Goal: Task Accomplishment & Management: Complete application form

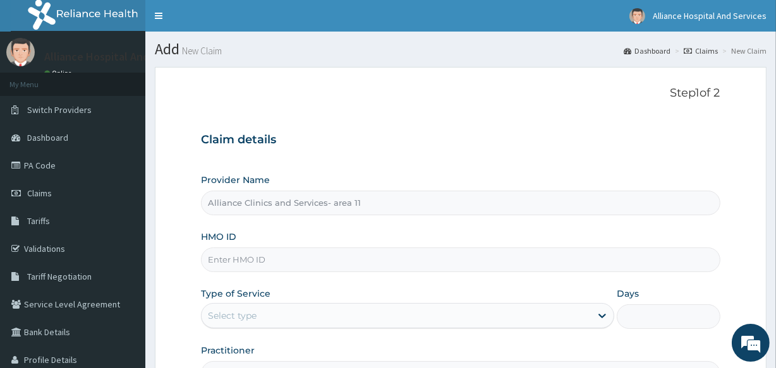
type input "Alliance Clinics and Services- area 11"
click at [277, 255] on input "HMO ID" at bounding box center [460, 260] width 519 height 25
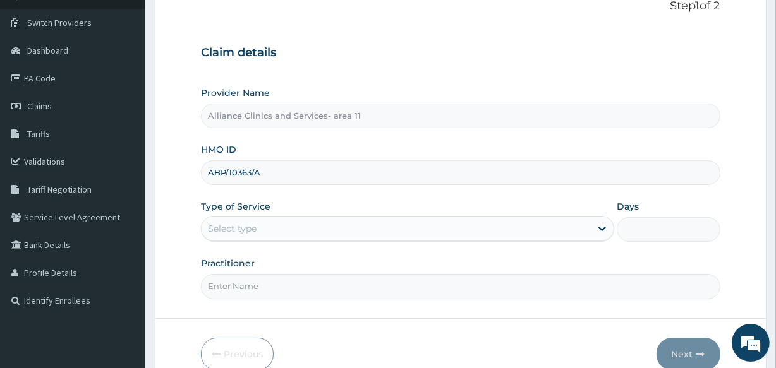
scroll to position [150, 0]
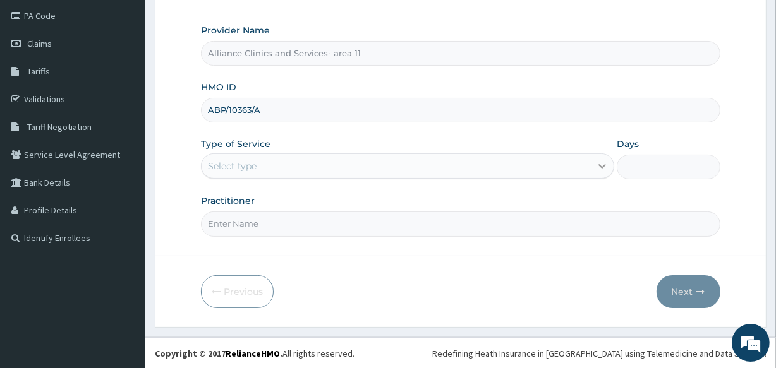
type input "ABP/10363/A"
click at [603, 167] on icon at bounding box center [602, 166] width 13 height 13
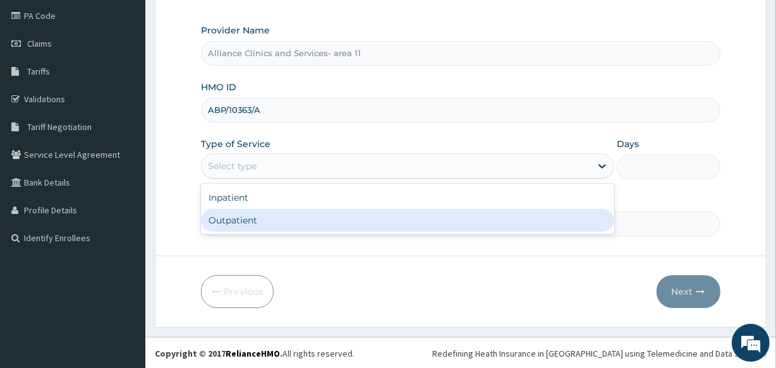
click at [571, 229] on div "Outpatient" at bounding box center [407, 220] width 413 height 23
type input "1"
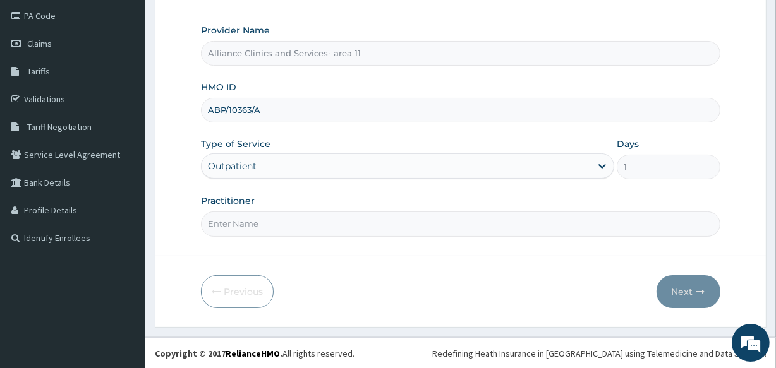
click at [424, 228] on input "Practitioner" at bounding box center [460, 224] width 519 height 25
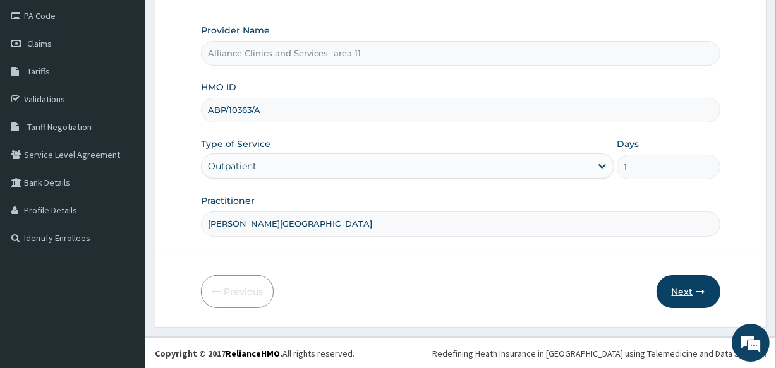
type input "DR. OTABOR"
click at [676, 291] on button "Next" at bounding box center [689, 292] width 64 height 33
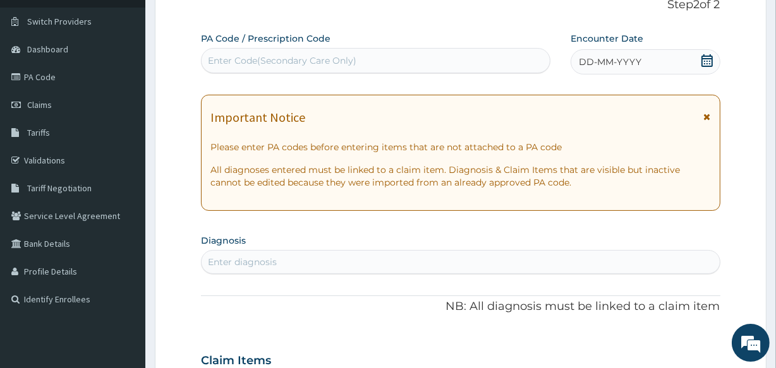
scroll to position [70, 0]
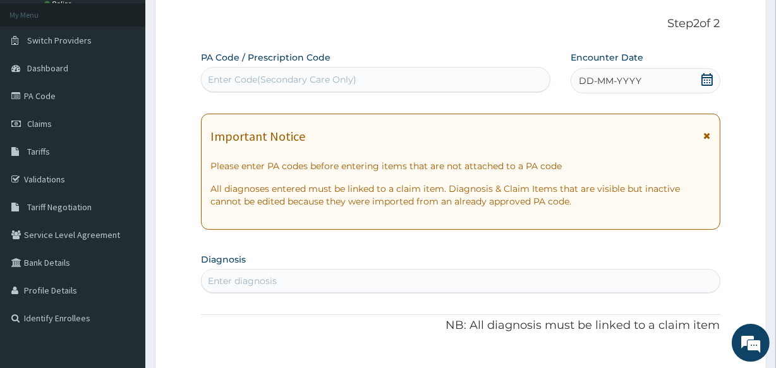
click at [295, 75] on div "Enter Code(Secondary Care Only)" at bounding box center [282, 79] width 149 height 13
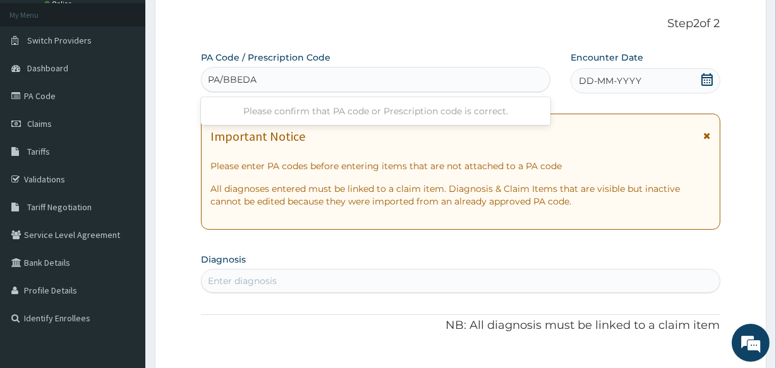
type input "PA/BBEDAD"
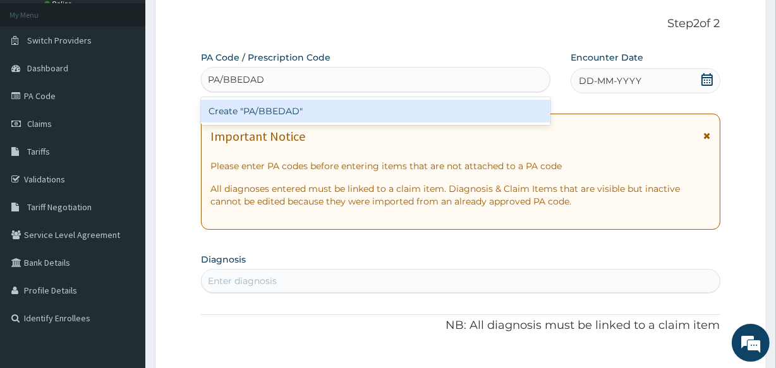
click at [297, 115] on div "Create "PA/BBEDAD"" at bounding box center [375, 111] width 349 height 23
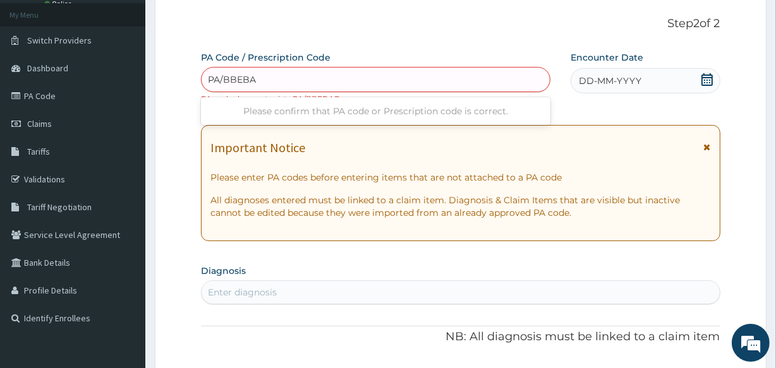
type input "PA/BBEBAD"
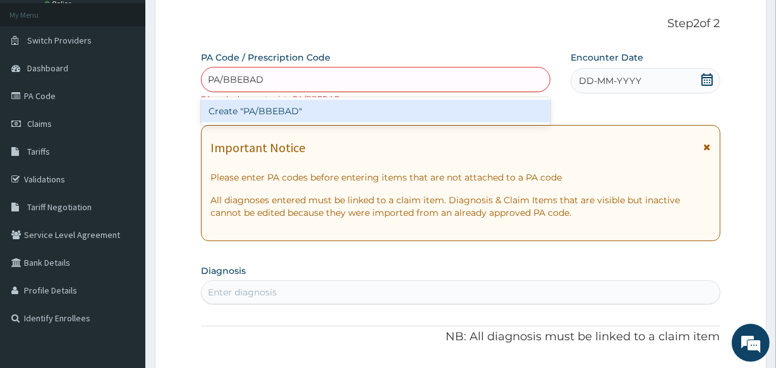
click at [297, 115] on div "Create "PA/BBEBAD"" at bounding box center [375, 111] width 349 height 23
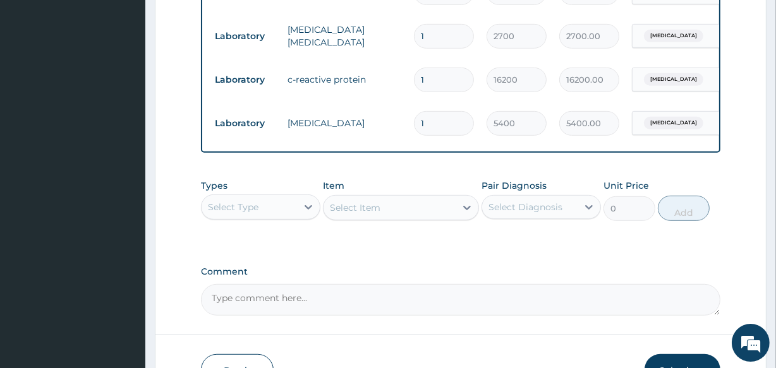
scroll to position [628, 0]
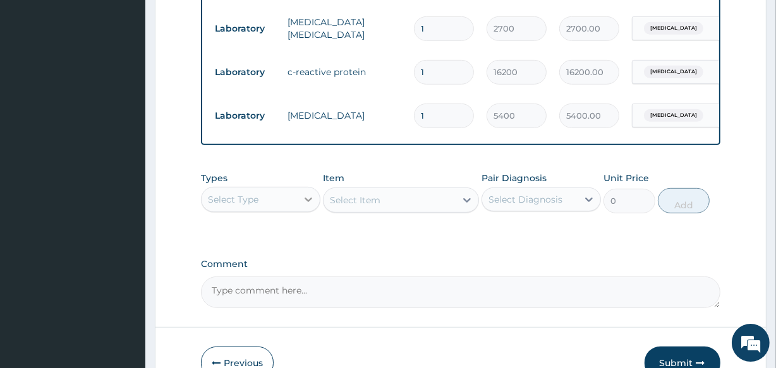
click at [305, 206] on icon at bounding box center [308, 199] width 13 height 13
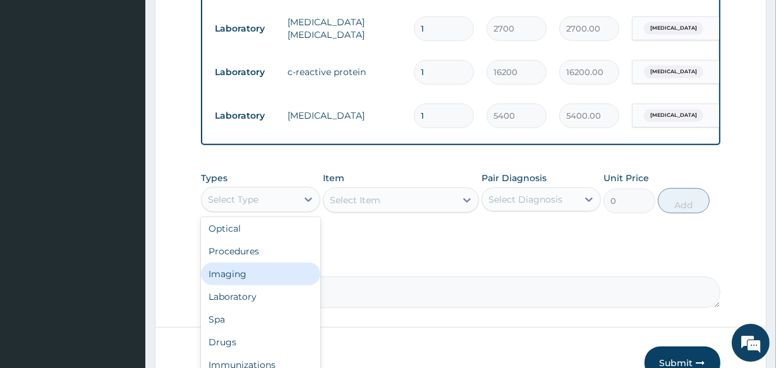
scroll to position [43, 0]
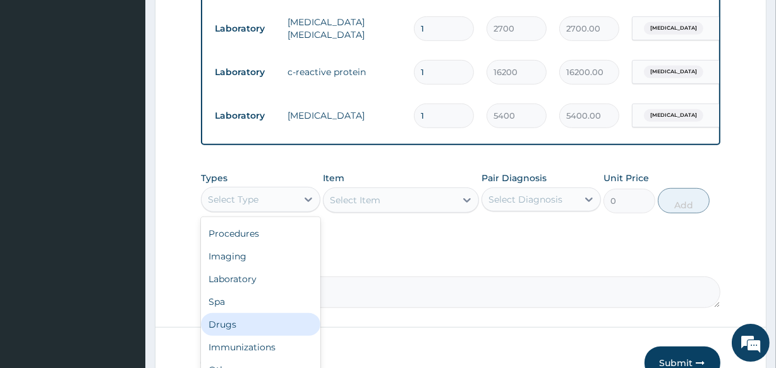
click at [223, 328] on div "Drugs" at bounding box center [260, 324] width 119 height 23
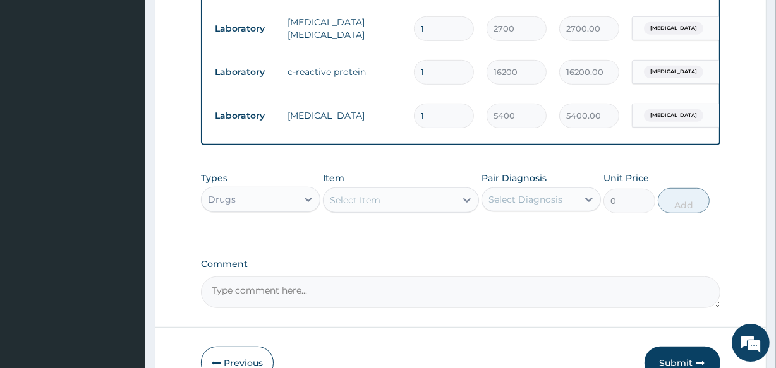
drag, startPoint x: 358, startPoint y: 210, endPoint x: 421, endPoint y: 216, distance: 62.8
click at [358, 207] on div "Select Item" at bounding box center [355, 200] width 51 height 13
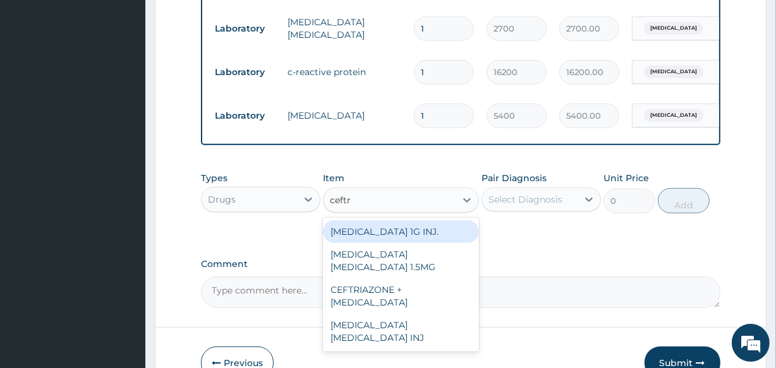
type input "ceftr"
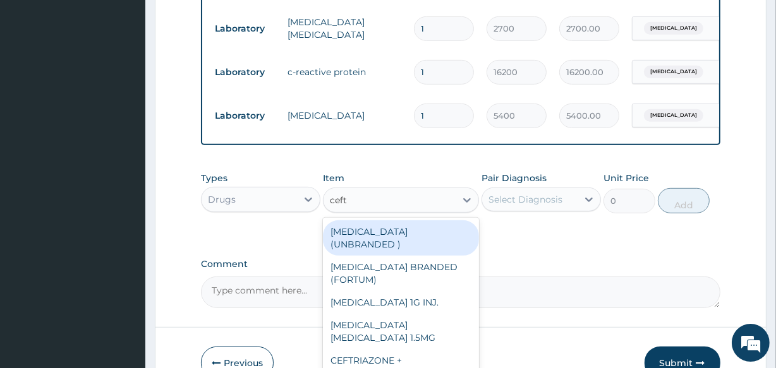
type input "ceftr"
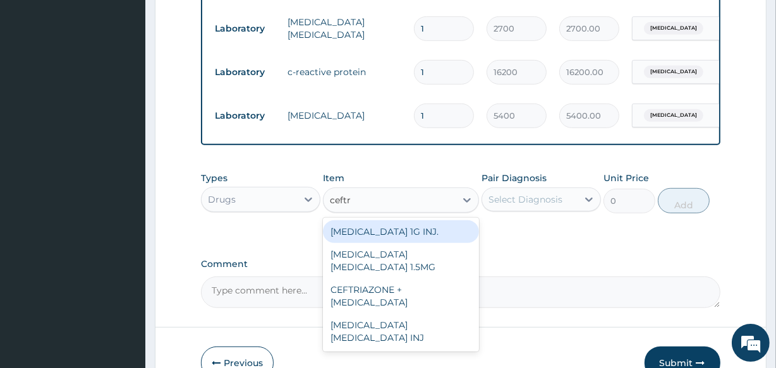
click at [408, 241] on div "CEFTRIAXONE 1G INJ." at bounding box center [400, 232] width 155 height 23
type input "3000"
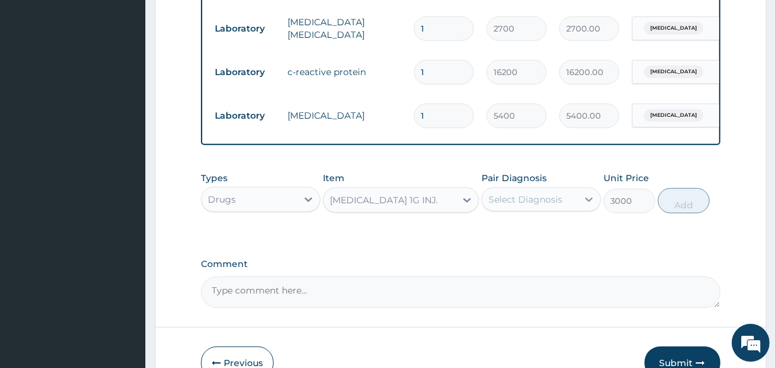
click at [589, 206] on icon at bounding box center [589, 199] width 13 height 13
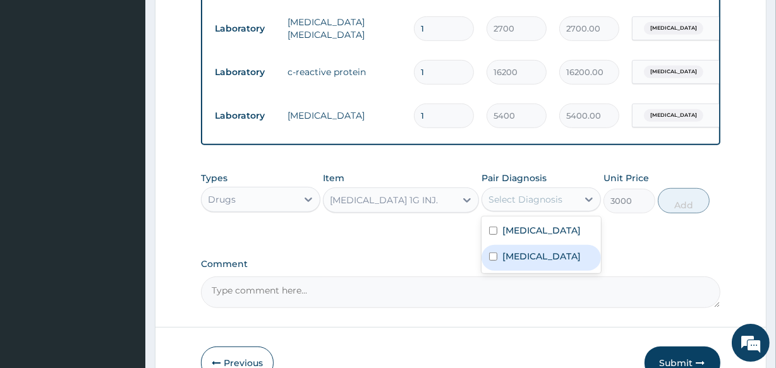
click at [492, 261] on input "checkbox" at bounding box center [493, 257] width 8 height 8
checkbox input "true"
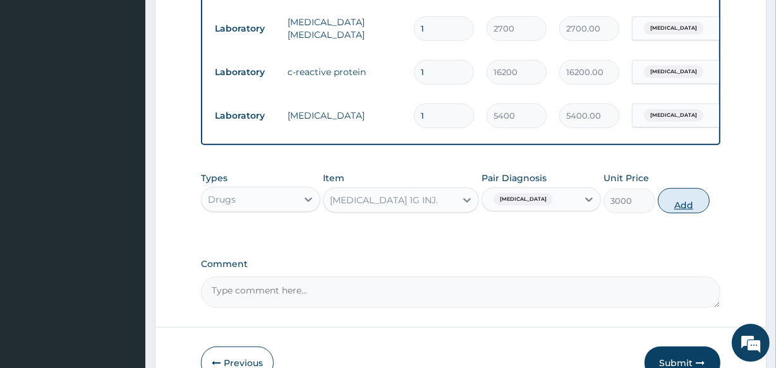
click at [680, 213] on button "Add" at bounding box center [684, 200] width 52 height 25
type input "0"
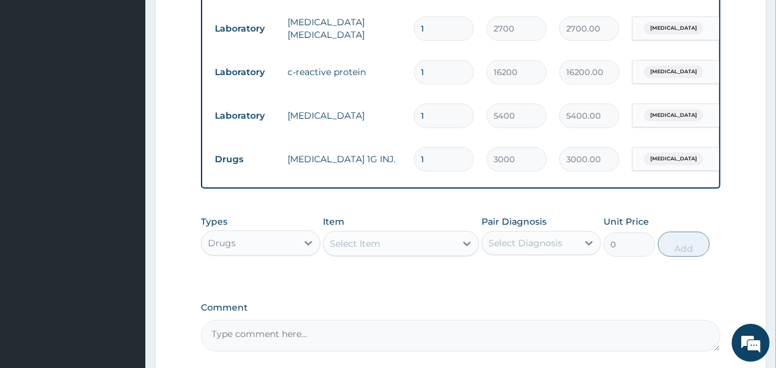
type input "0.00"
type input "2"
type input "6000.00"
type input "2"
click at [356, 250] on div "Select Item" at bounding box center [355, 244] width 51 height 13
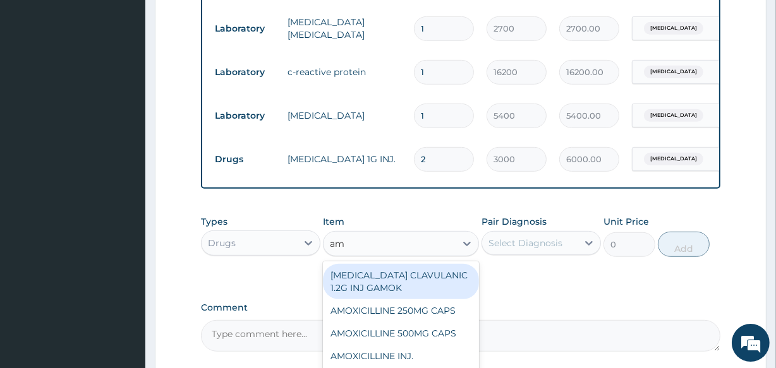
type input "a"
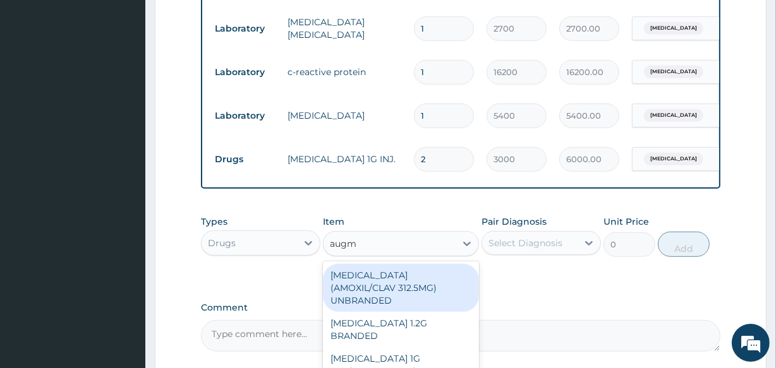
type input "augme"
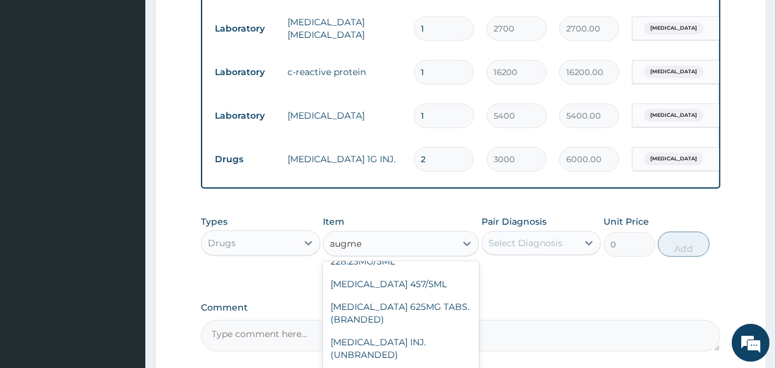
scroll to position [754, 0]
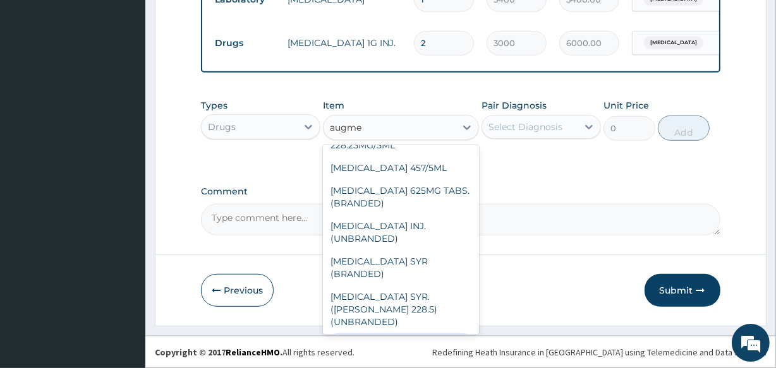
click at [372, 334] on div "AUGMENTIN UNBRANDED 625" at bounding box center [400, 351] width 155 height 35
type input "10500"
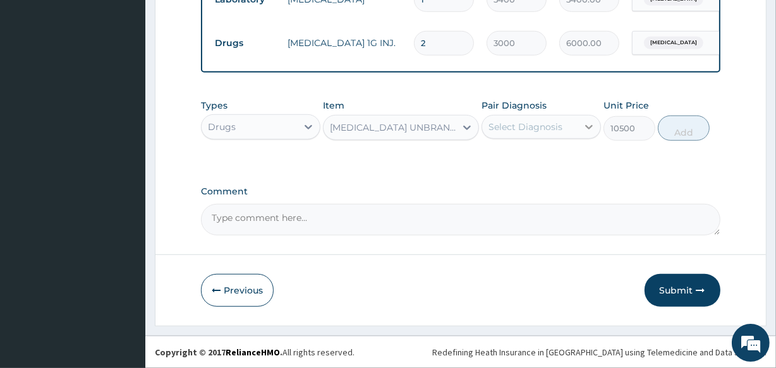
click at [588, 128] on icon at bounding box center [589, 127] width 8 height 4
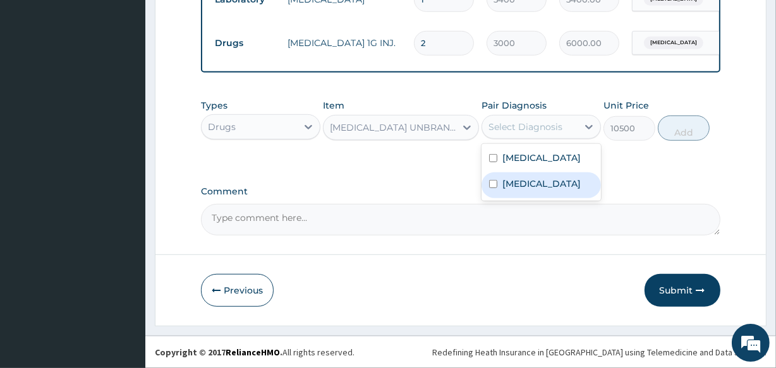
click at [566, 185] on div "Sepsis" at bounding box center [541, 186] width 119 height 26
checkbox input "true"
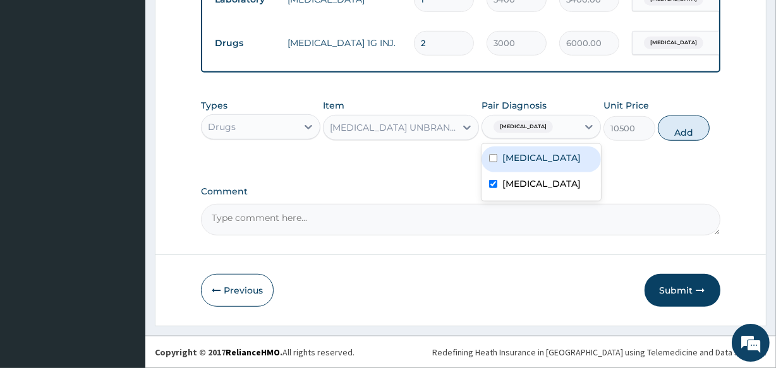
drag, startPoint x: 689, startPoint y: 134, endPoint x: 391, endPoint y: 174, distance: 300.4
click at [689, 134] on button "Add" at bounding box center [684, 128] width 52 height 25
type input "0"
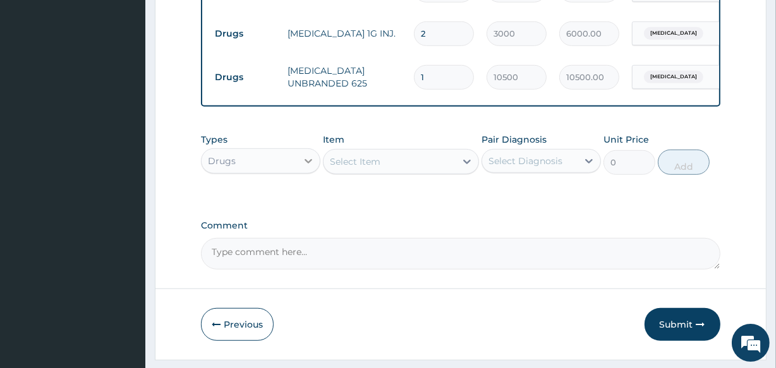
click at [309, 167] on icon at bounding box center [308, 161] width 13 height 13
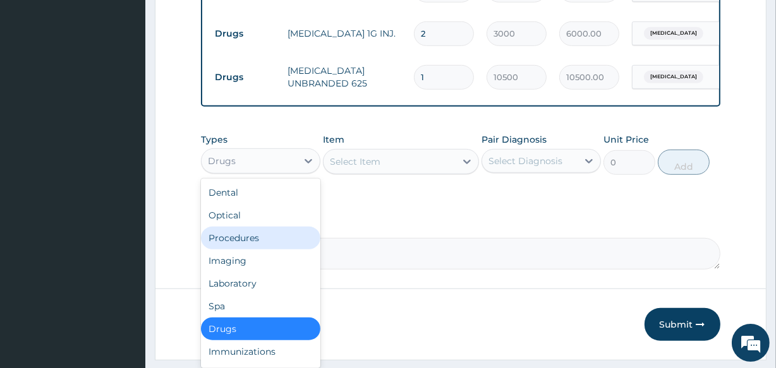
drag, startPoint x: 286, startPoint y: 240, endPoint x: 365, endPoint y: 186, distance: 96.4
click at [286, 240] on div "Procedures" at bounding box center [260, 238] width 119 height 23
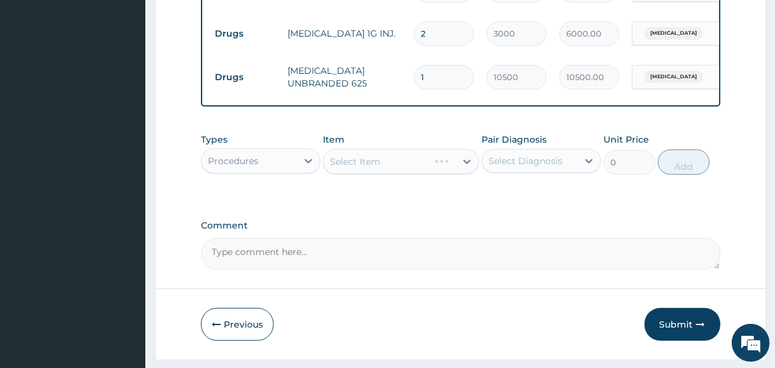
click at [379, 169] on div "Select Item" at bounding box center [400, 161] width 155 height 25
click at [461, 173] on div "Select Item" at bounding box center [400, 161] width 155 height 25
click at [467, 164] on icon at bounding box center [467, 162] width 8 height 4
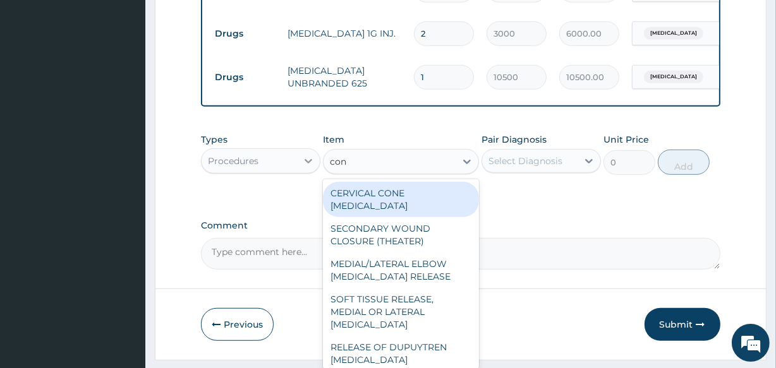
type input "con"
click at [308, 164] on icon at bounding box center [309, 161] width 8 height 4
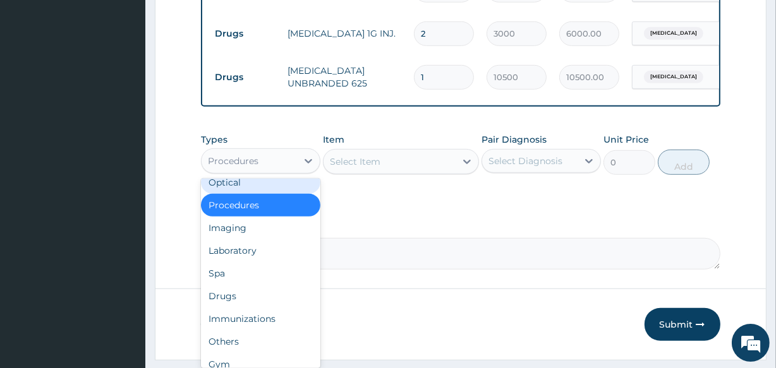
scroll to position [43, 0]
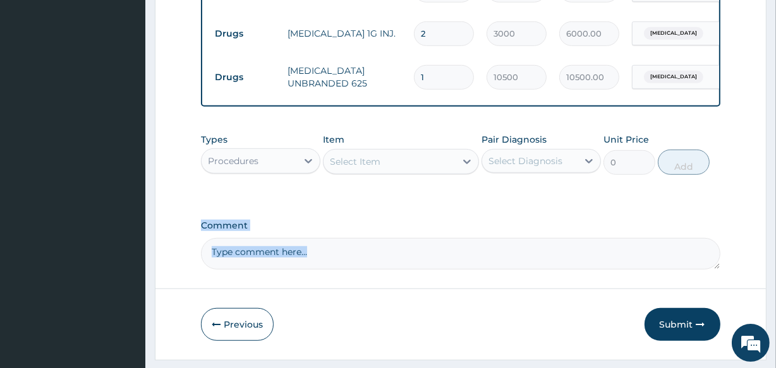
drag, startPoint x: 322, startPoint y: 284, endPoint x: 324, endPoint y: 261, distance: 23.4
click at [359, 159] on div "Select Item" at bounding box center [400, 161] width 155 height 25
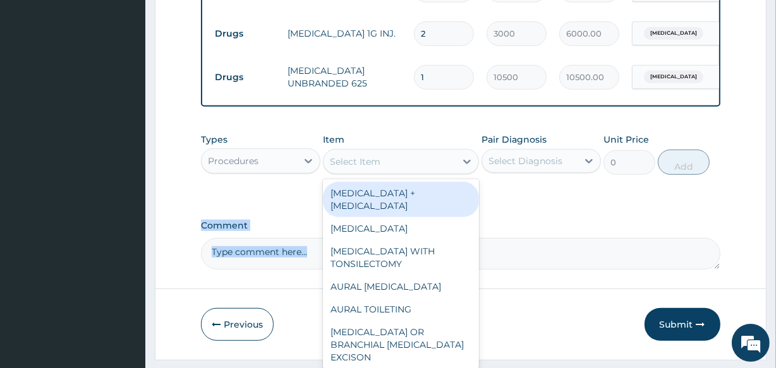
click at [358, 168] on div "Select Item" at bounding box center [355, 161] width 51 height 13
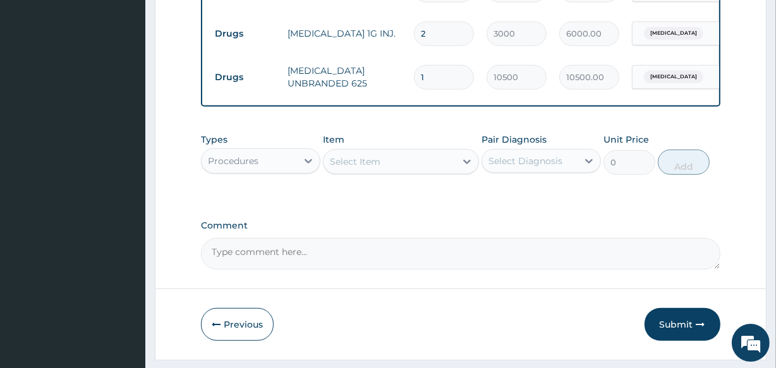
click at [358, 168] on div "Select Item" at bounding box center [355, 161] width 51 height 13
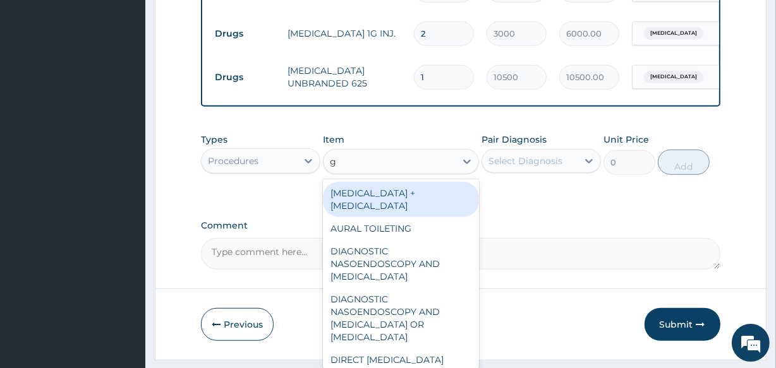
type input "gp"
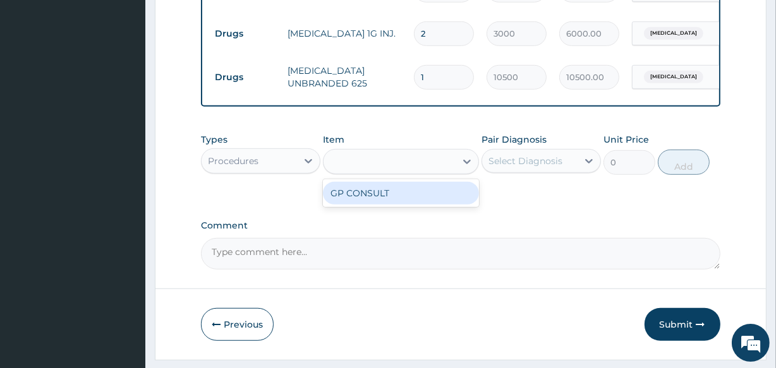
type input "4250"
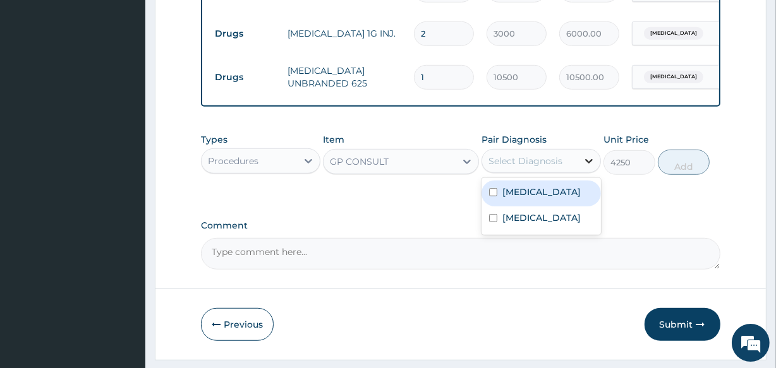
click at [588, 164] on icon at bounding box center [589, 161] width 8 height 4
click at [490, 197] on input "checkbox" at bounding box center [493, 192] width 8 height 8
checkbox input "true"
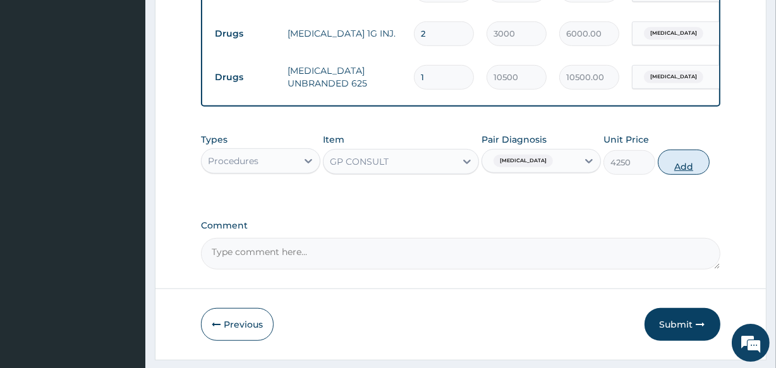
click at [690, 175] on button "Add" at bounding box center [684, 162] width 52 height 25
type input "0"
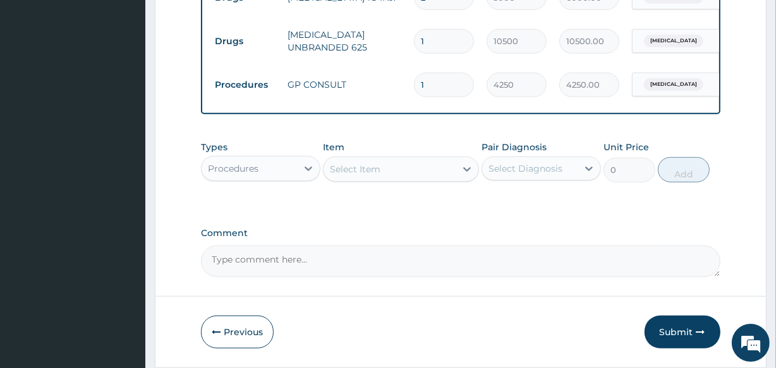
scroll to position [826, 0]
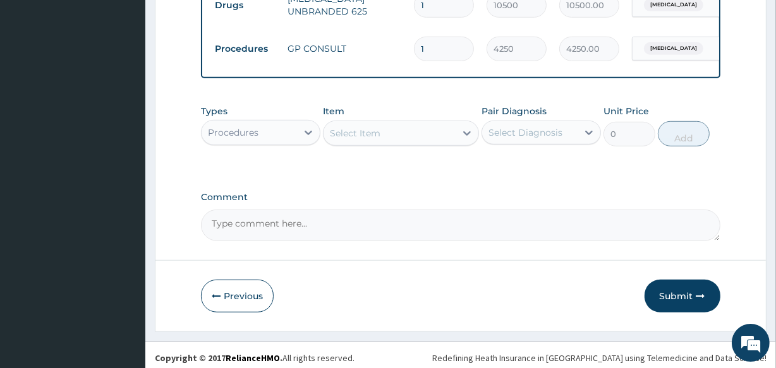
click at [684, 308] on button "Submit" at bounding box center [683, 296] width 76 height 33
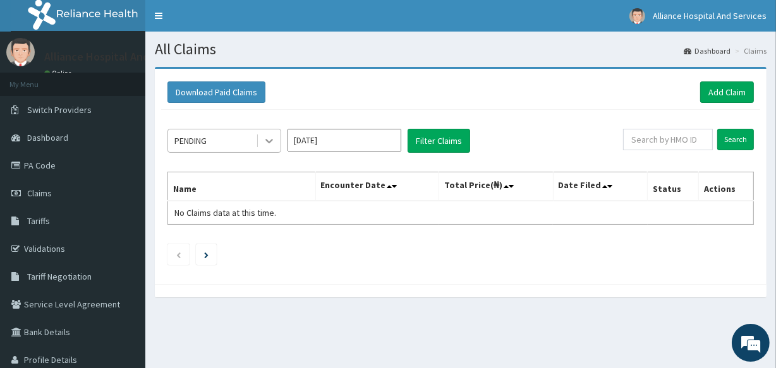
click at [270, 141] on icon at bounding box center [269, 142] width 8 height 4
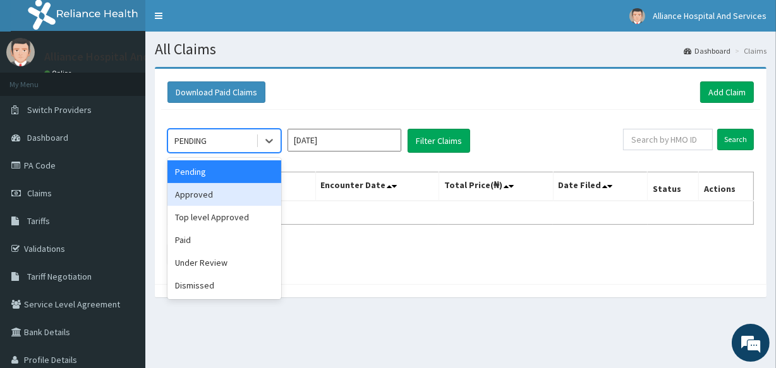
click at [246, 195] on div "Approved" at bounding box center [224, 194] width 114 height 23
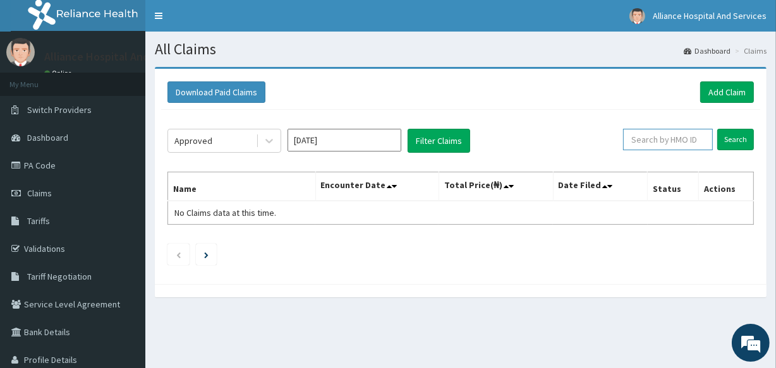
click at [674, 143] on input "text" at bounding box center [668, 139] width 90 height 21
click at [398, 143] on input "Oct 2025" at bounding box center [345, 140] width 114 height 23
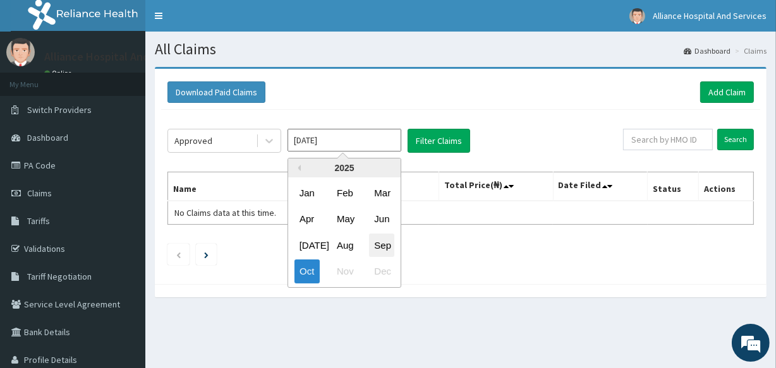
click at [391, 246] on div "Sep" at bounding box center [381, 245] width 25 height 23
type input "Sep 2025"
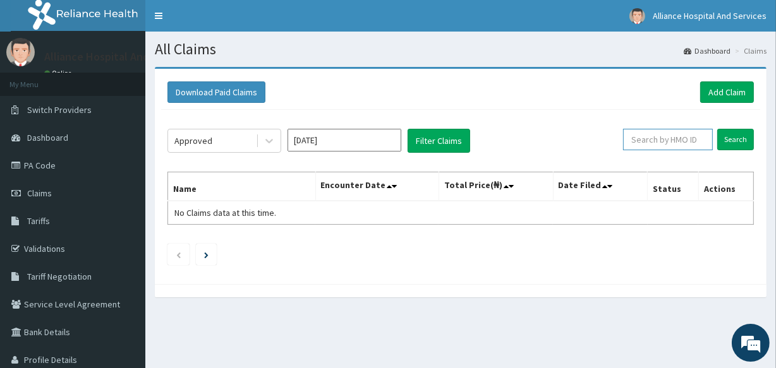
click at [648, 142] on input "text" at bounding box center [668, 139] width 90 height 21
type input "abp/10363/a"
click at [738, 143] on input "Search" at bounding box center [735, 139] width 37 height 21
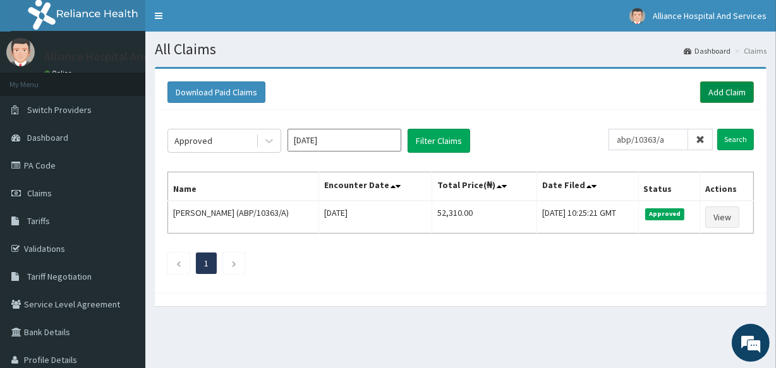
click at [736, 86] on link "Add Claim" at bounding box center [727, 92] width 54 height 21
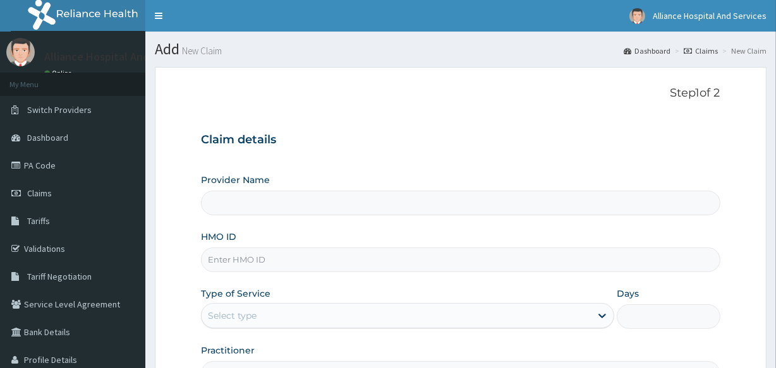
type input "Alliance Clinics and Services- area 11"
click at [303, 263] on input "HMO ID" at bounding box center [460, 260] width 519 height 25
type input "a"
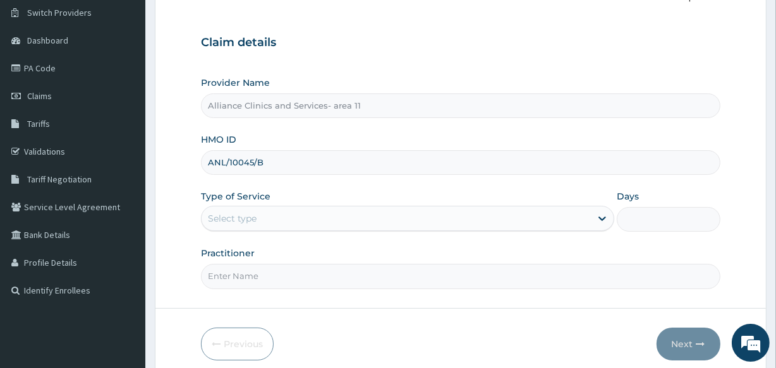
scroll to position [99, 0]
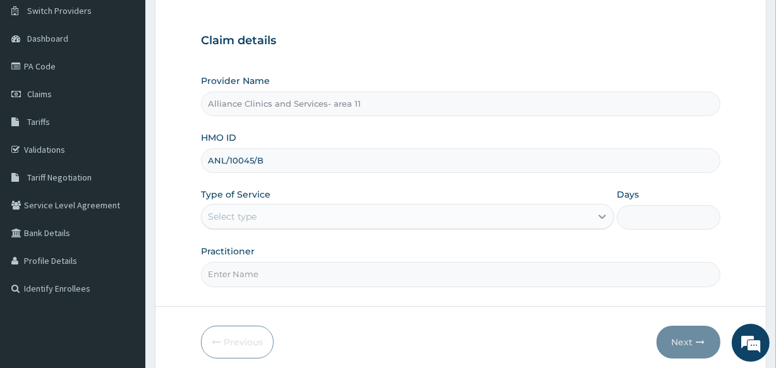
type input "ANL/10045/B"
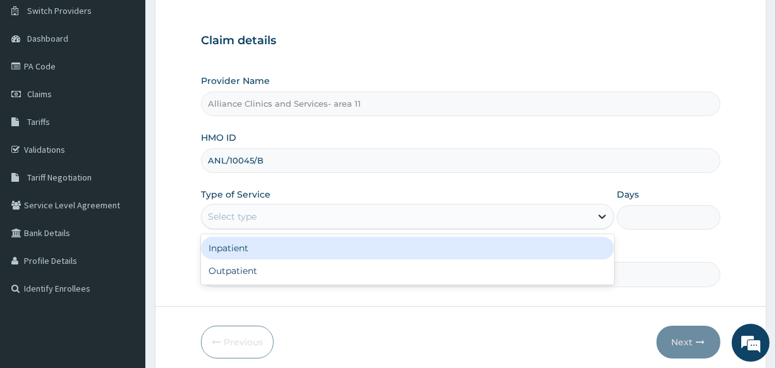
click at [604, 217] on icon at bounding box center [603, 218] width 8 height 4
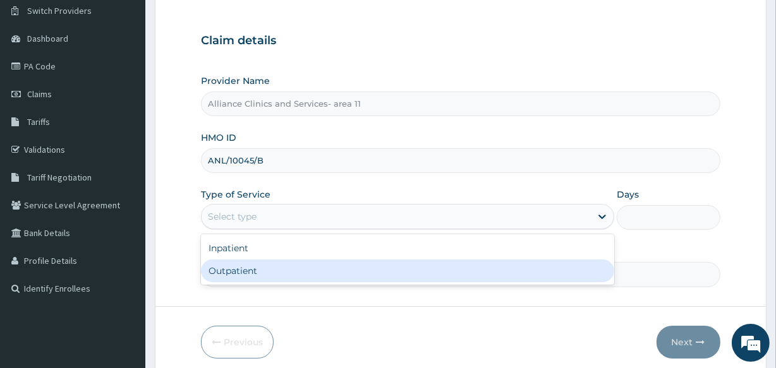
click at [569, 271] on div "Outpatient" at bounding box center [407, 271] width 413 height 23
type input "1"
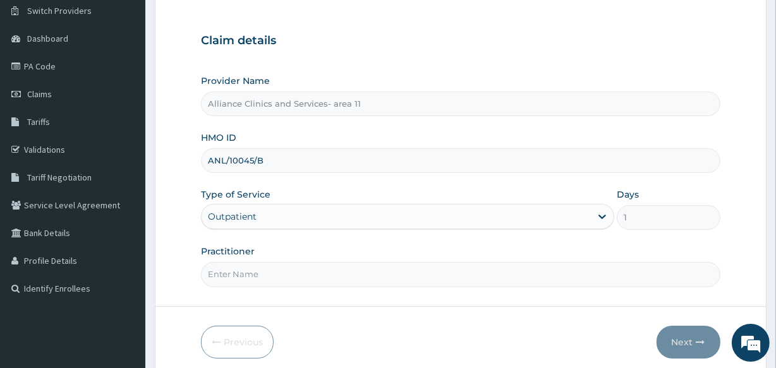
click at [509, 277] on input "Practitioner" at bounding box center [460, 274] width 519 height 25
type input "[PERSON_NAME]"
click at [675, 337] on button "Next" at bounding box center [689, 342] width 64 height 33
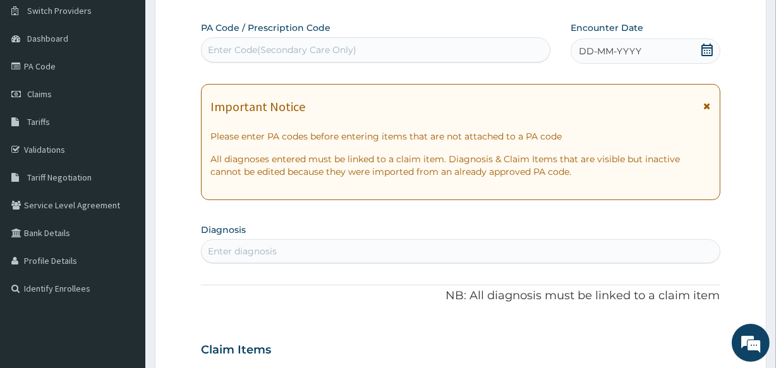
click at [380, 47] on div "Enter Code(Secondary Care Only)" at bounding box center [376, 50] width 348 height 20
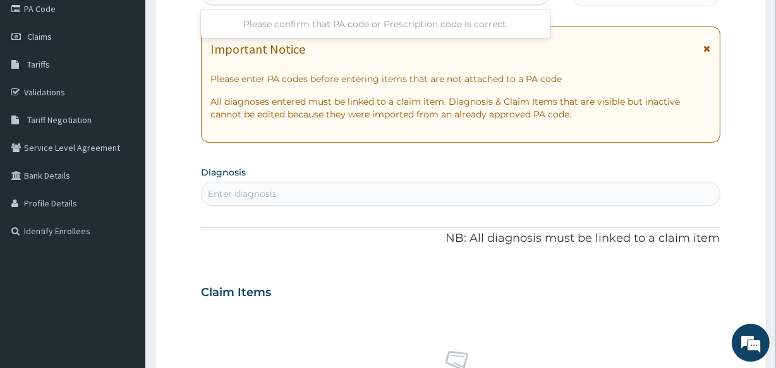
scroll to position [143, 0]
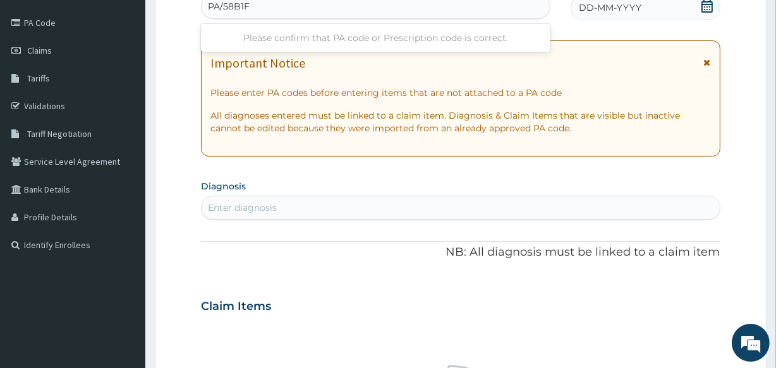
type input "PA/58B1F0"
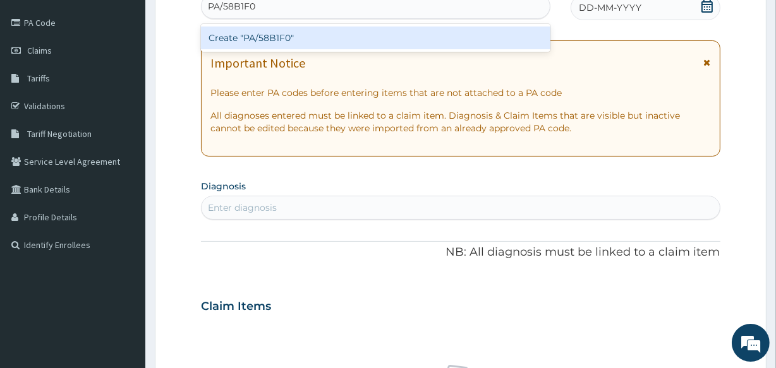
click at [380, 47] on div "Create "PA/58B1F0"" at bounding box center [375, 38] width 349 height 23
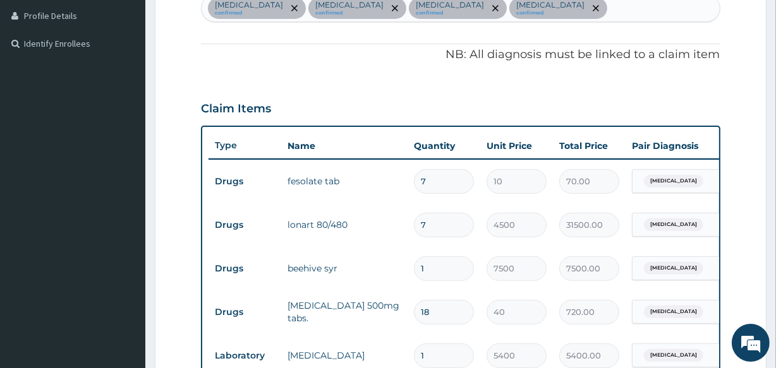
scroll to position [367, 0]
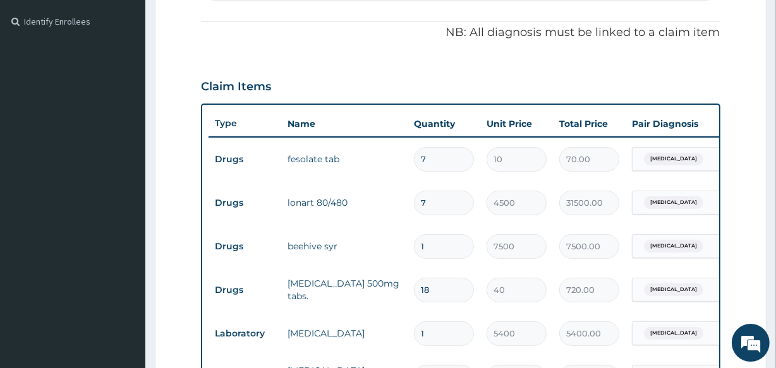
click at [456, 205] on input "7" at bounding box center [444, 203] width 60 height 25
type input "0.00"
type input "1"
type input "4500.00"
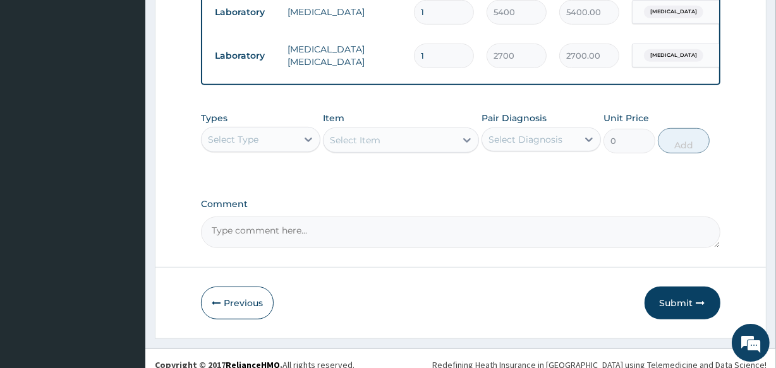
scroll to position [710, 0]
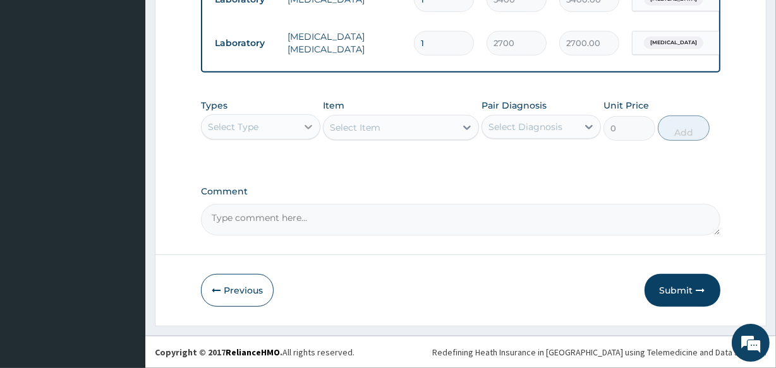
type input "1"
click at [300, 121] on div at bounding box center [308, 127] width 23 height 23
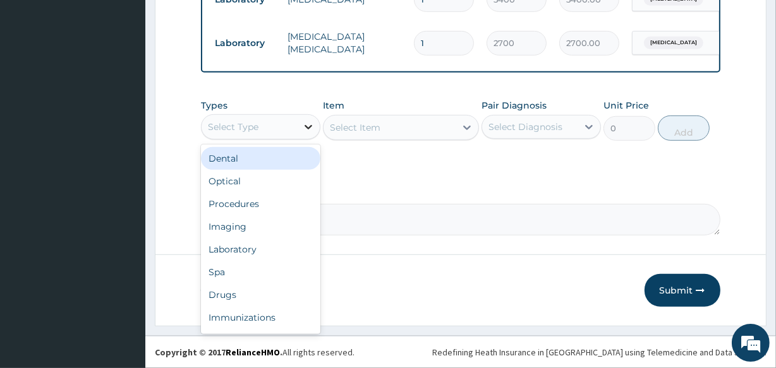
type input "B"
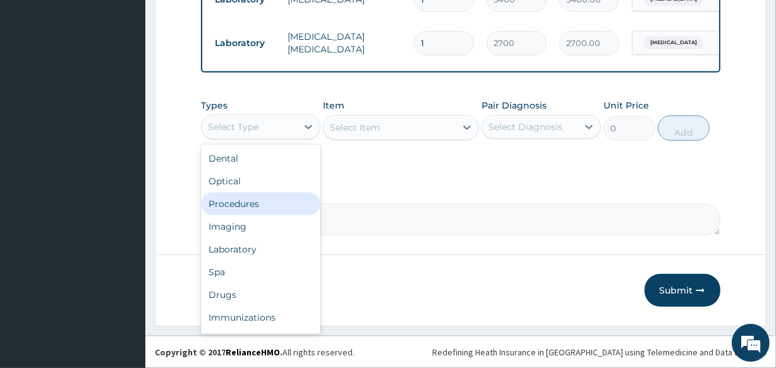
click at [296, 199] on div "Procedures" at bounding box center [260, 204] width 119 height 23
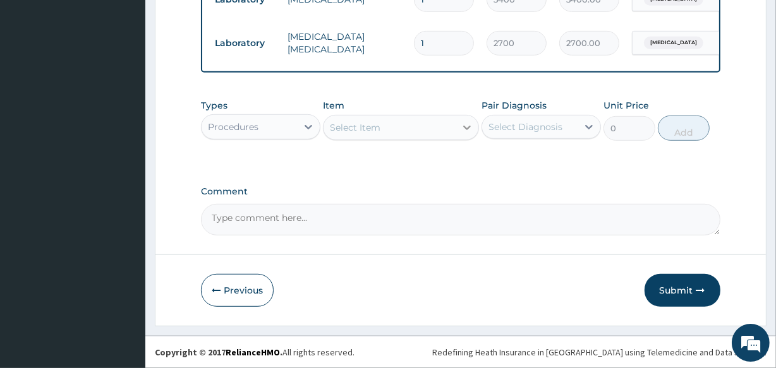
click at [468, 127] on icon at bounding box center [467, 128] width 8 height 4
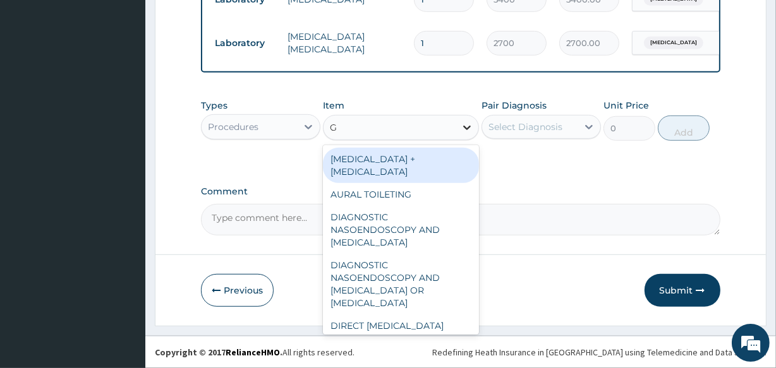
type input "GP"
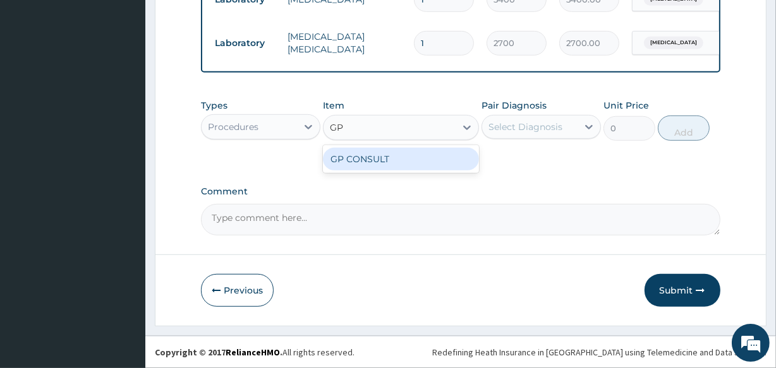
click at [449, 162] on div "GP CONSULT" at bounding box center [400, 159] width 155 height 23
type input "4250"
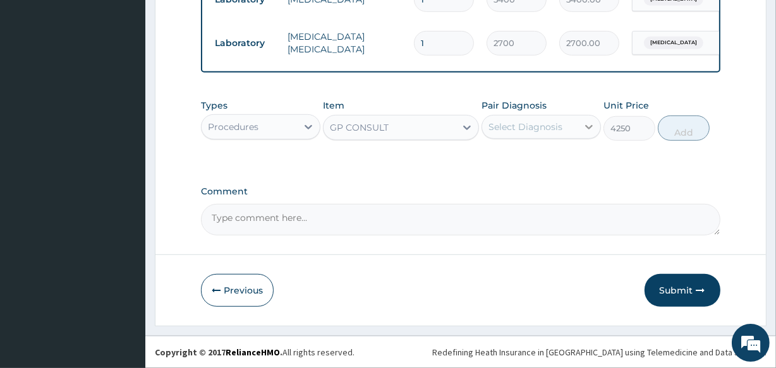
click at [587, 125] on icon at bounding box center [589, 127] width 13 height 13
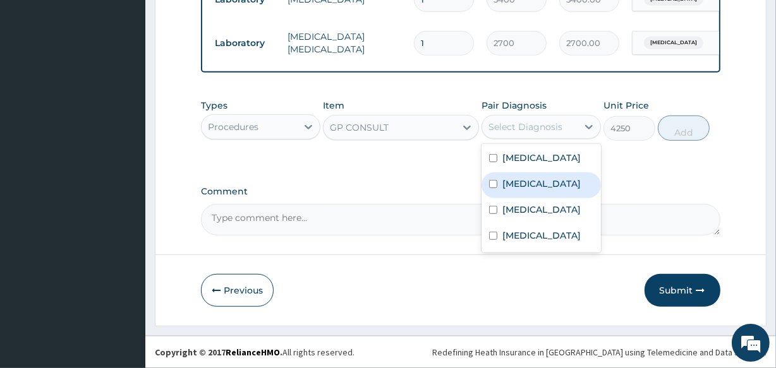
click at [531, 187] on label "Malaria" at bounding box center [541, 184] width 78 height 13
checkbox input "true"
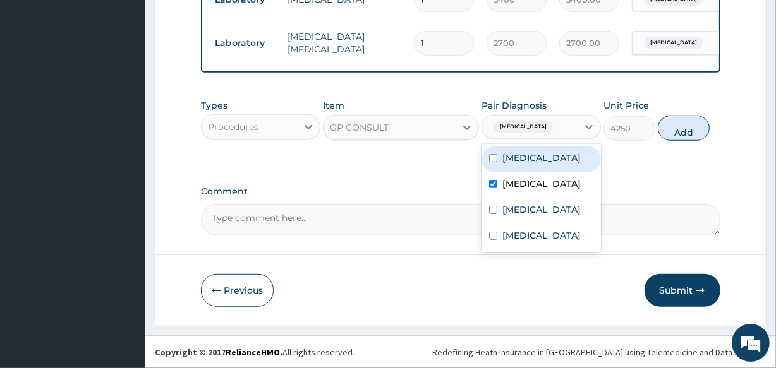
click at [700, 133] on button "Add" at bounding box center [684, 128] width 52 height 25
type input "0"
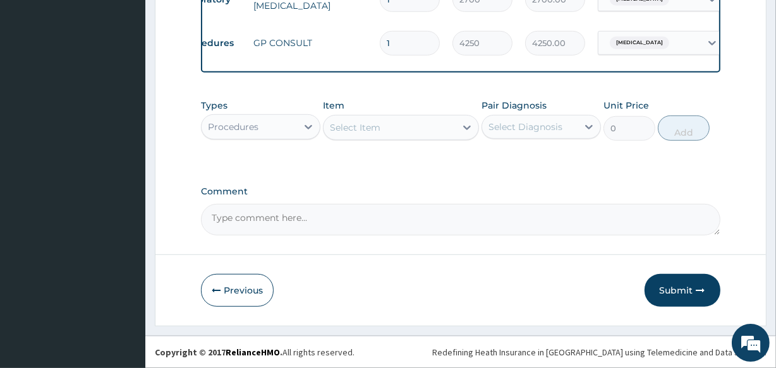
scroll to position [0, 0]
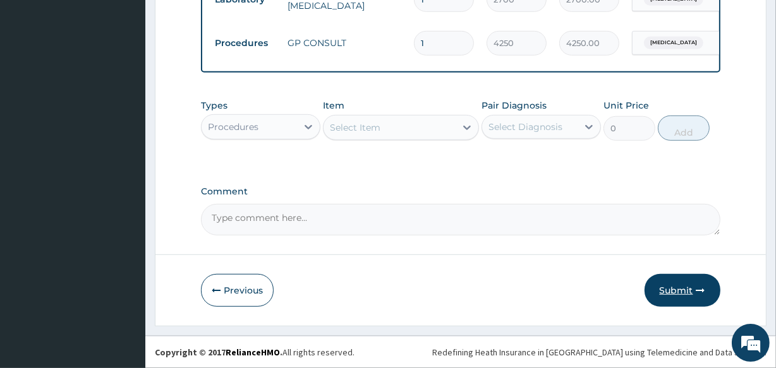
click at [671, 286] on button "Submit" at bounding box center [683, 290] width 76 height 33
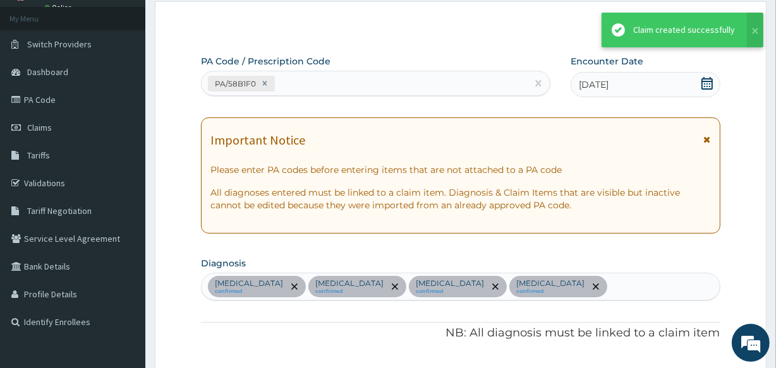
scroll to position [754, 0]
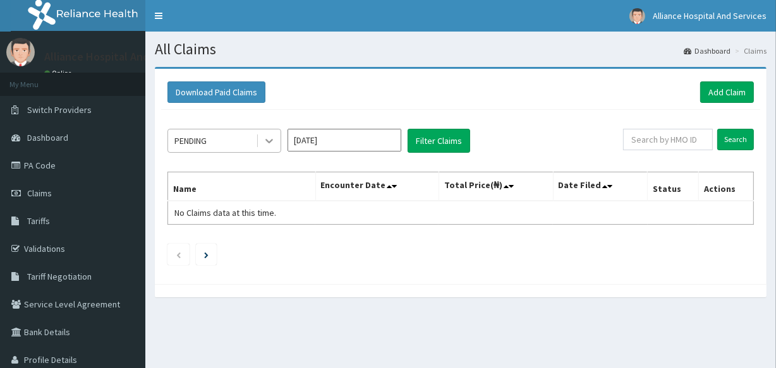
click at [270, 142] on icon at bounding box center [269, 142] width 8 height 4
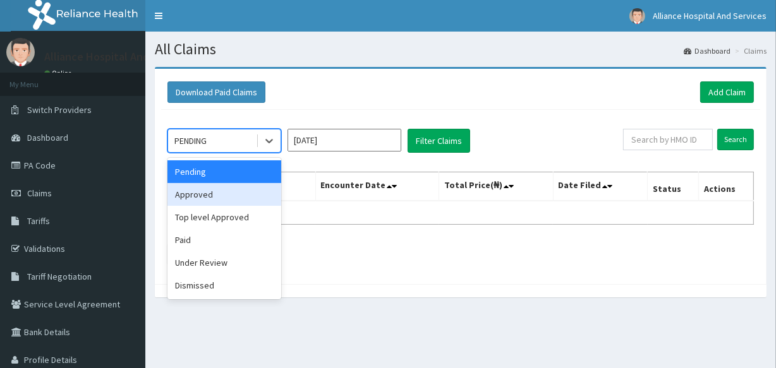
click at [250, 199] on div "Approved" at bounding box center [224, 194] width 114 height 23
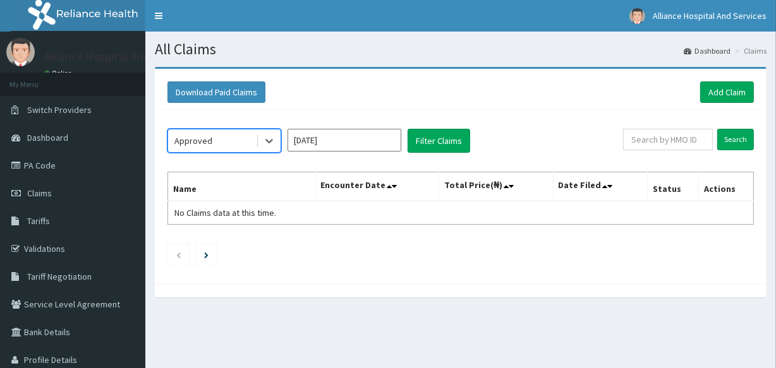
click at [398, 144] on input "Oct 2025" at bounding box center [345, 140] width 114 height 23
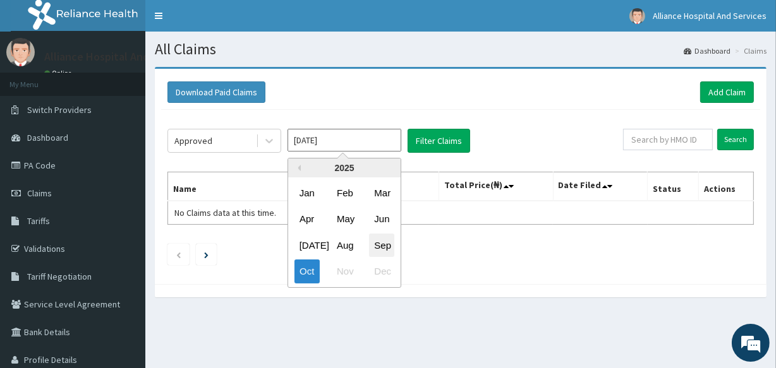
click at [382, 242] on div "Sep" at bounding box center [381, 245] width 25 height 23
type input "Sep 2025"
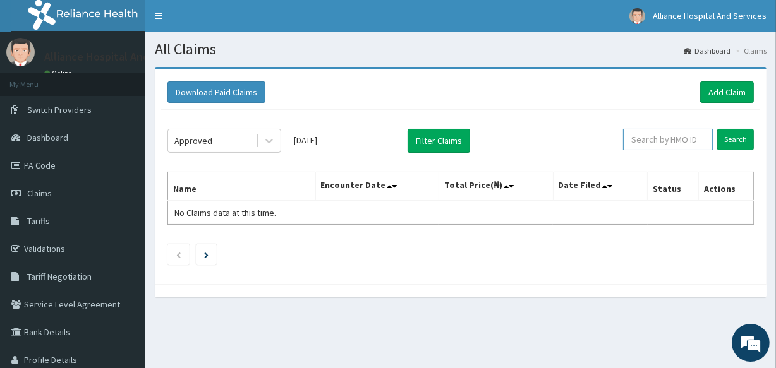
click at [652, 141] on input "text" at bounding box center [668, 139] width 90 height 21
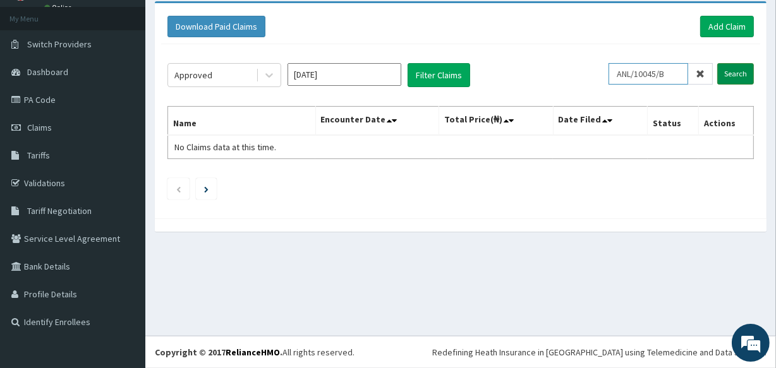
type input "ANL/10045/B"
click at [734, 75] on input "Search" at bounding box center [735, 73] width 37 height 21
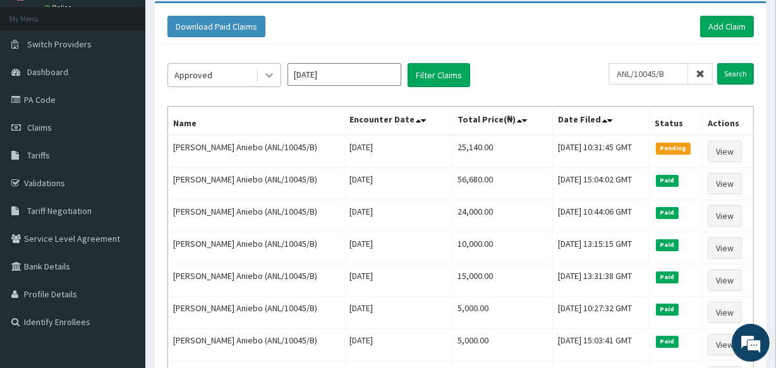
click at [266, 75] on icon at bounding box center [269, 75] width 13 height 13
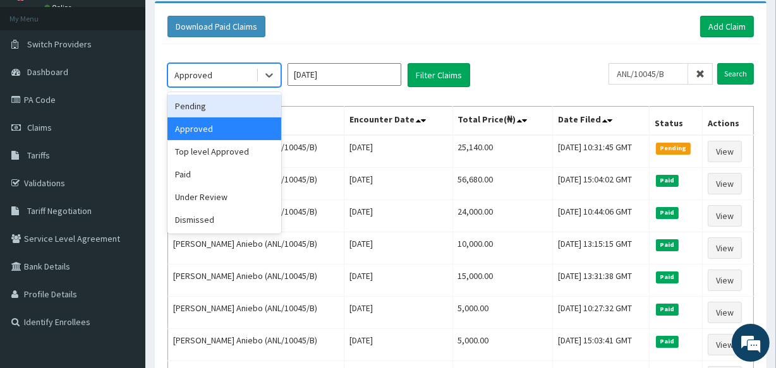
click at [250, 107] on div "Pending" at bounding box center [224, 106] width 114 height 23
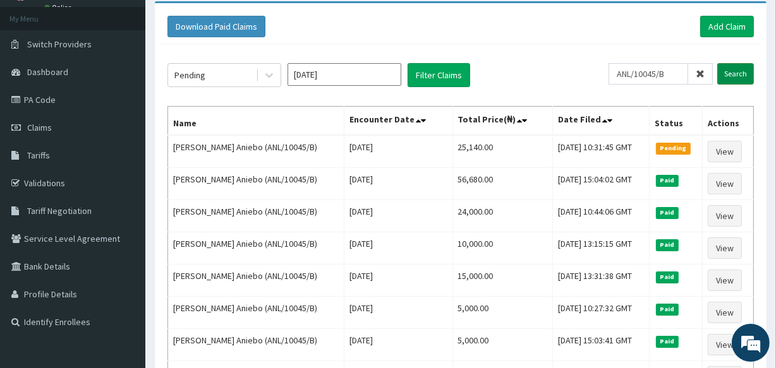
click at [733, 75] on input "Search" at bounding box center [735, 73] width 37 height 21
click at [736, 26] on link "Add Claim" at bounding box center [727, 26] width 54 height 21
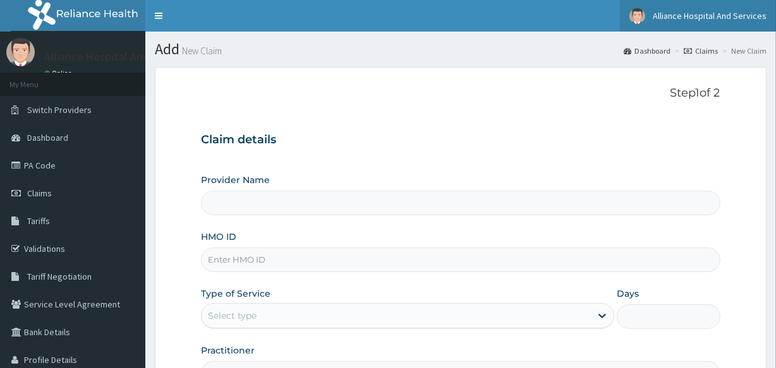
type input "Alliance Clinics and Services- area 11"
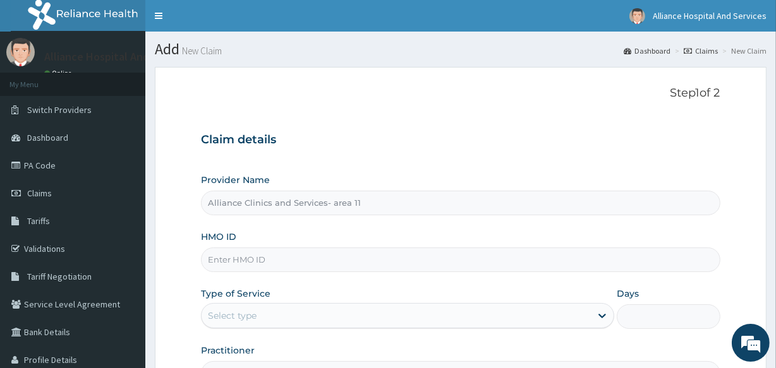
click at [282, 264] on input "HMO ID" at bounding box center [460, 260] width 519 height 25
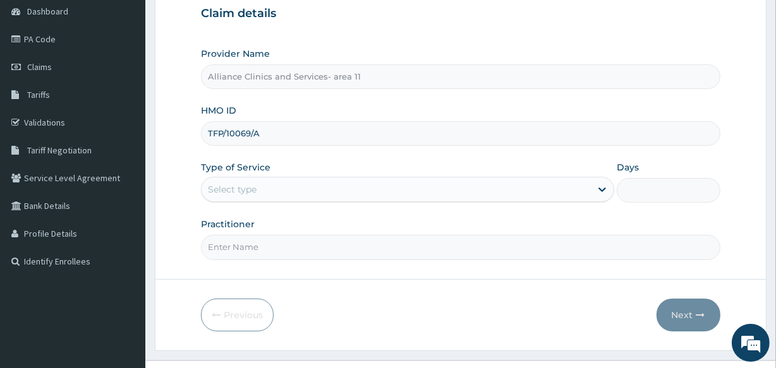
scroll to position [150, 0]
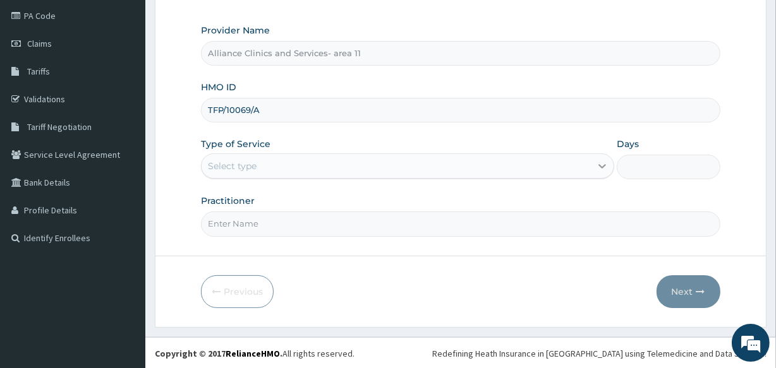
type input "TFP/10069/A"
click at [604, 171] on icon at bounding box center [602, 166] width 13 height 13
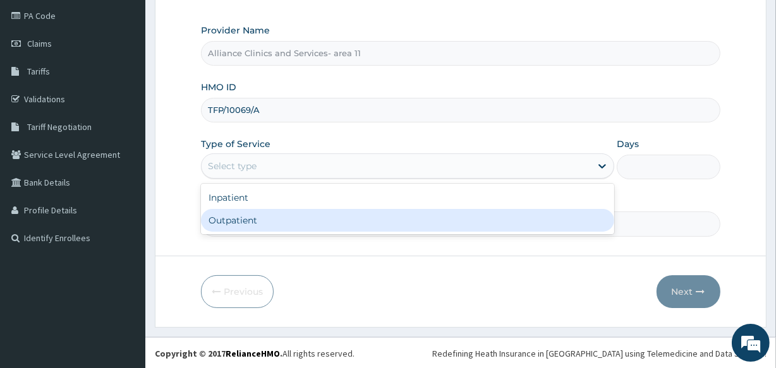
click at [559, 221] on div "Outpatient" at bounding box center [407, 220] width 413 height 23
type input "1"
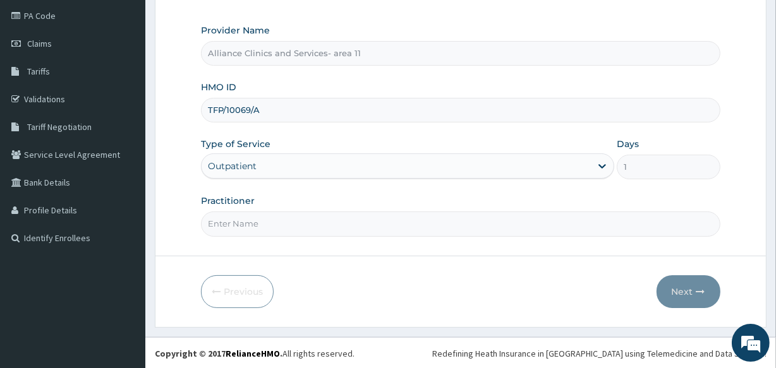
click at [450, 232] on input "Practitioner" at bounding box center [460, 224] width 519 height 25
type input "[PERSON_NAME]"
click at [678, 289] on button "Next" at bounding box center [689, 292] width 64 height 33
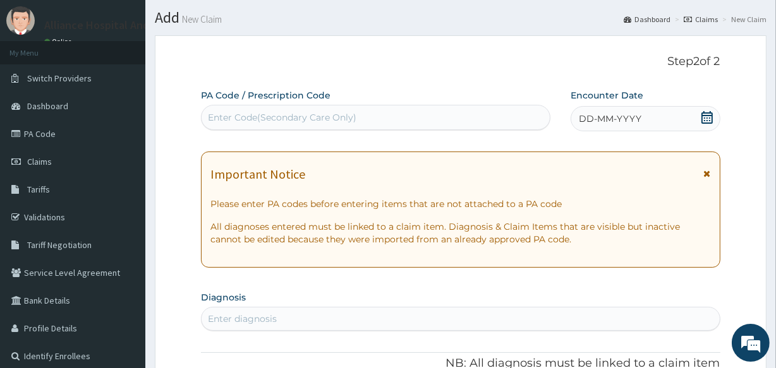
scroll to position [18, 0]
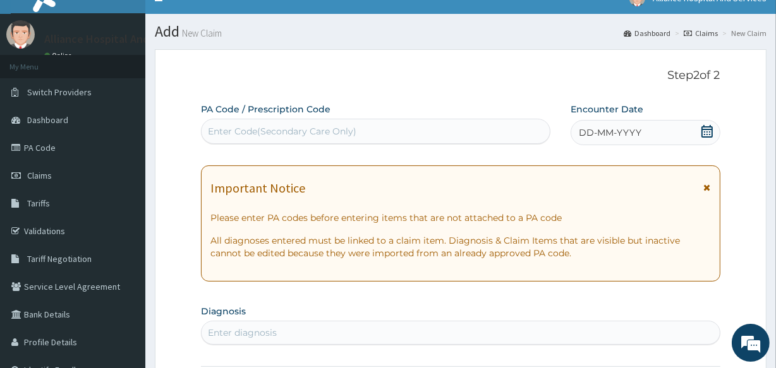
click at [376, 133] on div "Enter Code(Secondary Care Only)" at bounding box center [376, 131] width 348 height 20
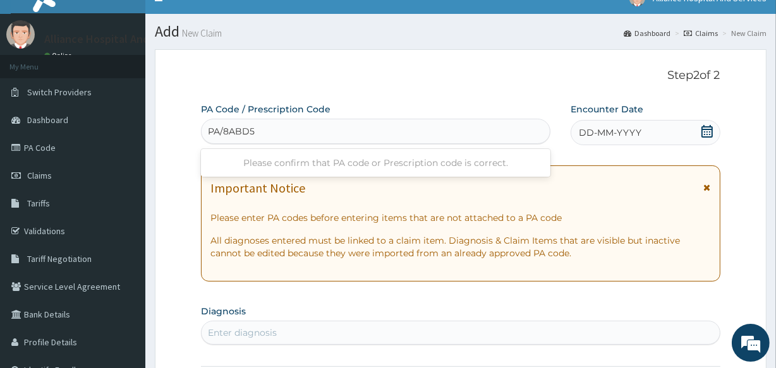
type input "PA/8ABD57"
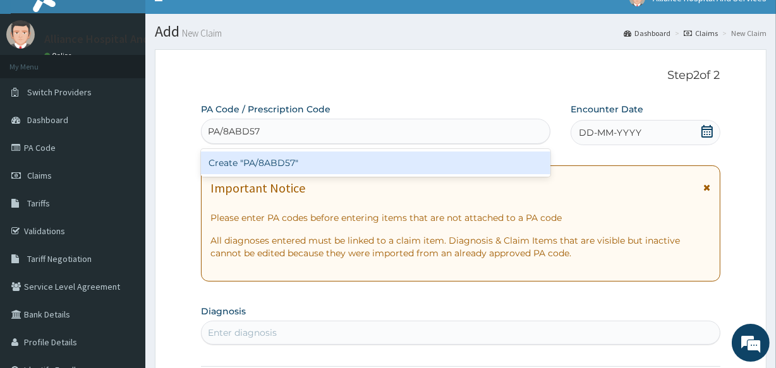
click at [372, 161] on div "Create "PA/8ABD57"" at bounding box center [375, 163] width 349 height 23
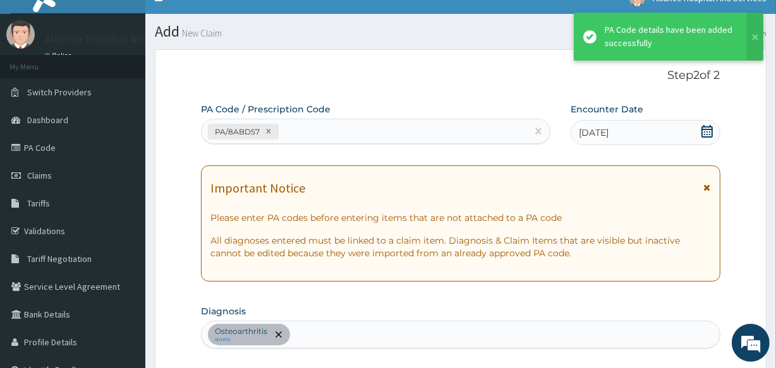
scroll to position [341, 0]
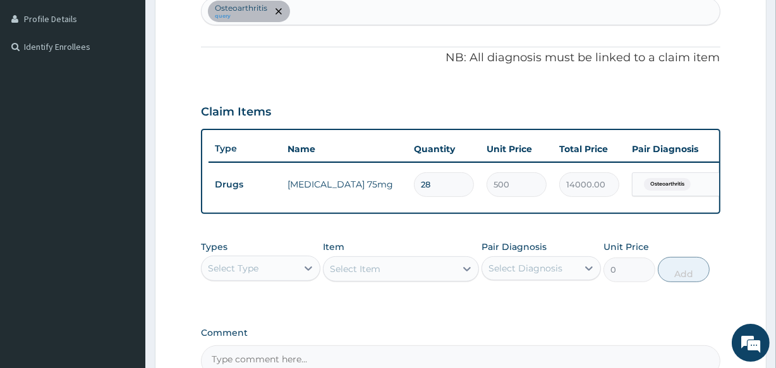
click at [317, 10] on div "Osteoarthritis query" at bounding box center [461, 11] width 518 height 27
type input "EXPOSED BONE"
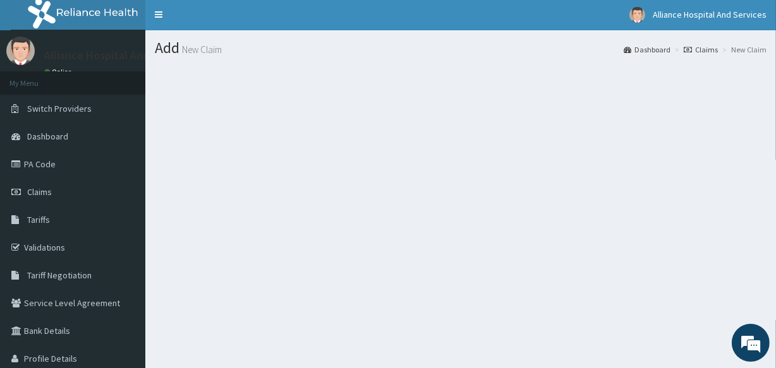
scroll to position [0, 0]
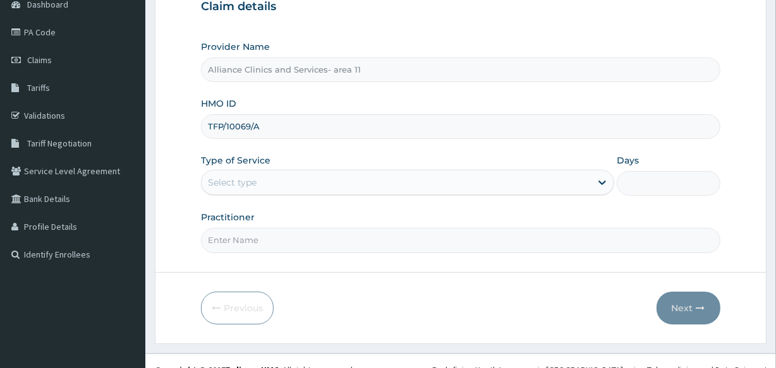
scroll to position [150, 0]
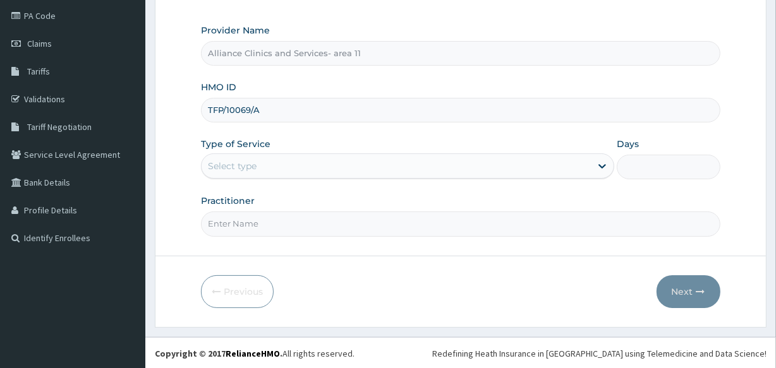
type input "TFP/10069/A"
click at [449, 168] on div "Select type" at bounding box center [396, 166] width 389 height 20
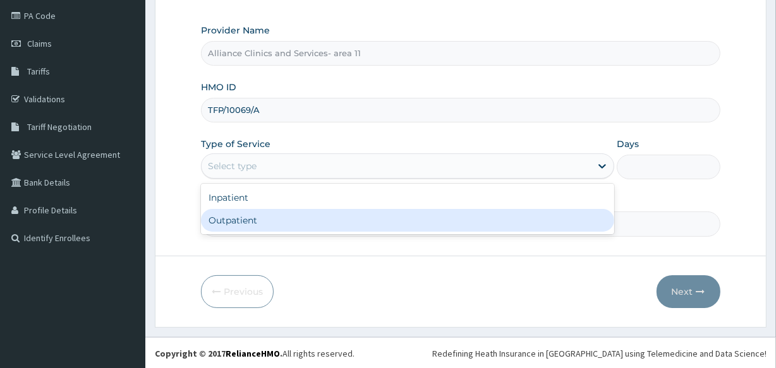
click at [425, 216] on div "Outpatient" at bounding box center [407, 220] width 413 height 23
type input "1"
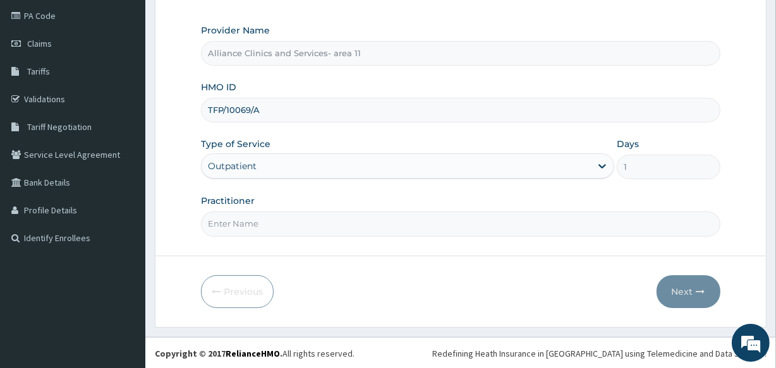
drag, startPoint x: 411, startPoint y: 219, endPoint x: 421, endPoint y: 215, distance: 10.8
click at [411, 219] on input "Practitioner" at bounding box center [460, 224] width 519 height 25
type input "[PERSON_NAME]"
click at [683, 292] on button "Next" at bounding box center [689, 292] width 64 height 33
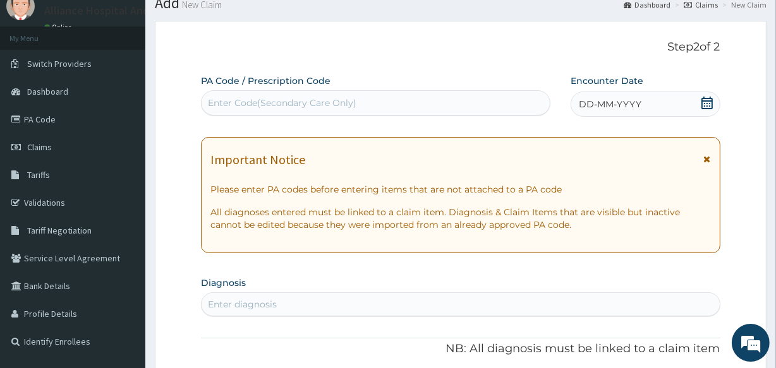
scroll to position [28, 0]
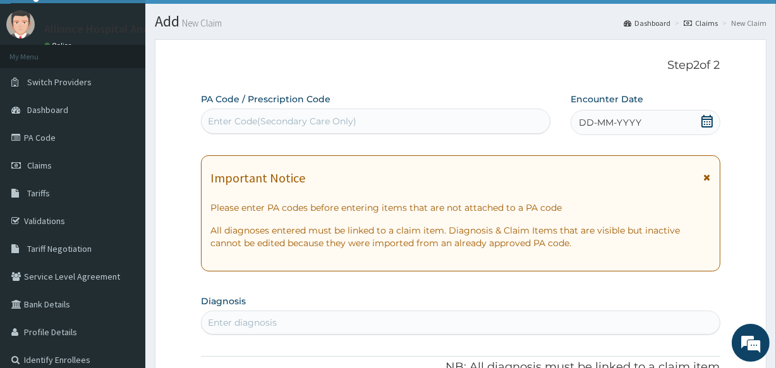
click at [390, 121] on div "Enter Code(Secondary Care Only)" at bounding box center [376, 121] width 348 height 20
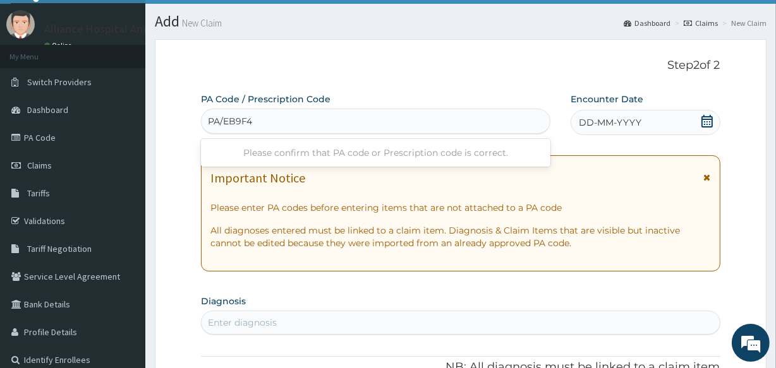
type input "PA/EB9F40"
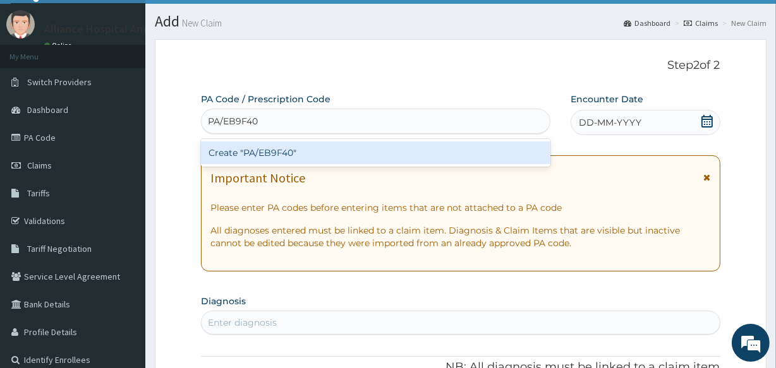
click at [398, 152] on div "Create "PA/EB9F40"" at bounding box center [375, 153] width 349 height 23
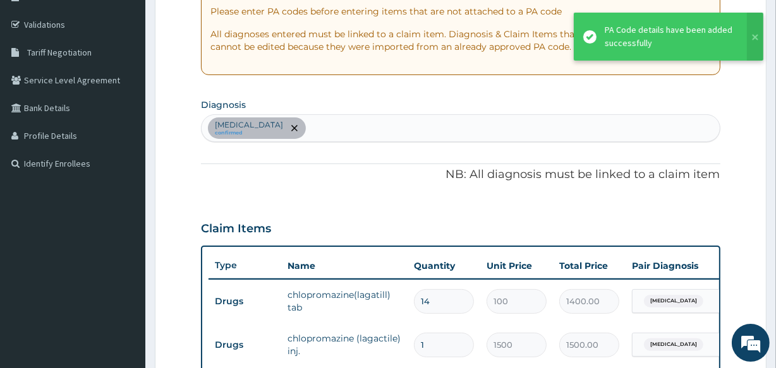
scroll to position [221, 0]
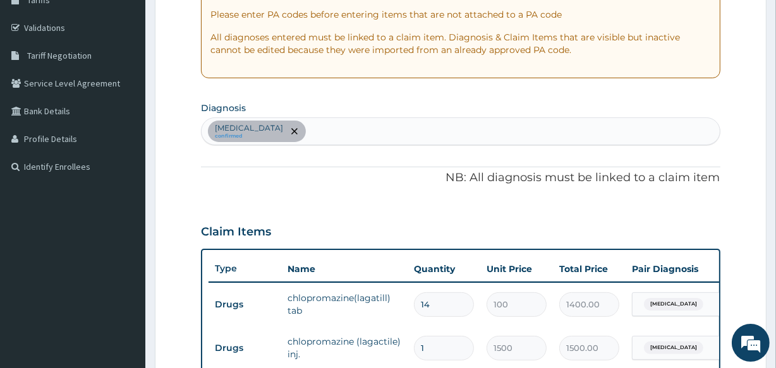
click at [390, 126] on div "[MEDICAL_DATA] confirmed" at bounding box center [461, 131] width 518 height 27
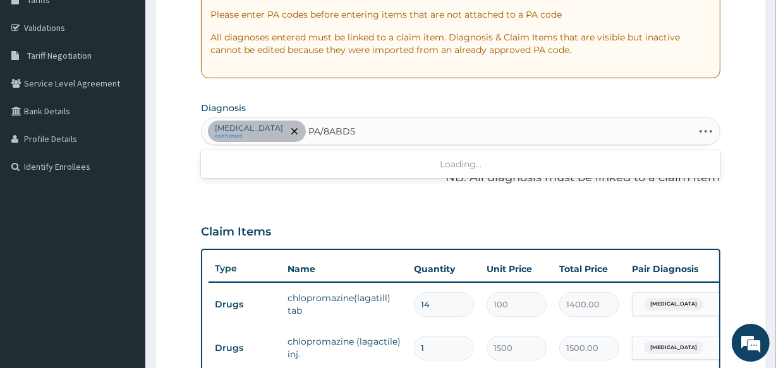
type input "PA/8ABD57"
drag, startPoint x: 346, startPoint y: 129, endPoint x: 323, endPoint y: 128, distance: 23.4
click at [323, 128] on div "[MEDICAL_DATA] confirmed" at bounding box center [461, 131] width 518 height 27
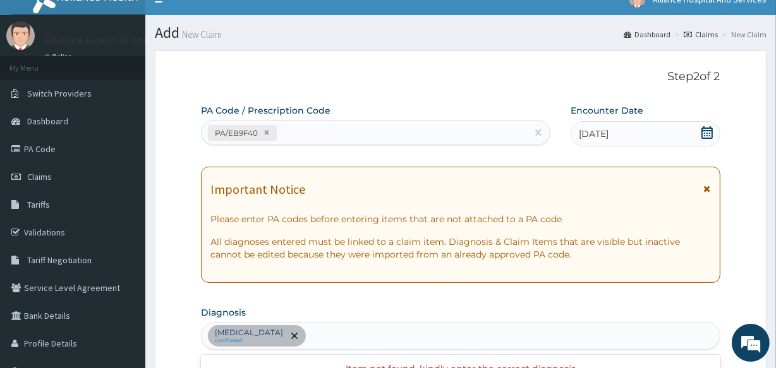
scroll to position [6, 0]
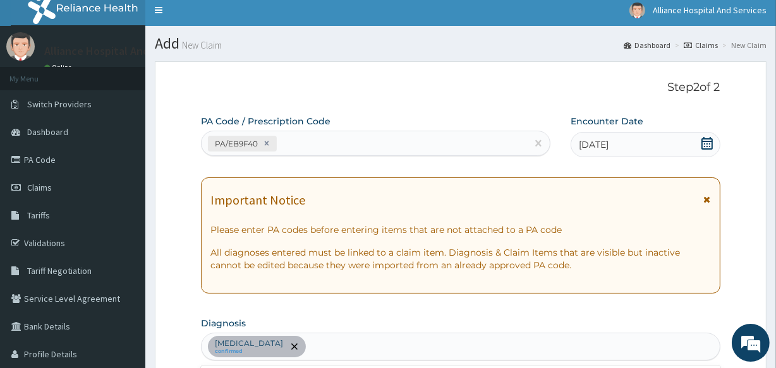
click at [356, 140] on div "PA/EB9F40" at bounding box center [364, 143] width 325 height 21
click at [53, 193] on link "Claims" at bounding box center [72, 188] width 145 height 28
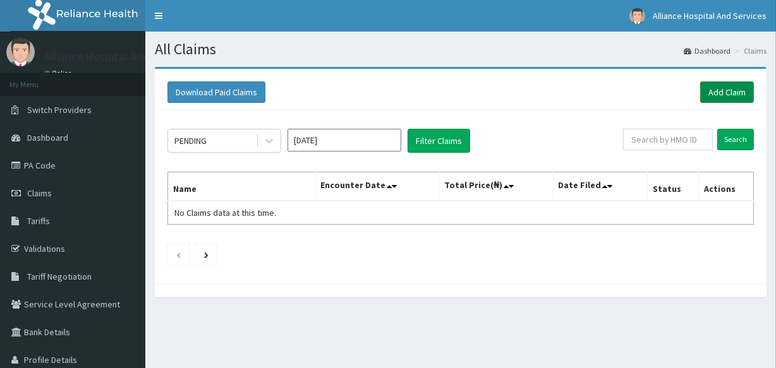
click at [744, 95] on link "Add Claim" at bounding box center [727, 92] width 54 height 21
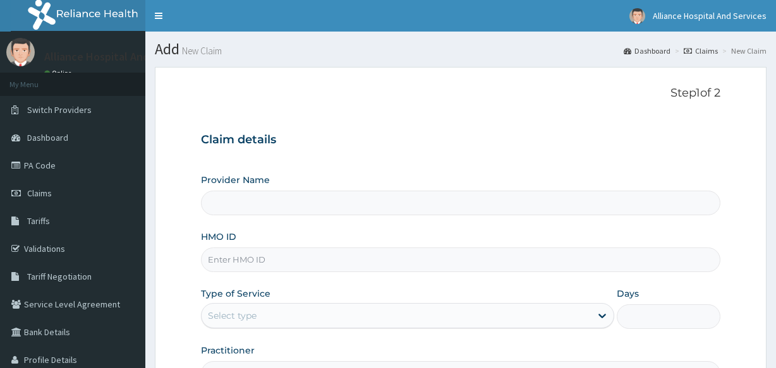
click at [444, 248] on input "HMO ID" at bounding box center [460, 260] width 519 height 25
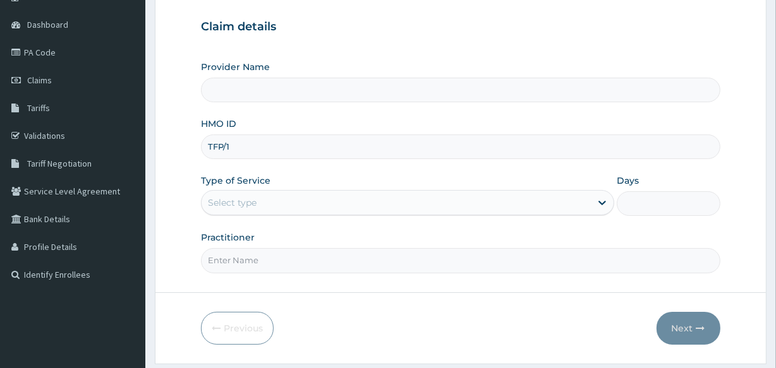
type input "TFP/10"
type input "Alliance Clinics and Services- area 11"
type input "TFP/10069/A"
click at [556, 202] on div "Select type" at bounding box center [396, 203] width 389 height 20
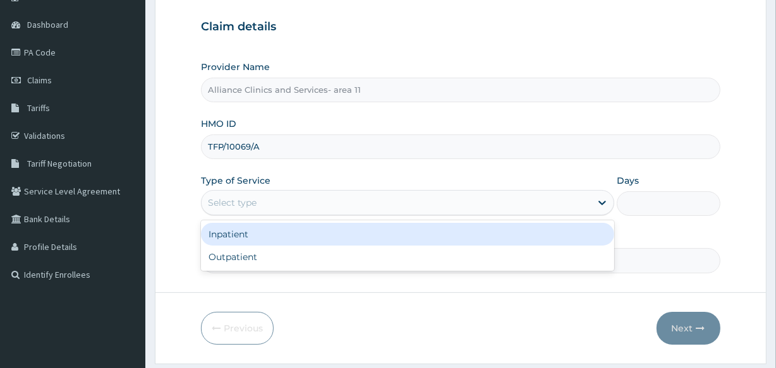
click at [561, 200] on div "Select type" at bounding box center [396, 203] width 389 height 20
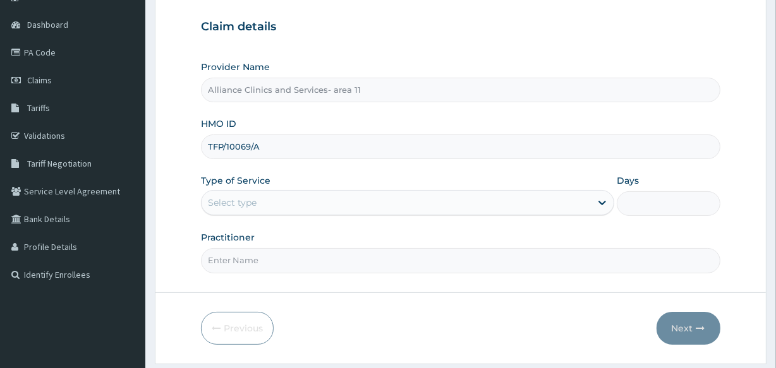
click at [561, 200] on div "Select type" at bounding box center [396, 203] width 389 height 20
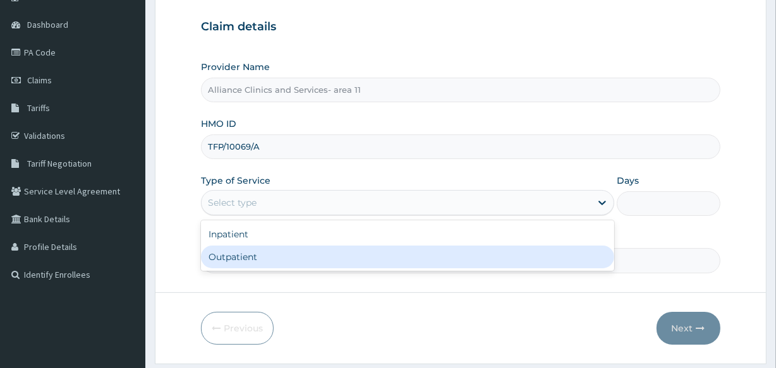
click at [539, 255] on div "Outpatient" at bounding box center [407, 257] width 413 height 23
type input "1"
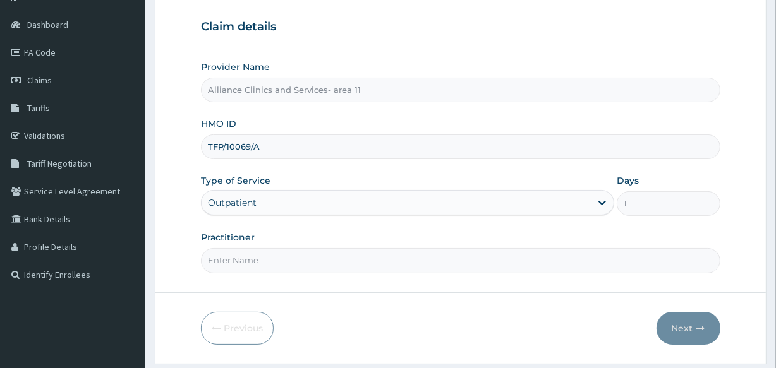
click at [504, 259] on input "Practitioner" at bounding box center [460, 260] width 519 height 25
type input "[PERSON_NAME]"
click at [686, 329] on button "Next" at bounding box center [689, 328] width 64 height 33
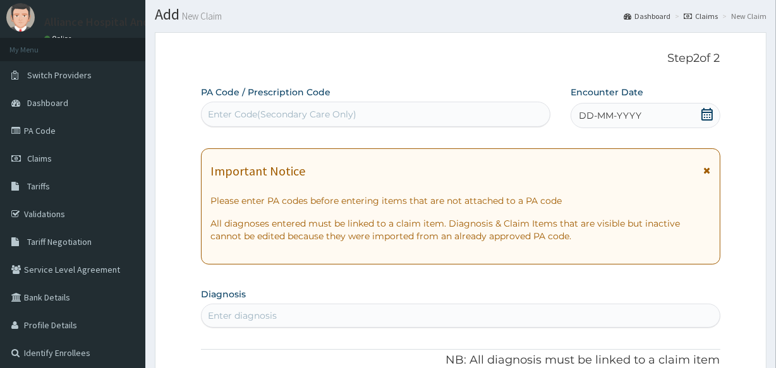
scroll to position [33, 0]
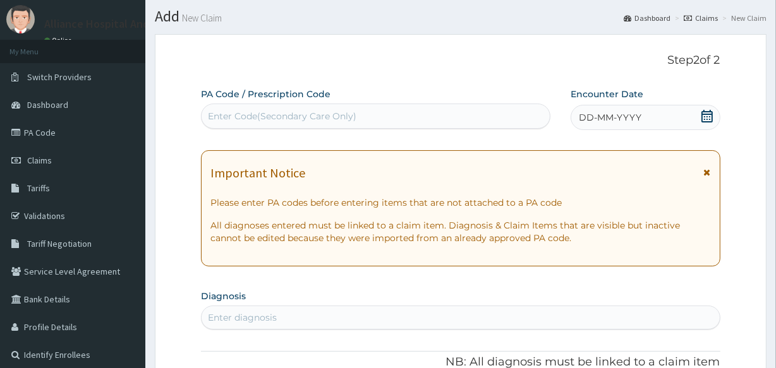
click at [358, 118] on div "Enter Code(Secondary Care Only)" at bounding box center [376, 116] width 348 height 20
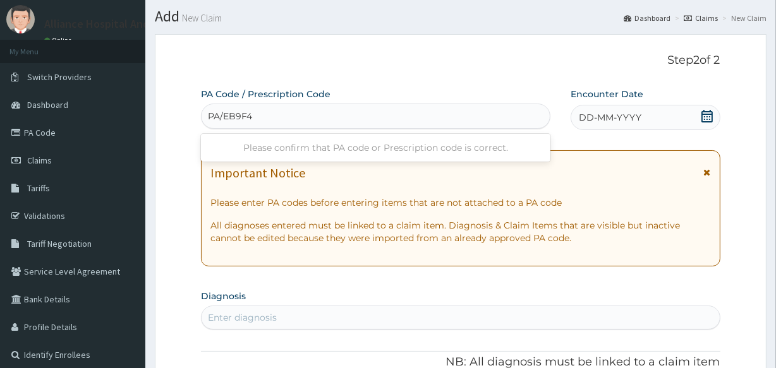
type input "PA/EB9F40"
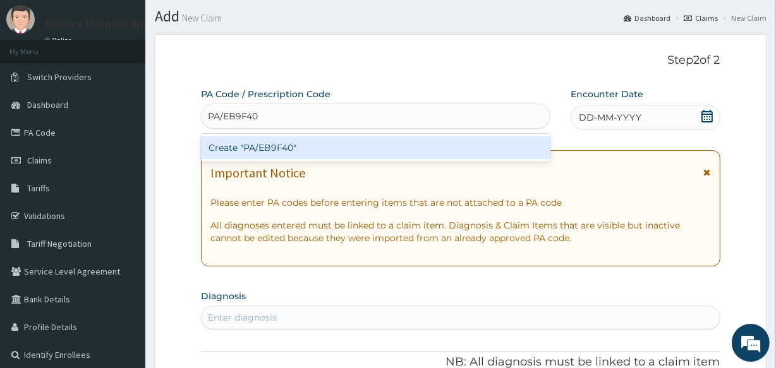
click at [344, 149] on div "Create "PA/EB9F40"" at bounding box center [375, 148] width 349 height 23
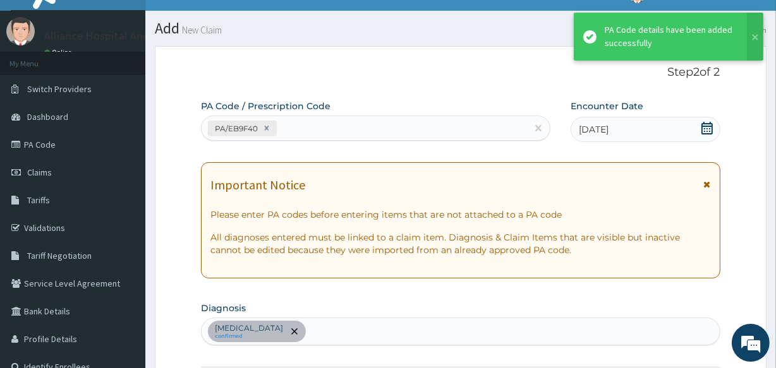
scroll to position [0, 0]
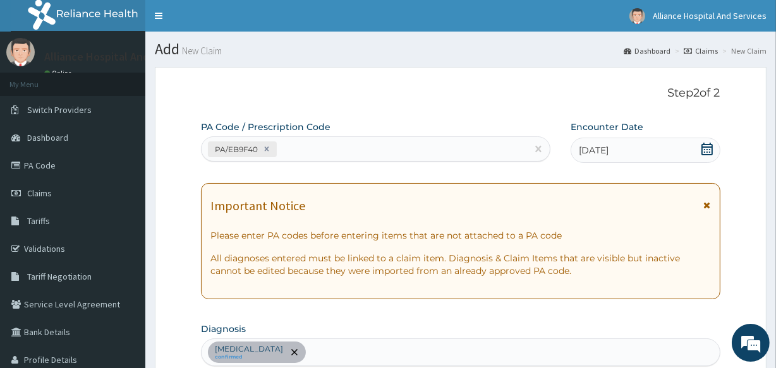
click at [295, 148] on div "PA/EB9F40" at bounding box center [364, 149] width 325 height 21
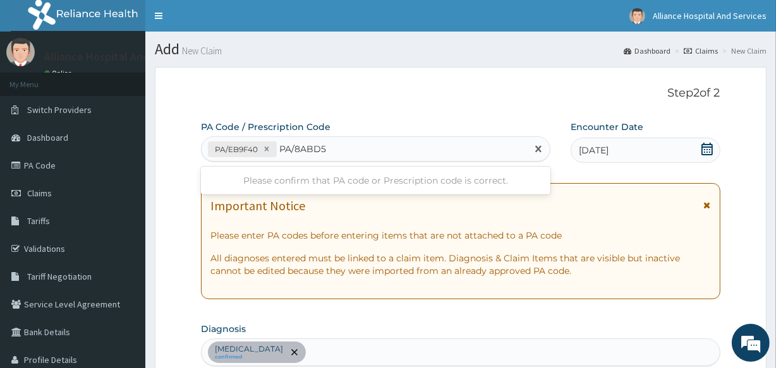
type input "PA/8ABD57"
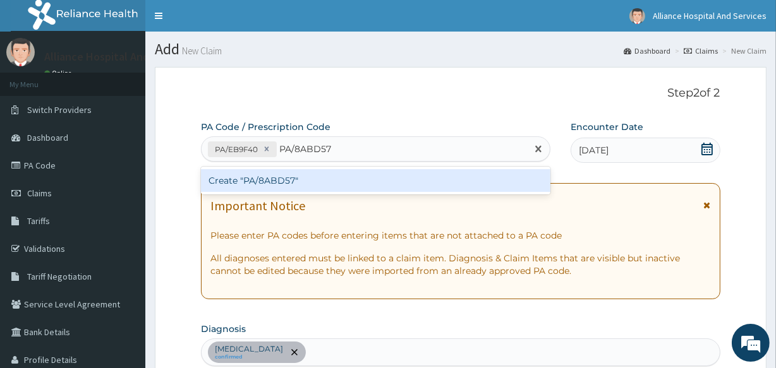
click at [295, 179] on div "Create "PA/8ABD57"" at bounding box center [375, 180] width 349 height 23
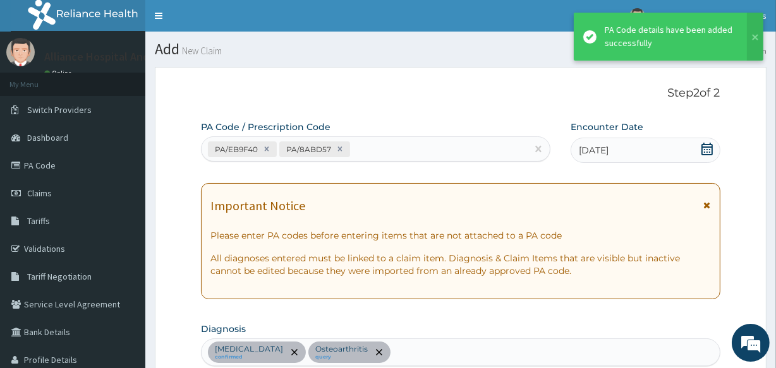
scroll to position [473, 0]
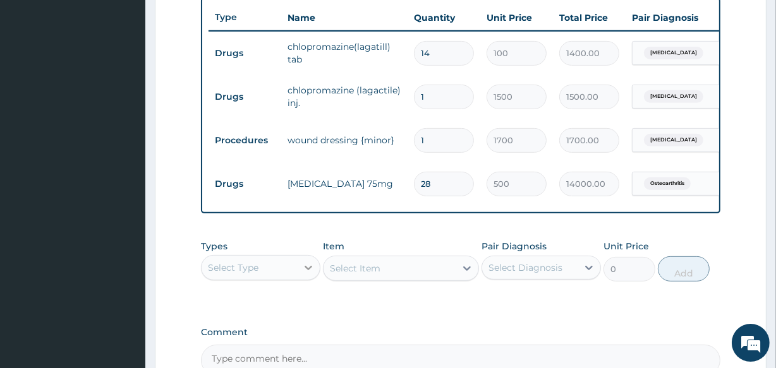
click at [308, 274] on icon at bounding box center [308, 268] width 13 height 13
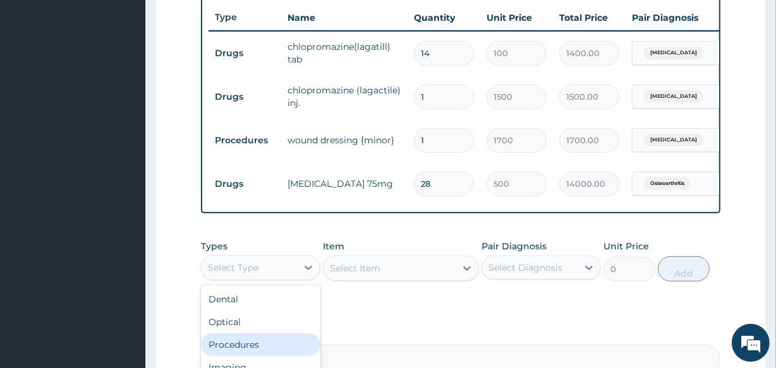
click at [285, 352] on div "Procedures" at bounding box center [260, 345] width 119 height 23
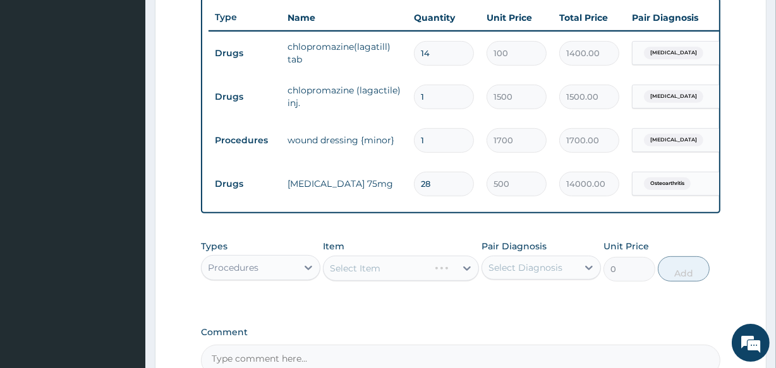
click at [370, 276] on div "Select Item" at bounding box center [400, 268] width 155 height 25
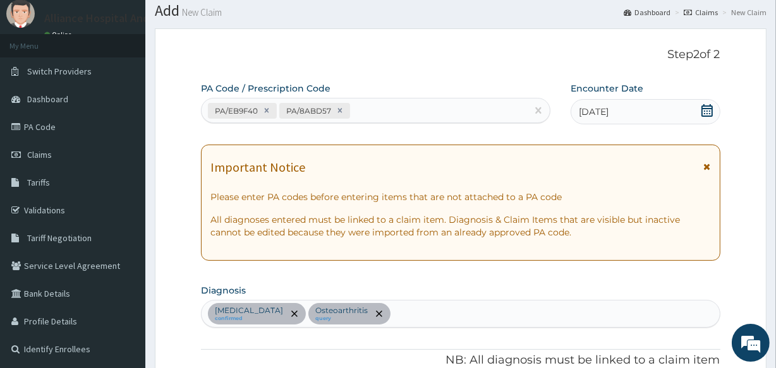
scroll to position [0, 0]
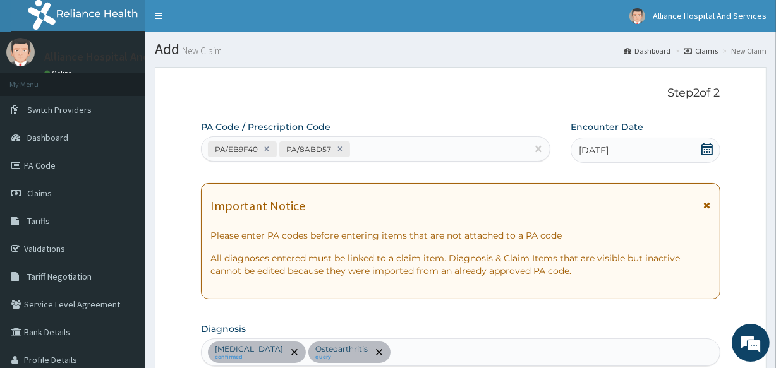
click at [710, 48] on link "Claims" at bounding box center [701, 51] width 34 height 11
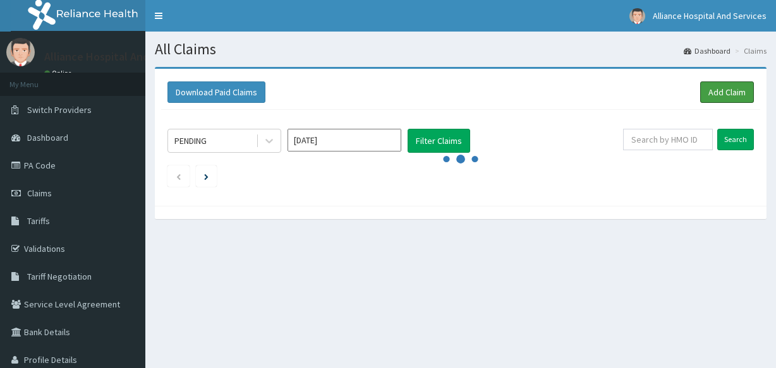
click at [715, 86] on link "Add Claim" at bounding box center [727, 92] width 54 height 21
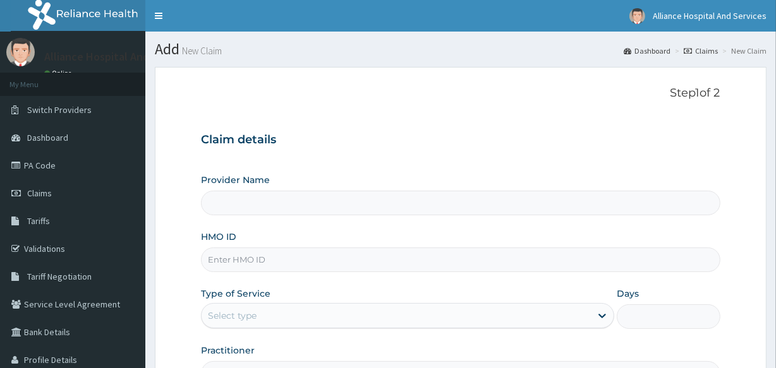
type input "Alliance Clinics and Services- area 11"
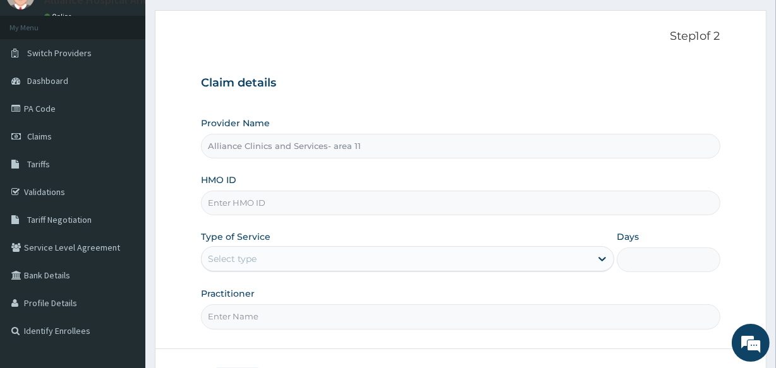
click at [320, 196] on input "HMO ID" at bounding box center [460, 203] width 519 height 25
type input "GTB/10438/A"
click at [531, 256] on div "Select type" at bounding box center [396, 259] width 389 height 20
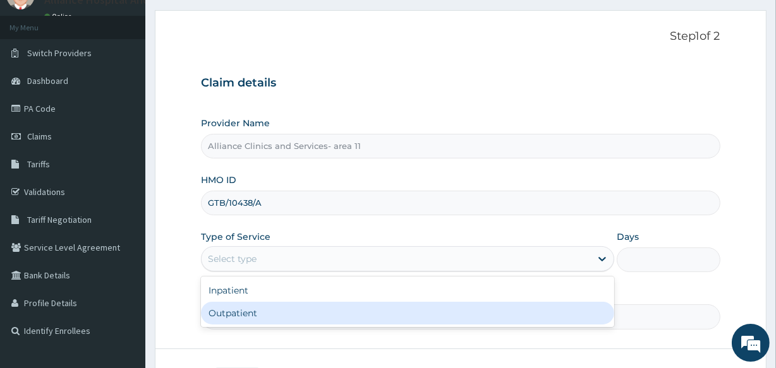
click at [528, 312] on div "Outpatient" at bounding box center [407, 313] width 413 height 23
type input "1"
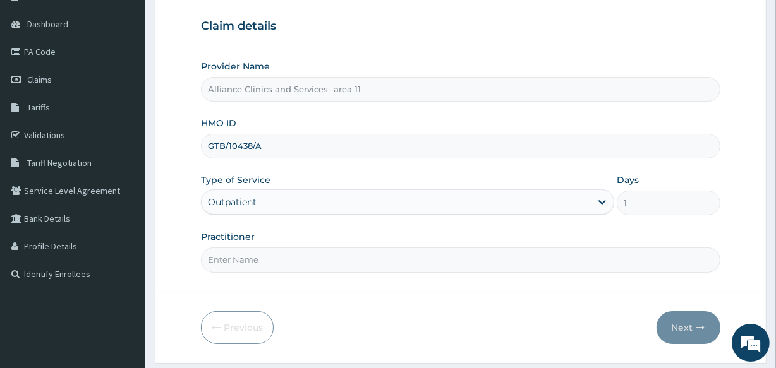
scroll to position [150, 0]
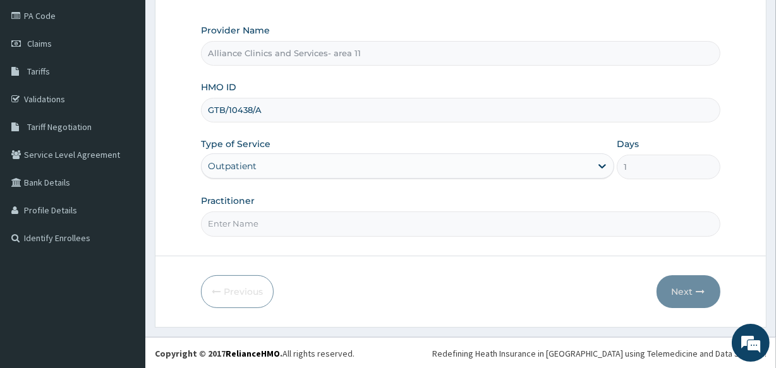
click at [368, 223] on input "Practitioner" at bounding box center [460, 224] width 519 height 25
type input "[PERSON_NAME]"
click at [684, 290] on button "Next" at bounding box center [689, 292] width 64 height 33
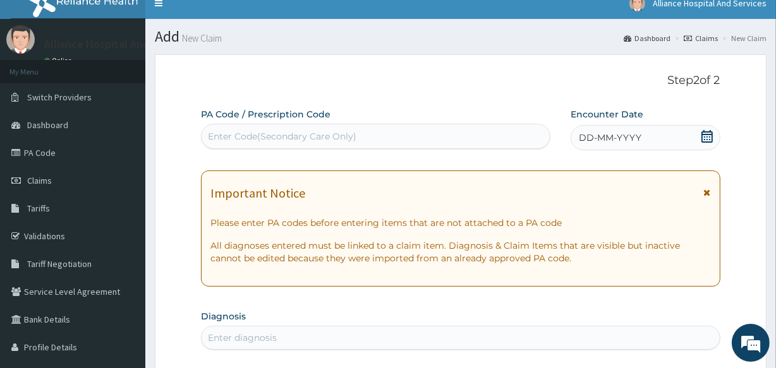
scroll to position [12, 0]
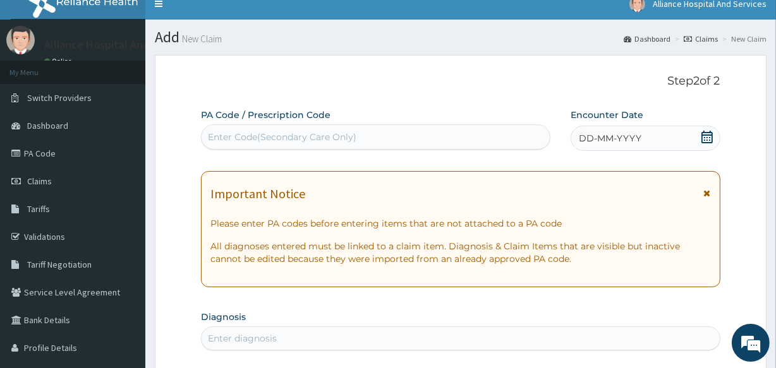
click at [356, 132] on div "Enter Code(Secondary Care Only)" at bounding box center [376, 137] width 348 height 20
type input "PA/6E3383"
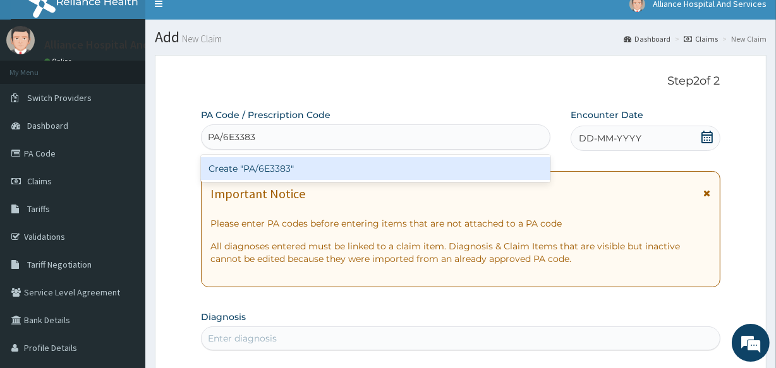
click at [360, 167] on div "Create "PA/6E3383"" at bounding box center [375, 168] width 349 height 23
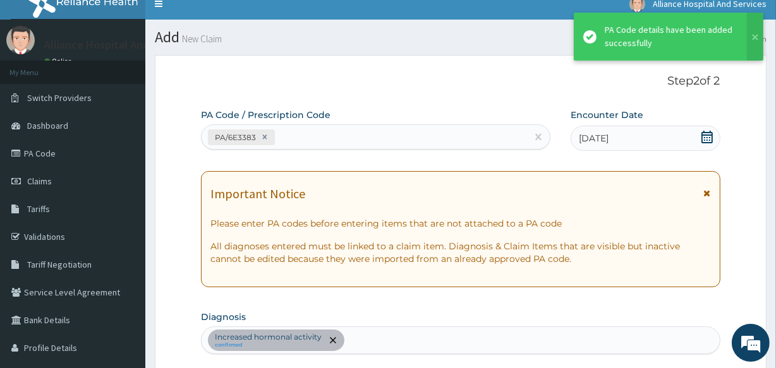
scroll to position [341, 0]
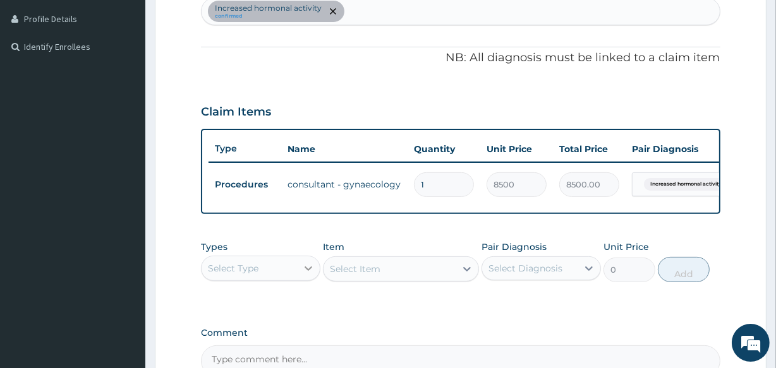
click at [309, 275] on icon at bounding box center [308, 268] width 13 height 13
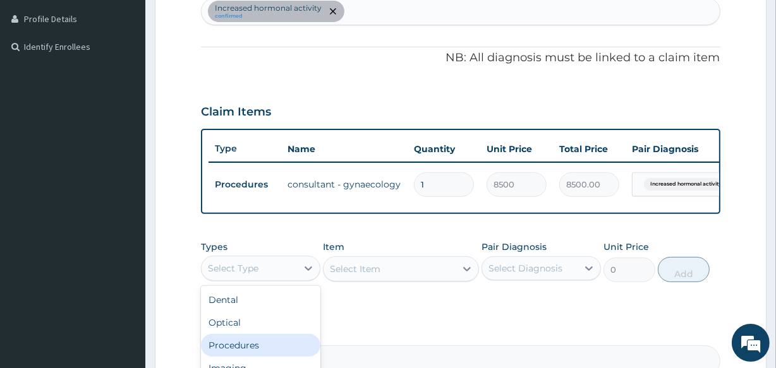
drag, startPoint x: 286, startPoint y: 354, endPoint x: 296, endPoint y: 332, distance: 23.7
click at [285, 354] on div "Procedures" at bounding box center [260, 345] width 119 height 23
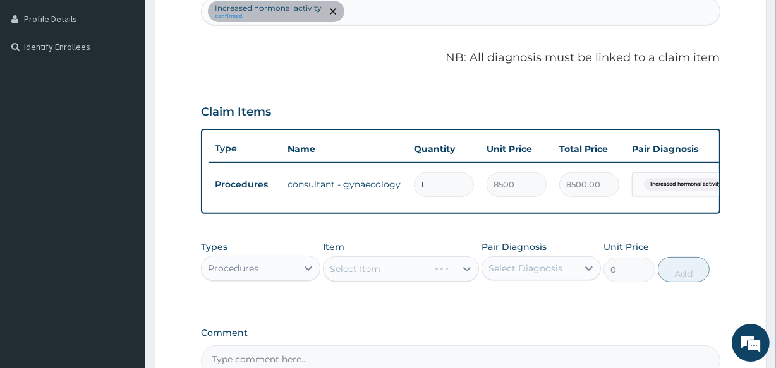
click at [358, 272] on div "Select Item" at bounding box center [400, 269] width 155 height 25
click at [468, 277] on div "Select Item" at bounding box center [400, 269] width 155 height 25
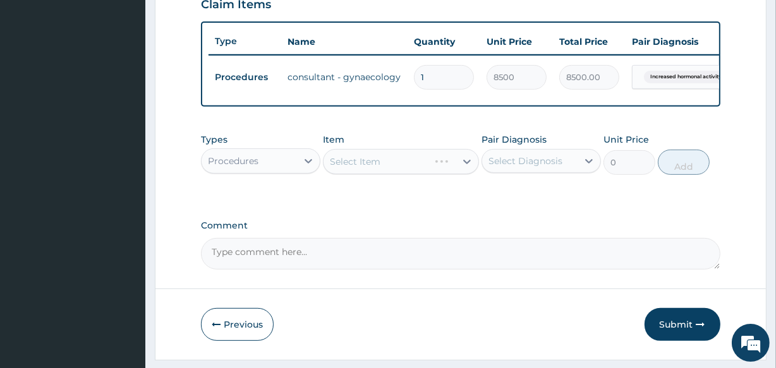
scroll to position [433, 0]
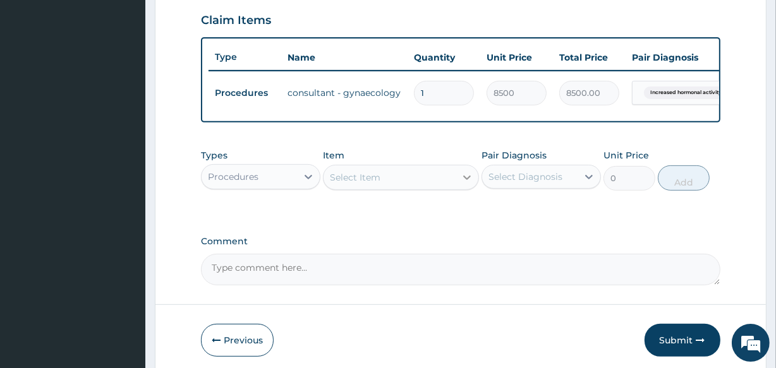
click at [466, 183] on icon at bounding box center [467, 177] width 13 height 13
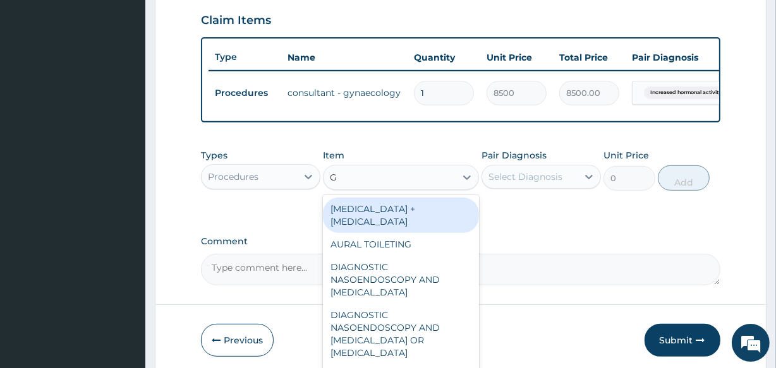
type input "GP"
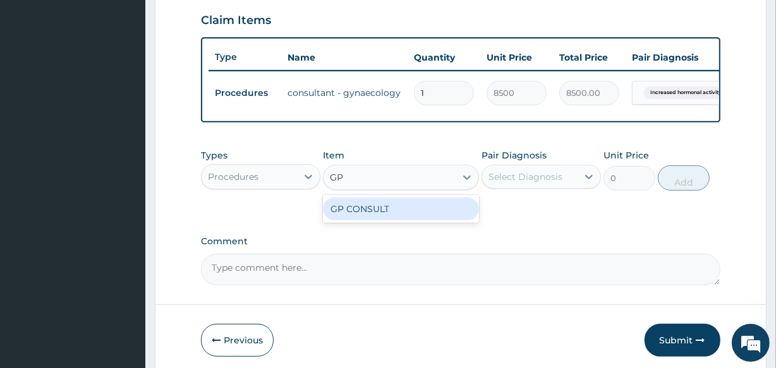
click at [442, 218] on div "GP CONSULT" at bounding box center [400, 209] width 155 height 23
type input "4250"
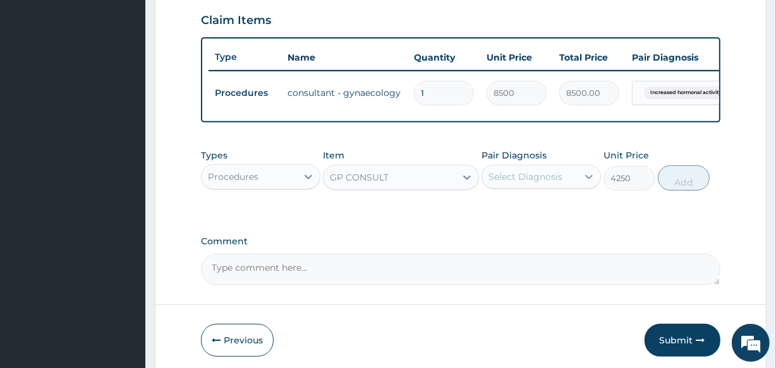
click at [585, 183] on icon at bounding box center [589, 177] width 13 height 13
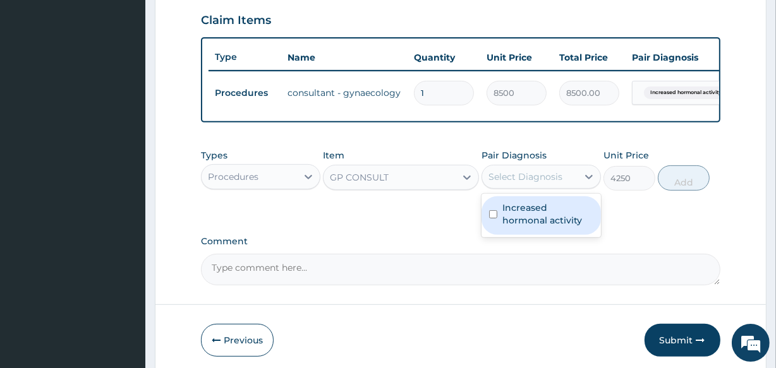
click at [568, 222] on label "Increased hormonal activity" at bounding box center [547, 214] width 91 height 25
checkbox input "true"
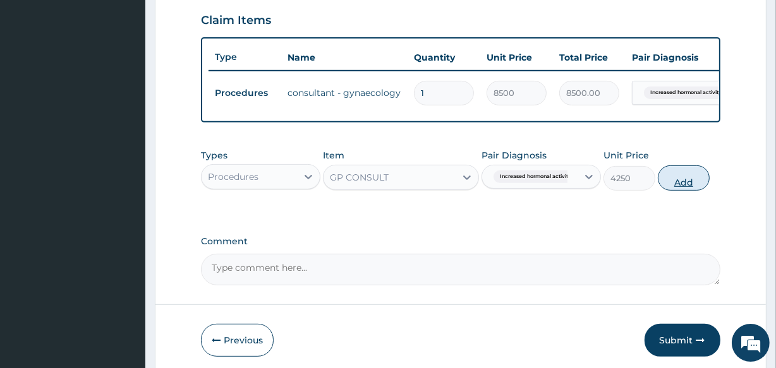
click at [690, 188] on button "Add" at bounding box center [684, 178] width 52 height 25
type input "0"
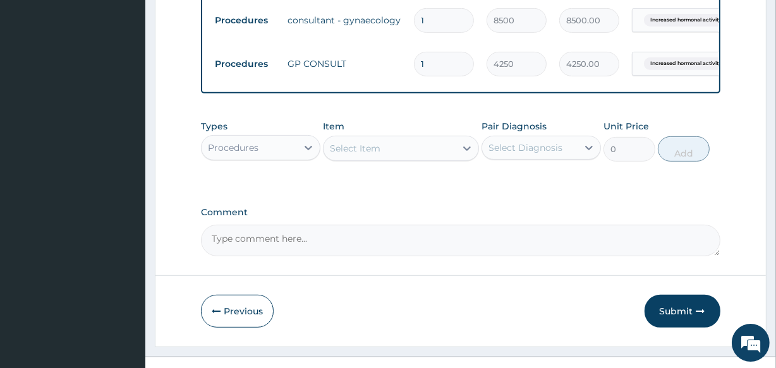
scroll to position [535, 0]
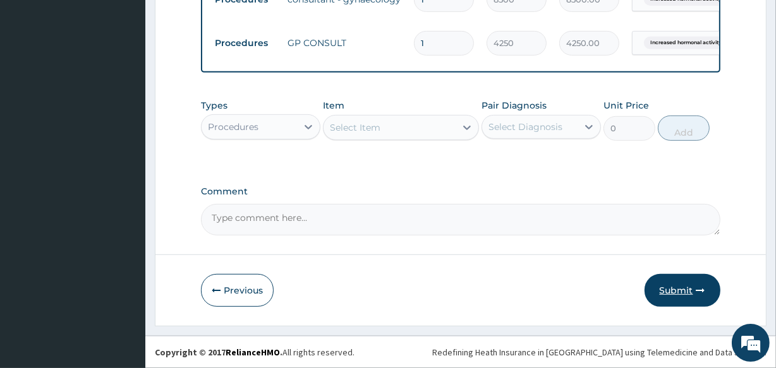
click at [684, 290] on button "Submit" at bounding box center [683, 290] width 76 height 33
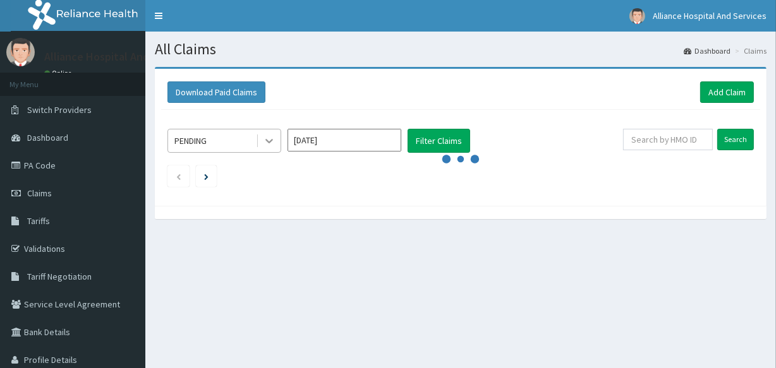
click at [272, 141] on icon at bounding box center [269, 141] width 13 height 13
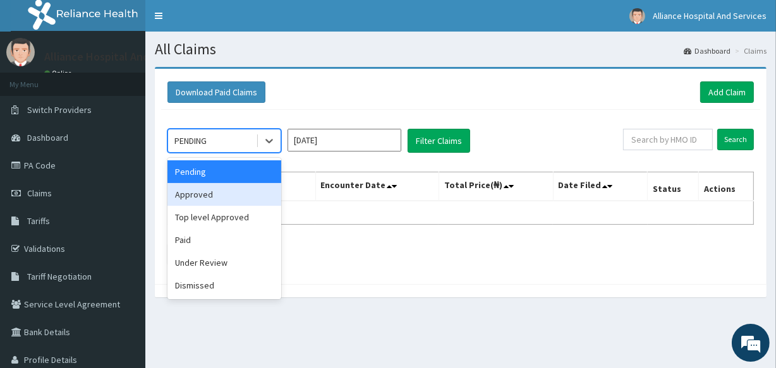
click at [238, 202] on div "Approved" at bounding box center [224, 194] width 114 height 23
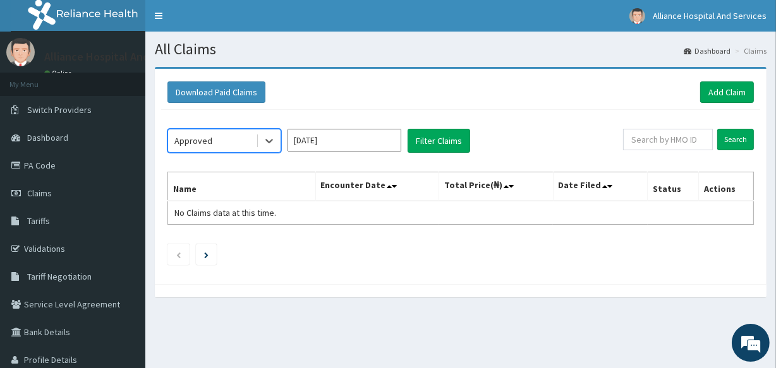
click at [380, 142] on input "[DATE]" at bounding box center [345, 140] width 114 height 23
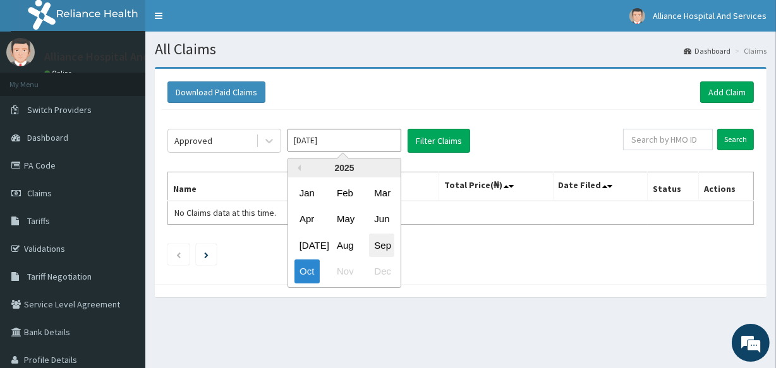
click at [387, 248] on div "Sep" at bounding box center [381, 245] width 25 height 23
type input "[DATE]"
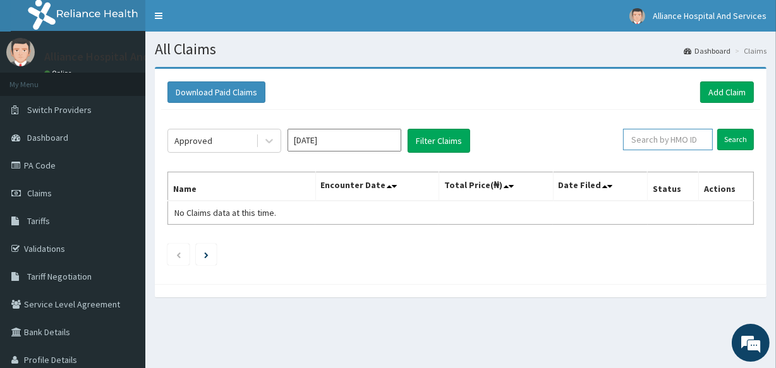
click at [671, 135] on input "text" at bounding box center [668, 139] width 90 height 21
click at [733, 138] on input "Search" at bounding box center [735, 139] width 37 height 21
click at [271, 140] on icon at bounding box center [269, 142] width 8 height 4
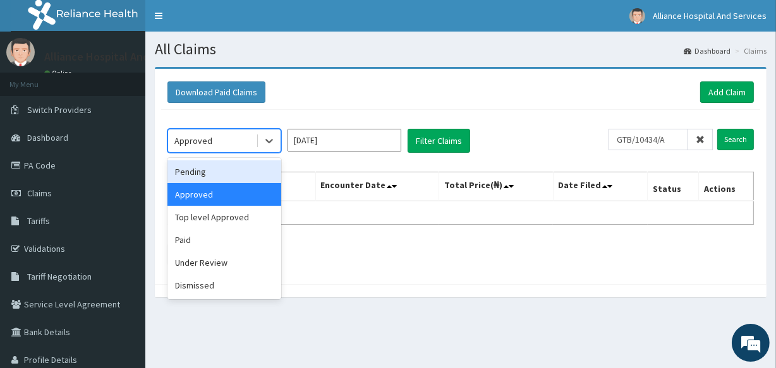
click at [231, 161] on div "Pending" at bounding box center [224, 172] width 114 height 23
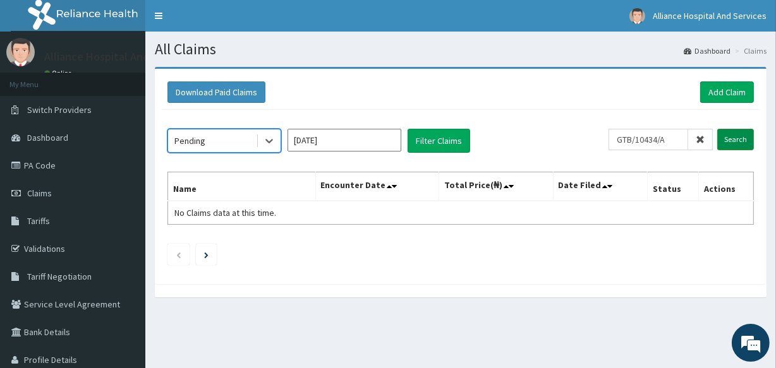
click at [749, 140] on input "Search" at bounding box center [735, 139] width 37 height 21
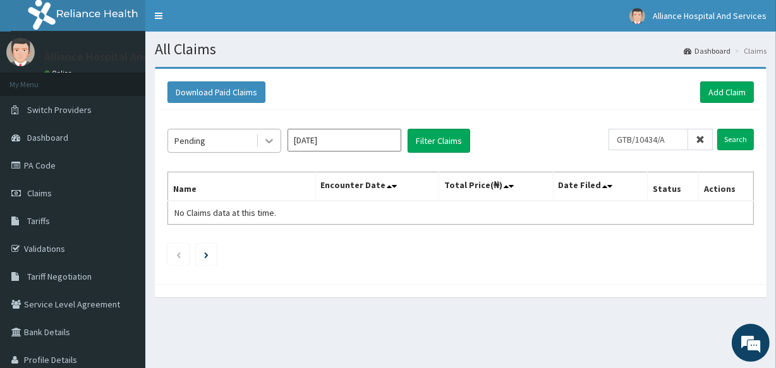
click at [269, 142] on icon at bounding box center [269, 142] width 8 height 4
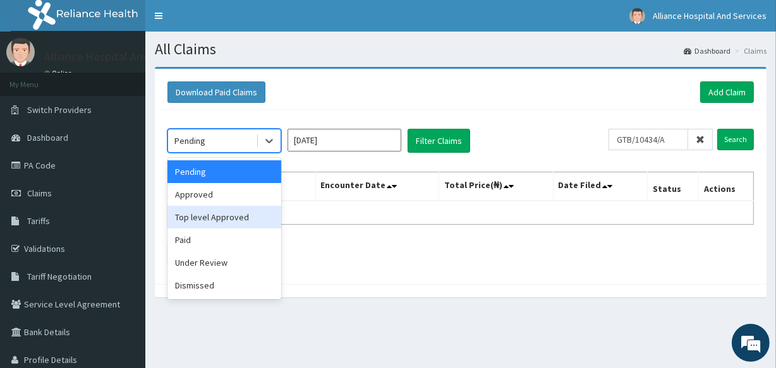
click at [255, 218] on div "Top level Approved" at bounding box center [224, 217] width 114 height 23
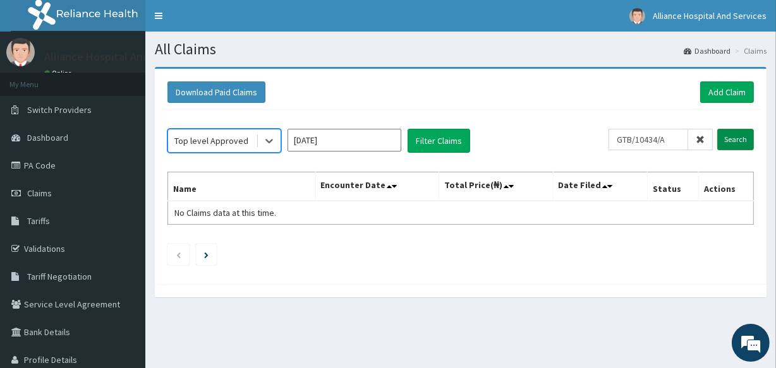
click at [734, 139] on input "Search" at bounding box center [735, 139] width 37 height 21
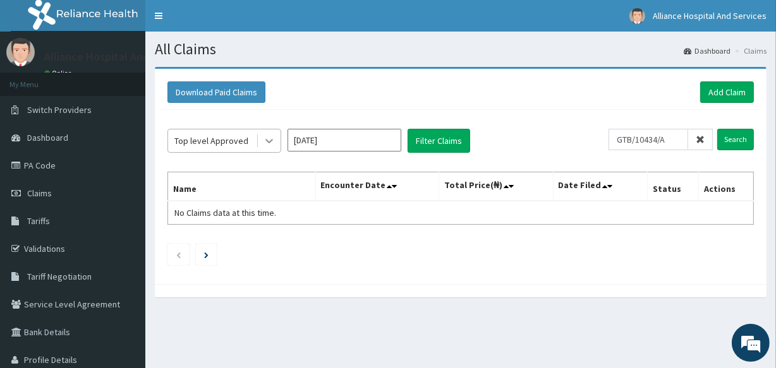
click at [265, 141] on icon at bounding box center [269, 141] width 13 height 13
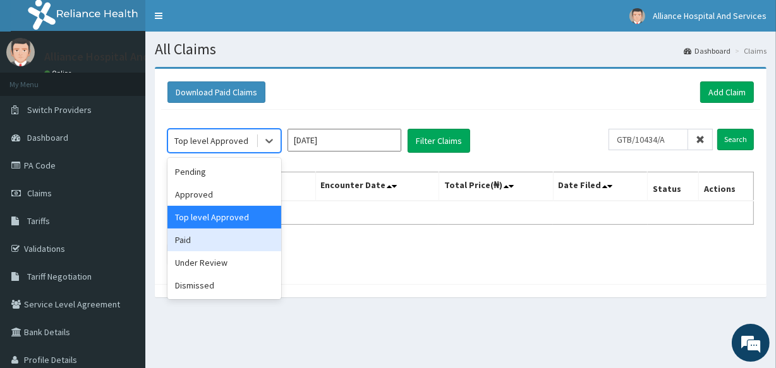
click at [231, 244] on div "Paid" at bounding box center [224, 240] width 114 height 23
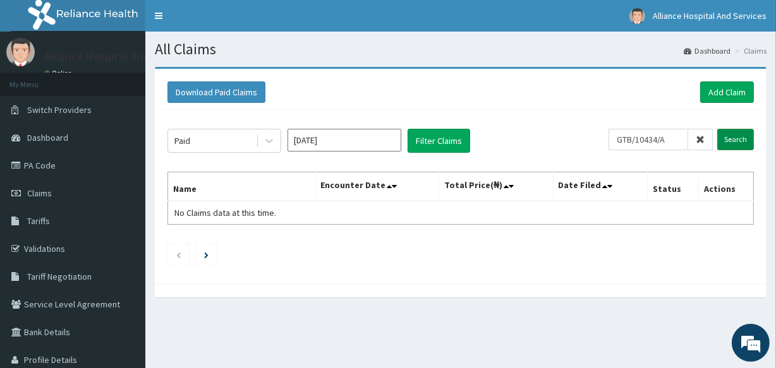
click at [741, 140] on input "Search" at bounding box center [735, 139] width 37 height 21
click at [267, 139] on icon at bounding box center [269, 141] width 13 height 13
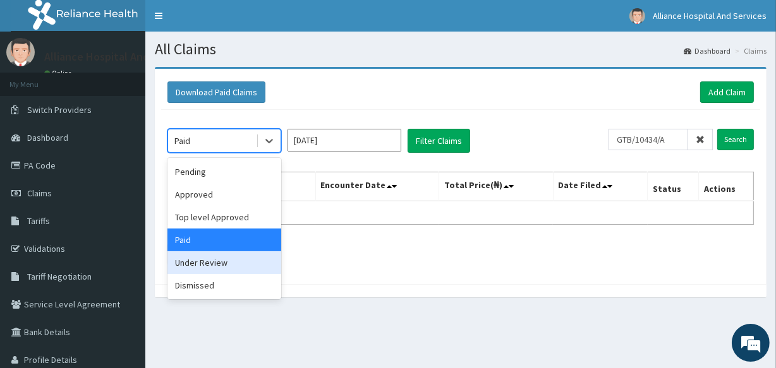
click at [240, 266] on div "Under Review" at bounding box center [224, 263] width 114 height 23
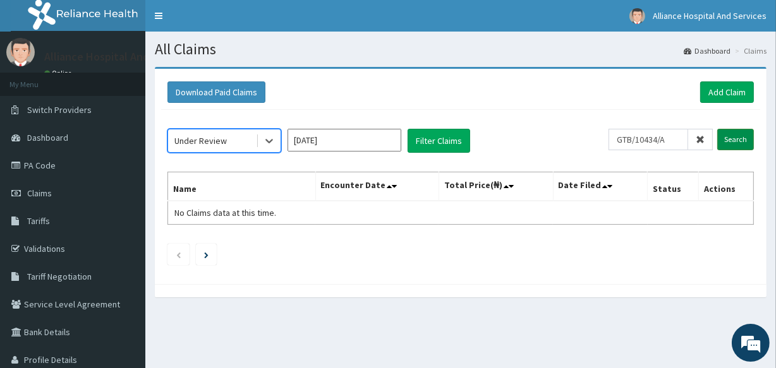
click at [733, 143] on input "Search" at bounding box center [735, 139] width 37 height 21
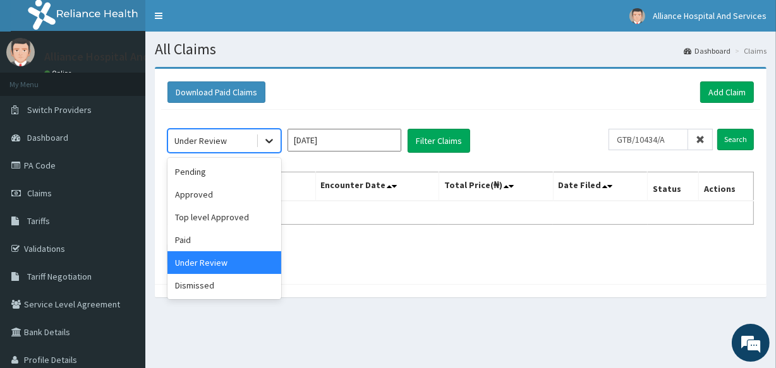
click at [271, 140] on icon at bounding box center [269, 142] width 8 height 4
click at [676, 142] on input "GTB/10434/A" at bounding box center [649, 139] width 80 height 21
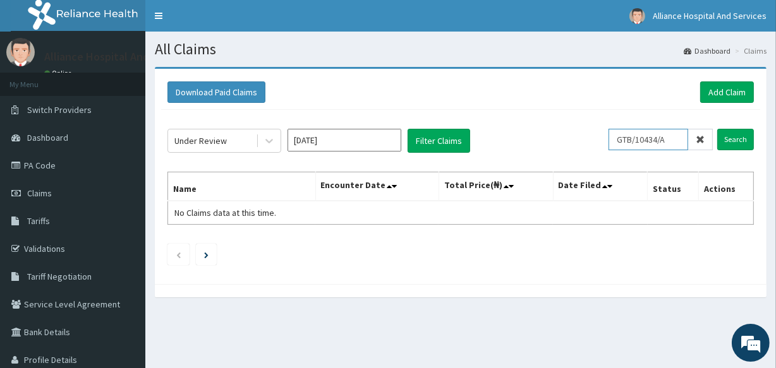
drag, startPoint x: 676, startPoint y: 142, endPoint x: 607, endPoint y: 143, distance: 68.3
click at [607, 143] on div "Under Review [DATE] Filter Claims GTB/10434/A Search" at bounding box center [460, 141] width 587 height 24
type input "IMOLETUYI"
click at [734, 138] on input "Search" at bounding box center [735, 139] width 37 height 21
click at [265, 142] on icon at bounding box center [269, 141] width 13 height 13
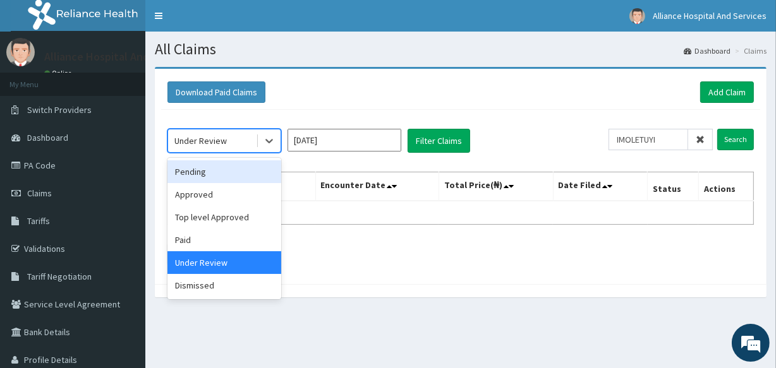
click at [245, 171] on div "Pending" at bounding box center [224, 172] width 114 height 23
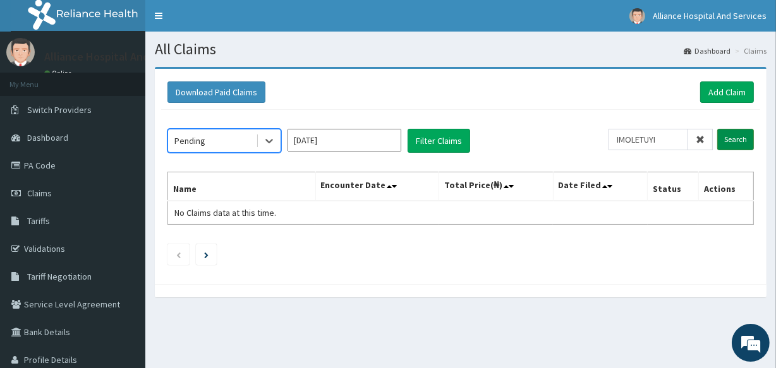
click at [746, 136] on input "Search" at bounding box center [735, 139] width 37 height 21
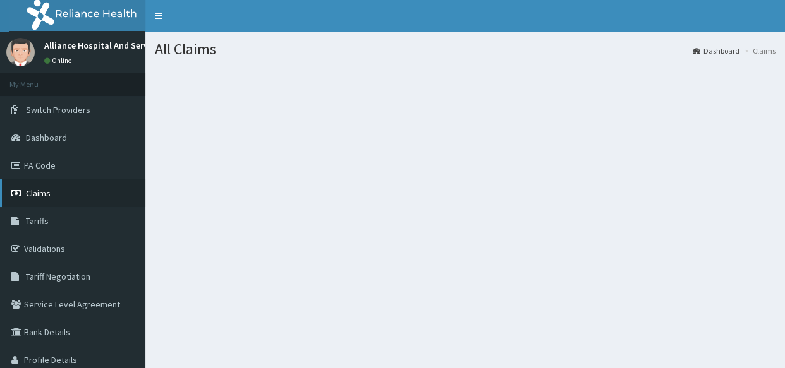
click at [35, 191] on span "Claims" at bounding box center [38, 193] width 25 height 11
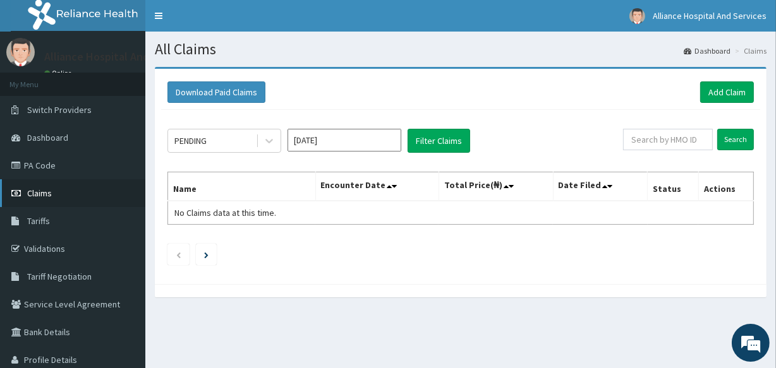
click at [36, 193] on span "Claims" at bounding box center [39, 193] width 25 height 11
click at [384, 138] on input "[DATE]" at bounding box center [345, 140] width 114 height 23
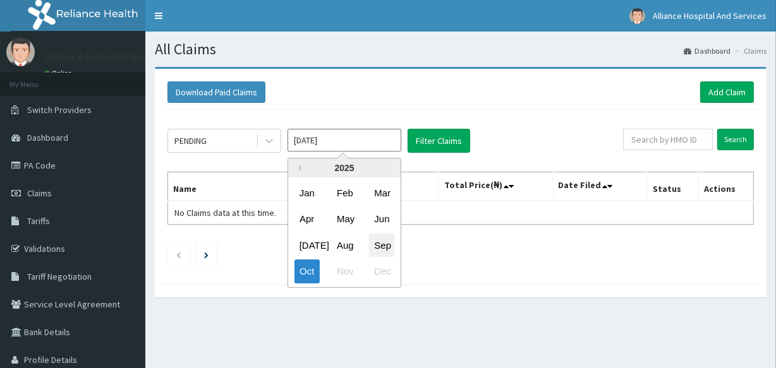
click at [384, 249] on div "Sep" at bounding box center [381, 245] width 25 height 23
type input "Sep 2025"
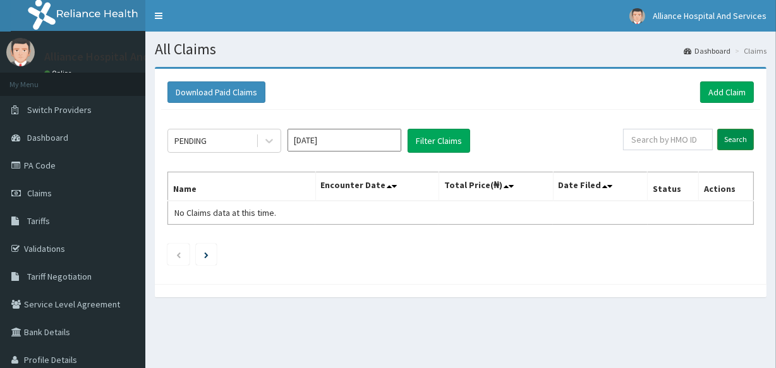
click at [736, 140] on input "Search" at bounding box center [735, 139] width 37 height 21
click at [31, 131] on link "Dashboard" at bounding box center [72, 138] width 145 height 28
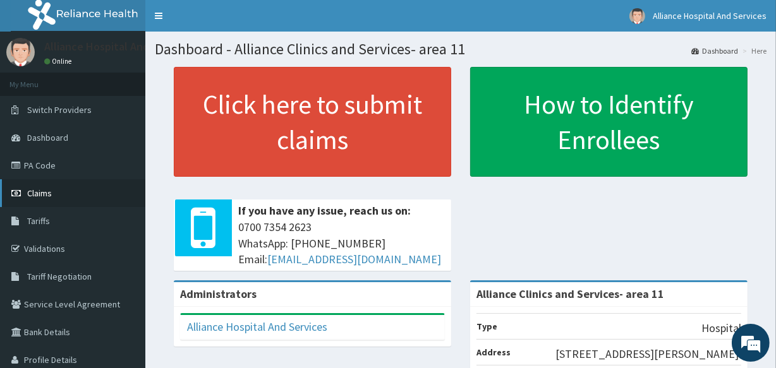
click at [35, 191] on span "Claims" at bounding box center [39, 193] width 25 height 11
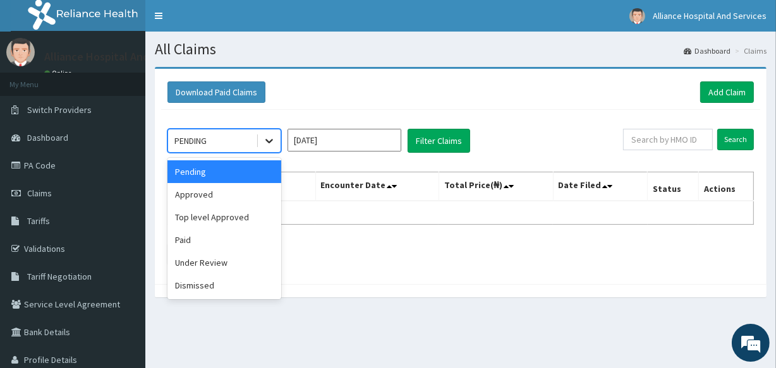
click at [267, 138] on icon at bounding box center [269, 141] width 13 height 13
click at [224, 192] on div "Approved" at bounding box center [224, 194] width 114 height 23
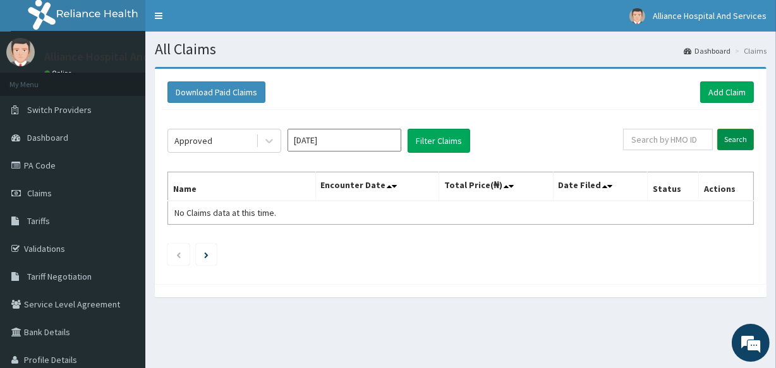
click at [736, 141] on input "Search" at bounding box center [735, 139] width 37 height 21
click at [396, 145] on input "[DATE]" at bounding box center [345, 140] width 114 height 23
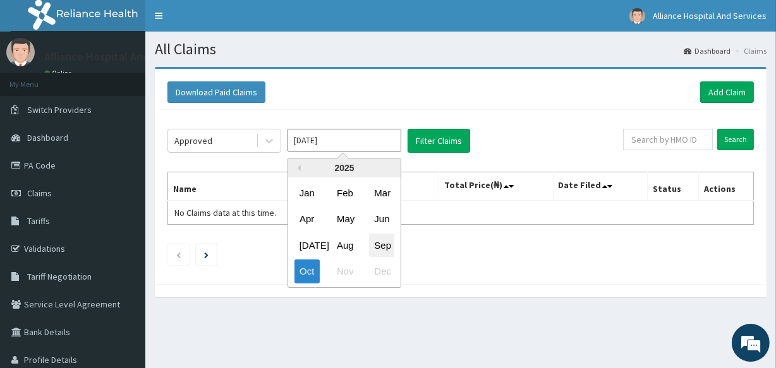
click at [386, 239] on div "Sep" at bounding box center [381, 245] width 25 height 23
type input "Sep 2025"
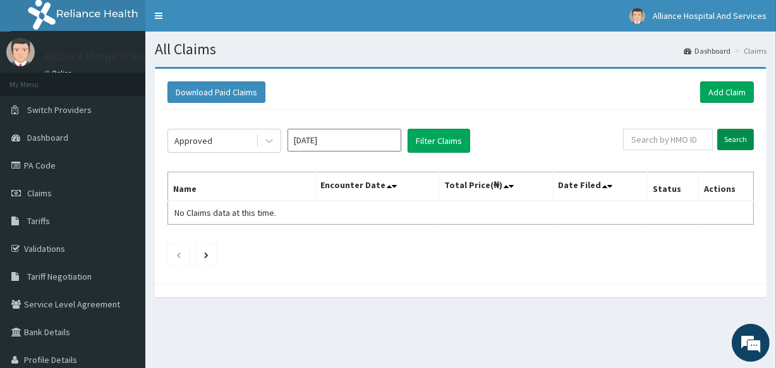
click at [736, 137] on input "Search" at bounding box center [735, 139] width 37 height 21
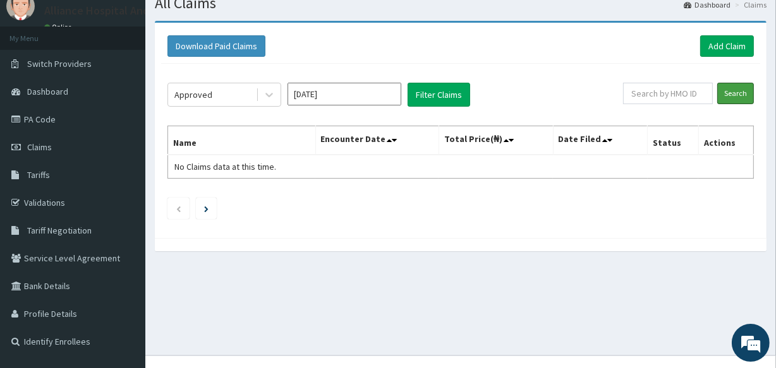
scroll to position [57, 0]
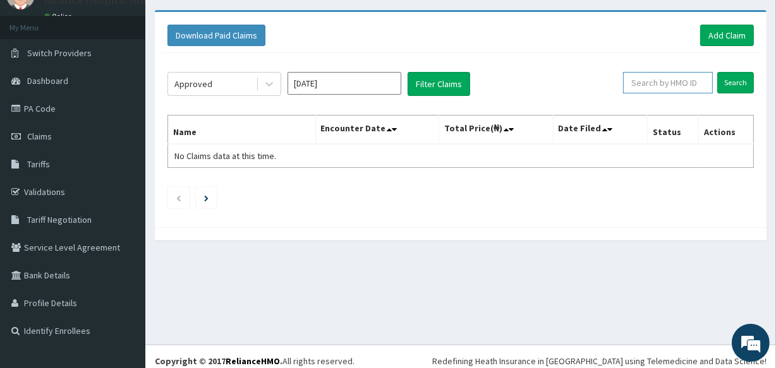
click at [648, 80] on input "text" at bounding box center [668, 82] width 90 height 21
type input "GTB/10438/A"
click at [742, 76] on input "Search" at bounding box center [735, 82] width 37 height 21
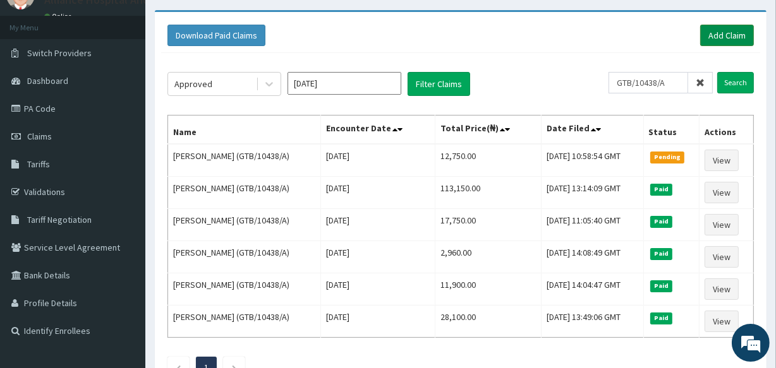
click at [717, 33] on link "Add Claim" at bounding box center [727, 35] width 54 height 21
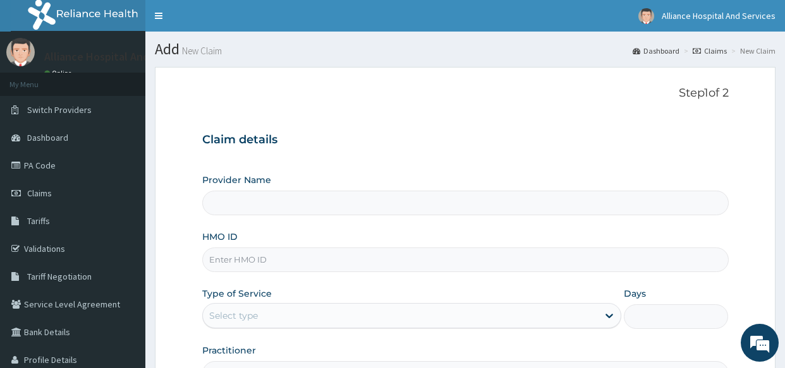
type input "Alliance Clinics and Services- area 11"
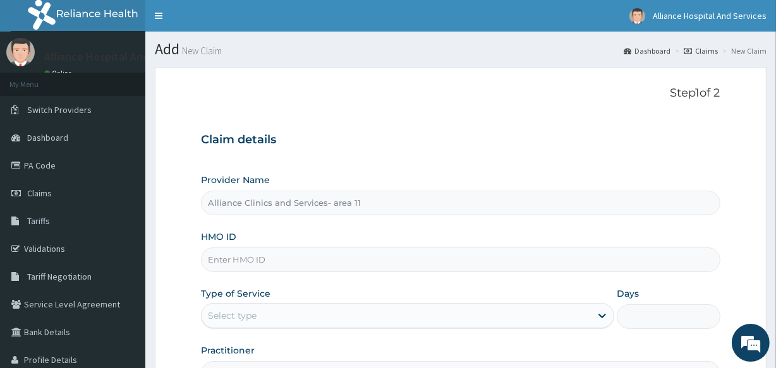
click at [399, 259] on input "HMO ID" at bounding box center [460, 260] width 519 height 25
type input "GPN/10044/E"
click at [398, 310] on div "Select type" at bounding box center [396, 316] width 389 height 20
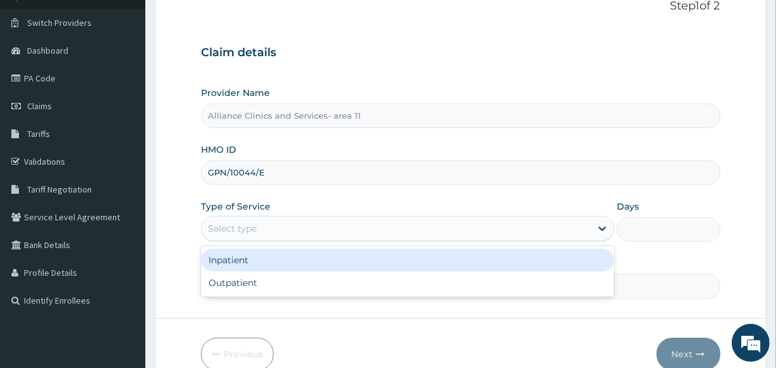
scroll to position [150, 0]
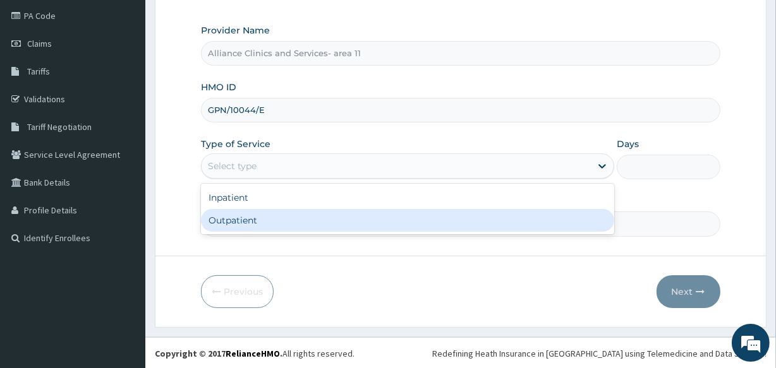
click at [377, 221] on div "Outpatient" at bounding box center [407, 220] width 413 height 23
type input "1"
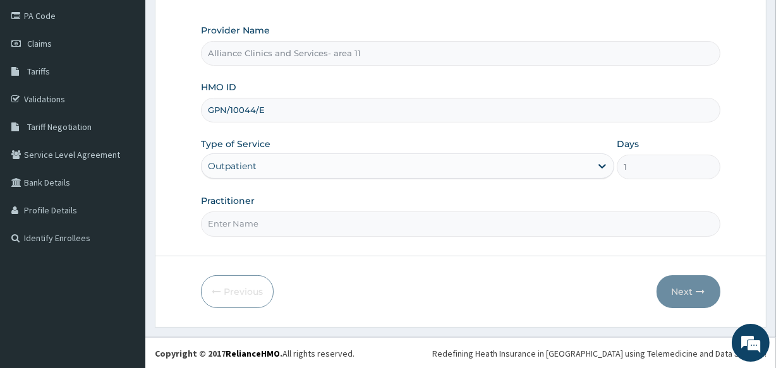
click at [499, 222] on input "Practitioner" at bounding box center [460, 224] width 519 height 25
type input "[PERSON_NAME]"
click at [679, 290] on button "Next" at bounding box center [689, 292] width 64 height 33
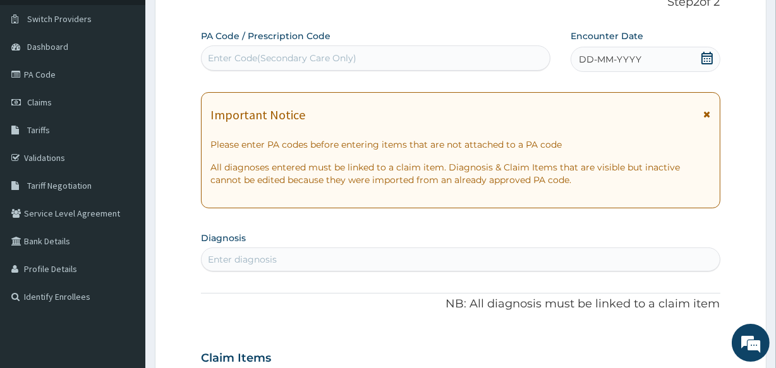
scroll to position [75, 0]
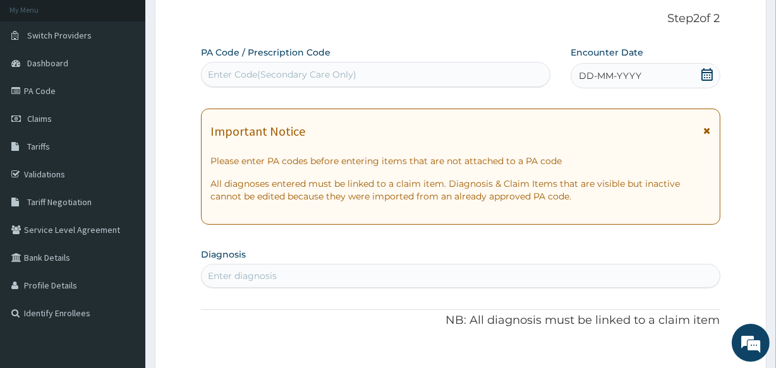
click at [224, 75] on div "Enter Code(Secondary Care Only)" at bounding box center [282, 74] width 149 height 13
type input "PA/B4FC49"
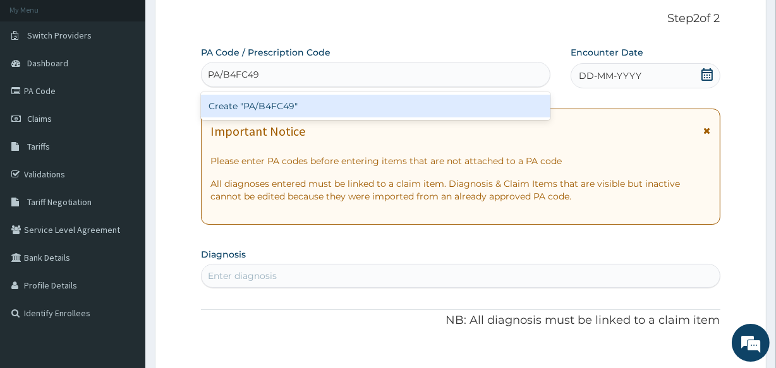
click at [256, 107] on div "Create "PA/B4FC49"" at bounding box center [375, 106] width 349 height 23
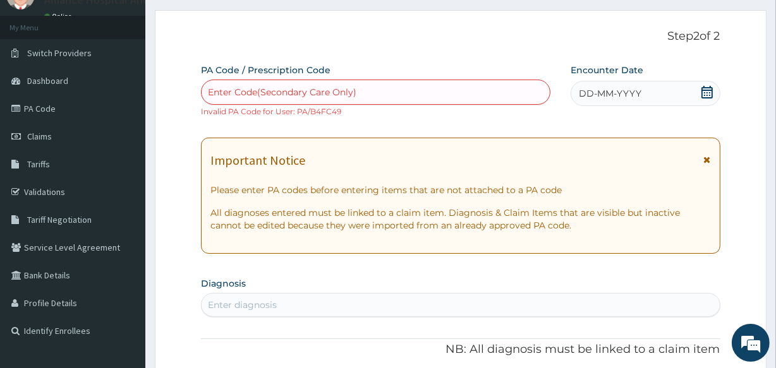
scroll to position [55, 0]
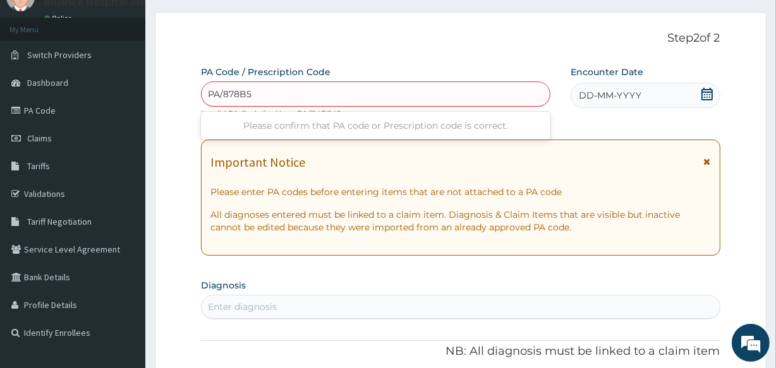
type input "PA/878B5F"
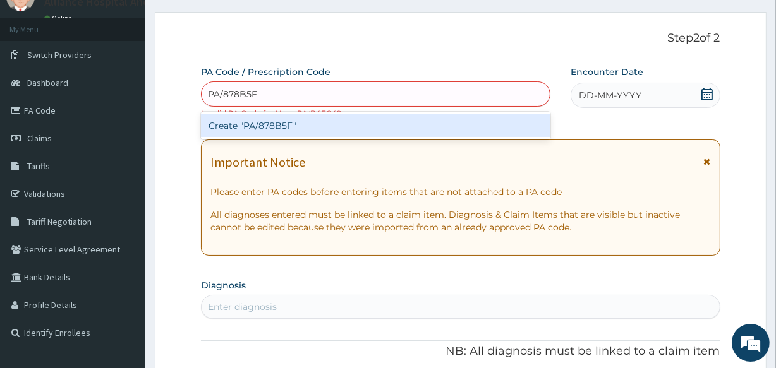
click at [301, 122] on div "Create "PA/878B5F"" at bounding box center [375, 125] width 349 height 23
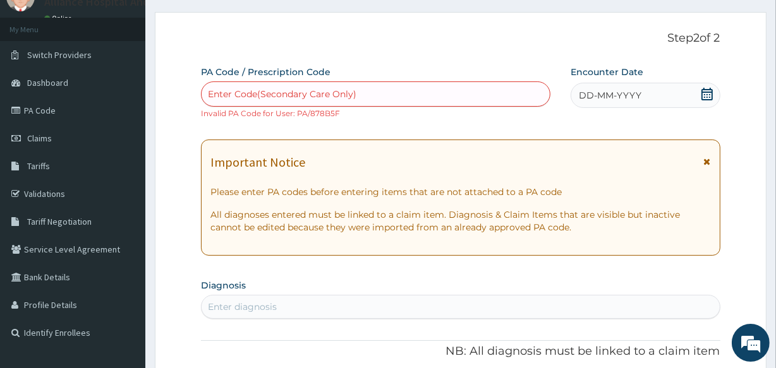
scroll to position [0, 0]
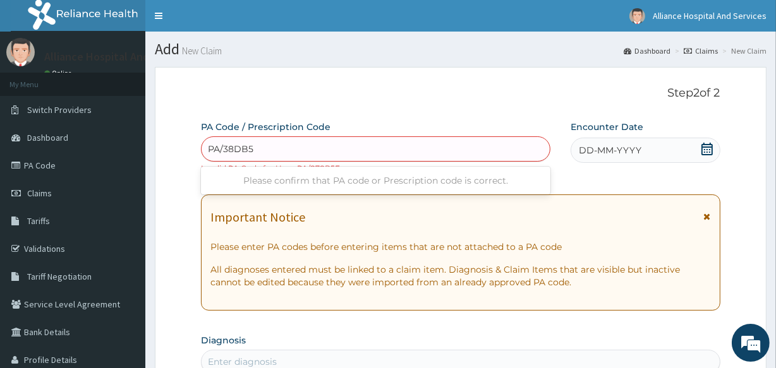
type input "PA/38DB5E"
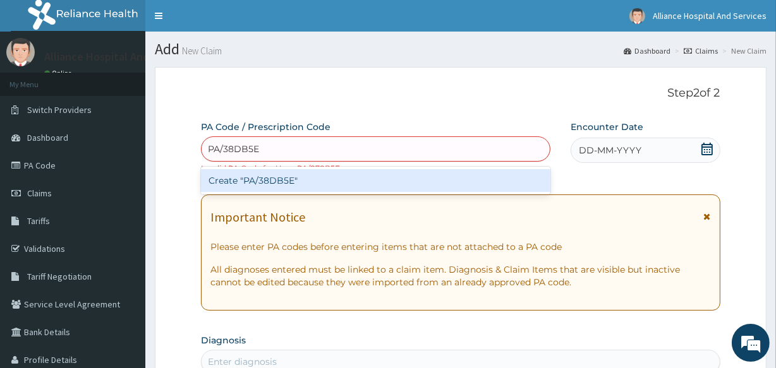
click at [309, 174] on div "Create "PA/38DB5E"" at bounding box center [375, 180] width 349 height 23
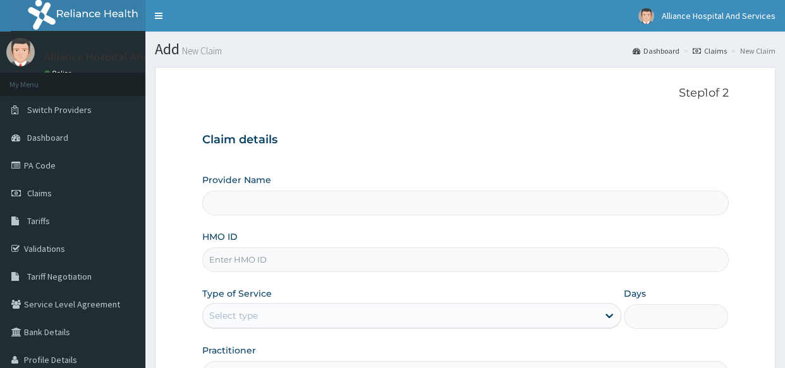
click at [232, 262] on input "HMO ID" at bounding box center [465, 260] width 526 height 25
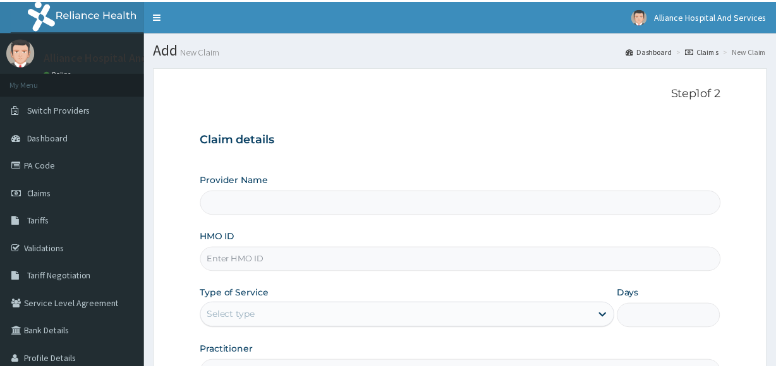
paste input "GPN/10044/F"
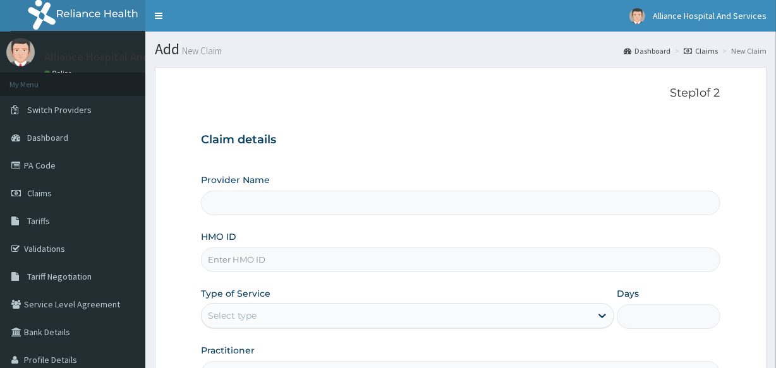
type input "Alliance Clinics and Services- area 11"
type input "GPN/10044/F"
click at [284, 317] on div "Select type" at bounding box center [396, 316] width 389 height 20
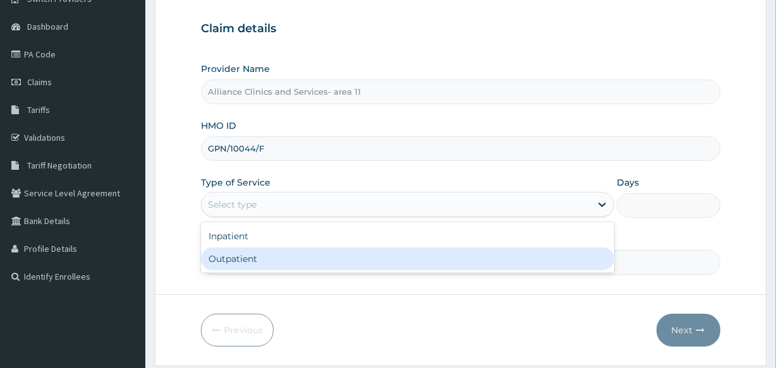
scroll to position [150, 0]
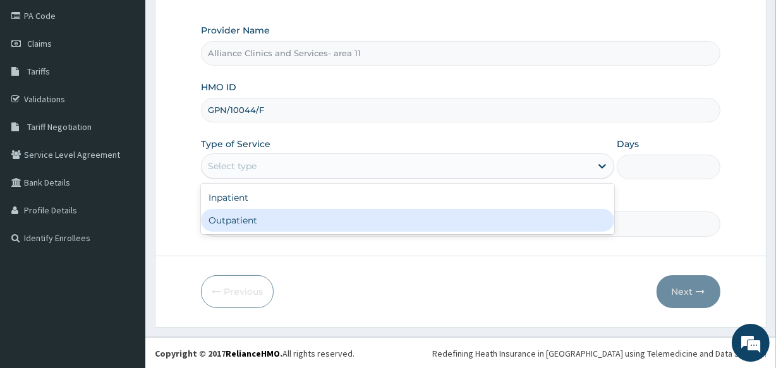
click at [365, 219] on div "Outpatient" at bounding box center [407, 220] width 413 height 23
type input "1"
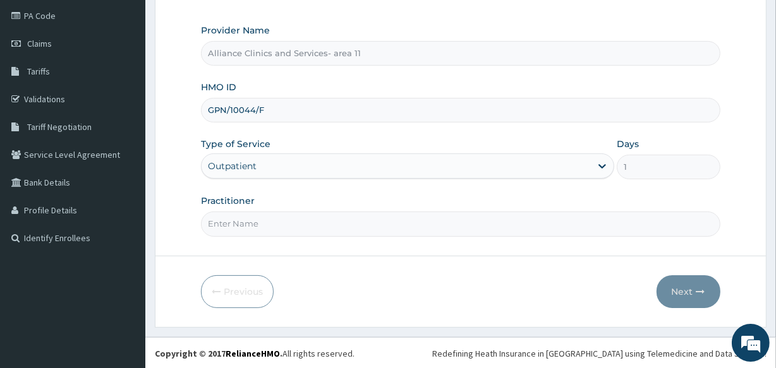
click at [384, 225] on input "Practitioner" at bounding box center [460, 224] width 519 height 25
type input "DR OTABOR"
click at [688, 289] on button "Next" at bounding box center [689, 292] width 64 height 33
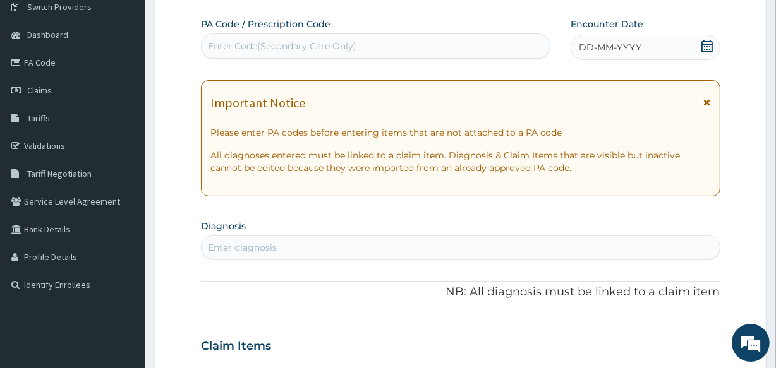
scroll to position [0, 0]
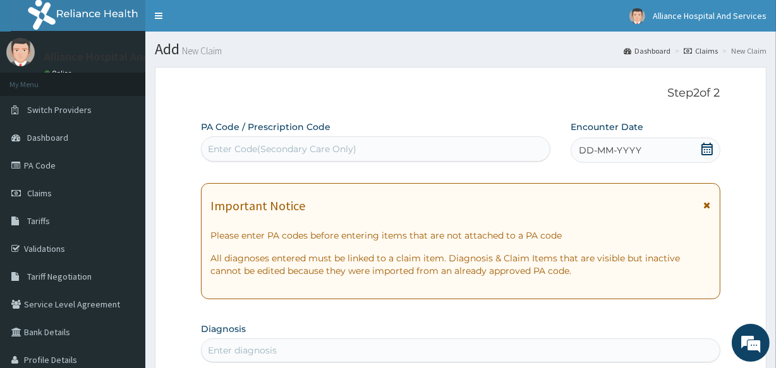
click at [392, 150] on div "Enter Code(Secondary Care Only)" at bounding box center [376, 149] width 348 height 20
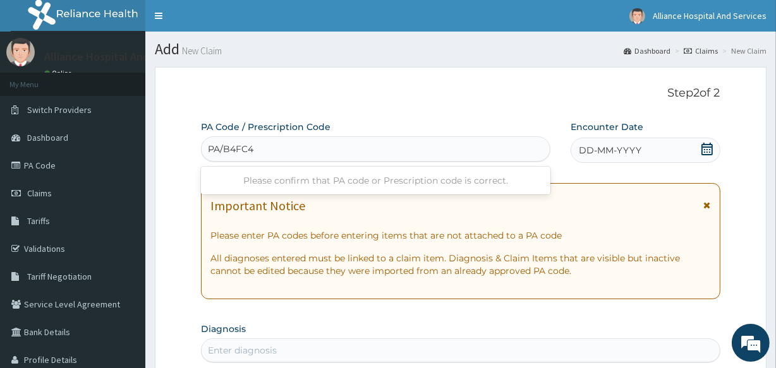
type input "PA/B4FC49"
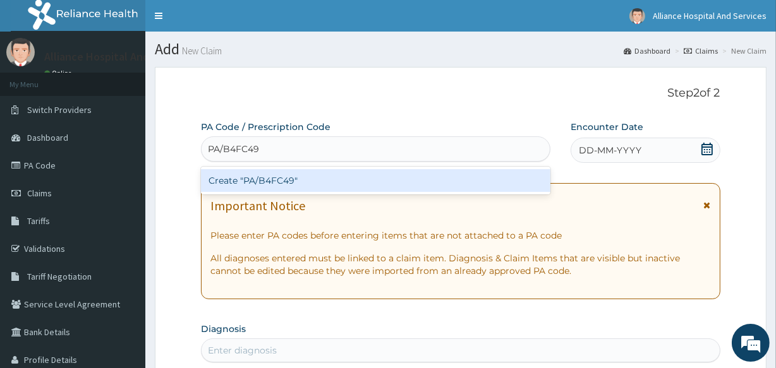
click at [386, 182] on div "Create "PA/B4FC49"" at bounding box center [375, 180] width 349 height 23
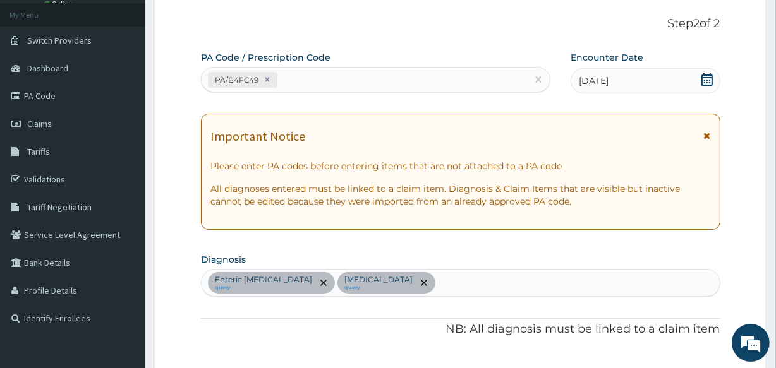
scroll to position [51, 0]
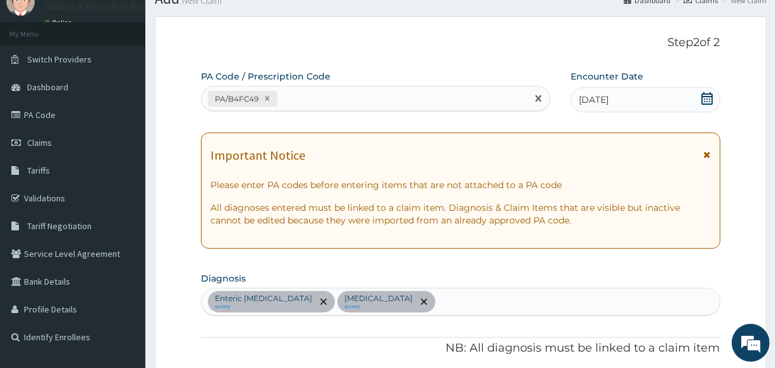
click at [353, 95] on div "PA/B4FC49" at bounding box center [364, 98] width 325 height 21
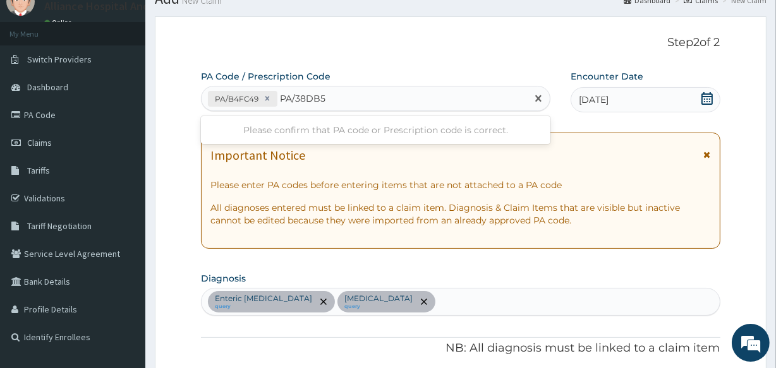
type input "PA/38DB5E"
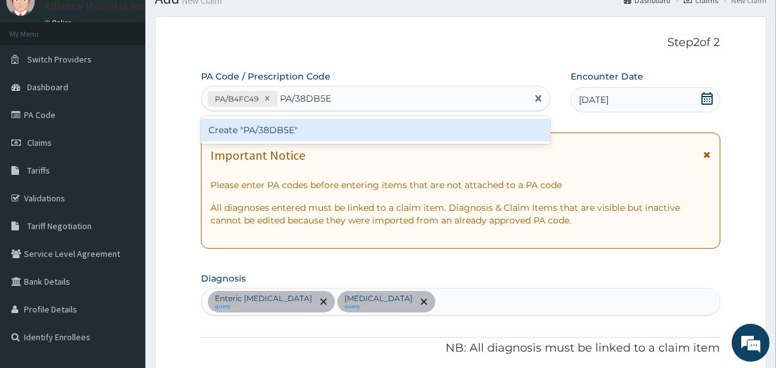
click at [332, 137] on div "Create "PA/38DB5E"" at bounding box center [375, 130] width 349 height 23
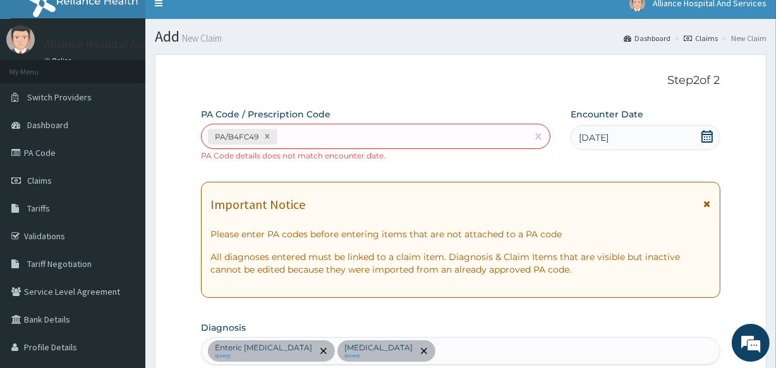
scroll to position [11, 0]
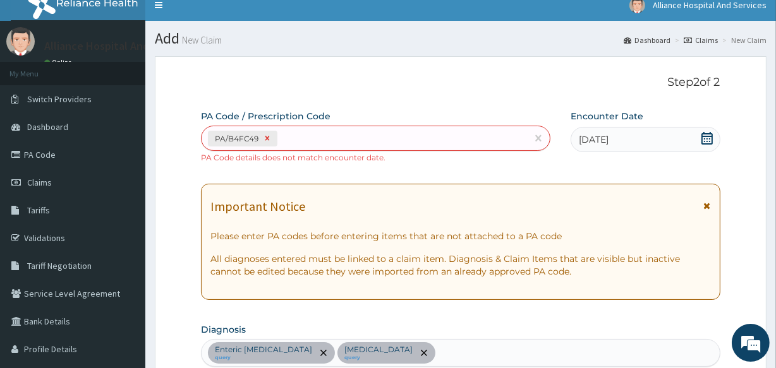
click at [265, 137] on icon at bounding box center [267, 139] width 4 height 4
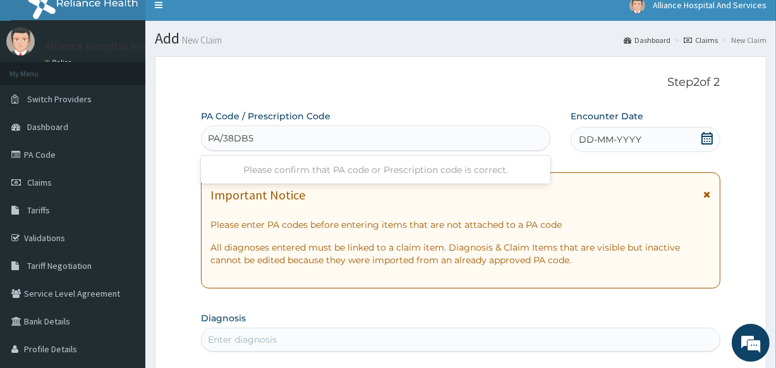
type input "PA/38DB5E"
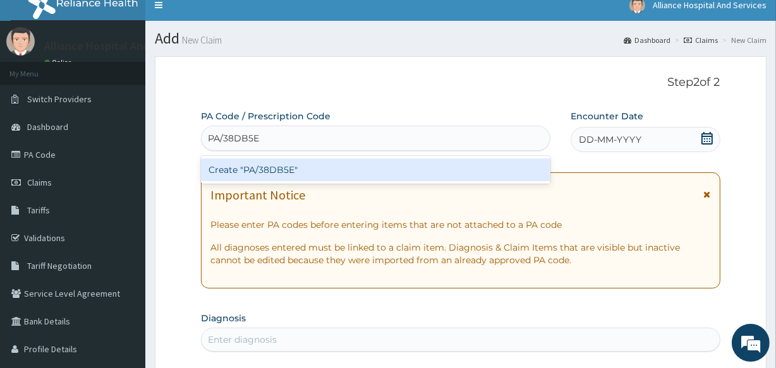
click at [286, 174] on div "Create "PA/38DB5E"" at bounding box center [375, 170] width 349 height 23
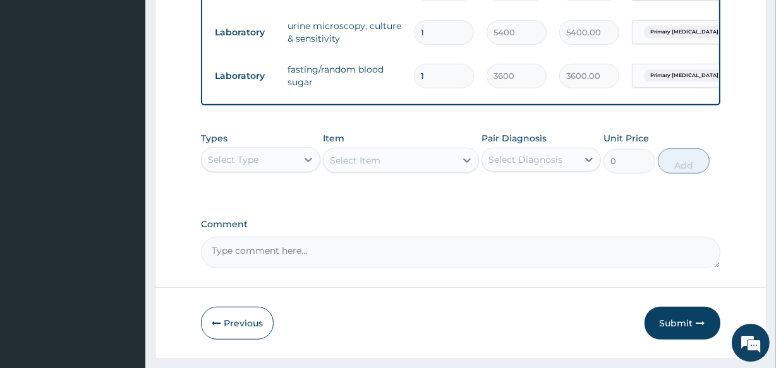
scroll to position [636, 0]
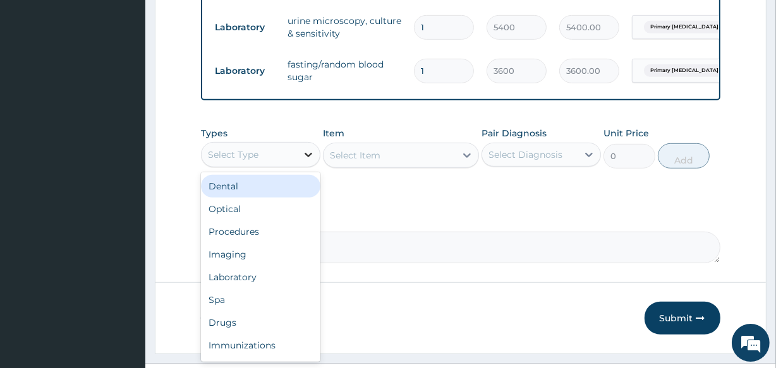
click at [309, 161] on icon at bounding box center [308, 155] width 13 height 13
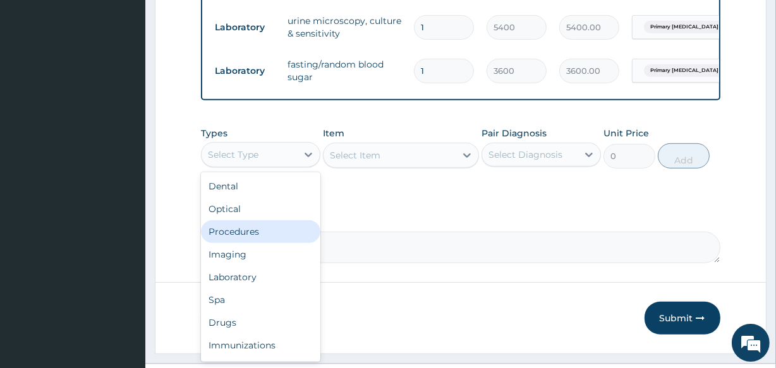
drag, startPoint x: 293, startPoint y: 234, endPoint x: 325, endPoint y: 205, distance: 43.8
click at [293, 234] on div "Procedures" at bounding box center [260, 232] width 119 height 23
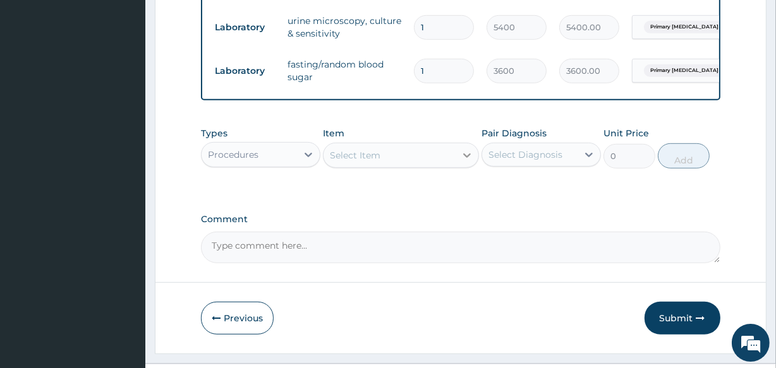
click at [467, 158] on icon at bounding box center [467, 156] width 8 height 4
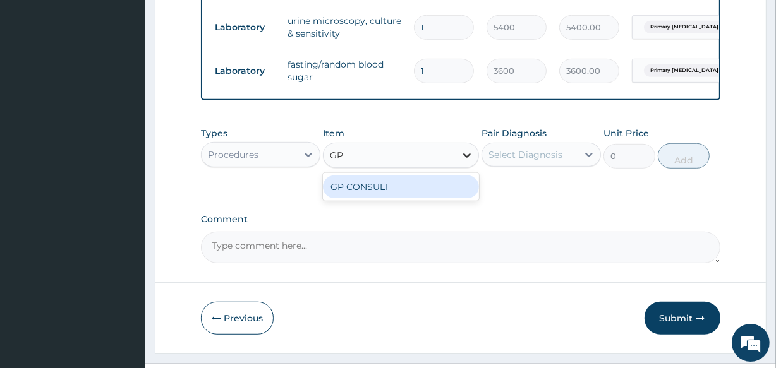
type input "GP"
click at [437, 191] on div "GP CONSULT" at bounding box center [400, 187] width 155 height 23
type input "4250"
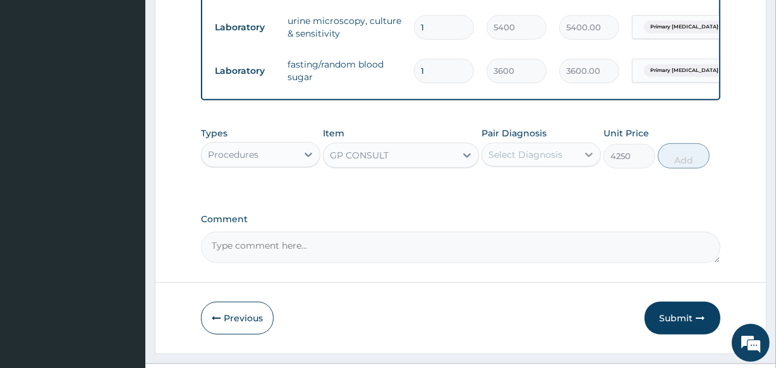
click at [587, 157] on icon at bounding box center [589, 155] width 13 height 13
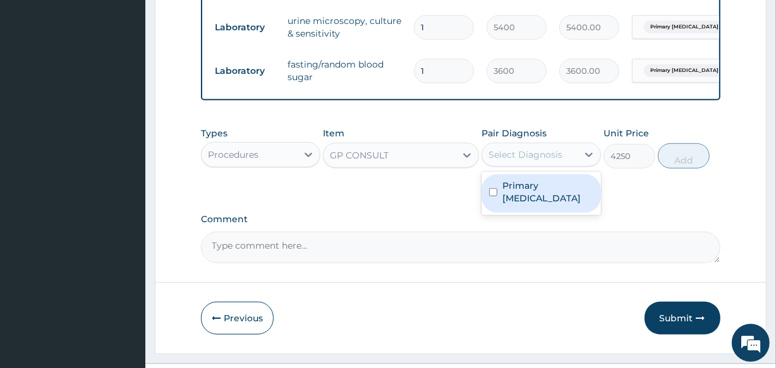
click at [558, 199] on label "Primary nocturnal enuresis" at bounding box center [547, 191] width 91 height 25
checkbox input "true"
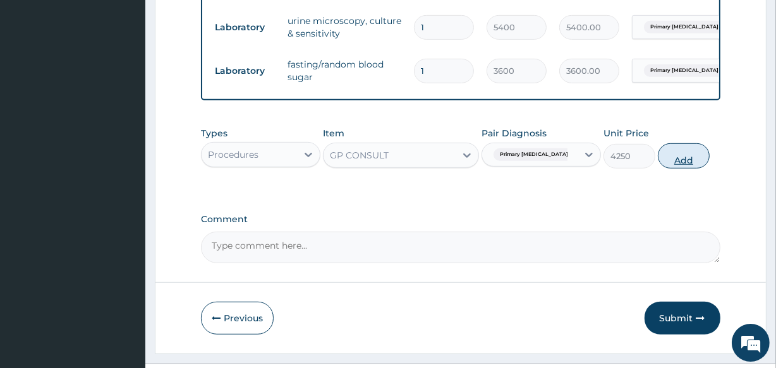
click at [686, 162] on button "Add" at bounding box center [684, 155] width 52 height 25
type input "0"
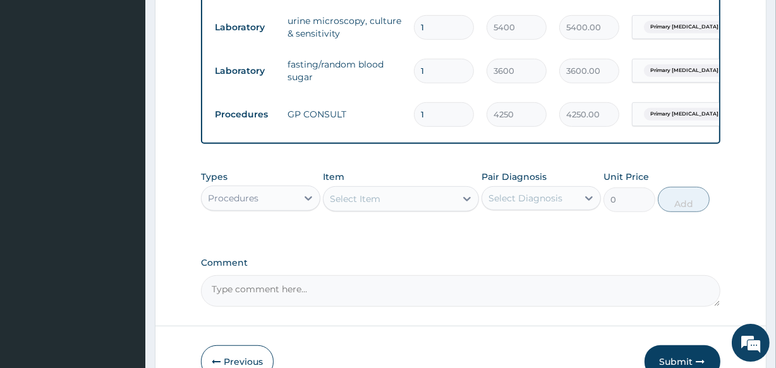
drag, startPoint x: 683, startPoint y: 363, endPoint x: 494, endPoint y: 250, distance: 219.7
click at [683, 363] on button "Submit" at bounding box center [683, 362] width 76 height 33
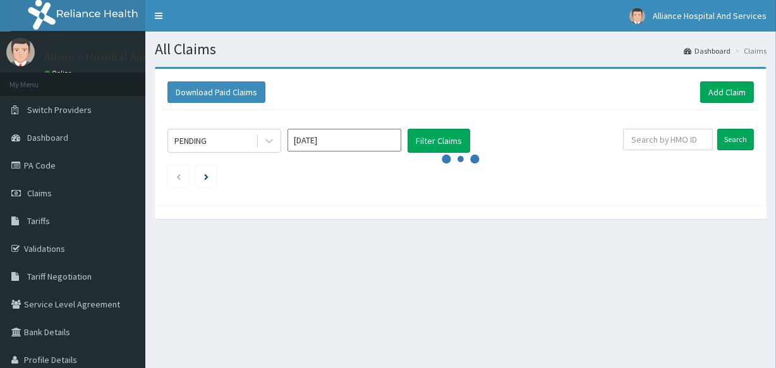
click at [364, 145] on input "[DATE]" at bounding box center [345, 140] width 114 height 23
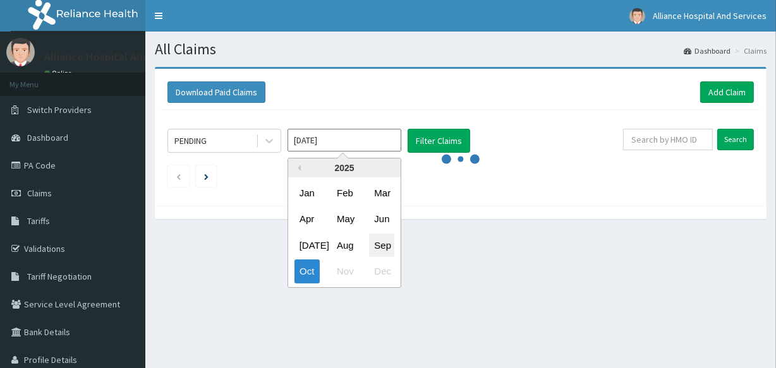
click at [389, 244] on div "Sep" at bounding box center [381, 245] width 25 height 23
type input "[DATE]"
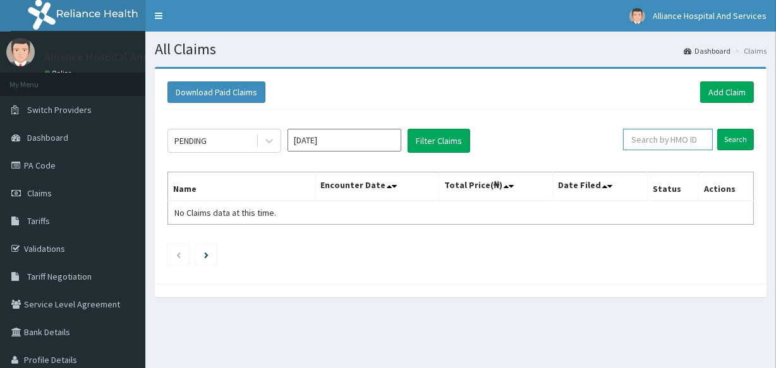
click at [664, 141] on input "text" at bounding box center [668, 139] width 90 height 21
paste input "GPN/10044/F"
type input "GPN/10044/F"
click at [744, 134] on input "Search" at bounding box center [735, 139] width 37 height 21
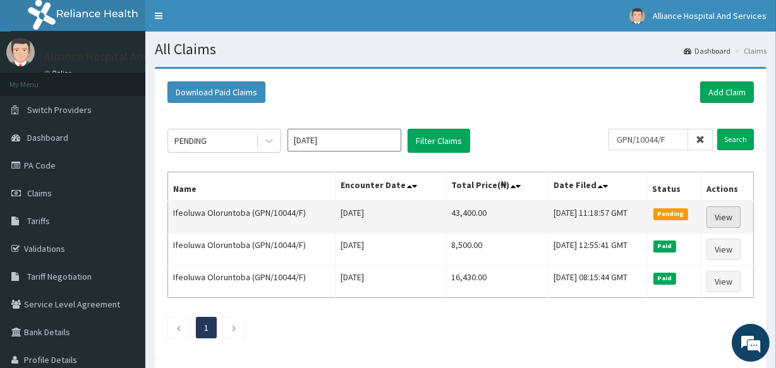
click at [720, 215] on link "View" at bounding box center [724, 217] width 34 height 21
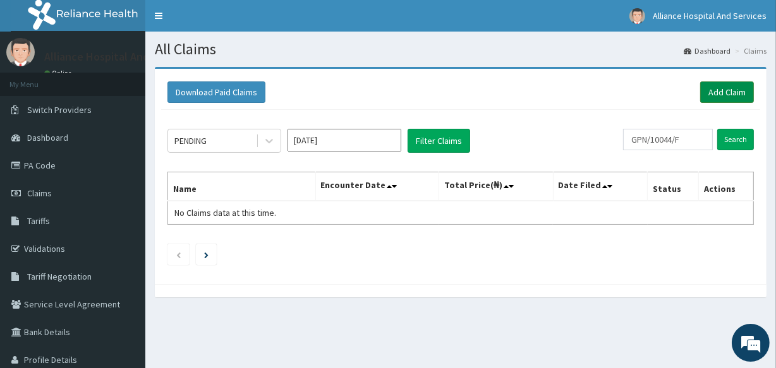
click at [728, 92] on link "Add Claim" at bounding box center [727, 92] width 54 height 21
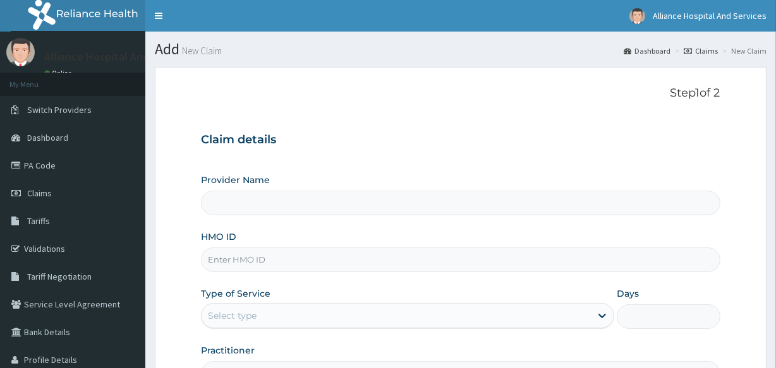
type input "Alliance Clinics and Services- area 11"
paste input "GPN/10044/F"
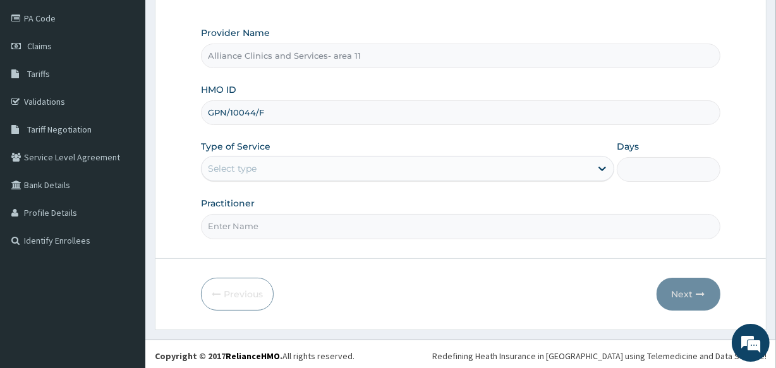
scroll to position [150, 0]
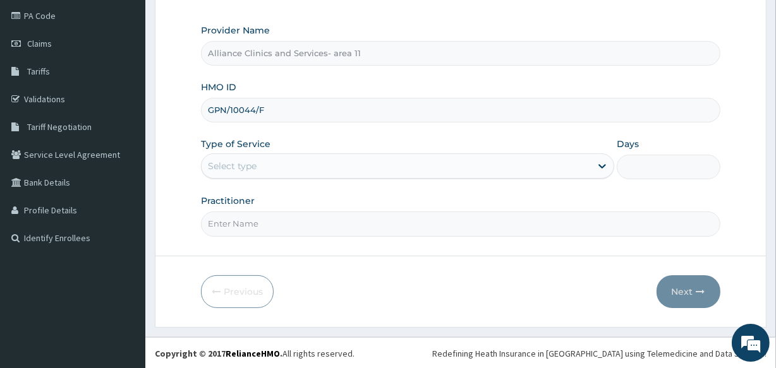
type input "GPN/10044/F"
click at [379, 164] on div "Select type" at bounding box center [396, 166] width 389 height 20
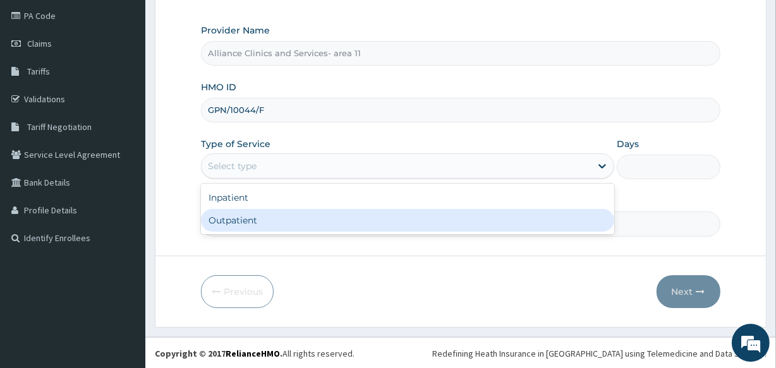
click at [379, 217] on div "Outpatient" at bounding box center [407, 220] width 413 height 23
type input "1"
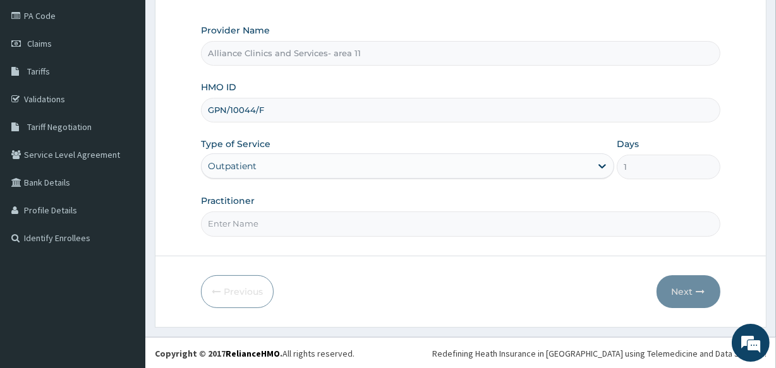
click at [375, 228] on input "Practitioner" at bounding box center [460, 224] width 519 height 25
type input "DR OTABOR"
click at [679, 288] on button "Next" at bounding box center [689, 292] width 64 height 33
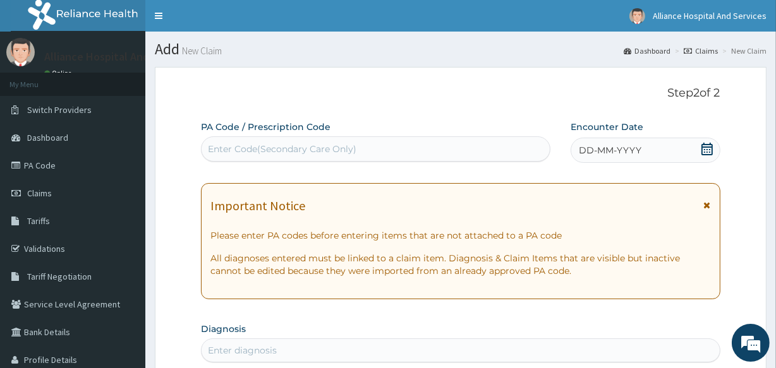
click at [307, 148] on div "Enter Code(Secondary Care Only)" at bounding box center [282, 149] width 149 height 13
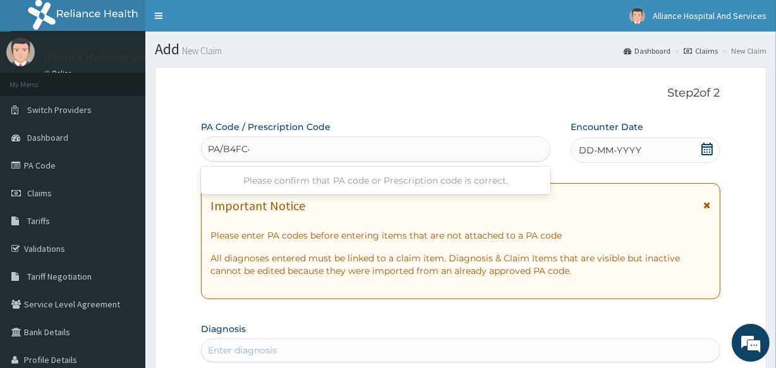
type input "PA/B4FC49"
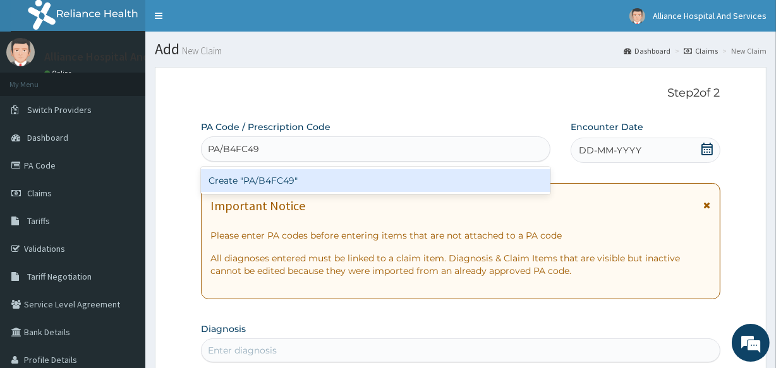
click at [331, 180] on div "Create "PA/B4FC49"" at bounding box center [375, 180] width 349 height 23
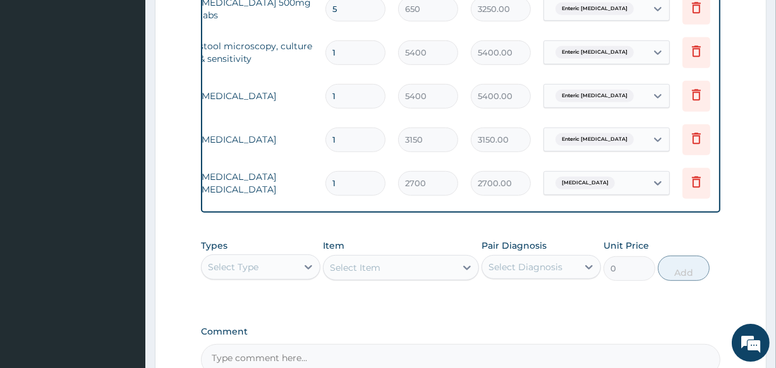
scroll to position [0, 114]
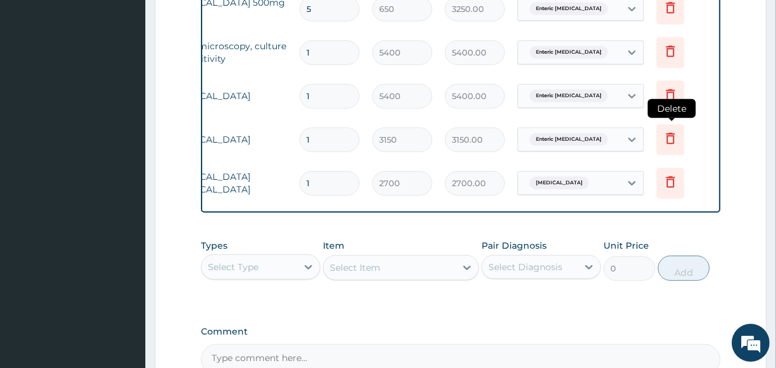
click at [671, 138] on icon at bounding box center [670, 138] width 15 height 15
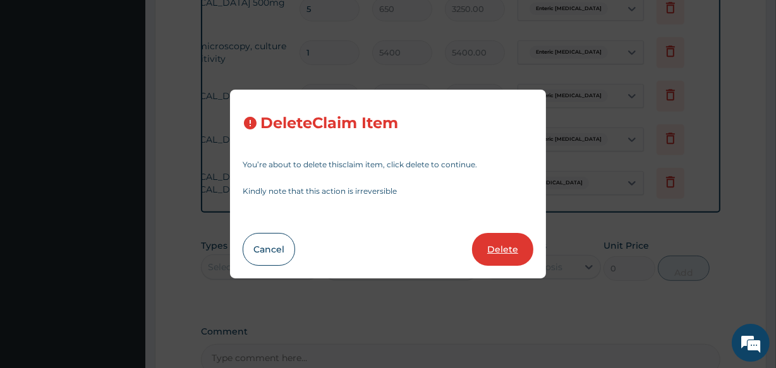
click at [514, 253] on button "Delete" at bounding box center [502, 249] width 61 height 33
type input "2700"
type input "2700.00"
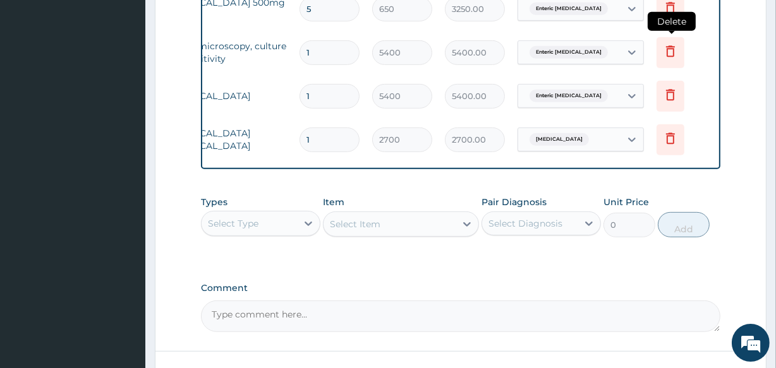
click at [670, 49] on icon at bounding box center [670, 51] width 9 height 11
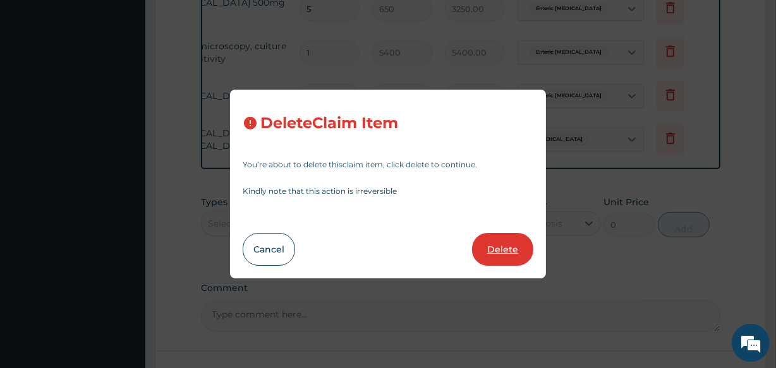
click at [508, 243] on button "Delete" at bounding box center [502, 249] width 61 height 33
type input "2700"
type input "2700.00"
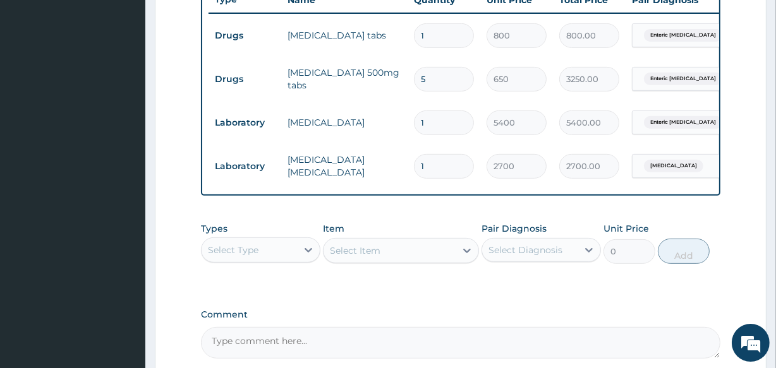
scroll to position [461, 0]
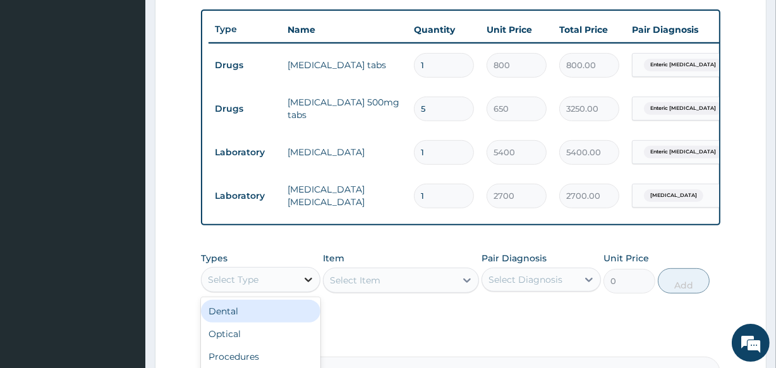
click at [303, 286] on icon at bounding box center [308, 280] width 13 height 13
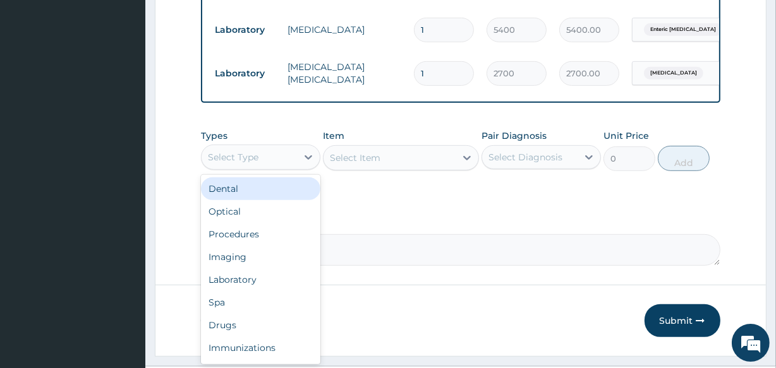
scroll to position [622, 0]
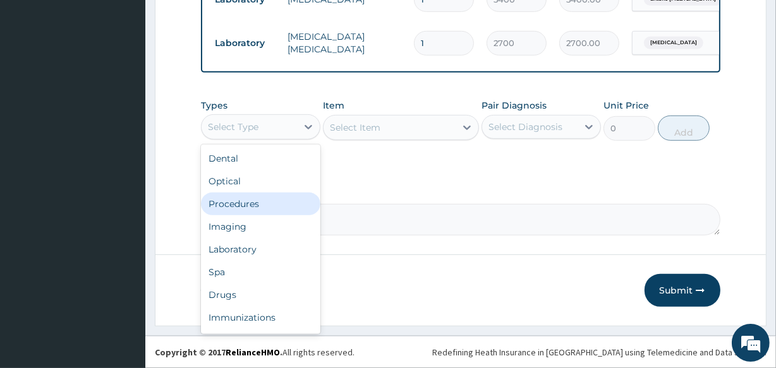
click at [241, 209] on div "Procedures" at bounding box center [260, 204] width 119 height 23
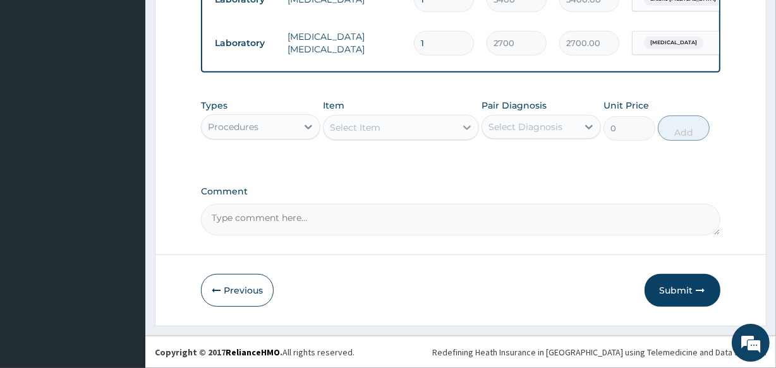
click at [463, 128] on icon at bounding box center [467, 127] width 13 height 13
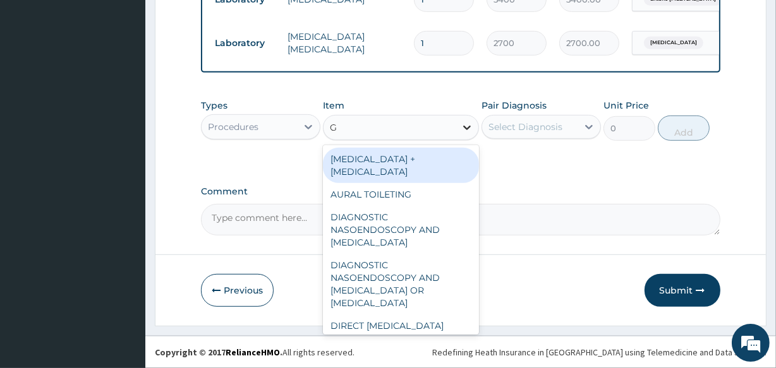
type input "GP"
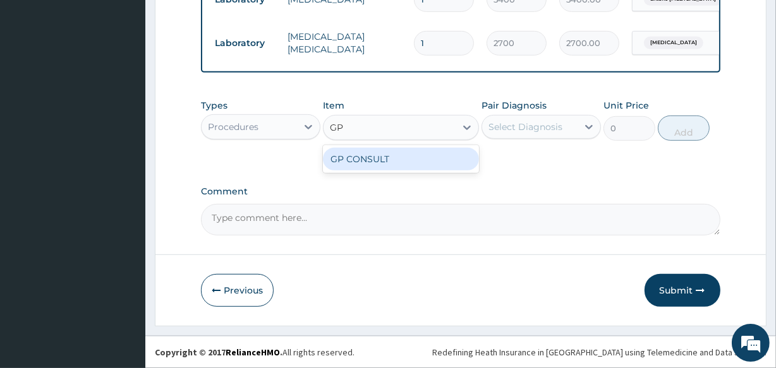
drag, startPoint x: 441, startPoint y: 159, endPoint x: 490, endPoint y: 133, distance: 56.3
click at [441, 159] on div "GP CONSULT" at bounding box center [400, 159] width 155 height 23
type input "4250"
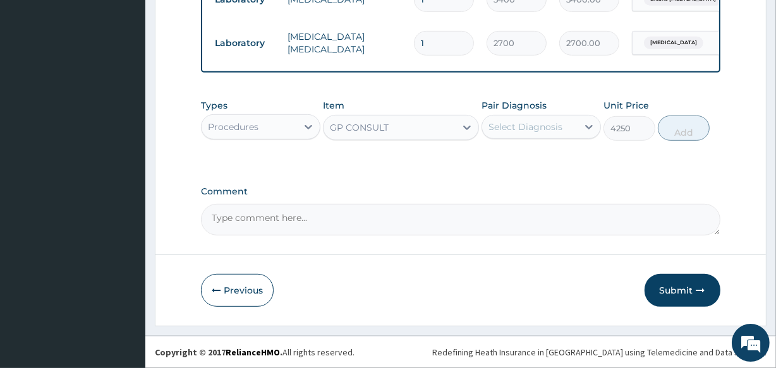
click at [529, 125] on div "Select Diagnosis" at bounding box center [526, 127] width 74 height 13
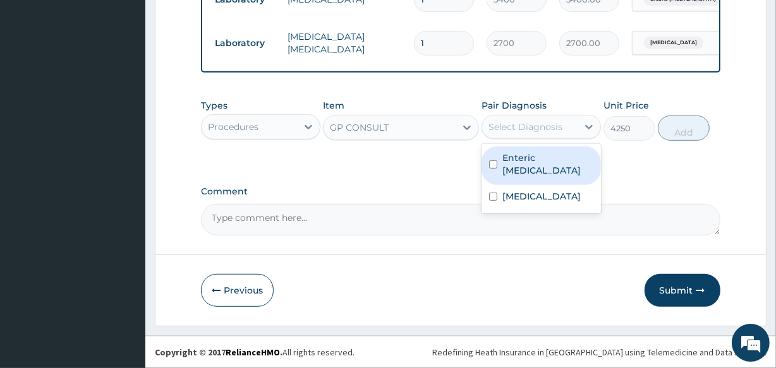
click at [492, 161] on input "checkbox" at bounding box center [493, 165] width 8 height 8
checkbox input "true"
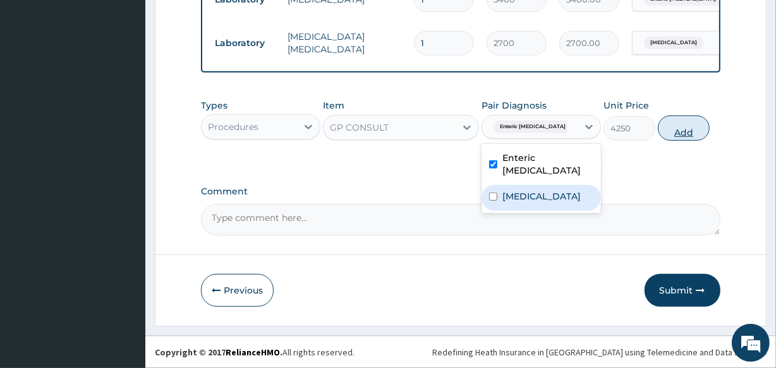
click at [683, 128] on button "Add" at bounding box center [684, 128] width 52 height 25
type input "0"
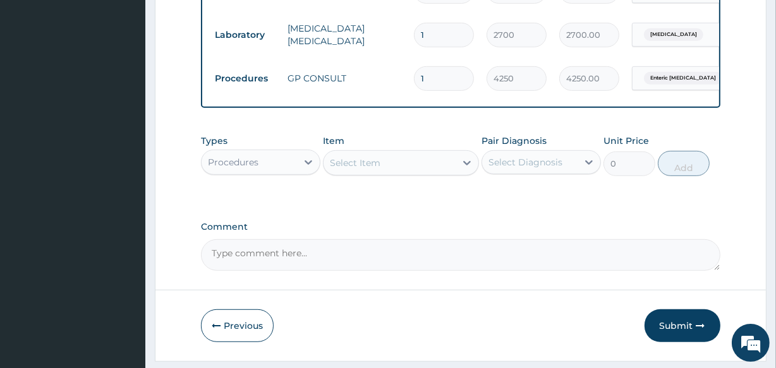
drag, startPoint x: 678, startPoint y: 334, endPoint x: 380, endPoint y: 130, distance: 361.0
click at [678, 334] on button "Submit" at bounding box center [683, 326] width 76 height 33
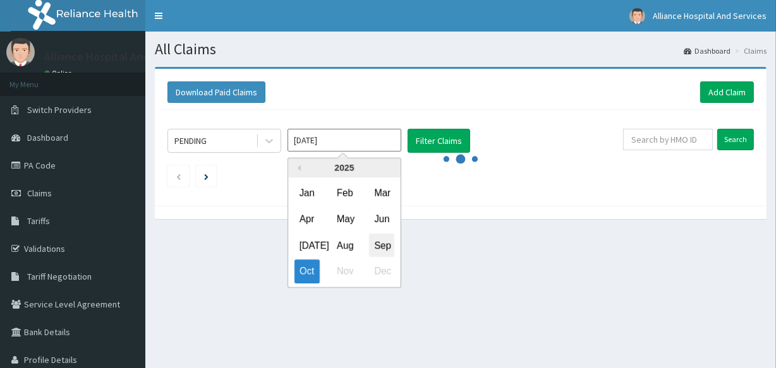
click at [382, 246] on div "Sep" at bounding box center [381, 245] width 25 height 23
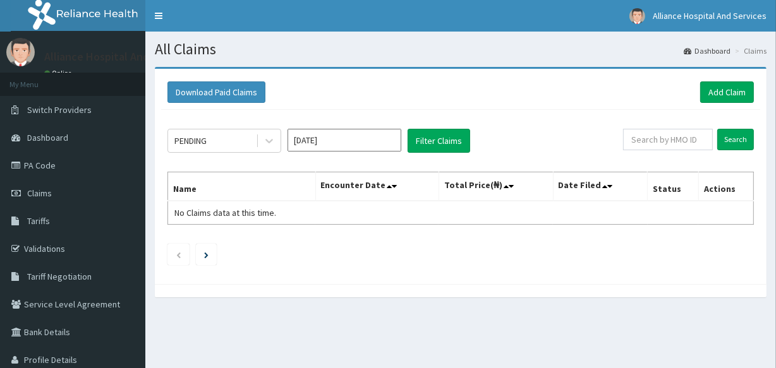
type input "Sep 2025"
paste input "GPN/10044/F"
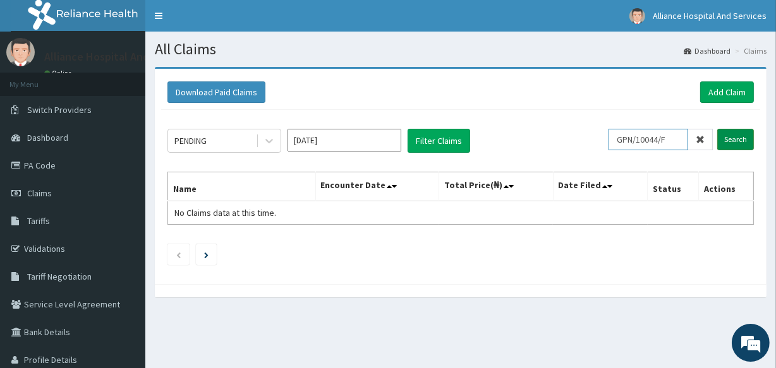
type input "GPN/10044/F"
click at [727, 139] on input "Search" at bounding box center [735, 139] width 37 height 21
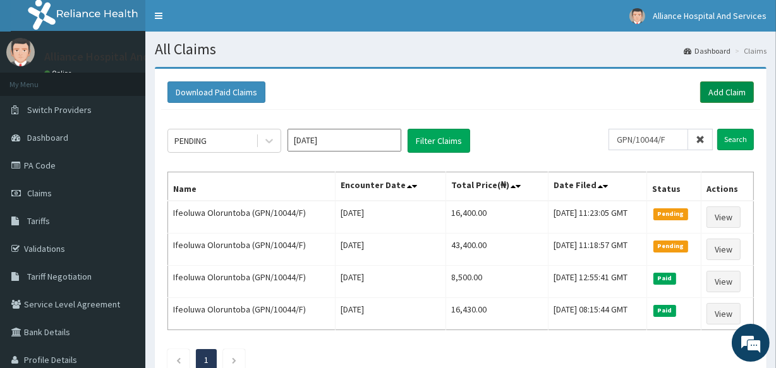
click at [719, 87] on link "Add Claim" at bounding box center [727, 92] width 54 height 21
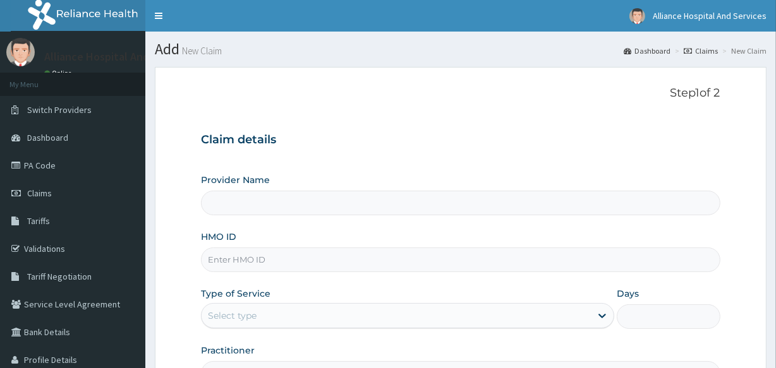
click at [283, 265] on input "HMO ID" at bounding box center [460, 260] width 519 height 25
type input "Alliance Clinics and Services- area 11"
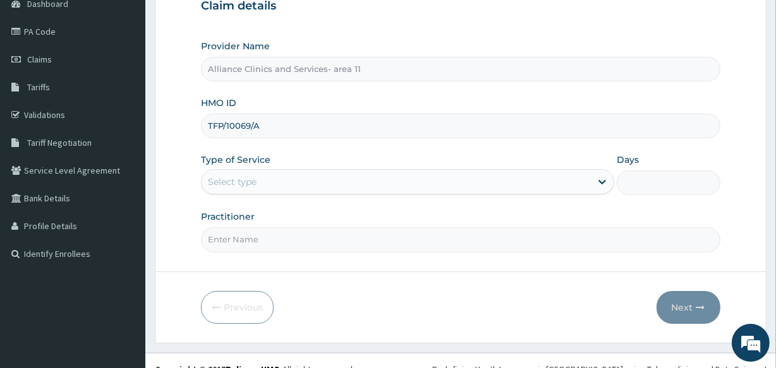
scroll to position [150, 0]
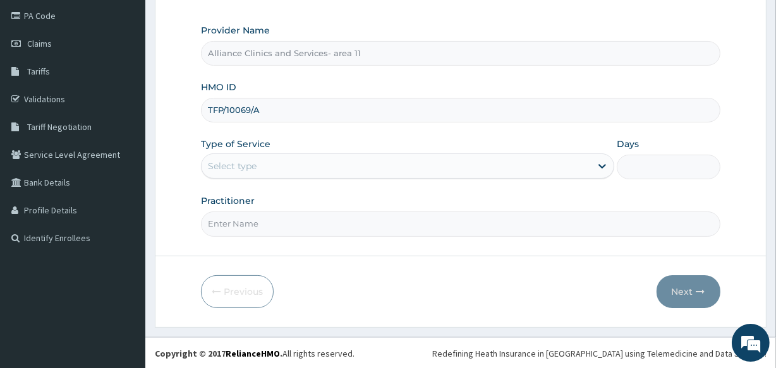
type input "TFP/10069/A"
click at [477, 166] on div "Select type" at bounding box center [396, 166] width 389 height 20
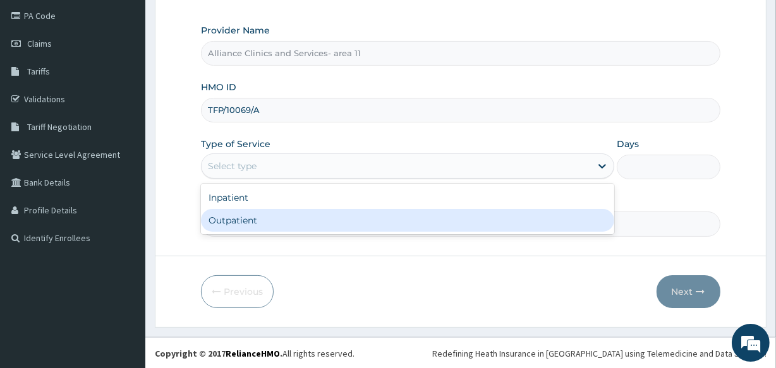
click at [437, 233] on div "Inpatient Outpatient" at bounding box center [407, 209] width 413 height 51
click at [440, 219] on div "Outpatient" at bounding box center [407, 220] width 413 height 23
type input "1"
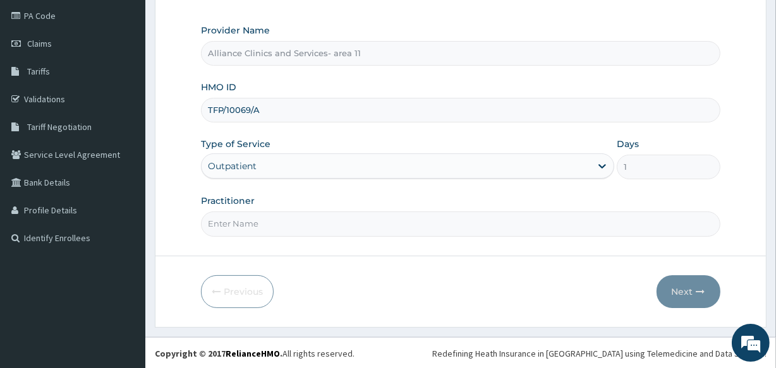
click at [456, 239] on form "Step 1 of 2 Claim details Provider Name Alliance Clinics and Services- area 11 …" at bounding box center [461, 122] width 612 height 410
click at [456, 217] on input "Practitioner" at bounding box center [460, 224] width 519 height 25
type input "DR OTABOR"
click at [676, 289] on button "Next" at bounding box center [689, 292] width 64 height 33
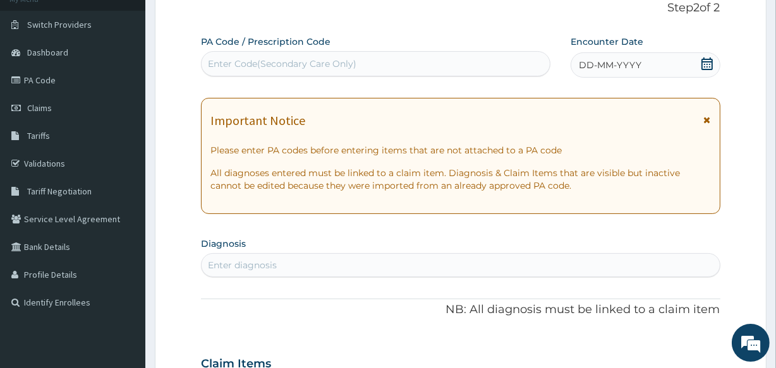
scroll to position [57, 0]
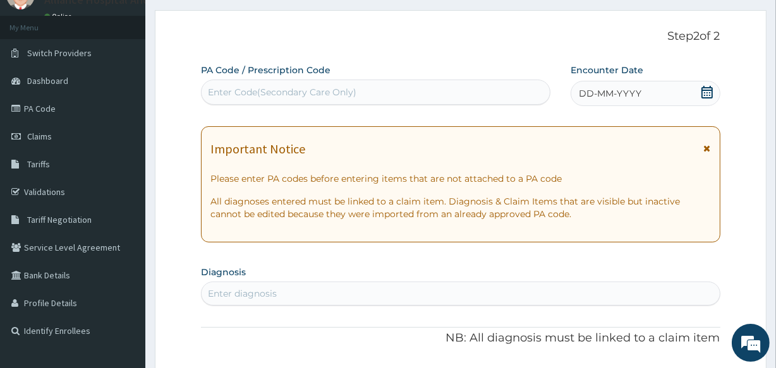
click at [326, 97] on div "Enter Code(Secondary Care Only)" at bounding box center [282, 92] width 149 height 13
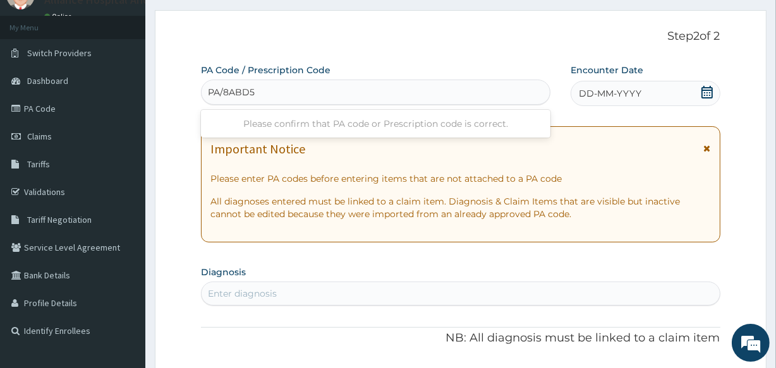
type input "PA/8ABD57"
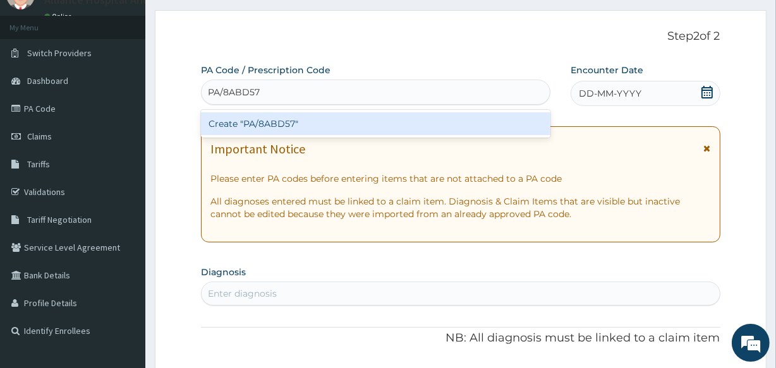
click at [305, 125] on div "Create "PA/8ABD57"" at bounding box center [375, 124] width 349 height 23
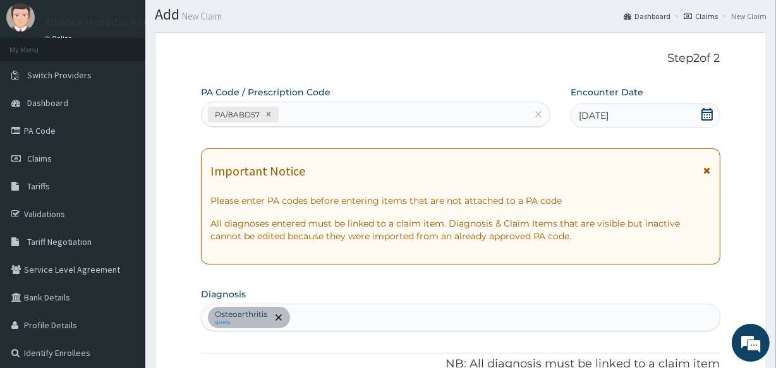
scroll to position [33, 0]
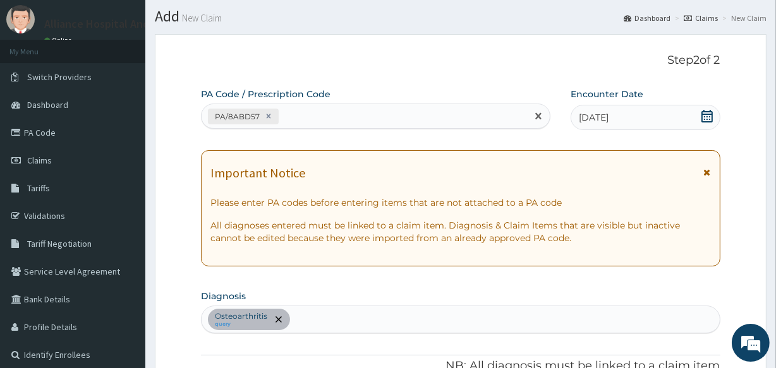
click at [384, 111] on div "PA/8ABD57" at bounding box center [364, 116] width 325 height 21
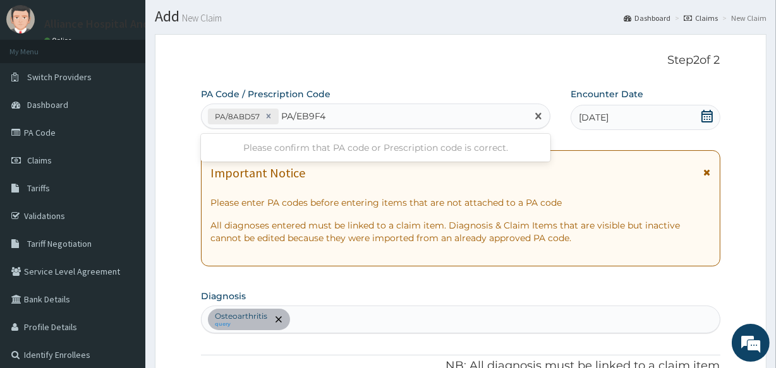
type input "PA/EB9F40"
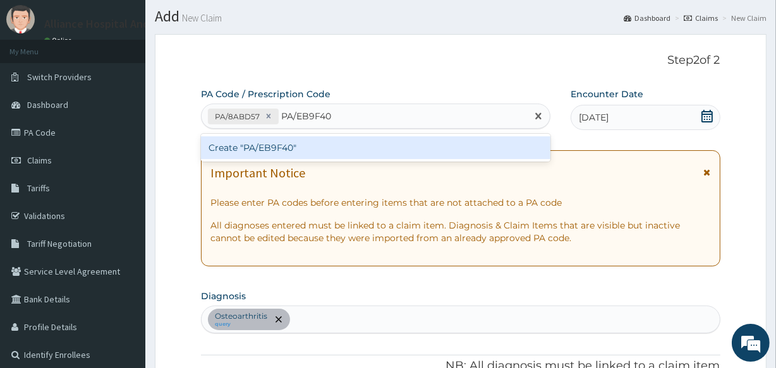
click at [375, 145] on div "Create "PA/EB9F40"" at bounding box center [375, 148] width 349 height 23
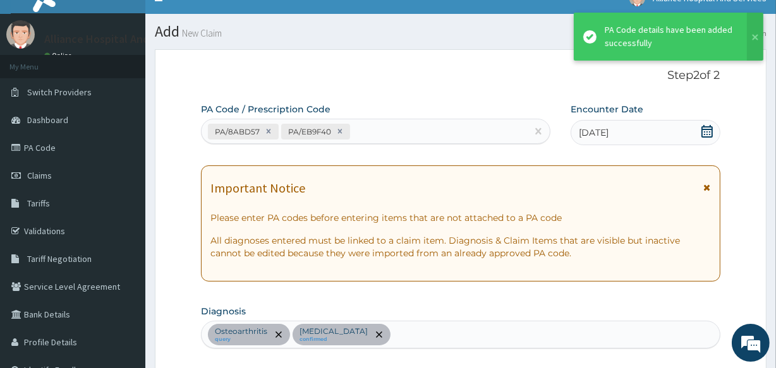
scroll to position [0, 0]
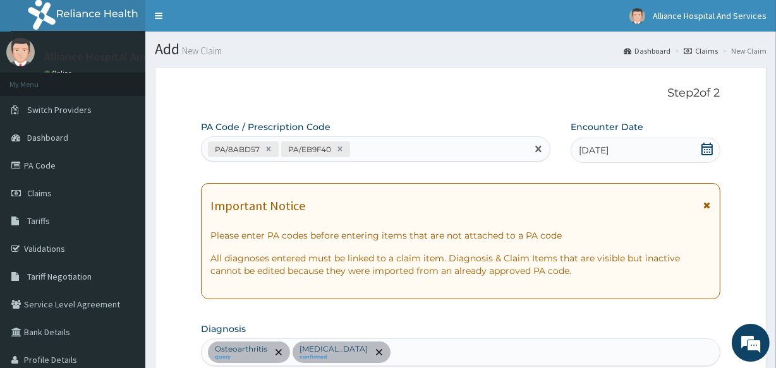
click at [386, 153] on div "PA/8ABD57 PA/EB9F40" at bounding box center [364, 149] width 325 height 21
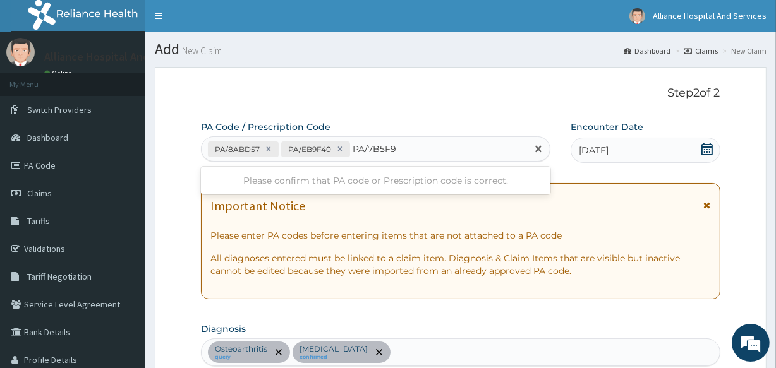
type input "PA/7B5F96"
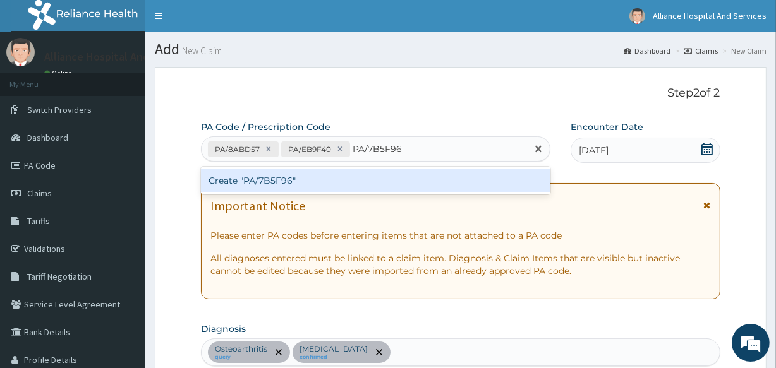
click at [360, 183] on div "Create "PA/7B5F96"" at bounding box center [375, 180] width 349 height 23
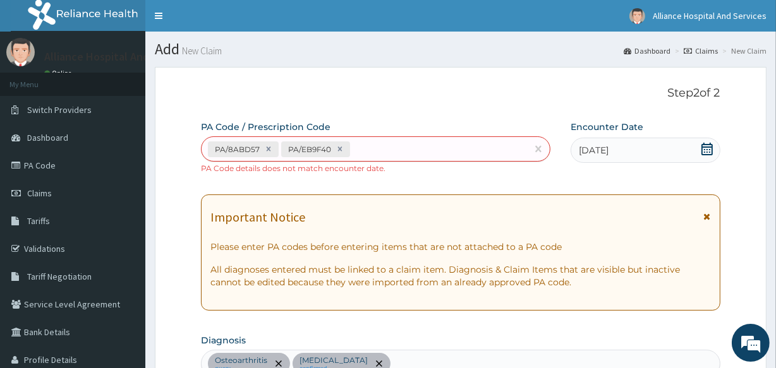
scroll to position [484, 0]
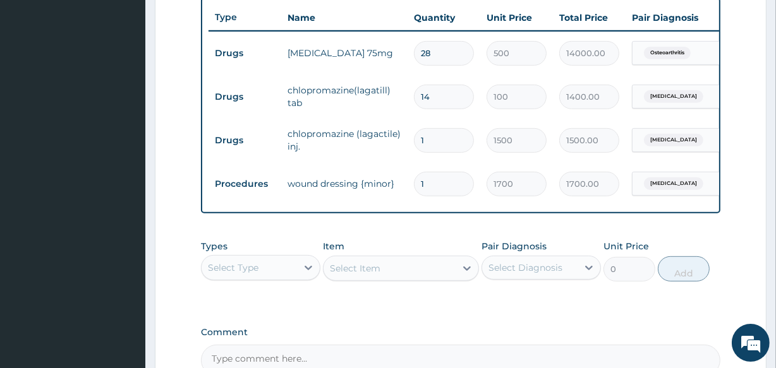
click at [775, 191] on section "Step 2 of 2 PA Code / Prescription Code PA/8ABD57 PA/EB9F40 PA Code details doe…" at bounding box center [460, 24] width 631 height 903
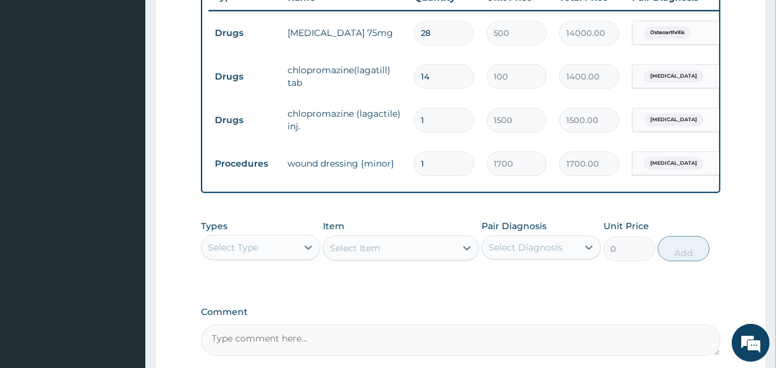
scroll to position [506, 0]
click at [308, 249] on icon at bounding box center [309, 247] width 8 height 4
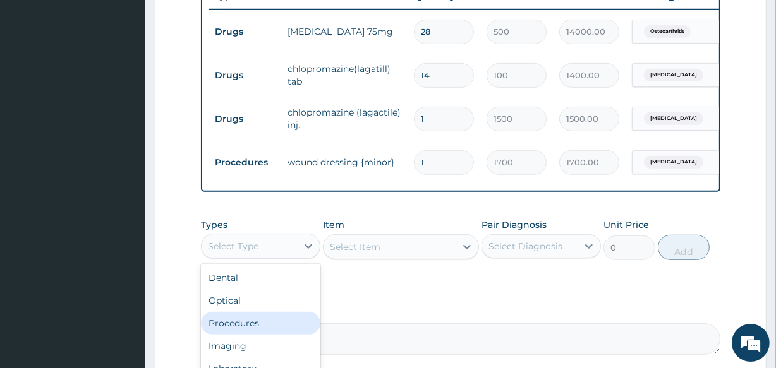
click at [281, 335] on div "Procedures" at bounding box center [260, 323] width 119 height 23
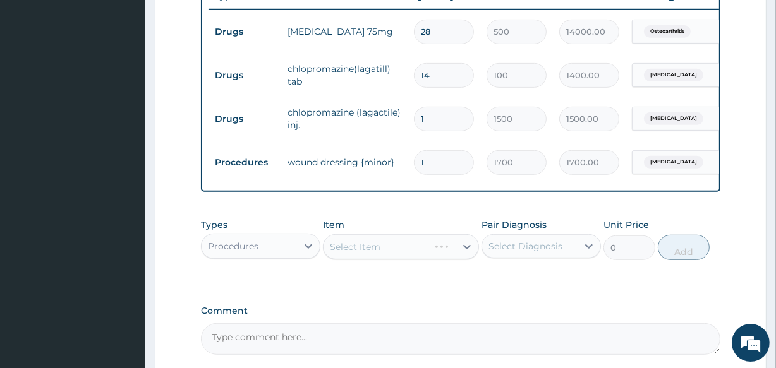
click at [399, 256] on div "Select Item" at bounding box center [400, 246] width 155 height 25
click at [467, 250] on icon at bounding box center [467, 247] width 8 height 4
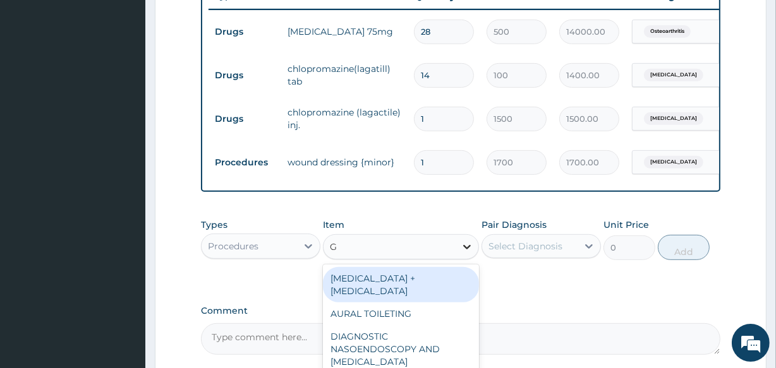
type input "GP"
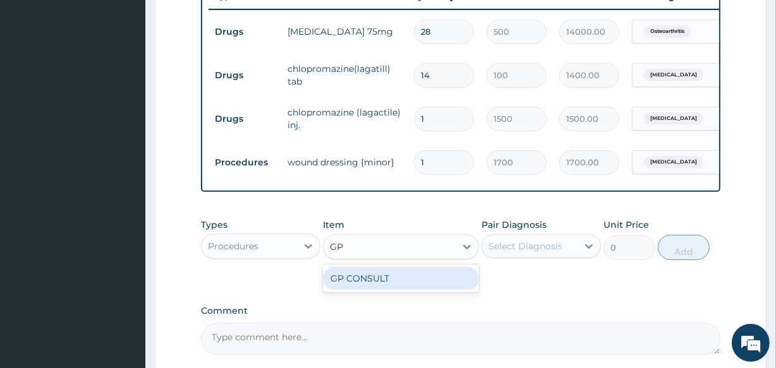
click at [413, 284] on div "GP CONSULT" at bounding box center [400, 278] width 155 height 23
type input "4250"
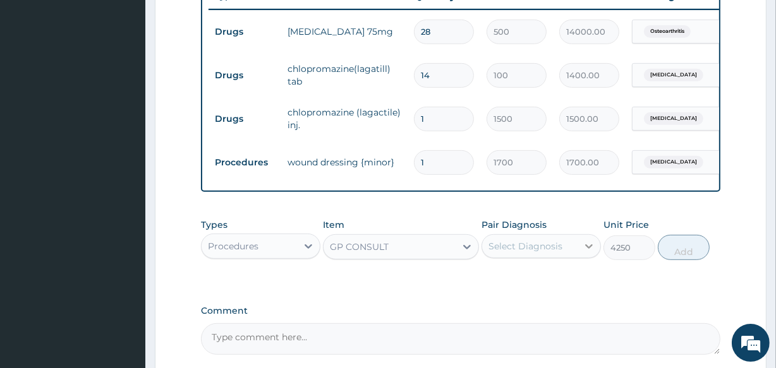
click at [588, 253] on icon at bounding box center [589, 246] width 13 height 13
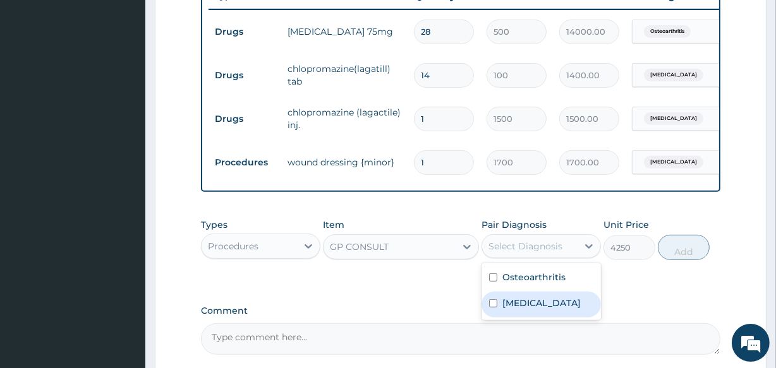
click at [490, 308] on input "checkbox" at bounding box center [493, 304] width 8 height 8
checkbox input "true"
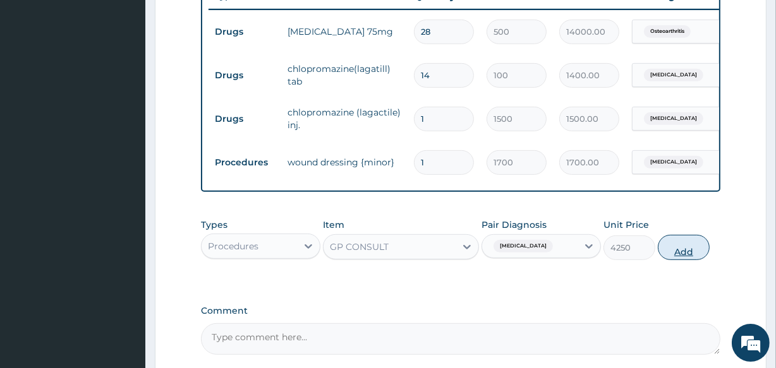
click at [684, 258] on button "Add" at bounding box center [684, 247] width 52 height 25
type input "0"
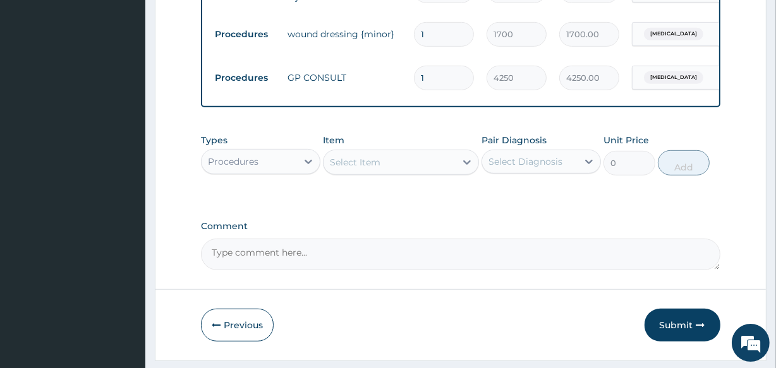
scroll to position [663, 0]
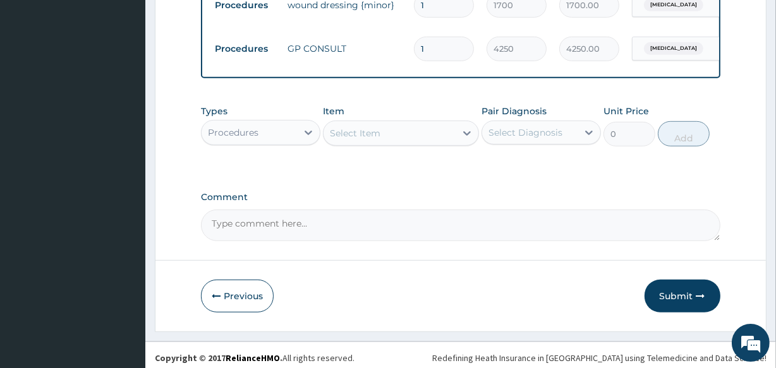
click at [351, 140] on div "Select Item" at bounding box center [355, 133] width 51 height 13
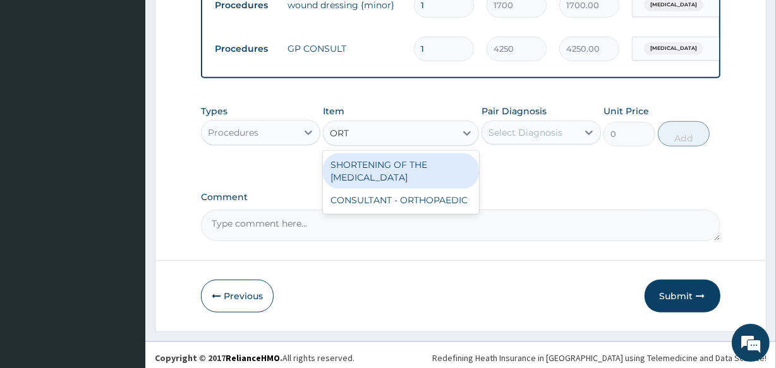
type input "ORTH"
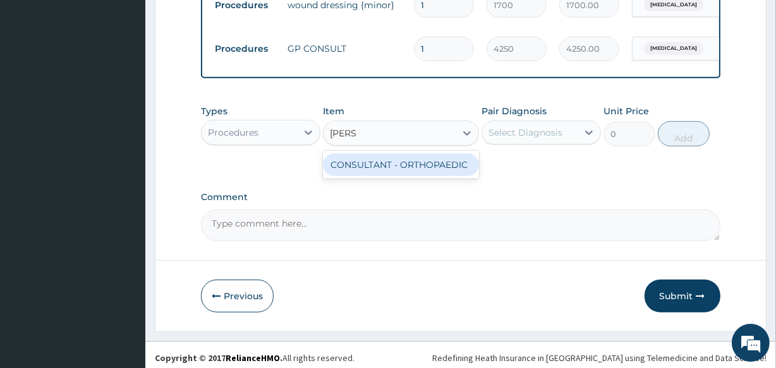
click at [363, 173] on div "CONSULTANT - ORTHOPAEDIC" at bounding box center [400, 165] width 155 height 23
type input "8500"
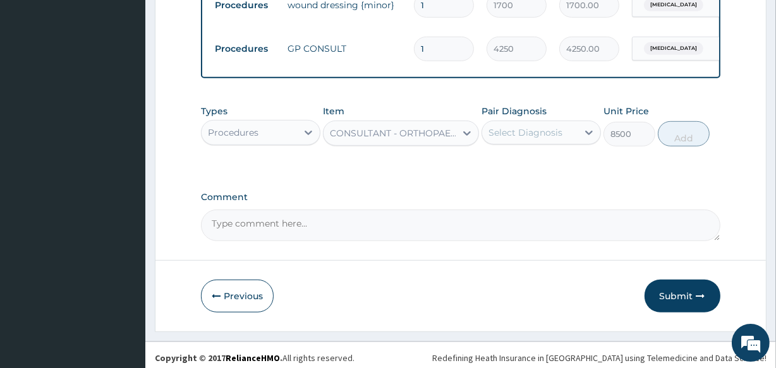
click at [532, 139] on div "Select Diagnosis" at bounding box center [526, 132] width 74 height 13
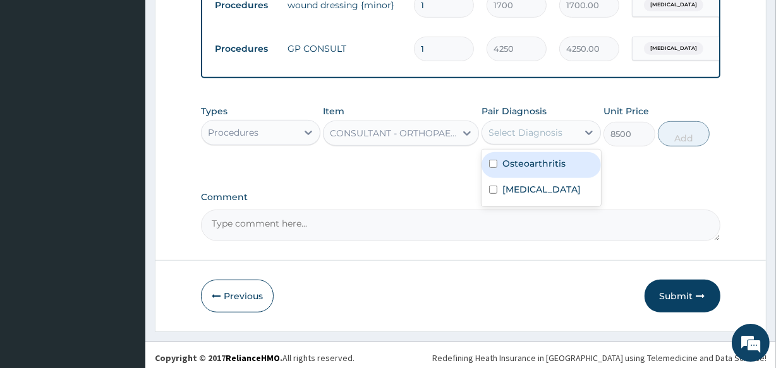
click at [493, 168] on input "checkbox" at bounding box center [493, 164] width 8 height 8
checkbox input "true"
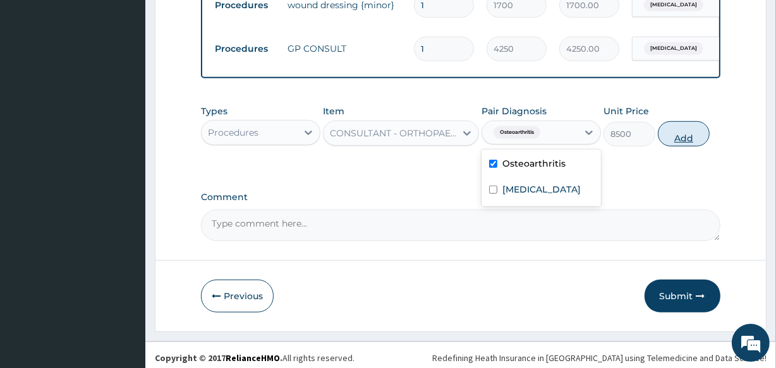
click at [683, 146] on button "Add" at bounding box center [684, 133] width 52 height 25
type input "0"
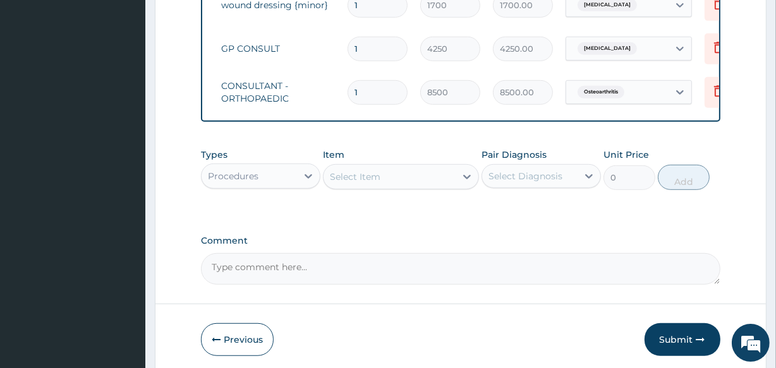
scroll to position [0, 114]
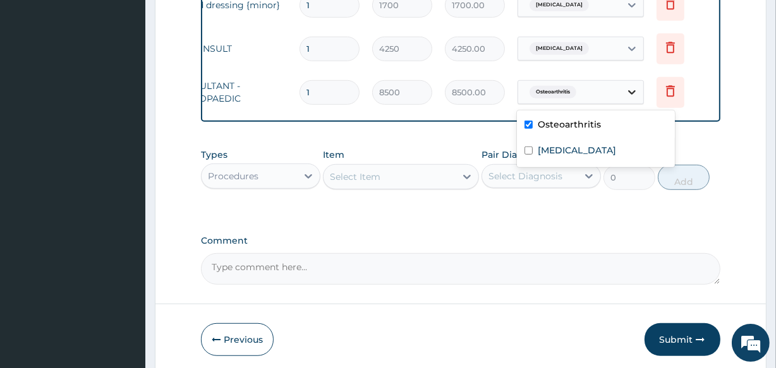
click at [630, 91] on icon at bounding box center [632, 92] width 13 height 13
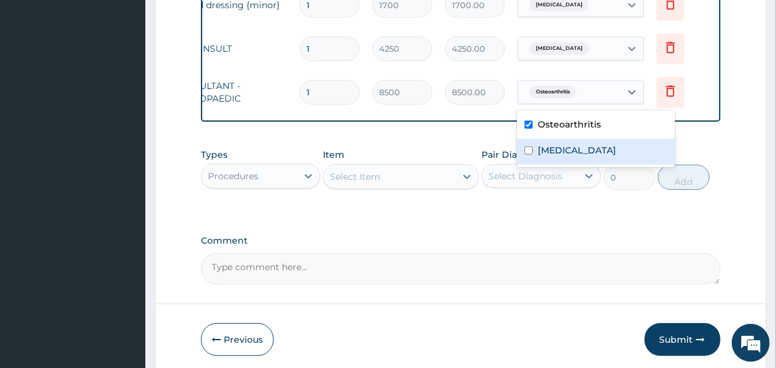
click at [257, 281] on textarea "Comment" at bounding box center [460, 269] width 519 height 32
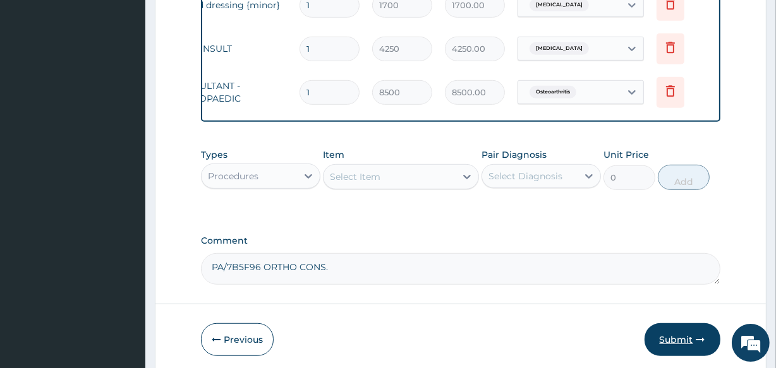
type textarea "PA/7B5F96 ORTHO CONS."
click at [667, 351] on button "Submit" at bounding box center [683, 340] width 76 height 33
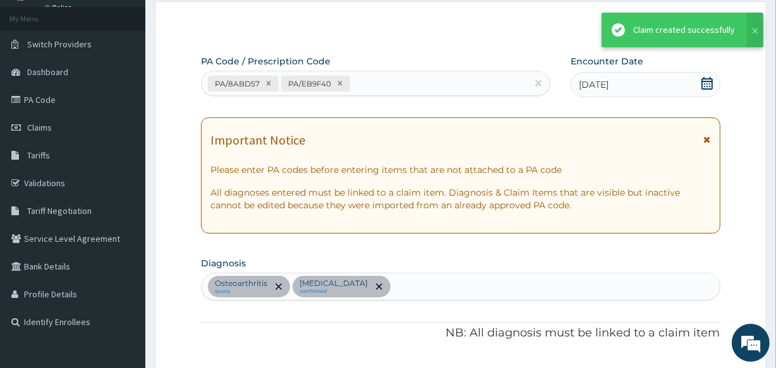
scroll to position [663, 0]
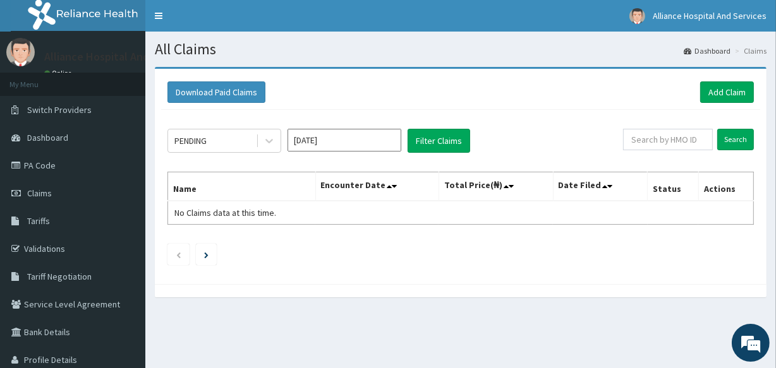
click at [396, 138] on input "[DATE]" at bounding box center [345, 140] width 114 height 23
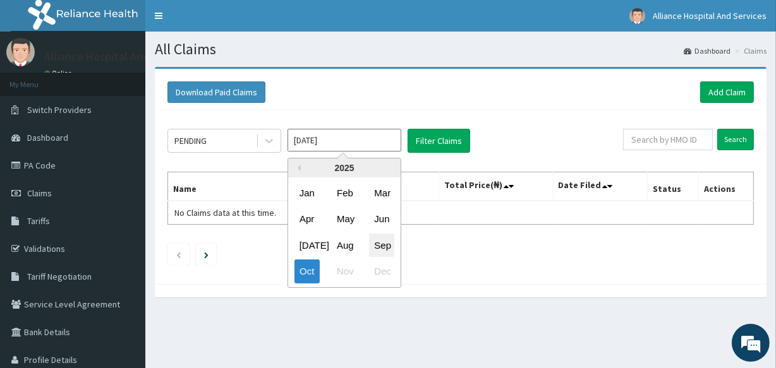
click at [377, 240] on div "Sep" at bounding box center [381, 245] width 25 height 23
type input "[DATE]"
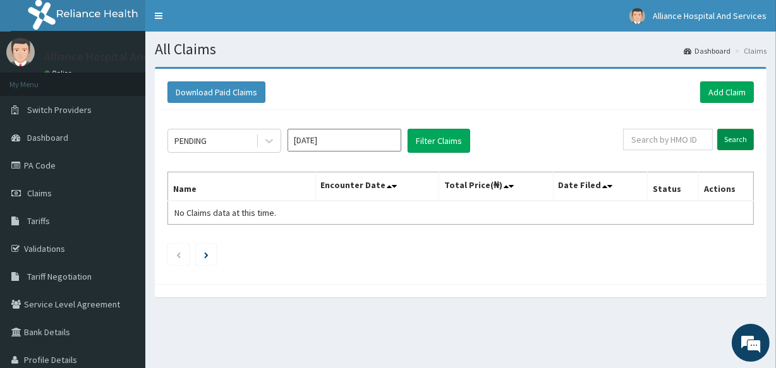
click at [738, 138] on input "Search" at bounding box center [735, 139] width 37 height 21
click at [665, 135] on input "text" at bounding box center [668, 139] width 90 height 21
type input "TFP/10069/A"
click at [736, 138] on input "Search" at bounding box center [735, 139] width 37 height 21
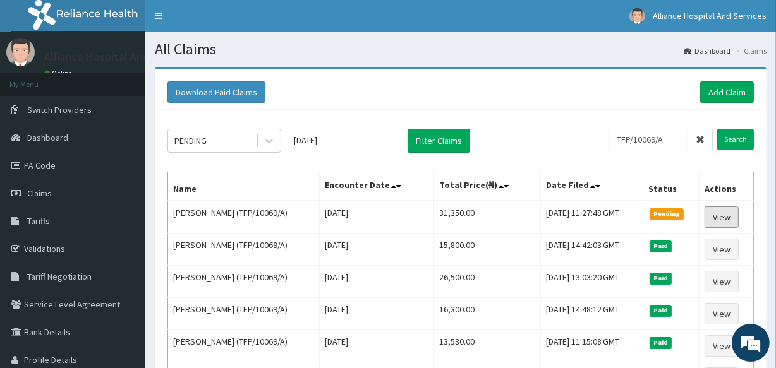
drag, startPoint x: 721, startPoint y: 212, endPoint x: 721, endPoint y: 183, distance: 28.4
click at [721, 212] on link "View" at bounding box center [722, 217] width 34 height 21
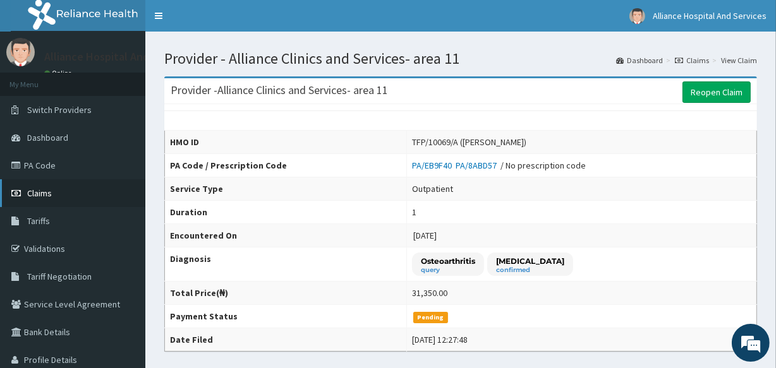
click at [27, 196] on span "Claims" at bounding box center [39, 193] width 25 height 11
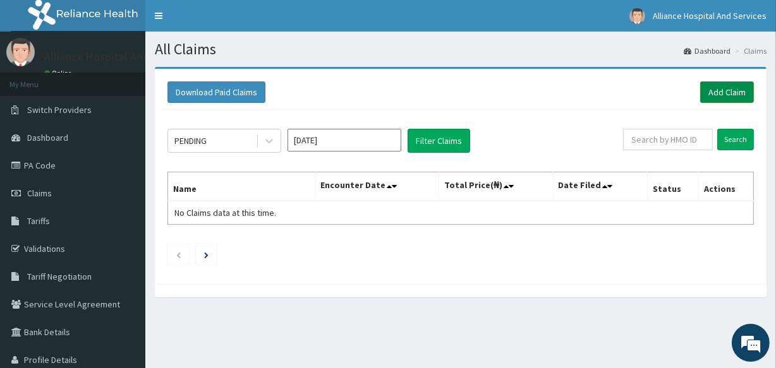
click at [739, 91] on link "Add Claim" at bounding box center [727, 92] width 54 height 21
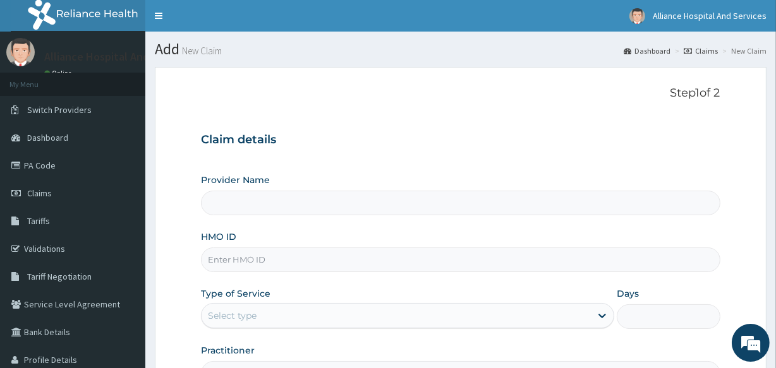
type input "Alliance Clinics and Services- area 11"
click at [360, 263] on input "HMO ID" at bounding box center [460, 260] width 519 height 25
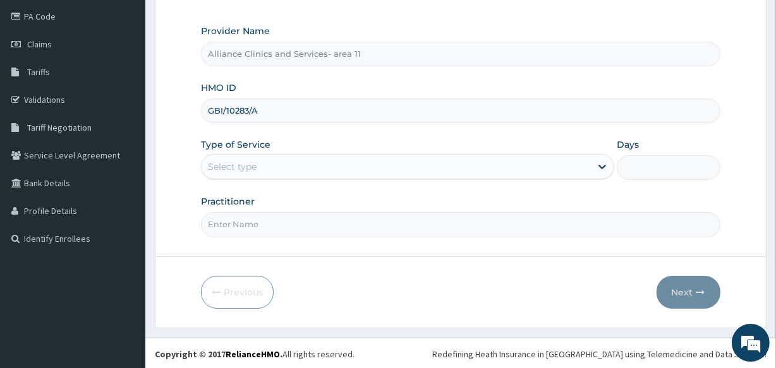
scroll to position [150, 0]
drag, startPoint x: 272, startPoint y: 109, endPoint x: 169, endPoint y: 111, distance: 103.0
click at [169, 111] on form "Step 1 of 2 Claim details Provider Name Alliance Clinics and Services- area 11 …" at bounding box center [461, 122] width 612 height 410
type input "GBI/10283/A"
click at [260, 164] on div "Select type" at bounding box center [396, 166] width 389 height 20
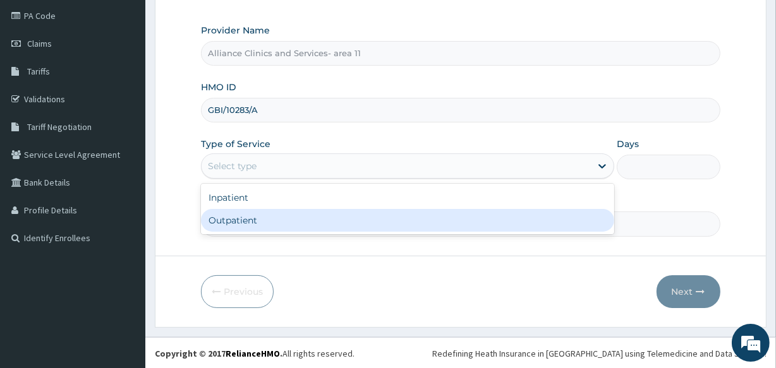
click at [246, 224] on div "Outpatient" at bounding box center [407, 220] width 413 height 23
type input "1"
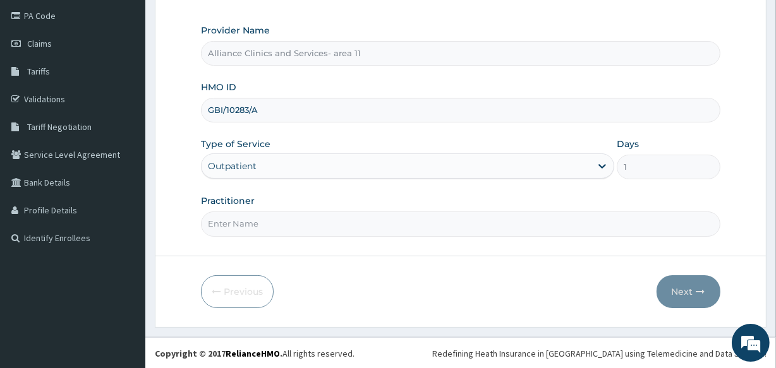
click at [263, 216] on input "Practitioner" at bounding box center [460, 224] width 519 height 25
type input "[PERSON_NAME]"
click at [686, 289] on button "Next" at bounding box center [689, 292] width 64 height 33
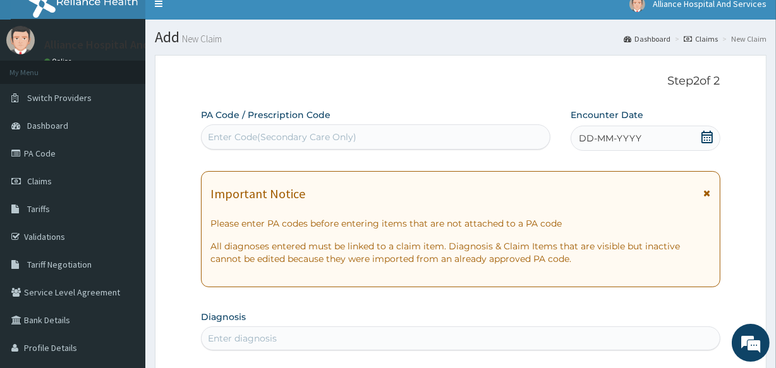
scroll to position [0, 0]
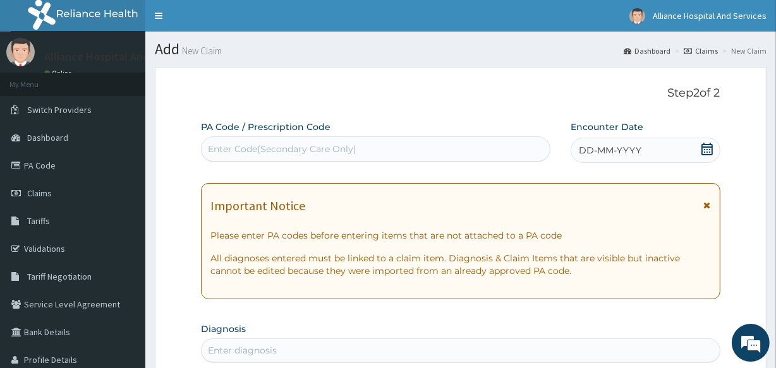
click at [358, 152] on div "Enter Code(Secondary Care Only)" at bounding box center [376, 149] width 348 height 20
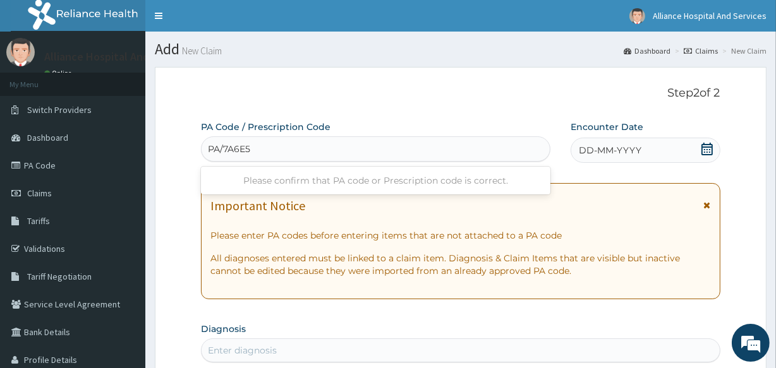
type input "PA/7A6E54"
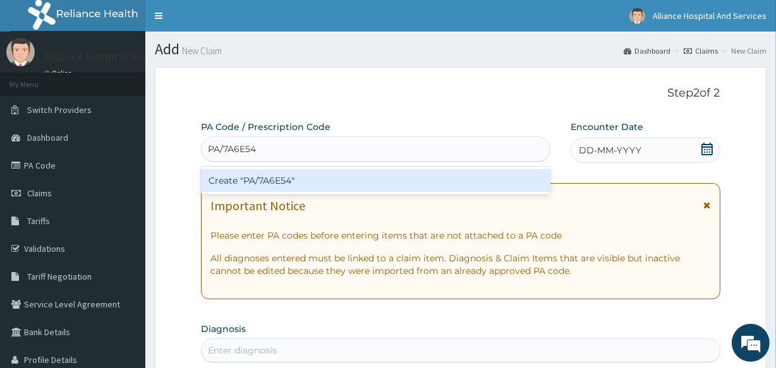
click at [330, 182] on div "Create "PA/7A6E54"" at bounding box center [375, 180] width 349 height 23
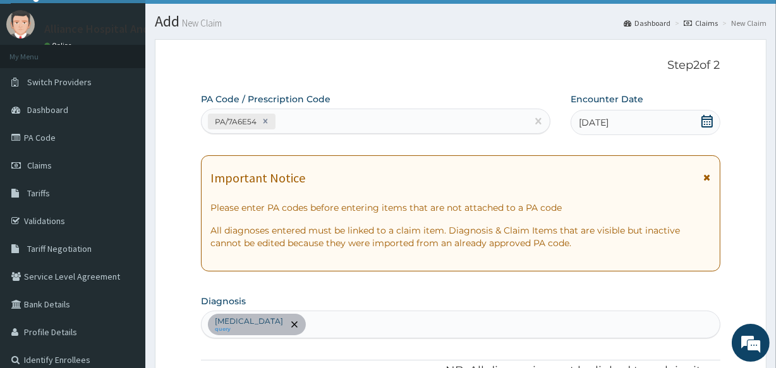
scroll to position [4, 0]
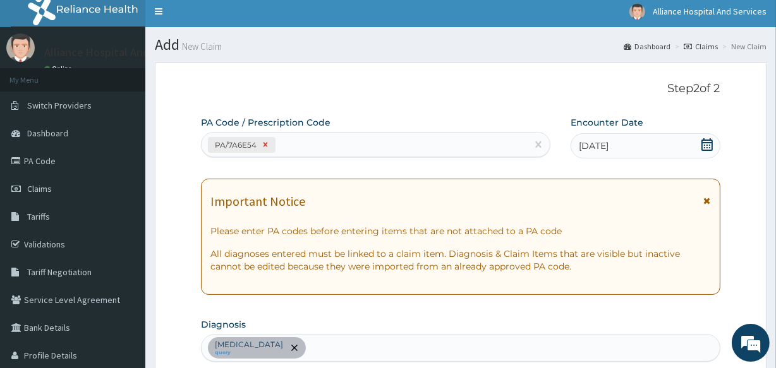
click at [267, 145] on icon at bounding box center [265, 144] width 9 height 9
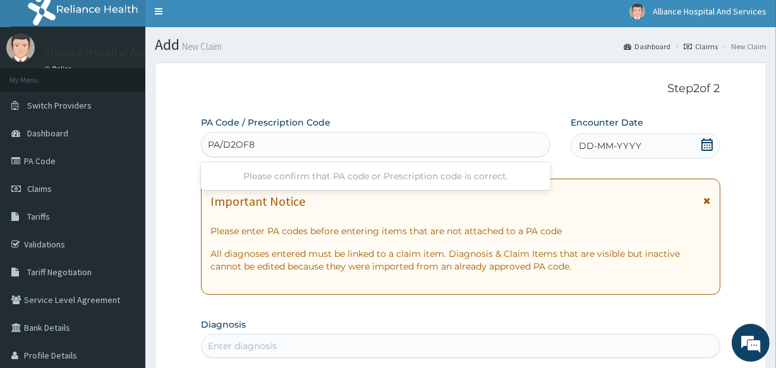
type input "PA/D2OF88"
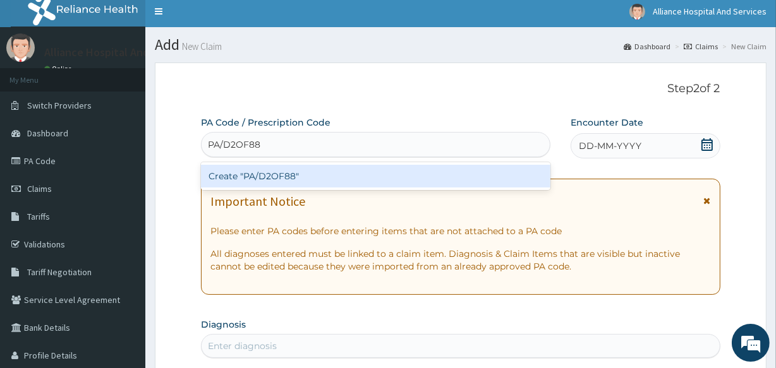
click at [289, 176] on div "Create "PA/D2OF88"" at bounding box center [375, 176] width 349 height 23
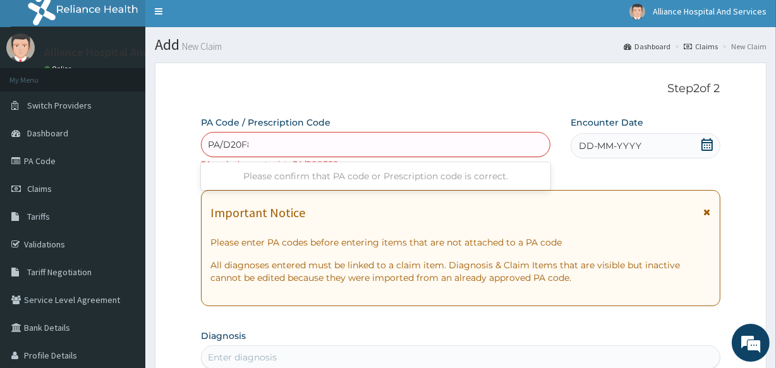
type input "PA/D20F88"
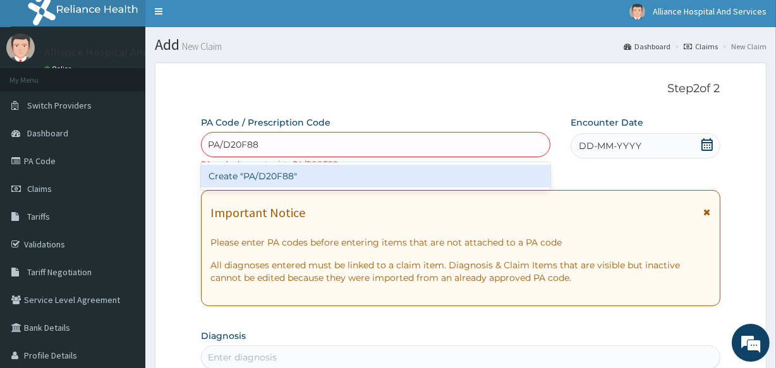
click at [513, 178] on div "Create "PA/D20F88"" at bounding box center [375, 176] width 349 height 23
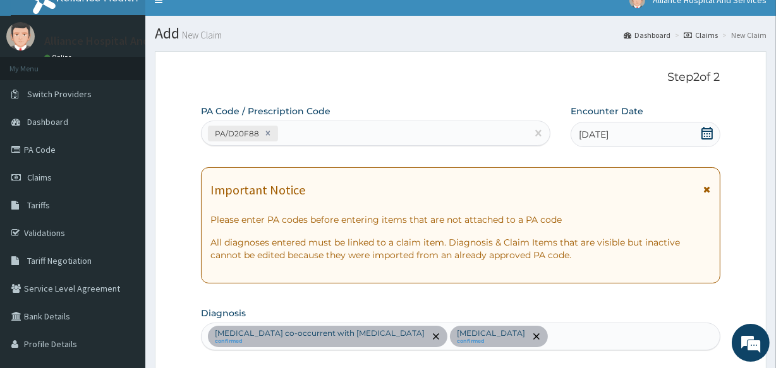
scroll to position [0, 0]
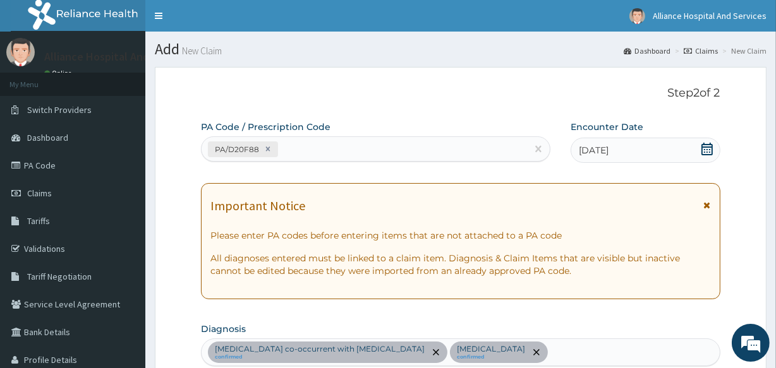
click at [706, 50] on link "Claims" at bounding box center [701, 51] width 34 height 11
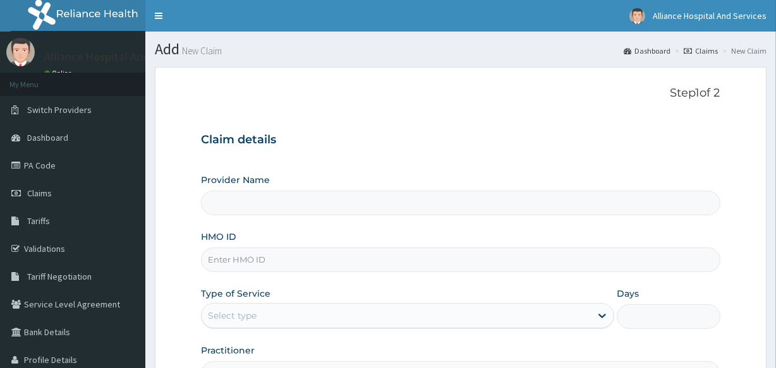
type input "Alliance Clinics and Services- area 11"
click at [429, 264] on input "HMO ID" at bounding box center [460, 260] width 519 height 25
click at [215, 264] on input "HMO ID" at bounding box center [460, 260] width 519 height 25
paste input "MON/10065/B"
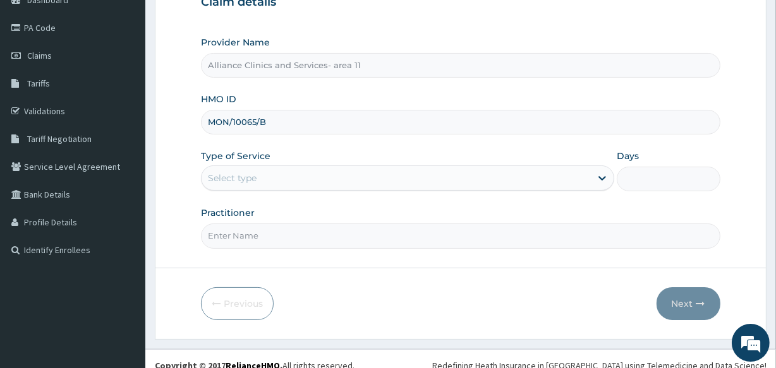
scroll to position [144, 0]
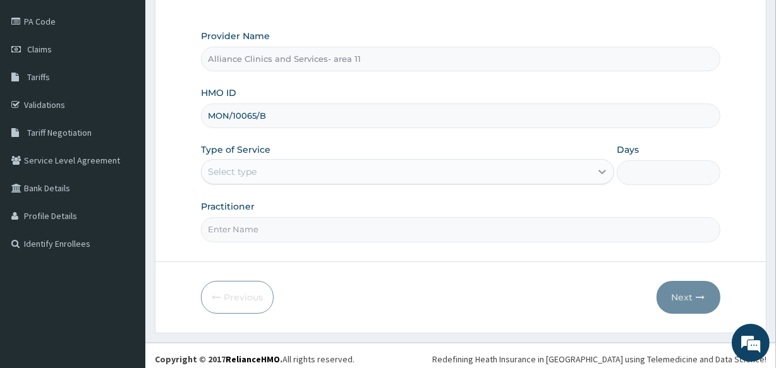
type input "MON/10065/B"
click at [605, 171] on icon at bounding box center [602, 172] width 13 height 13
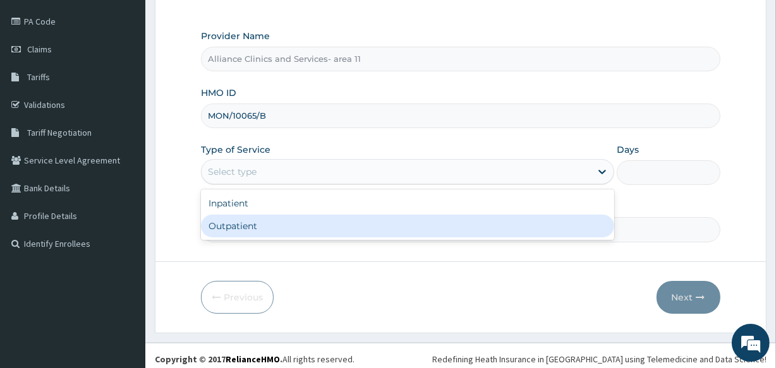
click at [572, 221] on div "Outpatient" at bounding box center [407, 226] width 413 height 23
type input "1"
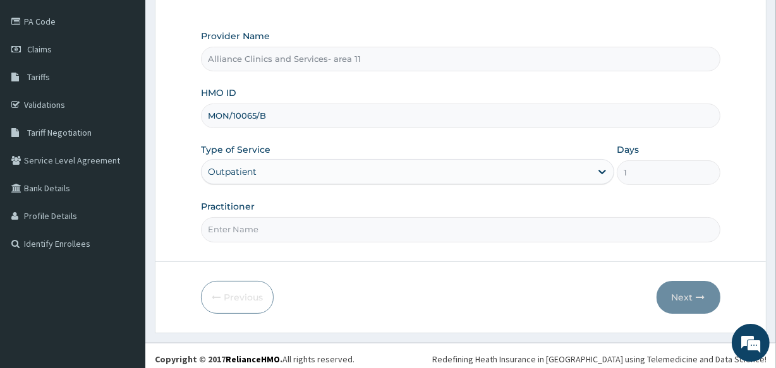
click at [453, 234] on input "Practitioner" at bounding box center [460, 229] width 519 height 25
type input "[PERSON_NAME]"
click at [675, 294] on button "Next" at bounding box center [689, 297] width 64 height 33
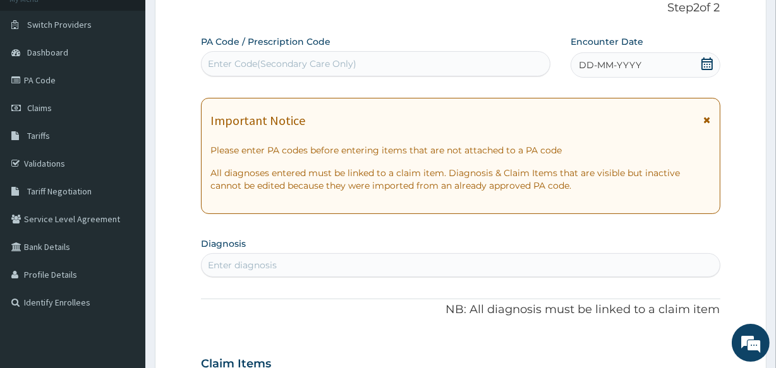
scroll to position [64, 0]
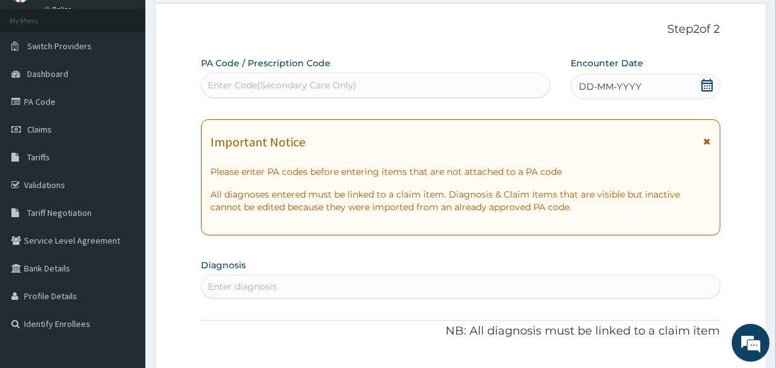
click at [252, 83] on div "Enter Code(Secondary Care Only)" at bounding box center [282, 85] width 149 height 13
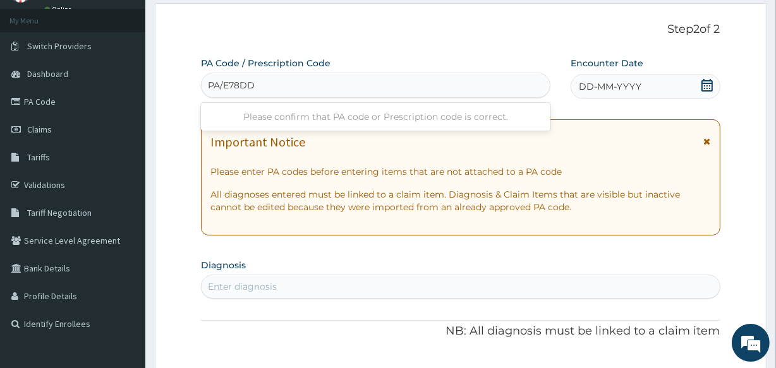
type input "PA/E78DD9"
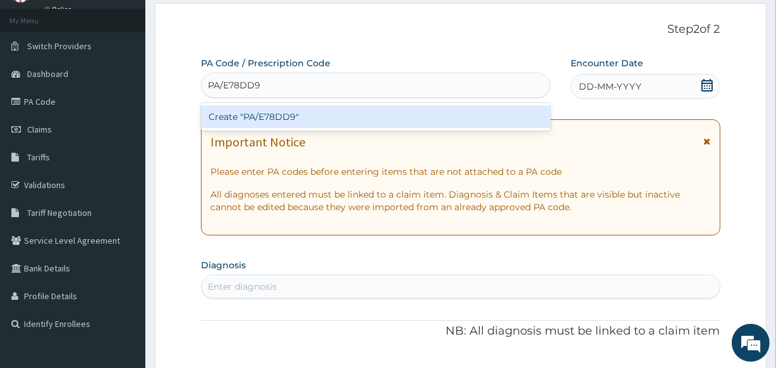
click at [293, 114] on div "Create "PA/E78DD9"" at bounding box center [375, 117] width 349 height 23
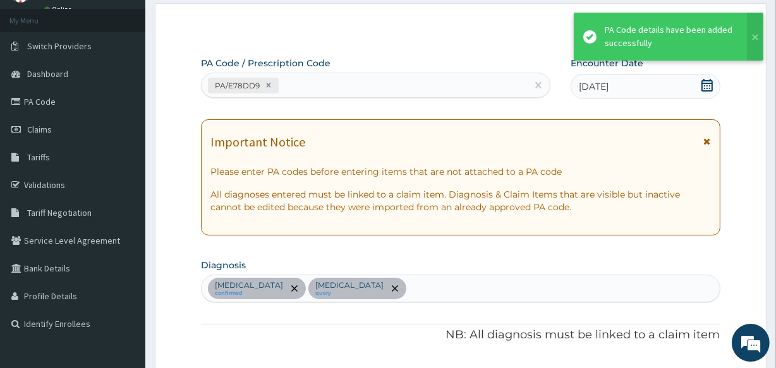
scroll to position [473, 0]
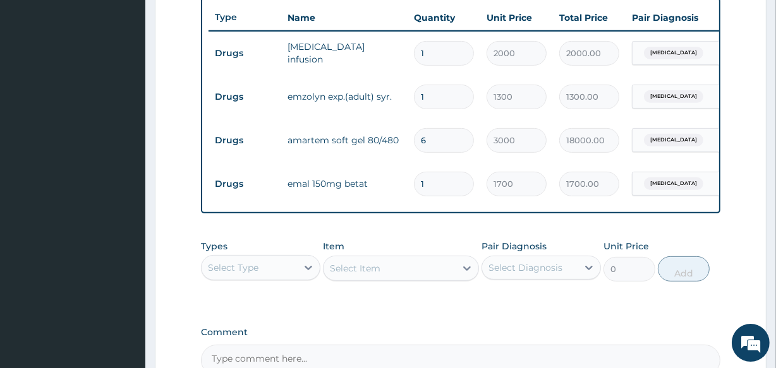
drag, startPoint x: 293, startPoint y: 114, endPoint x: 754, endPoint y: 88, distance: 461.5
click at [754, 88] on form "Step 2 of 2 PA Code / Prescription Code PA/E78DD9 Encounter Date [DATE] Importa…" at bounding box center [461, 30] width 612 height 873
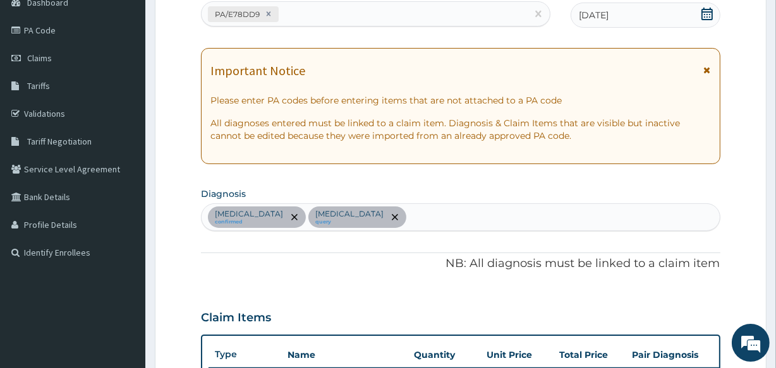
scroll to position [47, 0]
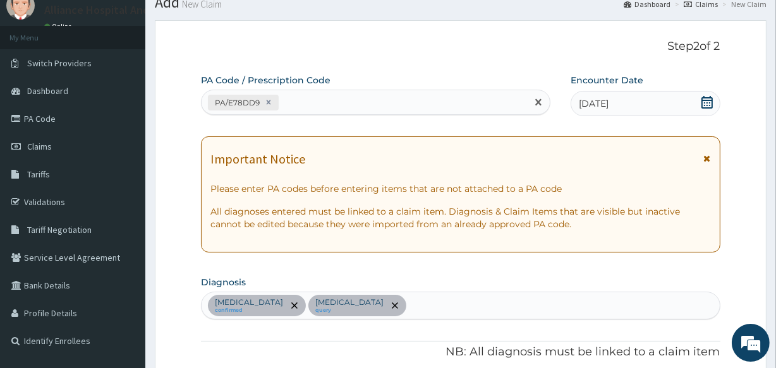
click at [489, 102] on div "PA/E78DD9" at bounding box center [364, 102] width 325 height 21
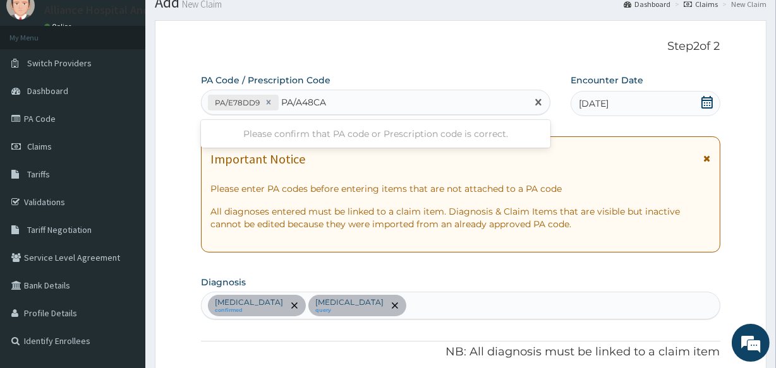
type input "PA/A48CA6"
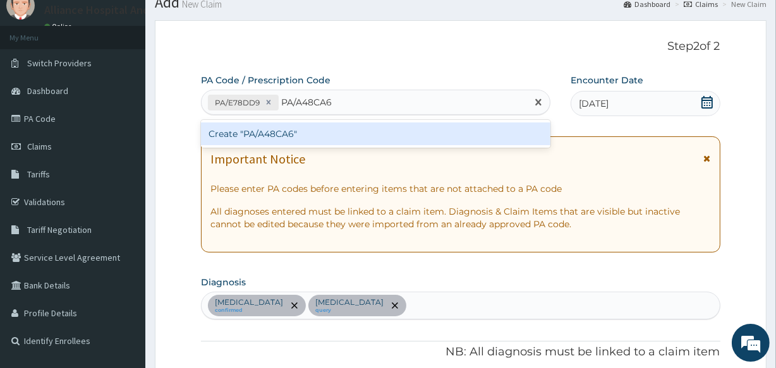
click at [486, 137] on div "Create "PA/A48CA6"" at bounding box center [375, 134] width 349 height 23
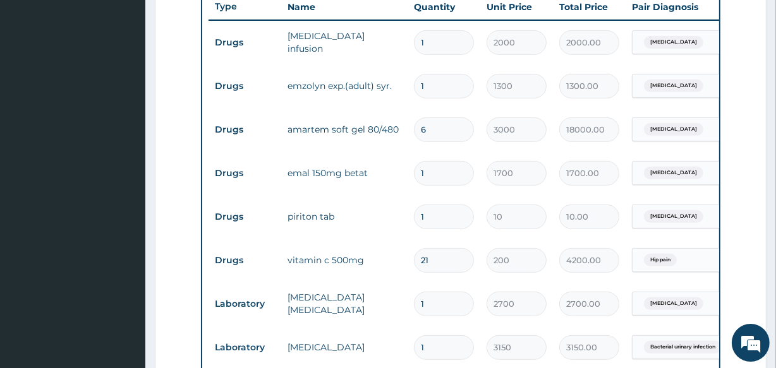
scroll to position [486, 0]
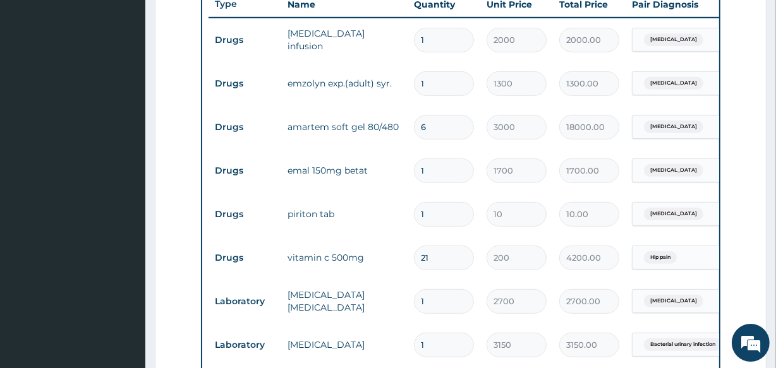
click at [447, 126] on input "6" at bounding box center [444, 127] width 60 height 25
type input "0.00"
type input "1"
type input "3000.00"
type input "1"
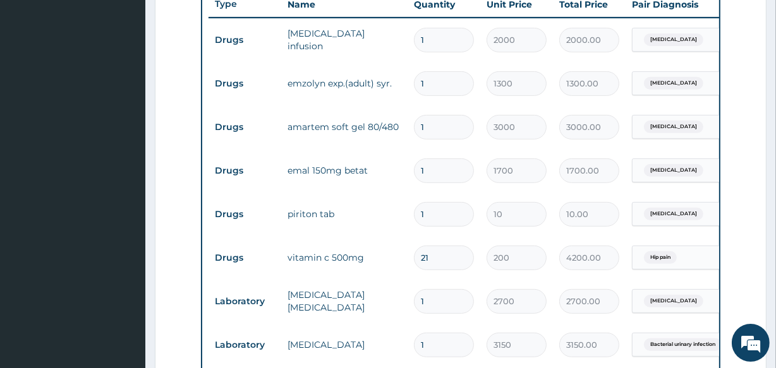
click at [450, 173] on input "1" at bounding box center [444, 171] width 60 height 25
type input "0.00"
type input "3"
type input "5100.00"
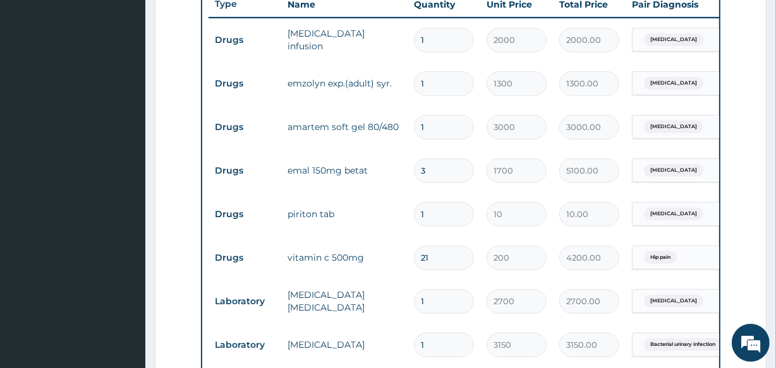
type input "3"
click at [449, 215] on input "1" at bounding box center [444, 214] width 60 height 25
click at [449, 216] on input "1" at bounding box center [444, 214] width 60 height 25
type input "0.00"
type input "5"
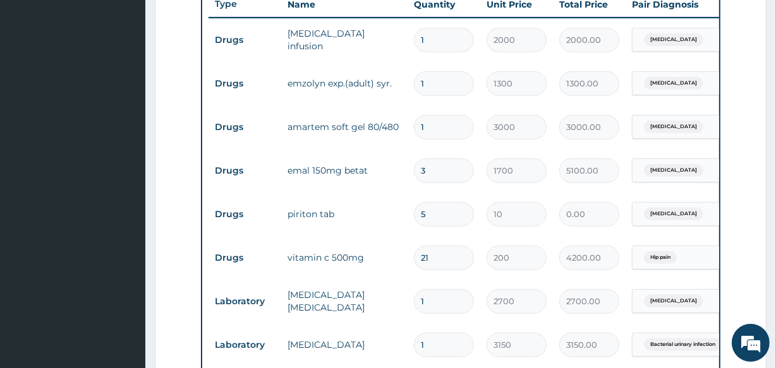
type input "50.00"
type input "5"
click at [469, 260] on input "21" at bounding box center [444, 258] width 60 height 25
type input "2"
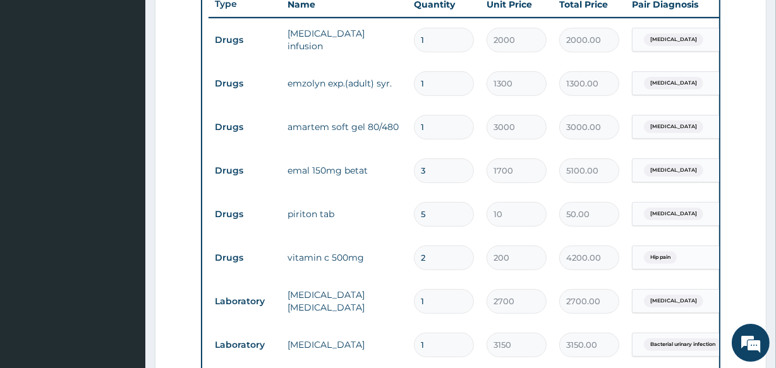
type input "400.00"
type input "0.00"
type input "4"
type input "800.00"
type input "42"
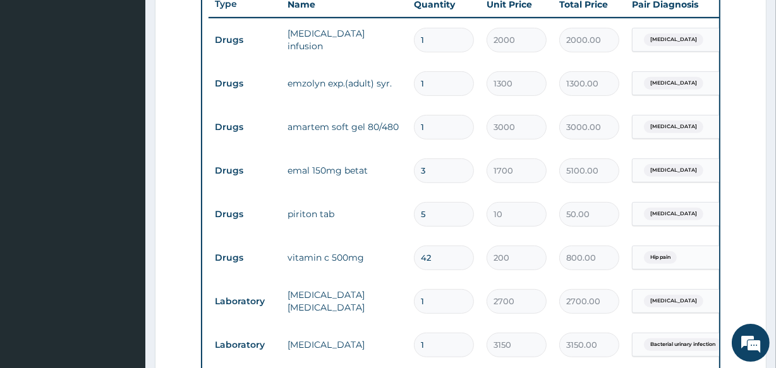
type input "8400.00"
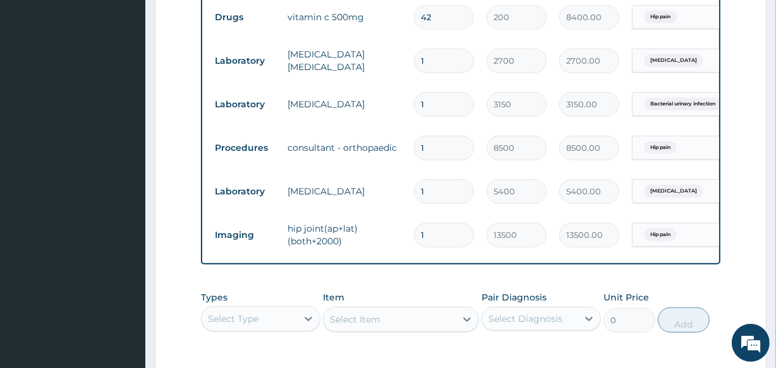
scroll to position [737, 0]
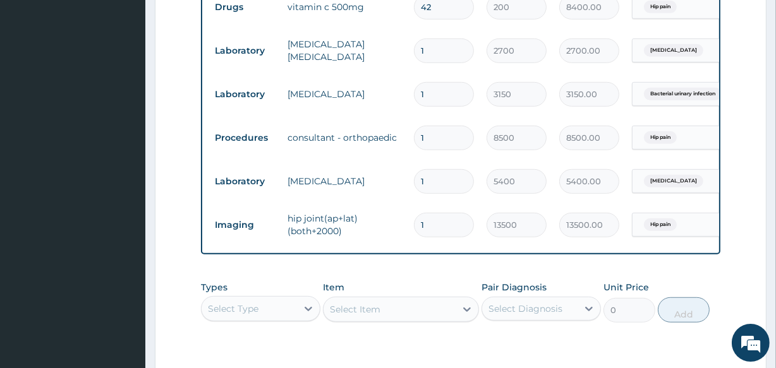
type input "42"
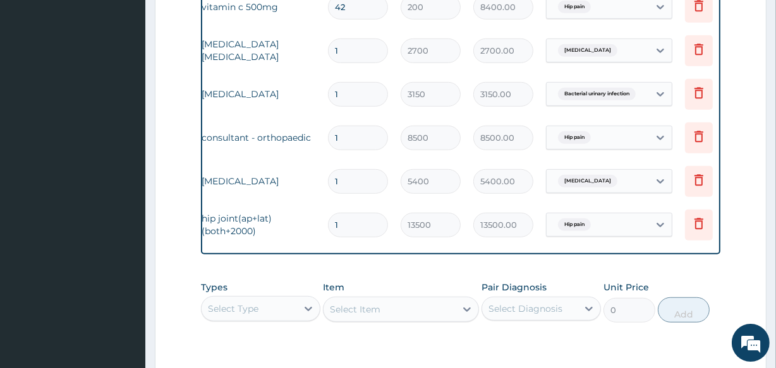
scroll to position [0, 114]
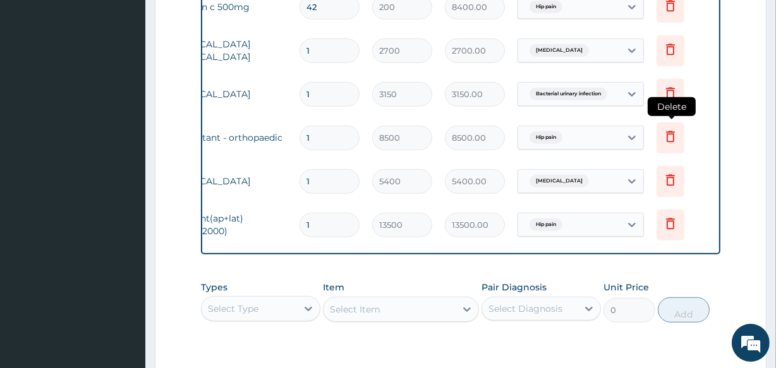
click at [672, 139] on icon at bounding box center [670, 136] width 15 height 15
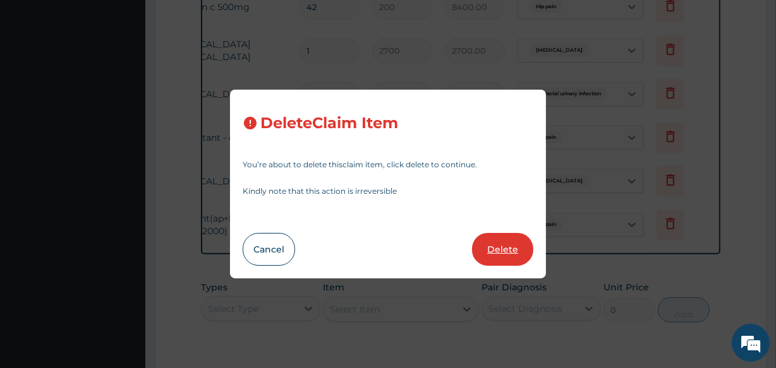
click at [487, 253] on button "Delete" at bounding box center [502, 249] width 61 height 33
type input "5400"
type input "5400.00"
type input "13500"
type input "13500.00"
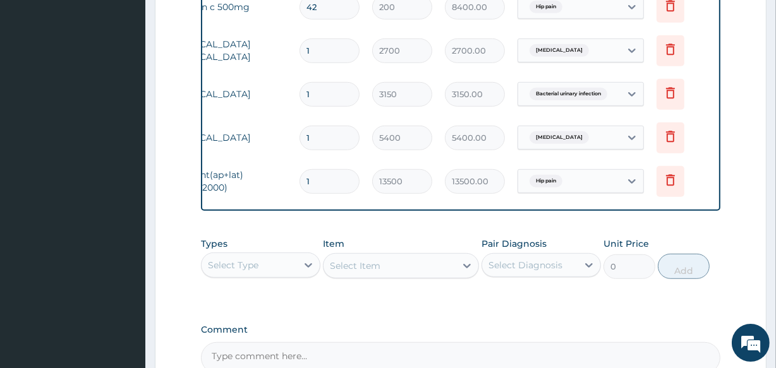
drag, startPoint x: 386, startPoint y: 210, endPoint x: 333, endPoint y: 216, distance: 53.5
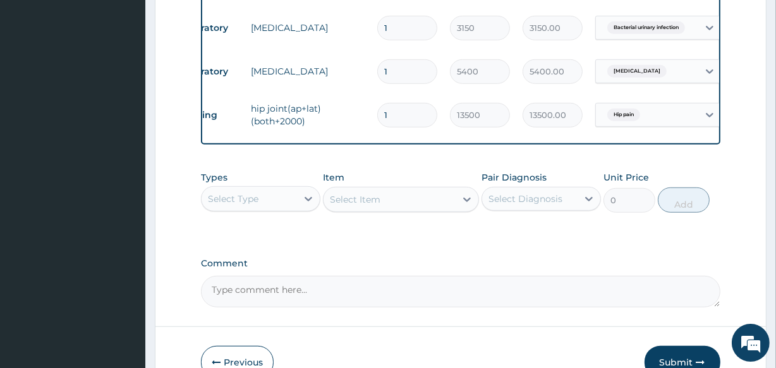
scroll to position [885, 0]
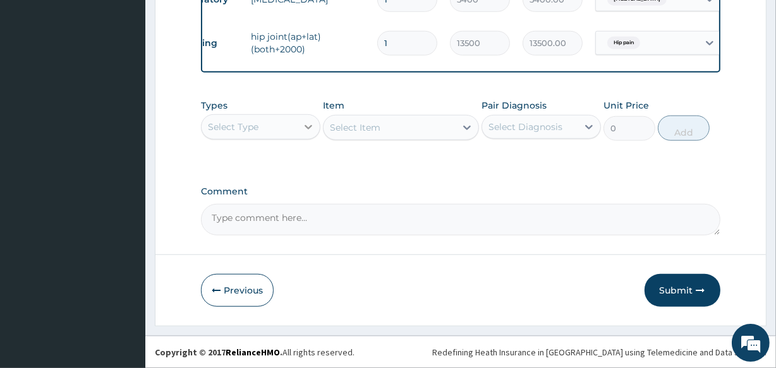
click at [303, 129] on icon at bounding box center [308, 127] width 13 height 13
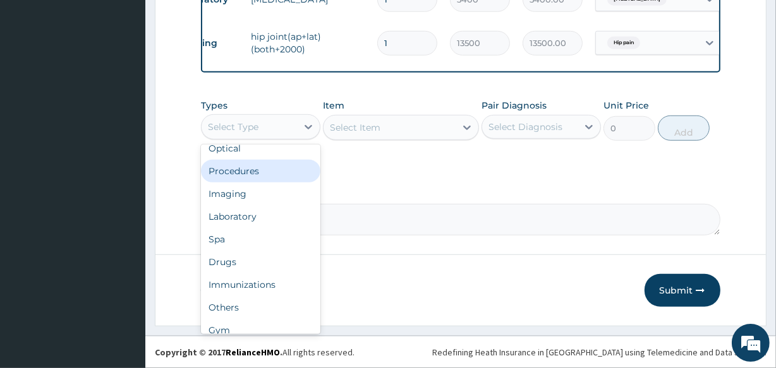
scroll to position [42, 0]
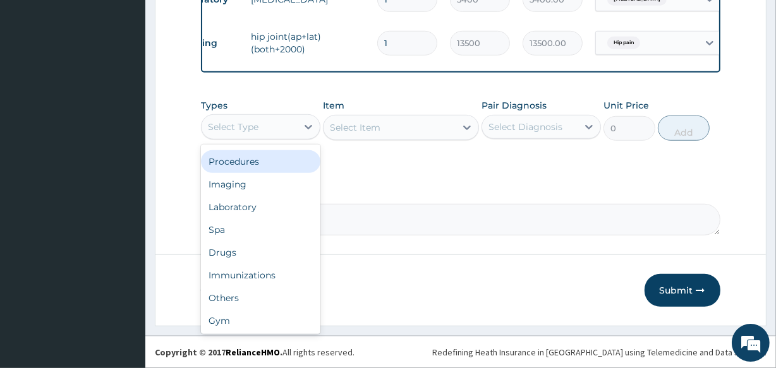
click at [243, 167] on div "Procedures" at bounding box center [260, 161] width 119 height 23
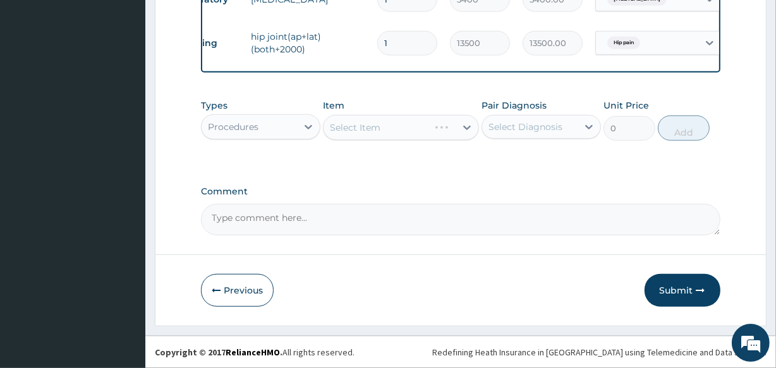
click at [344, 127] on div "Select Item" at bounding box center [400, 127] width 155 height 25
click at [463, 128] on icon at bounding box center [467, 127] width 13 height 13
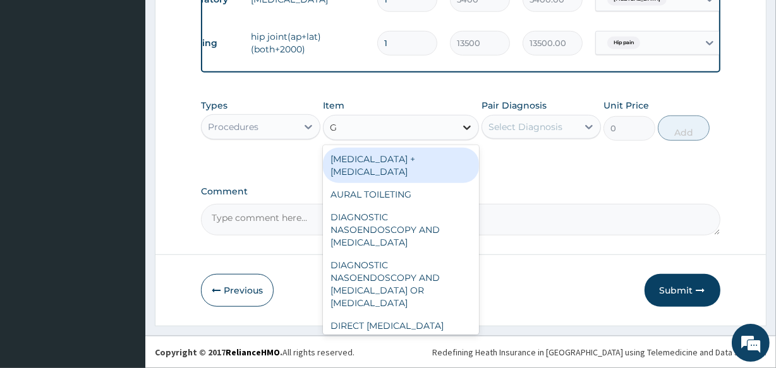
type input "GP"
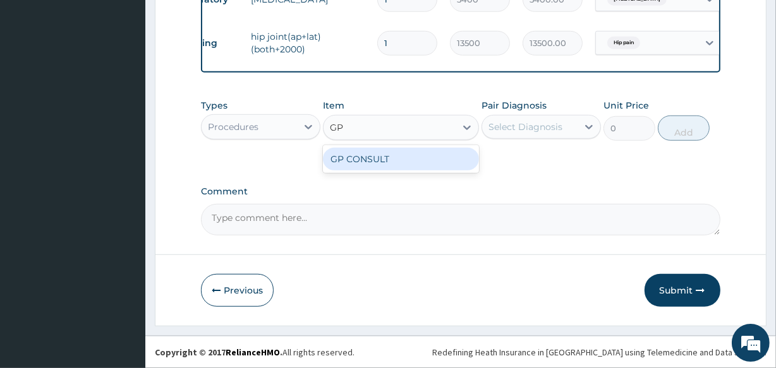
click at [412, 162] on div "GP CONSULT" at bounding box center [400, 159] width 155 height 23
type input "4250"
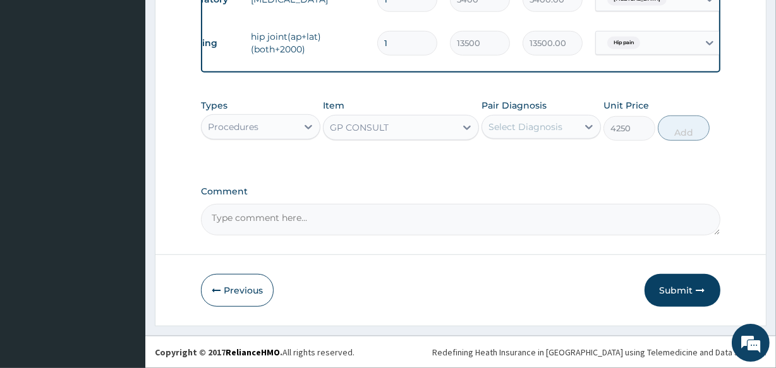
click at [537, 128] on div "Select Diagnosis" at bounding box center [526, 127] width 74 height 13
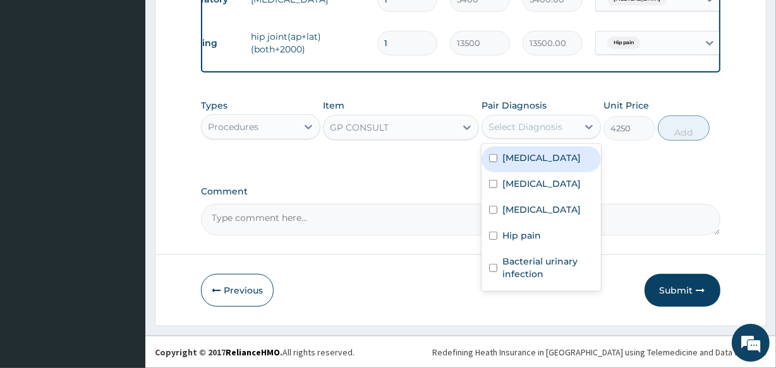
click at [493, 157] on input "checkbox" at bounding box center [493, 158] width 8 height 8
checkbox input "true"
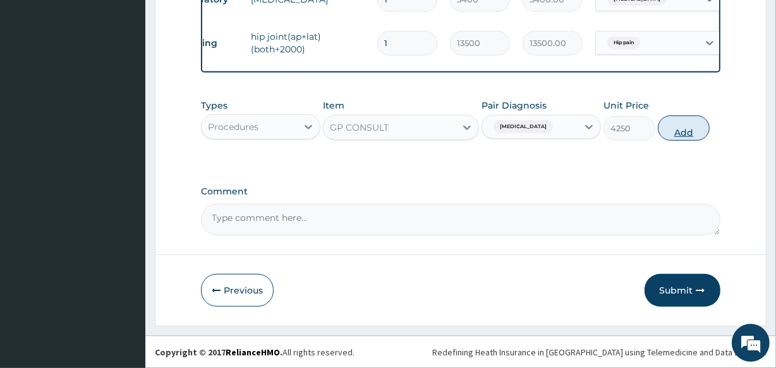
click at [689, 126] on button "Add" at bounding box center [684, 128] width 52 height 25
type input "0"
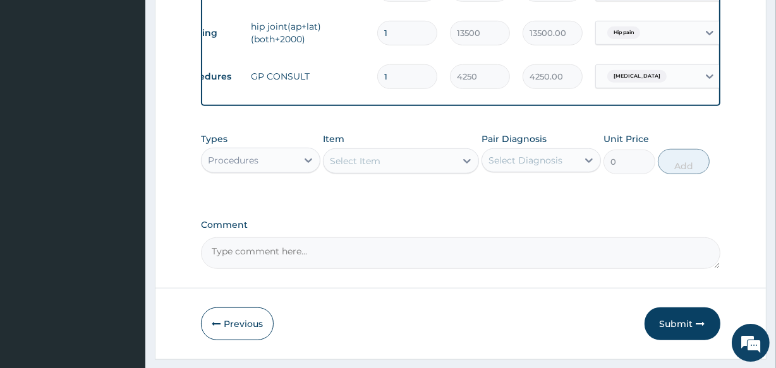
drag, startPoint x: 677, startPoint y: 335, endPoint x: 688, endPoint y: 332, distance: 11.2
click at [677, 335] on button "Submit" at bounding box center [683, 324] width 76 height 33
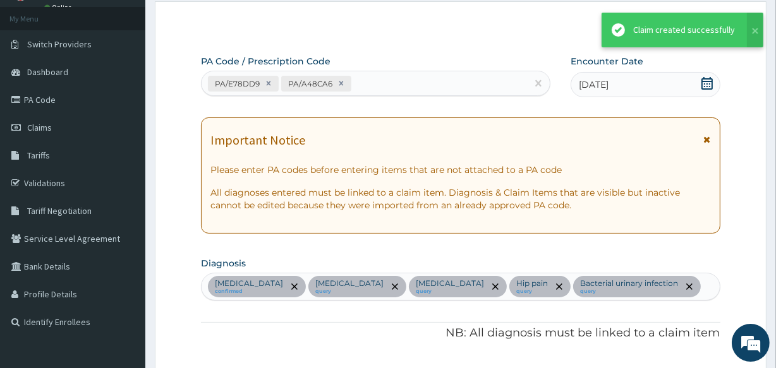
scroll to position [885, 0]
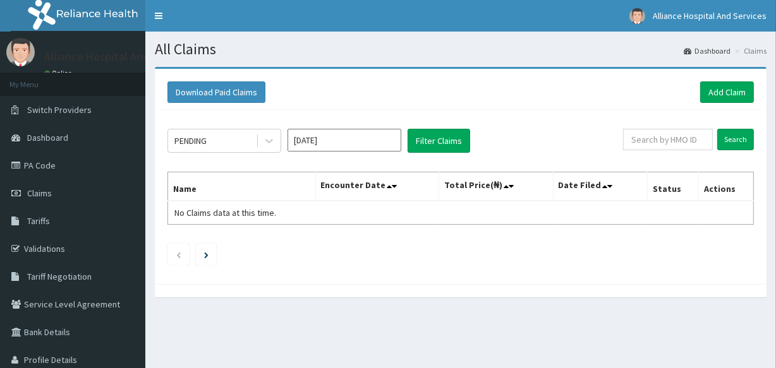
click at [362, 139] on input "[DATE]" at bounding box center [345, 140] width 114 height 23
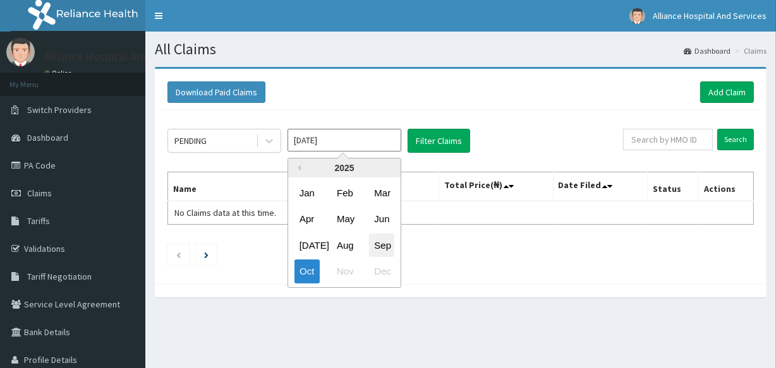
click at [380, 246] on div "Sep" at bounding box center [381, 245] width 25 height 23
type input "[DATE]"
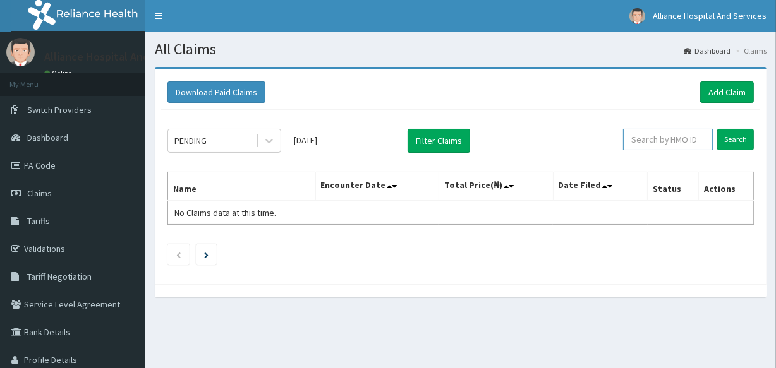
paste input "MON/10065/B"
type input "MON/10065/B"
click at [734, 133] on input "Search" at bounding box center [735, 139] width 37 height 21
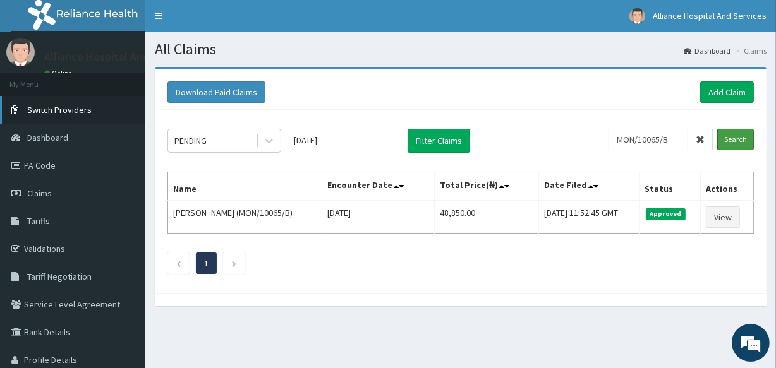
scroll to position [8, 0]
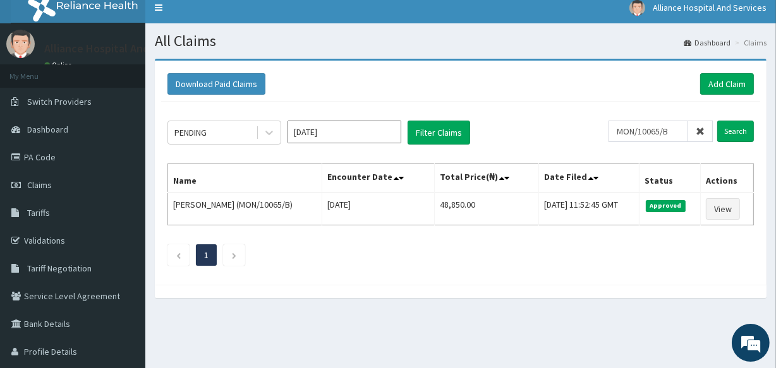
click at [0, 17] on link "R EL" at bounding box center [72, 8] width 145 height 32
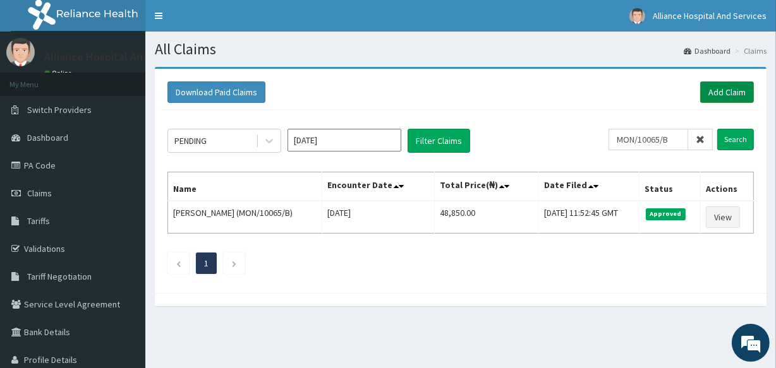
click at [729, 92] on link "Add Claim" at bounding box center [727, 92] width 54 height 21
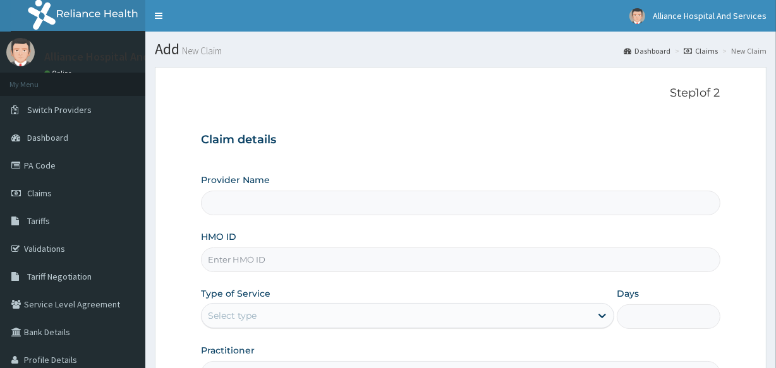
type input "Alliance Clinics and Services- area 11"
click at [324, 258] on input "HMO ID" at bounding box center [460, 260] width 519 height 25
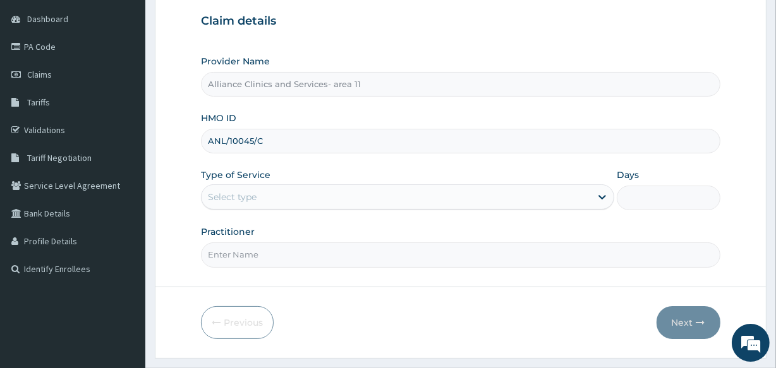
scroll to position [150, 0]
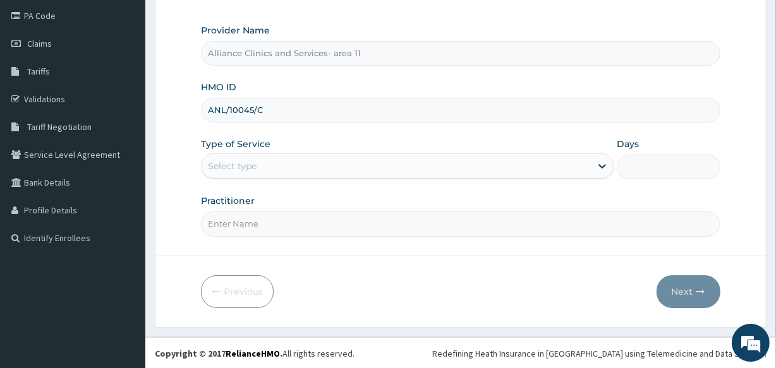
type input "ANL/10045/C"
click at [334, 164] on div "Select type" at bounding box center [396, 166] width 389 height 20
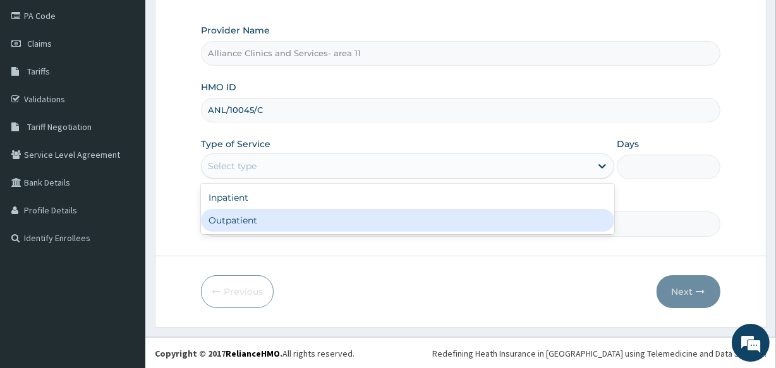
scroll to position [0, 0]
drag, startPoint x: 315, startPoint y: 222, endPoint x: 363, endPoint y: 217, distance: 48.9
click at [315, 222] on div "Outpatient" at bounding box center [407, 220] width 413 height 23
type input "1"
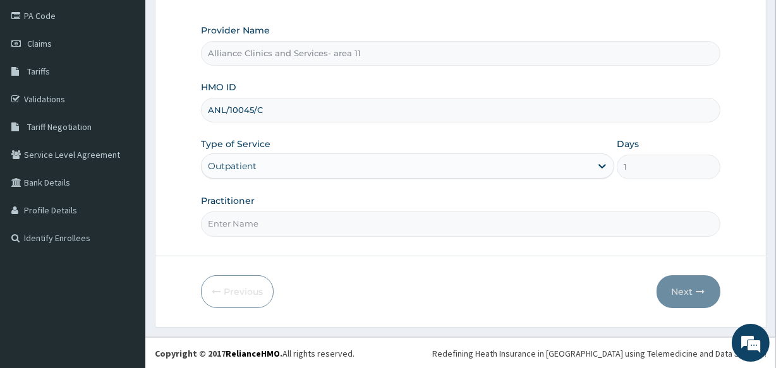
click at [336, 227] on input "Practitioner" at bounding box center [460, 224] width 519 height 25
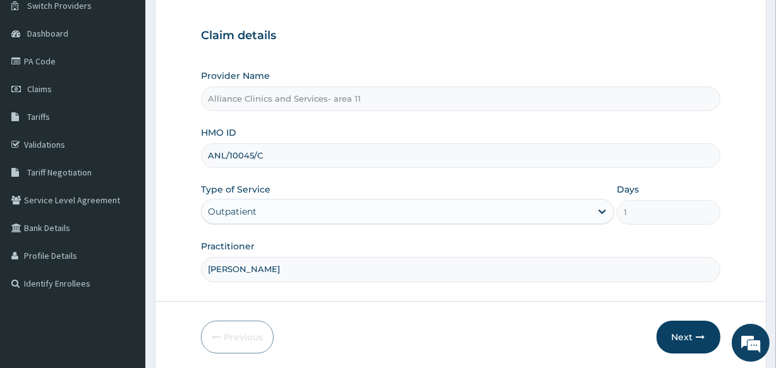
scroll to position [92, 0]
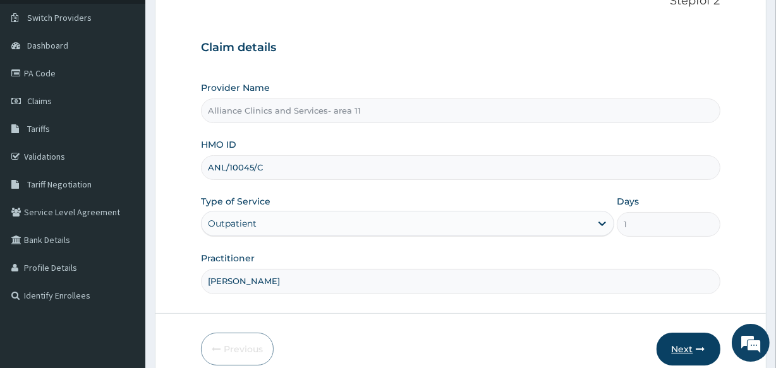
type input "[PERSON_NAME]"
click at [683, 348] on button "Next" at bounding box center [689, 349] width 64 height 33
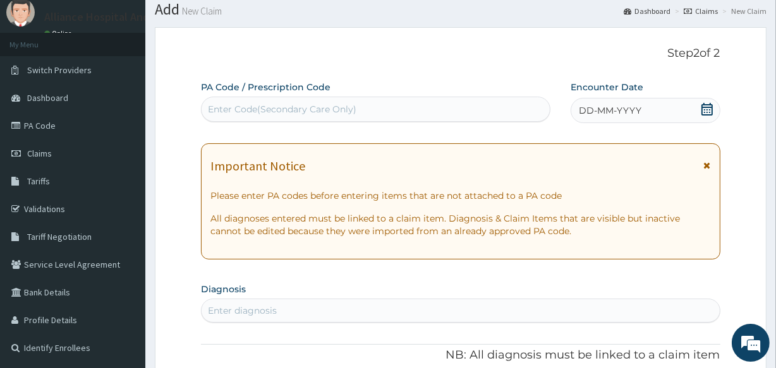
scroll to position [57, 0]
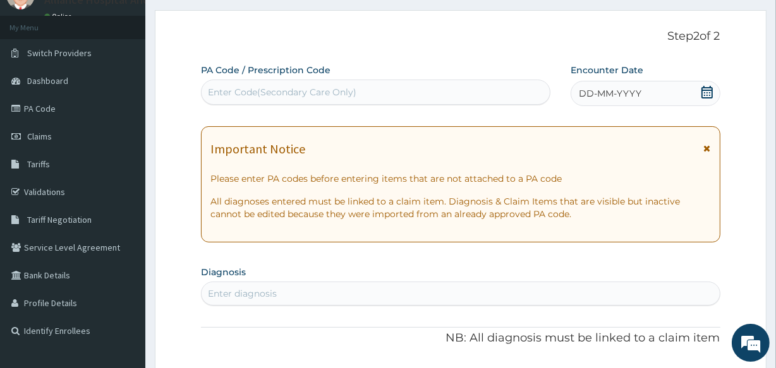
click at [410, 92] on div "Enter Code(Secondary Care Only)" at bounding box center [376, 92] width 348 height 20
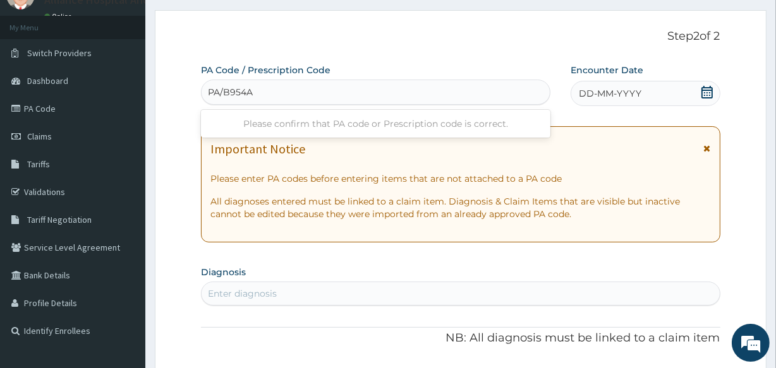
type input "PA/B954AD"
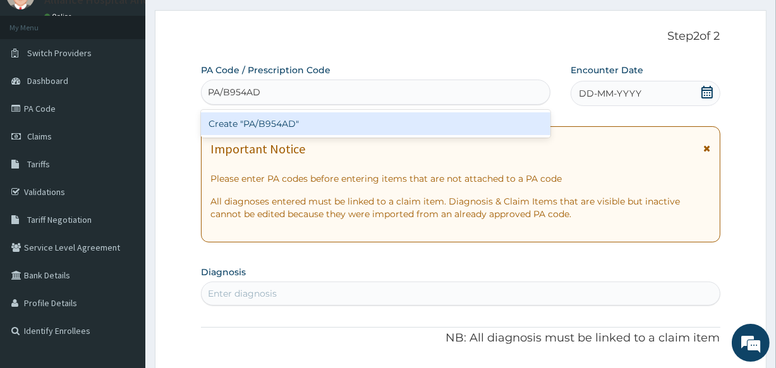
click at [374, 124] on div "Create "PA/B954AD"" at bounding box center [375, 124] width 349 height 23
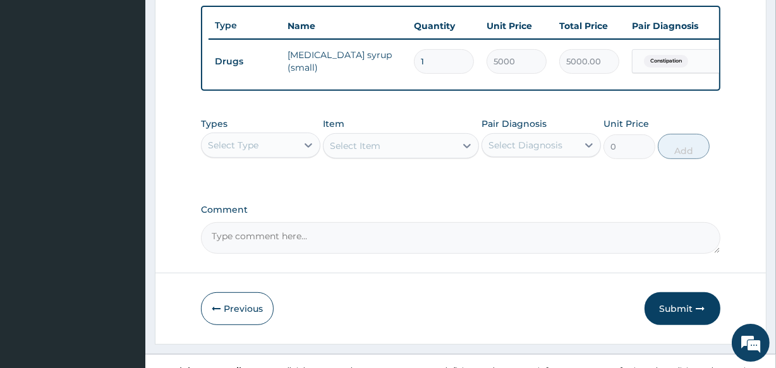
scroll to position [490, 0]
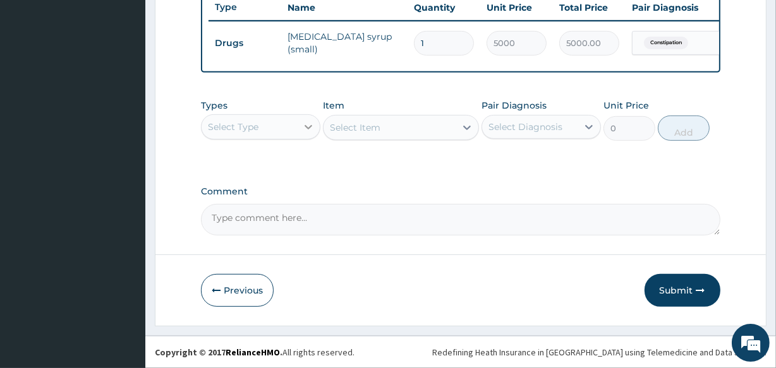
click at [308, 129] on icon at bounding box center [309, 127] width 8 height 4
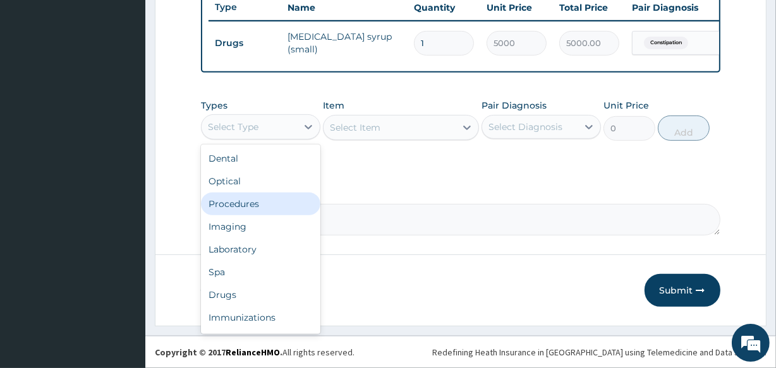
click at [287, 202] on div "Procedures" at bounding box center [260, 204] width 119 height 23
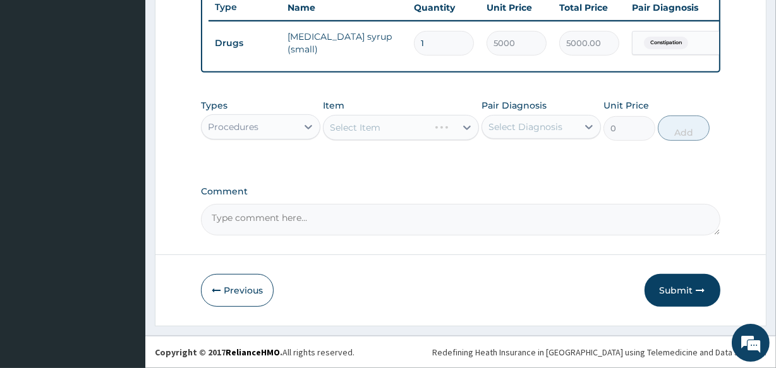
click at [408, 126] on div "Select Item" at bounding box center [400, 127] width 155 height 25
click at [468, 129] on icon at bounding box center [467, 127] width 13 height 13
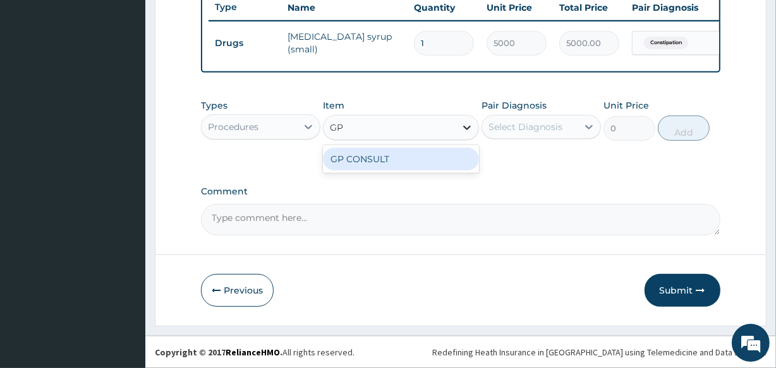
type input "GP"
click at [449, 155] on div "GP CONSULT" at bounding box center [400, 159] width 155 height 23
type input "4250"
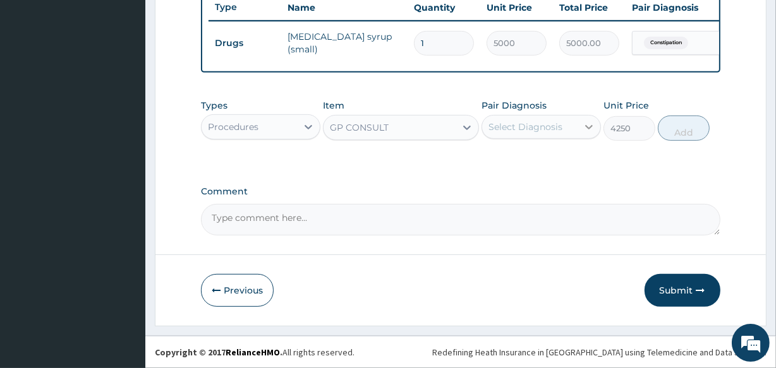
click at [590, 130] on icon at bounding box center [589, 127] width 13 height 13
click at [513, 157] on label "Constipation" at bounding box center [531, 158] width 59 height 13
checkbox input "true"
click at [686, 130] on button "Add" at bounding box center [684, 128] width 52 height 25
type input "0"
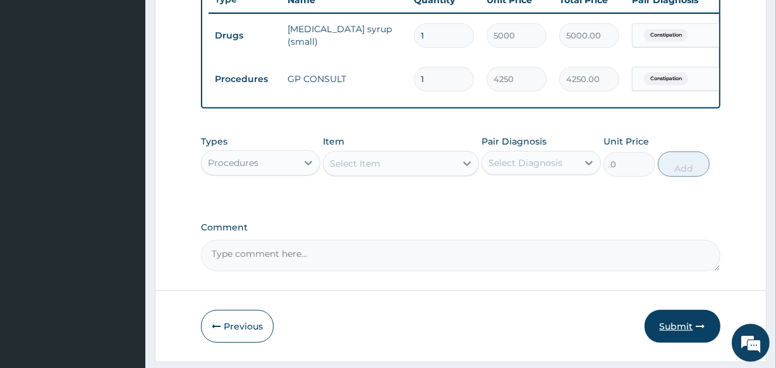
click at [678, 331] on button "Submit" at bounding box center [683, 326] width 76 height 33
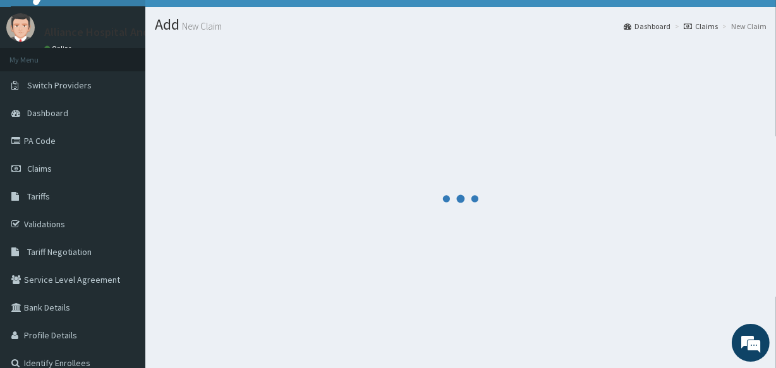
scroll to position [0, 0]
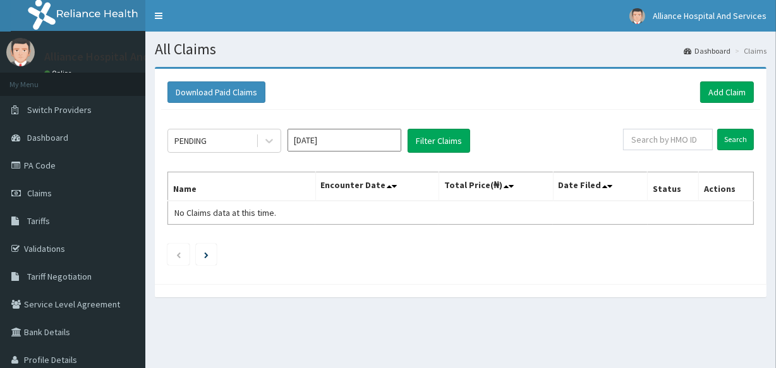
click at [361, 137] on input "Oct 2025" at bounding box center [345, 140] width 114 height 23
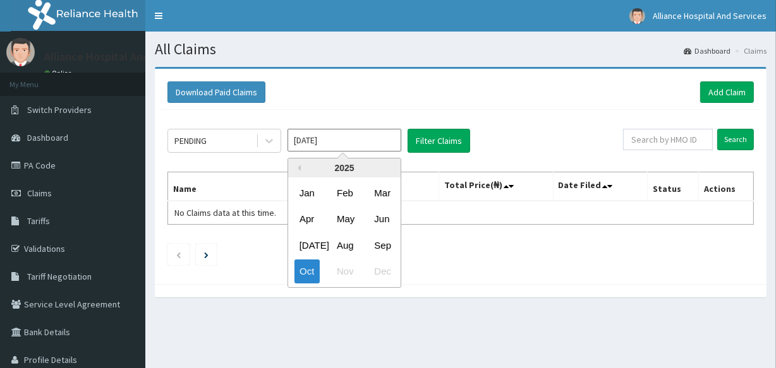
drag, startPoint x: 387, startPoint y: 242, endPoint x: 394, endPoint y: 223, distance: 20.2
click at [387, 242] on div "Sep" at bounding box center [381, 245] width 25 height 23
type input "Sep 2025"
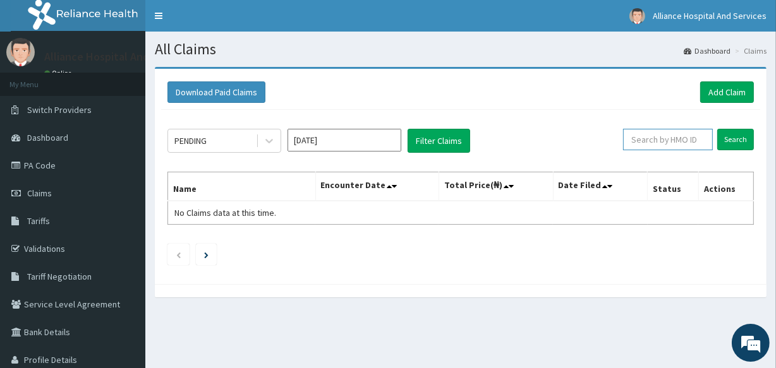
paste input "MON/10065/B"
type input "M"
type input "ANL/10045/C"
click at [743, 134] on input "Search" at bounding box center [735, 139] width 37 height 21
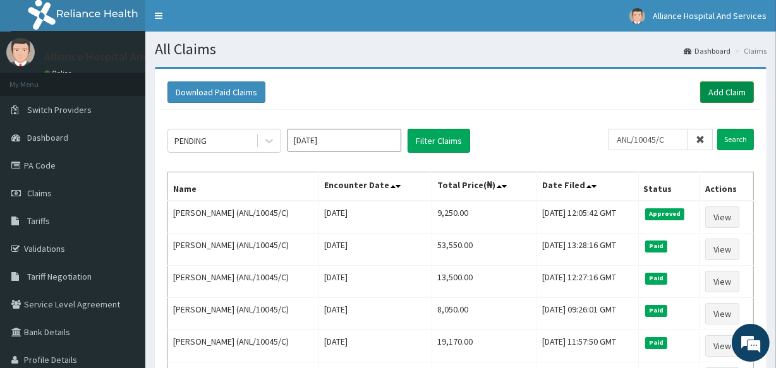
click at [722, 92] on link "Add Claim" at bounding box center [727, 92] width 54 height 21
click at [737, 92] on link "Add Claim" at bounding box center [727, 92] width 54 height 21
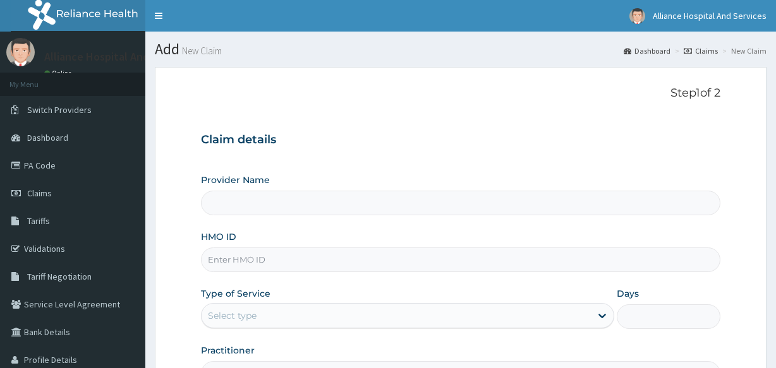
type input "Alliance Clinics and Services- area 11"
click at [234, 257] on input "HMO ID" at bounding box center [460, 260] width 519 height 25
paste input "NBS/10015/D"
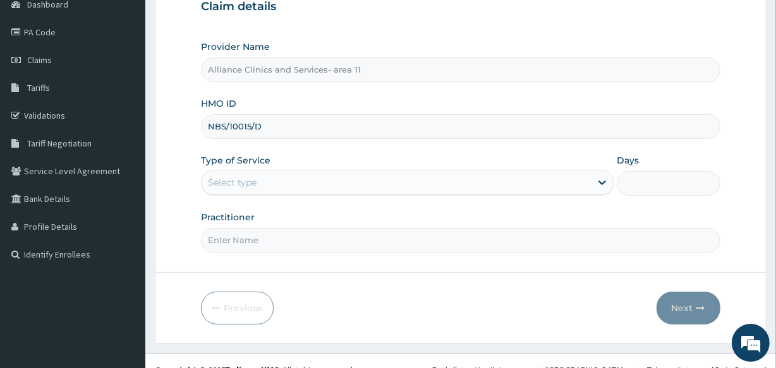
scroll to position [150, 0]
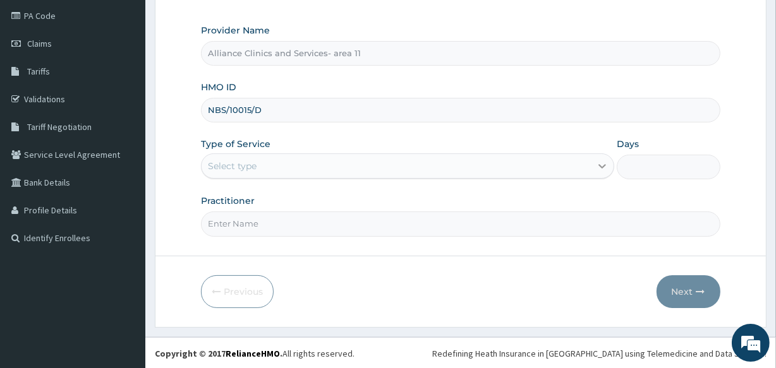
type input "NBS/10015/D"
click at [603, 167] on icon at bounding box center [603, 167] width 8 height 4
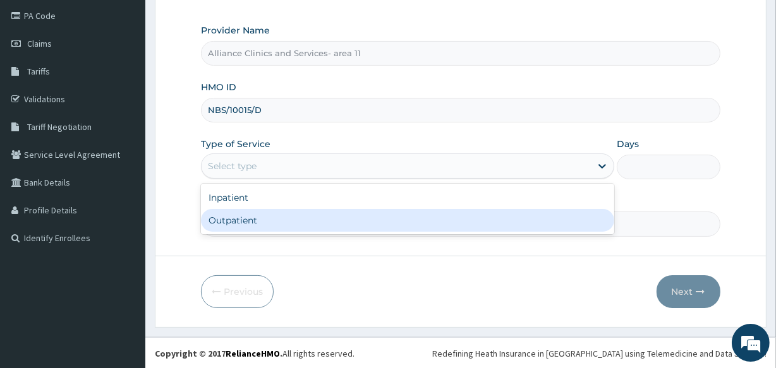
click at [569, 221] on div "Outpatient" at bounding box center [407, 220] width 413 height 23
type input "1"
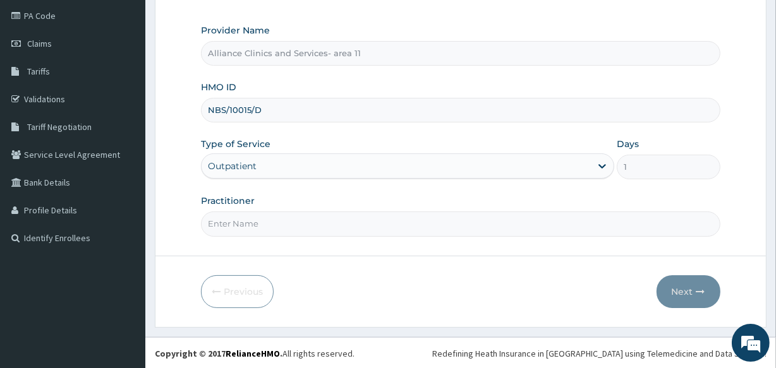
click at [386, 222] on input "Practitioner" at bounding box center [460, 224] width 519 height 25
type input "[PERSON_NAME]"
click at [686, 290] on button "Next" at bounding box center [689, 292] width 64 height 33
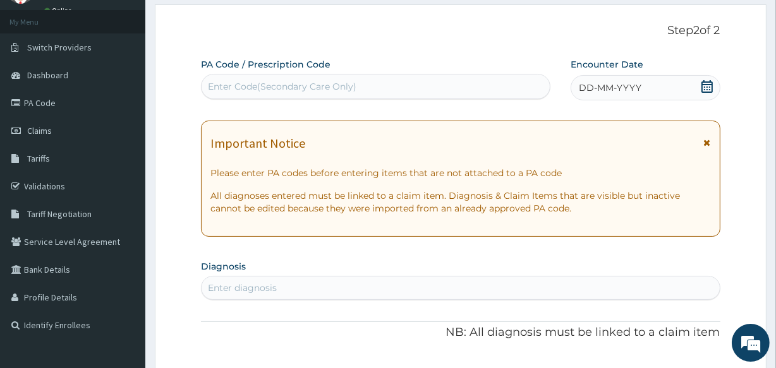
scroll to position [61, 0]
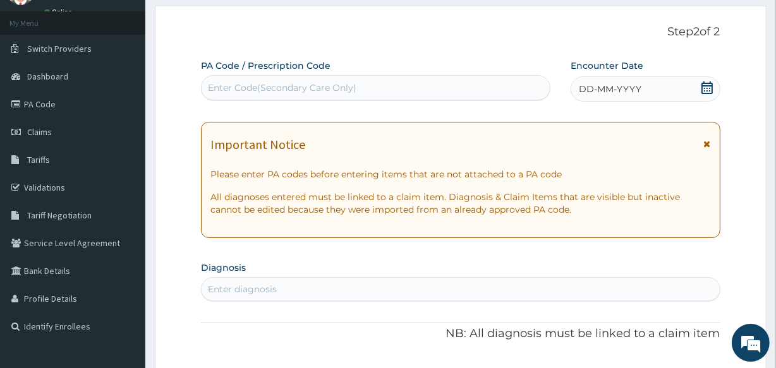
click at [296, 79] on div "Enter Code(Secondary Care Only)" at bounding box center [376, 88] width 348 height 20
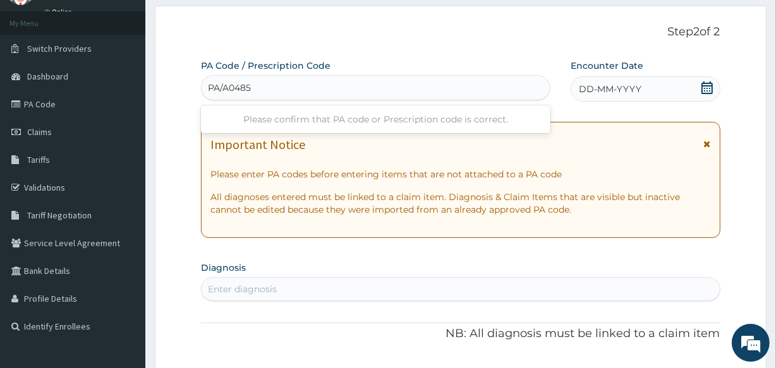
type input "PA/A0485A"
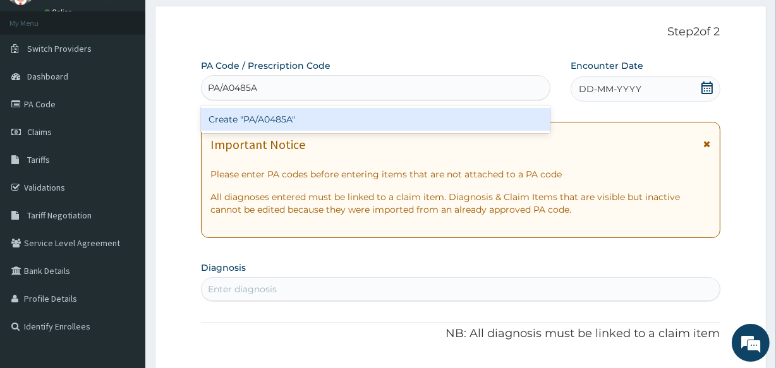
click at [288, 116] on div "Create "PA/A0485A"" at bounding box center [375, 119] width 349 height 23
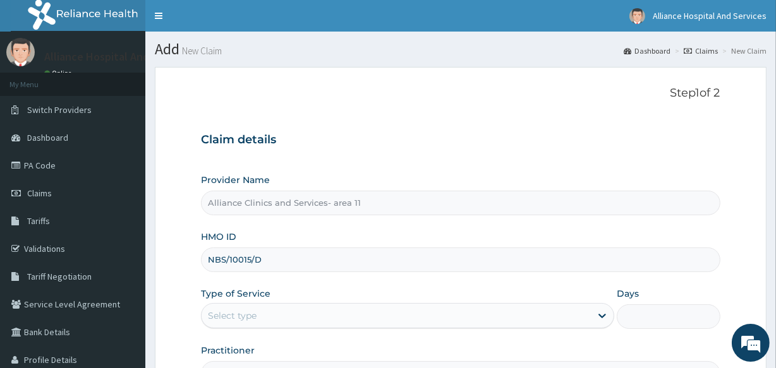
click at [226, 257] on input "NBS/10015/D" at bounding box center [460, 260] width 519 height 25
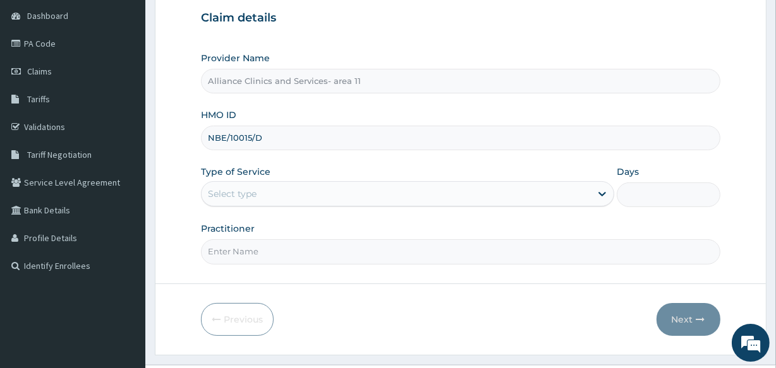
scroll to position [150, 0]
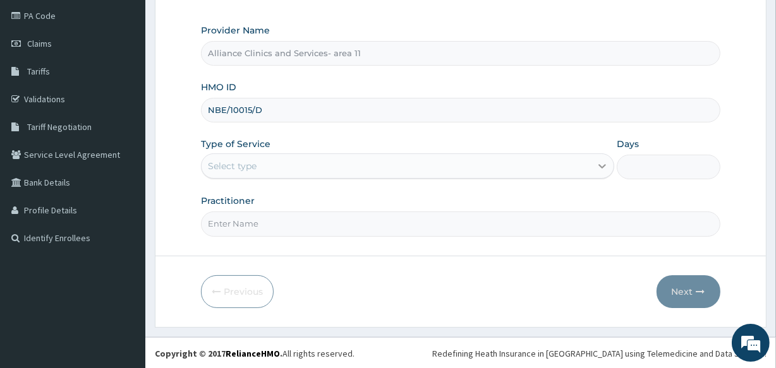
type input "NBE/10015/D"
click at [602, 169] on icon at bounding box center [602, 166] width 13 height 13
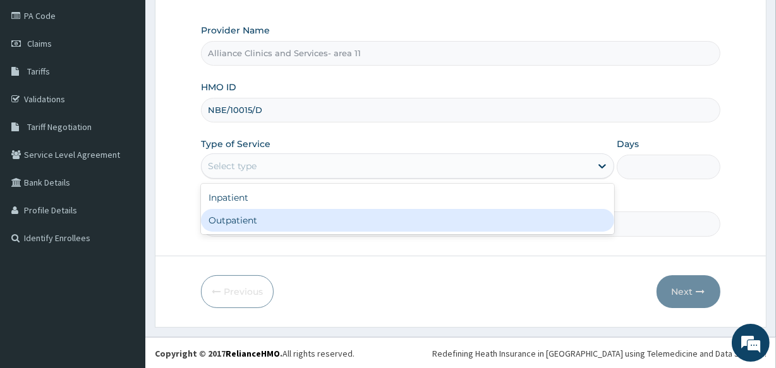
click at [547, 228] on div "Outpatient" at bounding box center [407, 220] width 413 height 23
type input "1"
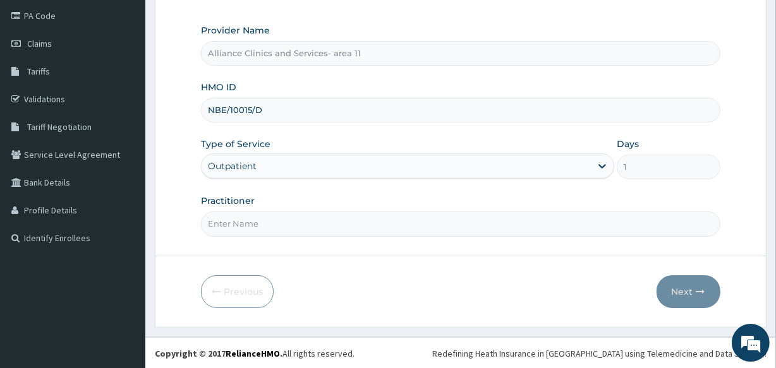
click at [271, 219] on input "Practitioner" at bounding box center [460, 224] width 519 height 25
type input "[PERSON_NAME]"
click at [682, 291] on button "Next" at bounding box center [689, 292] width 64 height 33
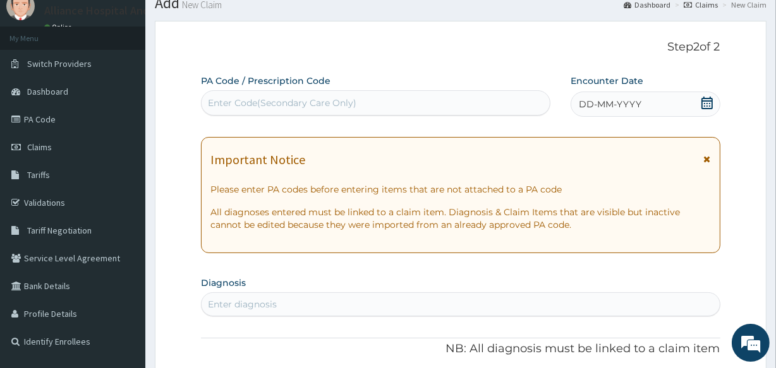
scroll to position [28, 0]
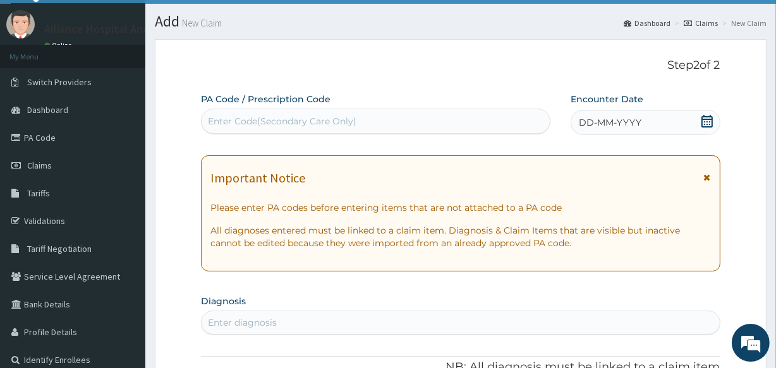
click at [323, 122] on div "Enter Code(Secondary Care Only)" at bounding box center [282, 121] width 149 height 13
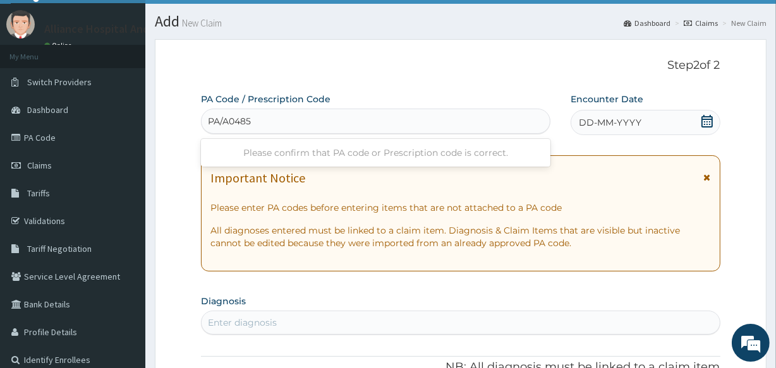
type input "PA/A0485A"
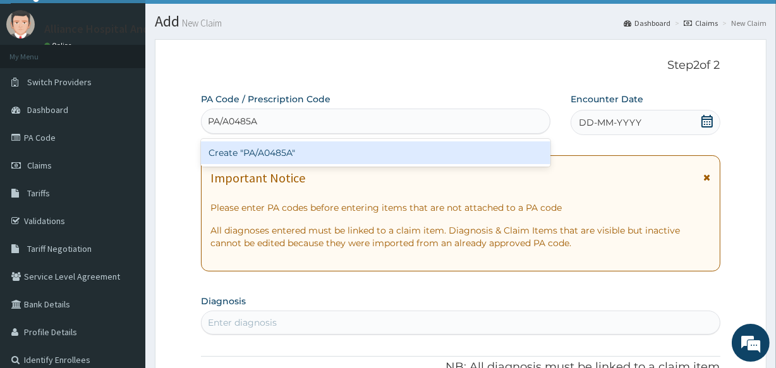
click at [304, 155] on div "Create "PA/A0485A"" at bounding box center [375, 153] width 349 height 23
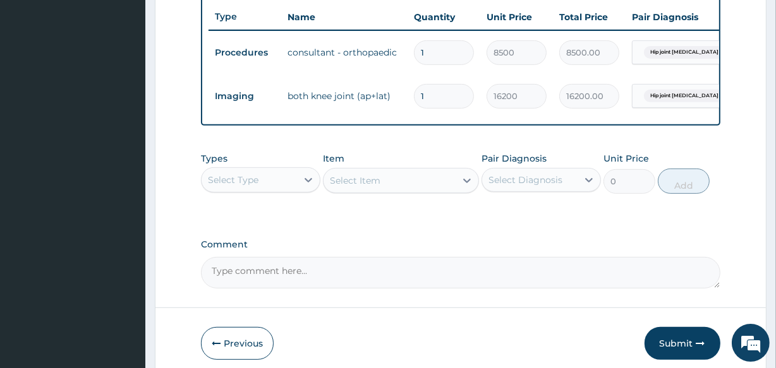
scroll to position [523, 0]
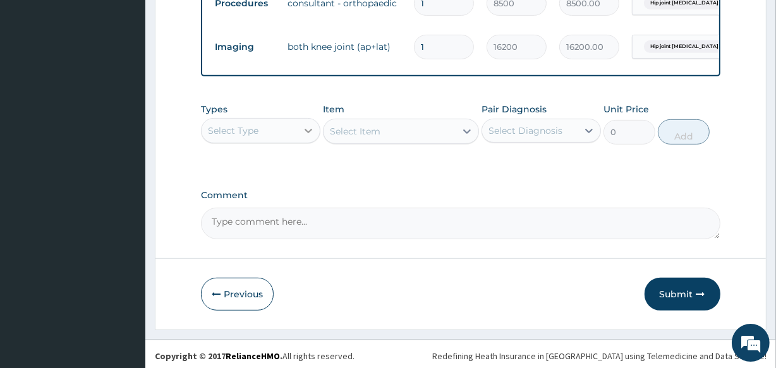
click at [305, 133] on icon at bounding box center [309, 131] width 8 height 4
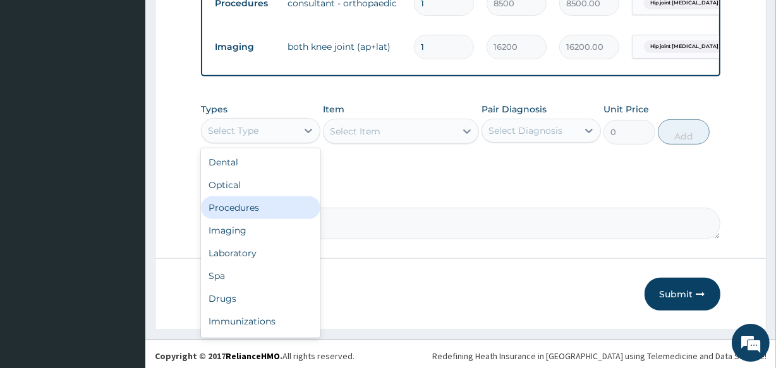
click at [273, 208] on div "Procedures" at bounding box center [260, 208] width 119 height 23
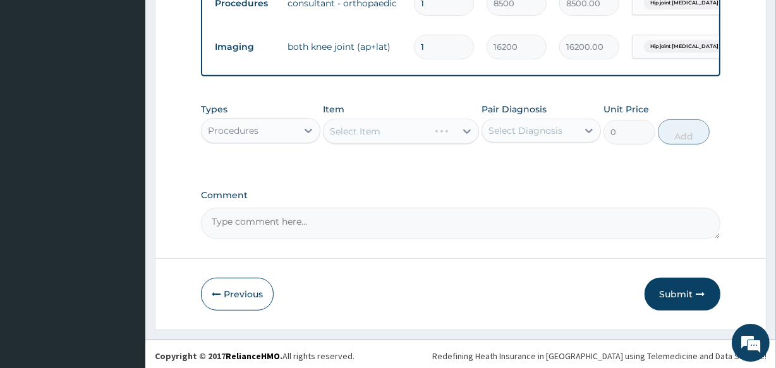
click at [362, 142] on div "Select Item" at bounding box center [400, 131] width 155 height 25
click at [462, 138] on icon at bounding box center [467, 131] width 13 height 13
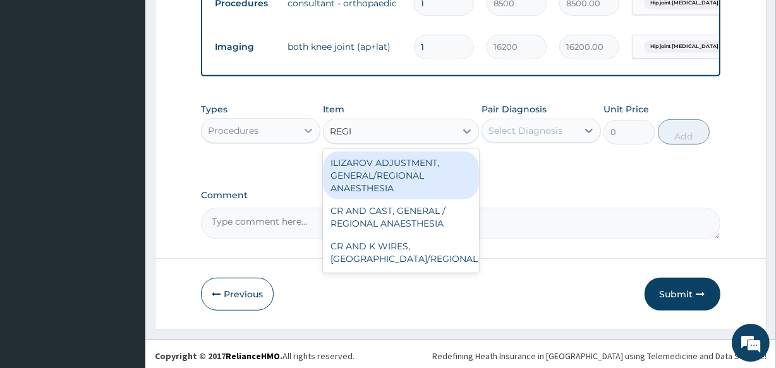
type input "REGI"
click at [303, 137] on icon at bounding box center [308, 131] width 13 height 13
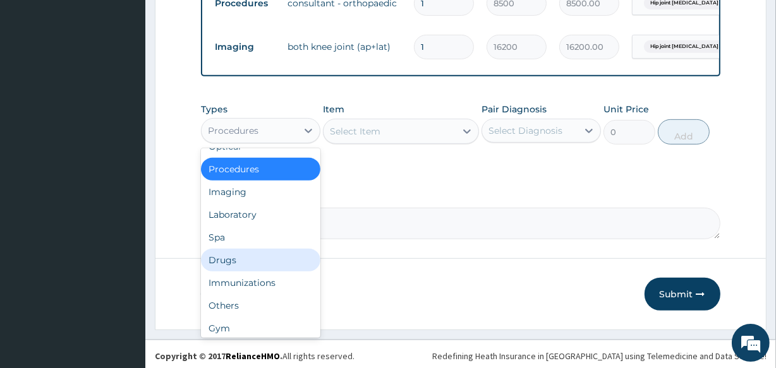
scroll to position [43, 0]
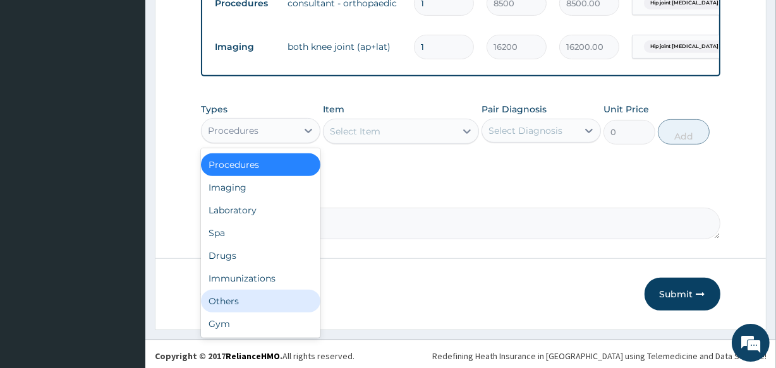
click at [226, 311] on div "Others" at bounding box center [260, 301] width 119 height 23
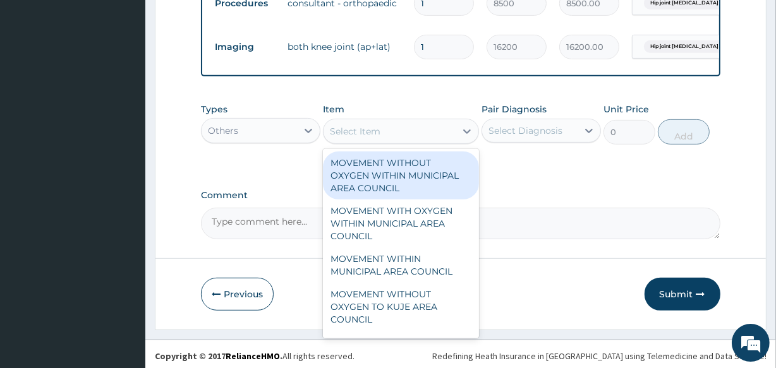
click at [349, 135] on div "Select Item" at bounding box center [355, 131] width 51 height 13
type input "REG"
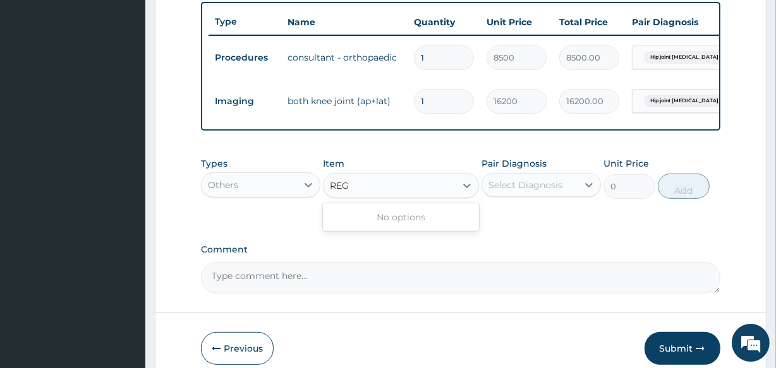
scroll to position [526, 0]
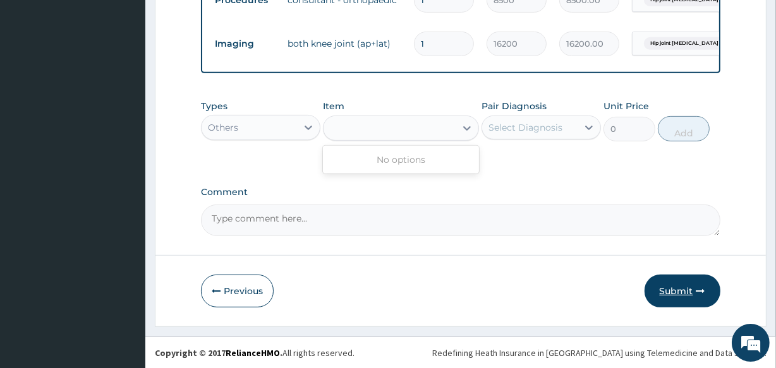
click at [672, 300] on button "Submit" at bounding box center [683, 291] width 76 height 33
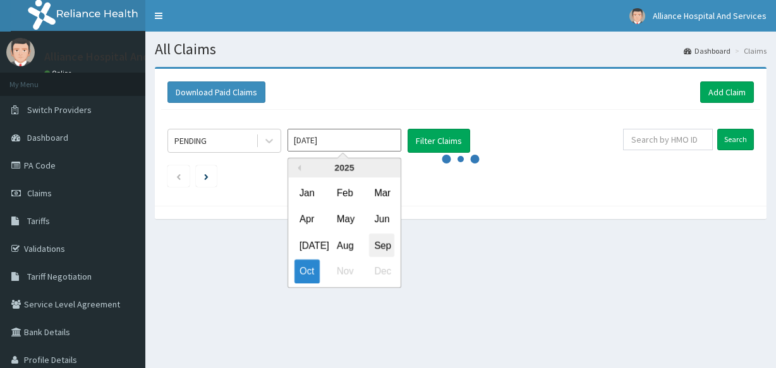
click at [381, 245] on div "Sep" at bounding box center [381, 245] width 25 height 23
type input "[DATE]"
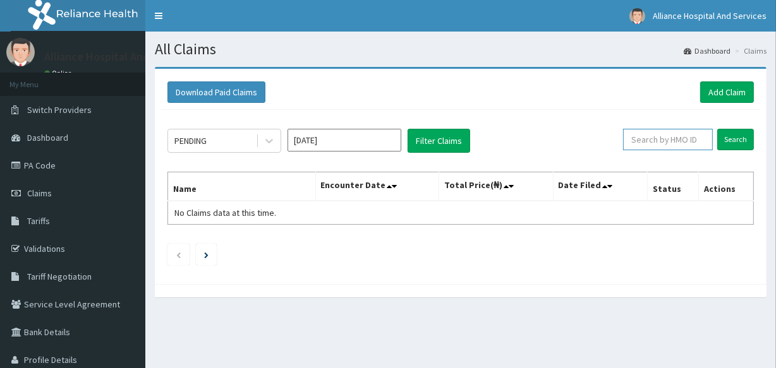
click at [643, 136] on input "text" at bounding box center [668, 139] width 90 height 21
paste input "NBS/10015/D"
click at [641, 139] on input "NBS/10015/D" at bounding box center [649, 139] width 80 height 21
type input "NBE/10015/D"
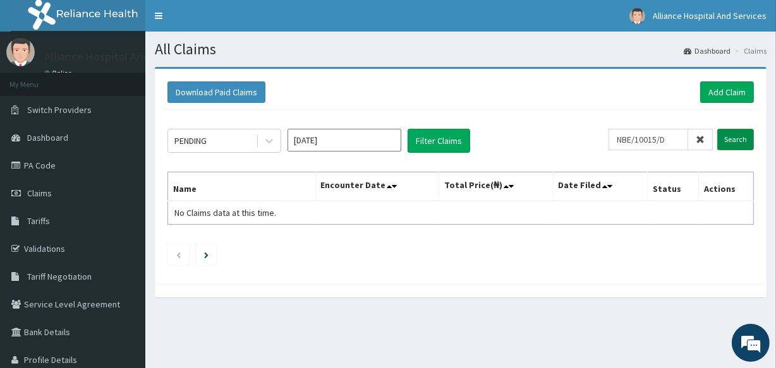
click at [729, 131] on input "Search" at bounding box center [735, 139] width 37 height 21
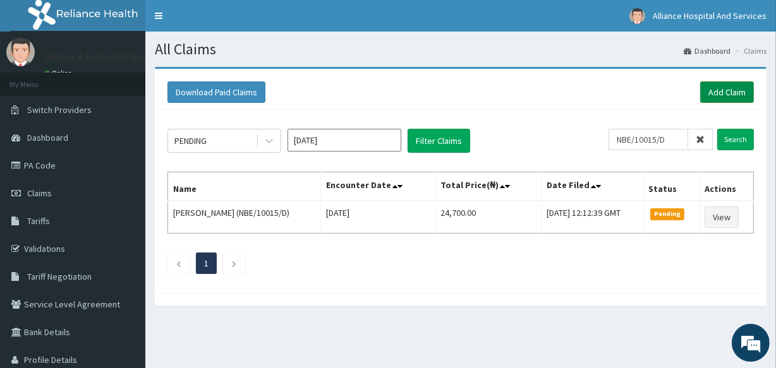
click at [736, 87] on link "Add Claim" at bounding box center [727, 92] width 54 height 21
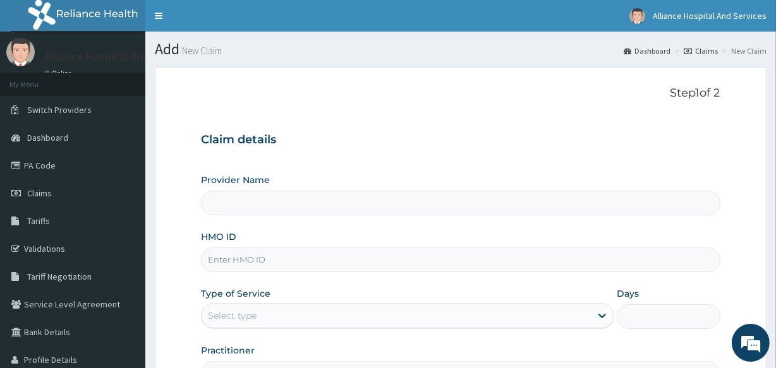
click at [230, 262] on input "HMO ID" at bounding box center [460, 260] width 519 height 25
type input "Alliance Clinics and Services- area 11"
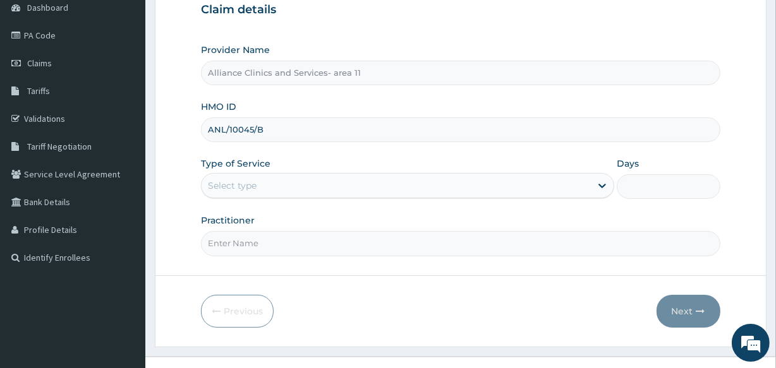
scroll to position [150, 0]
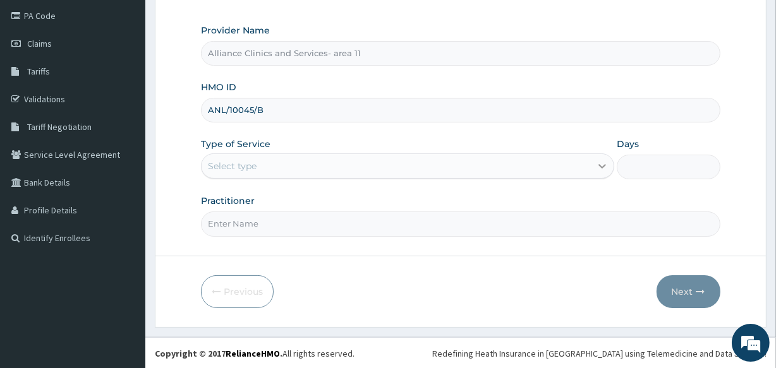
type input "ANL/10045/B"
click at [604, 163] on icon at bounding box center [602, 166] width 13 height 13
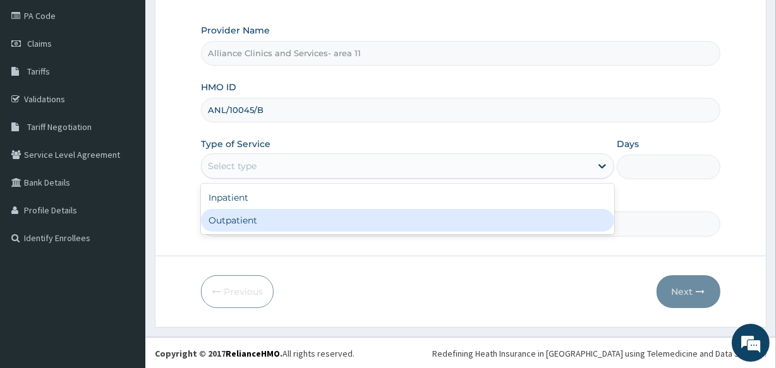
click at [492, 228] on div "Outpatient" at bounding box center [407, 220] width 413 height 23
type input "1"
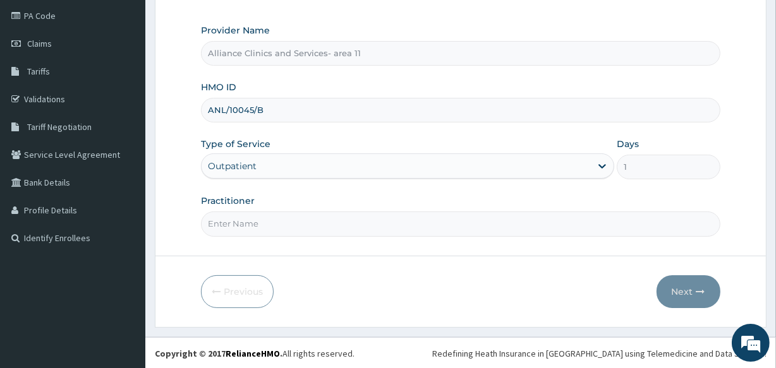
click at [347, 225] on input "Practitioner" at bounding box center [460, 224] width 519 height 25
type input "[PERSON_NAME]"
click at [686, 290] on button "Next" at bounding box center [689, 292] width 64 height 33
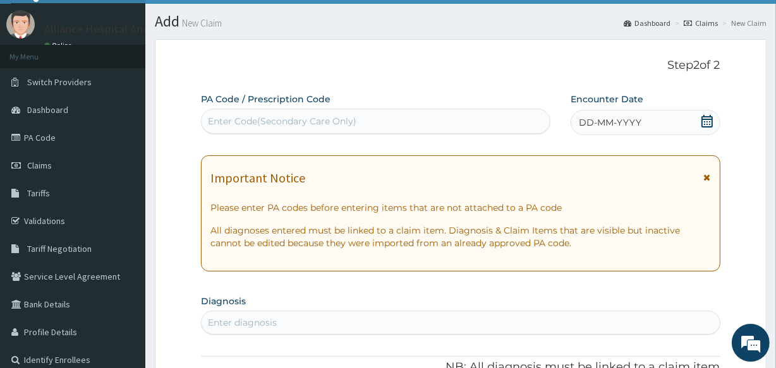
scroll to position [19, 0]
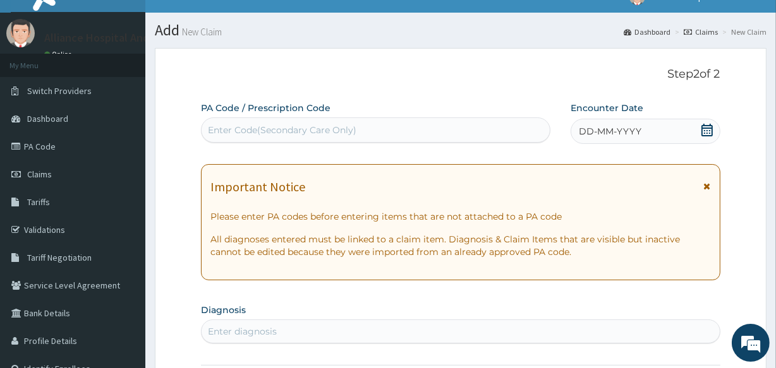
click at [292, 132] on div "Enter Code(Secondary Care Only)" at bounding box center [282, 130] width 149 height 13
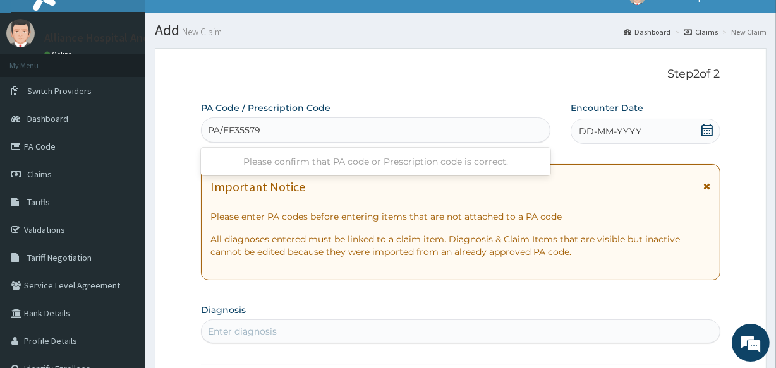
click at [246, 131] on input "PA/EF35579" at bounding box center [235, 130] width 54 height 13
type input "PA/EF3579"
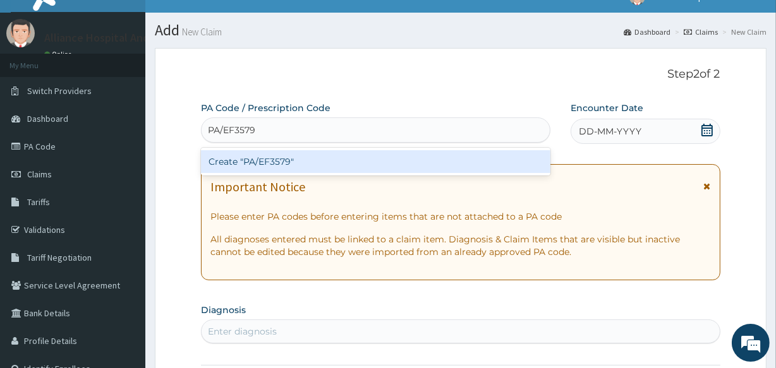
click at [282, 155] on div "Create "PA/EF3579"" at bounding box center [375, 161] width 349 height 23
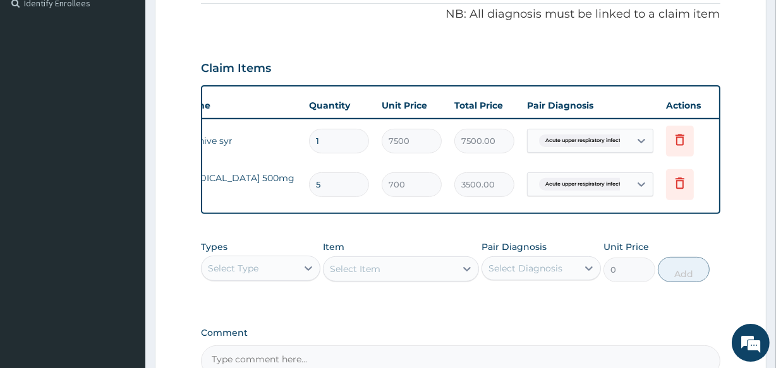
scroll to position [0, 114]
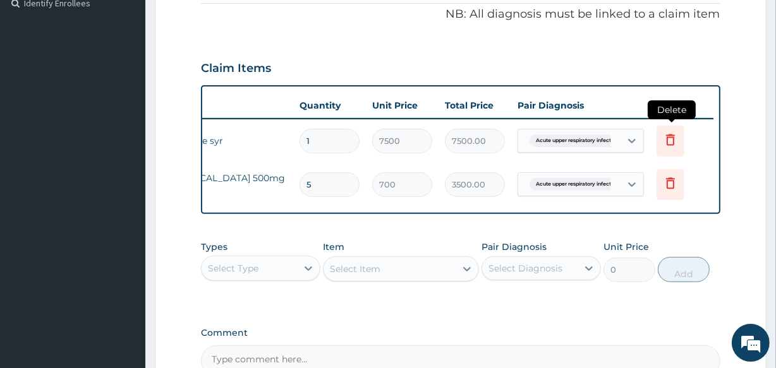
click at [671, 140] on icon at bounding box center [670, 139] width 15 height 15
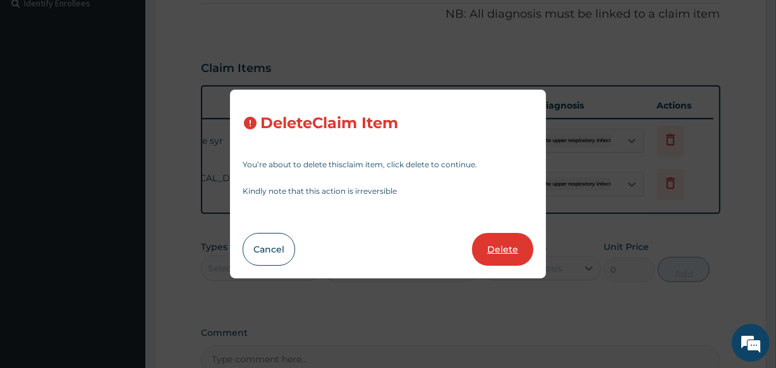
click at [504, 246] on button "Delete" at bounding box center [502, 249] width 61 height 33
type input "5"
type input "700"
type input "3500.00"
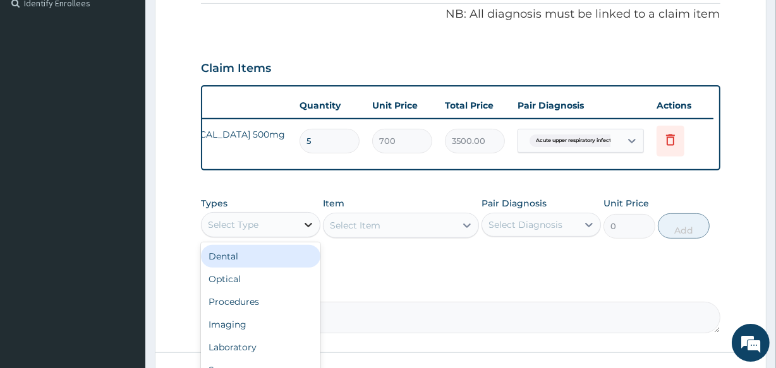
click at [309, 231] on icon at bounding box center [308, 225] width 13 height 13
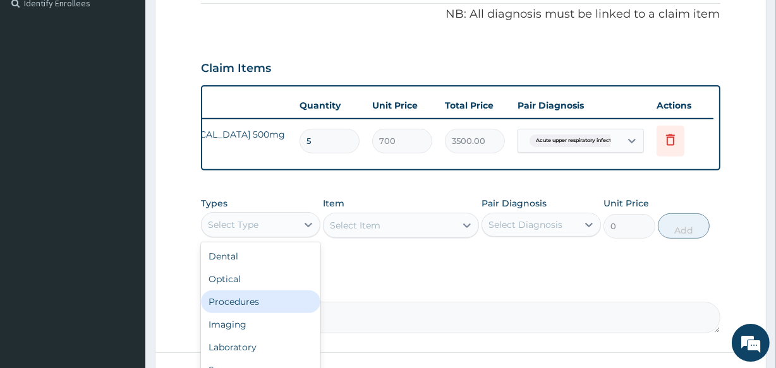
click at [301, 307] on div "Procedures" at bounding box center [260, 302] width 119 height 23
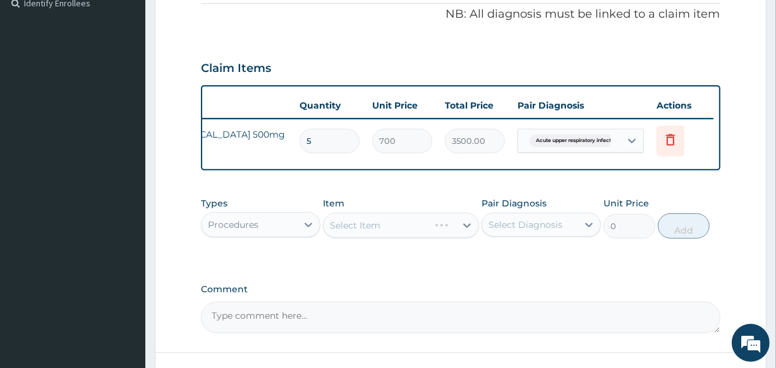
click at [466, 234] on div "Select Item" at bounding box center [400, 225] width 155 height 25
click at [467, 232] on icon at bounding box center [467, 225] width 13 height 13
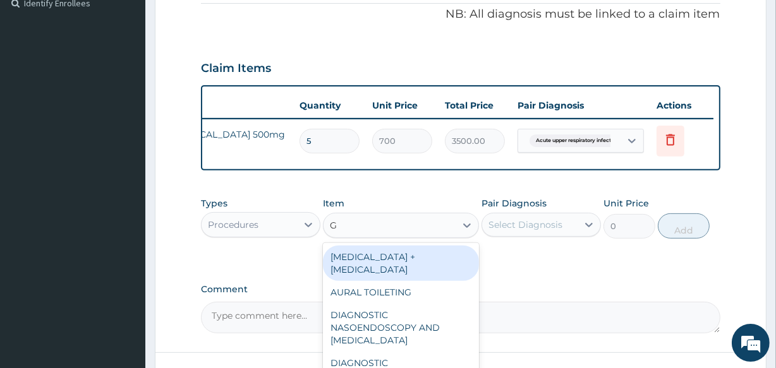
type input "GP"
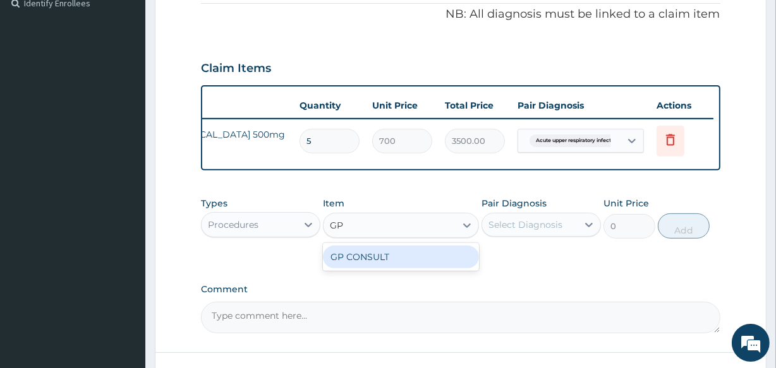
click at [410, 269] on div "GP CONSULT" at bounding box center [400, 257] width 155 height 23
type input "4250"
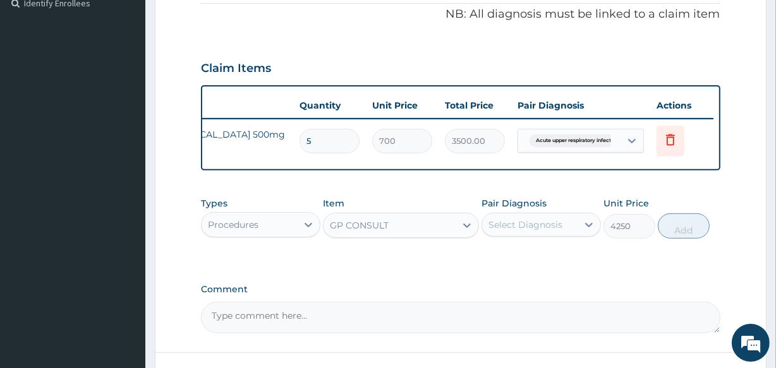
click at [535, 231] on div "Select Diagnosis" at bounding box center [526, 225] width 74 height 13
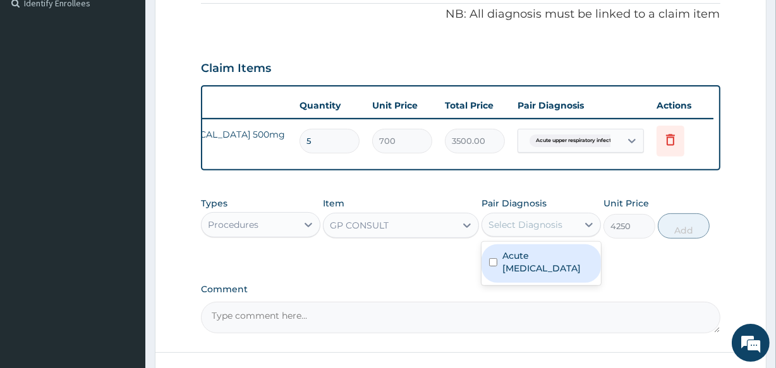
click at [491, 267] on input "checkbox" at bounding box center [493, 262] width 8 height 8
checkbox input "true"
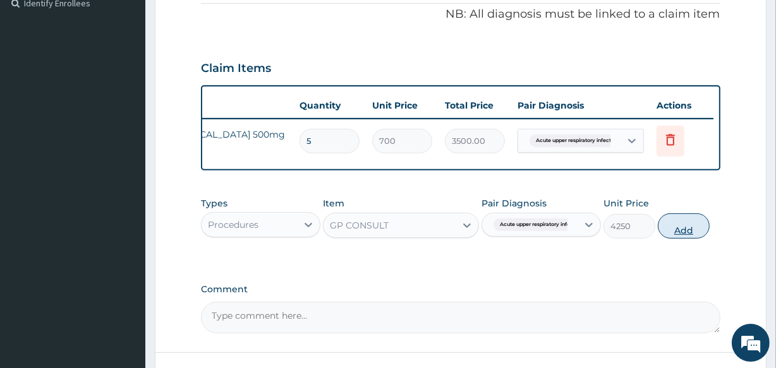
click at [680, 236] on button "Add" at bounding box center [684, 226] width 52 height 25
type input "0"
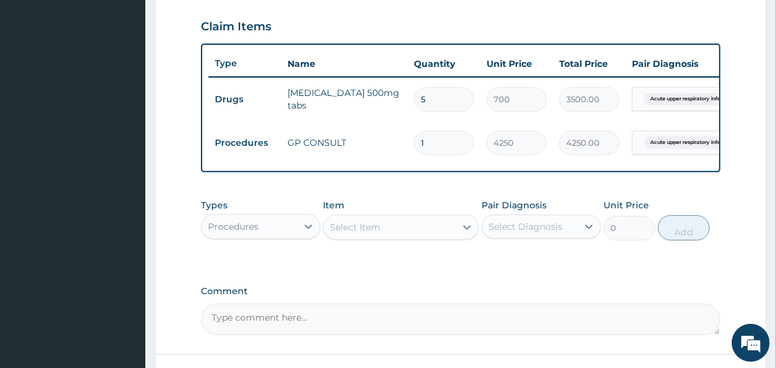
scroll to position [535, 0]
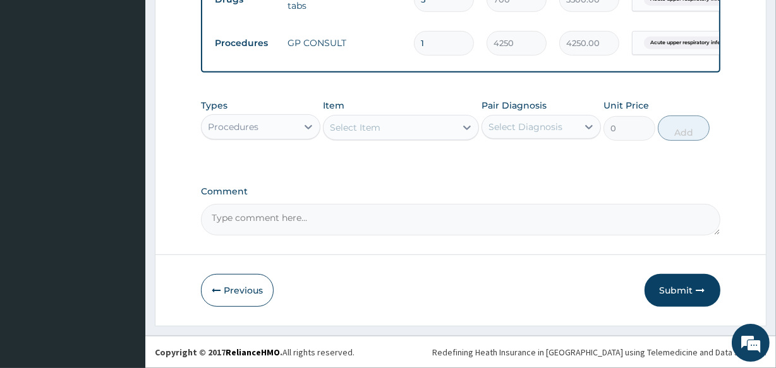
drag, startPoint x: 667, startPoint y: 291, endPoint x: 479, endPoint y: 205, distance: 207.3
click at [667, 291] on button "Submit" at bounding box center [683, 290] width 76 height 33
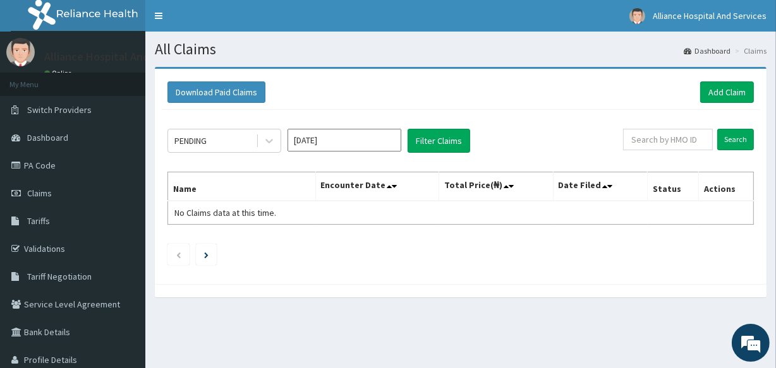
click at [386, 145] on input "[DATE]" at bounding box center [345, 140] width 114 height 23
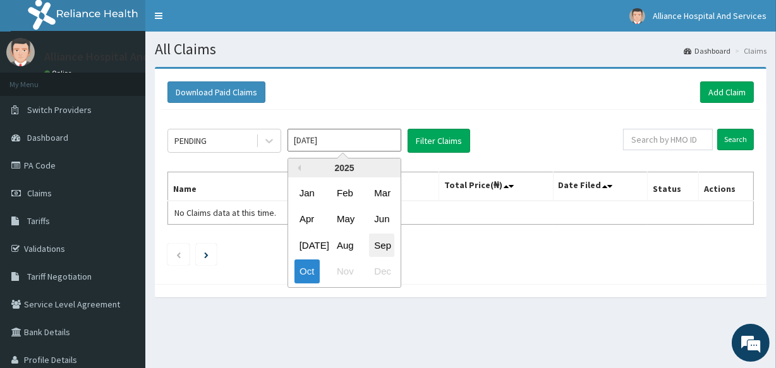
click at [379, 243] on div "Sep" at bounding box center [381, 245] width 25 height 23
type input "[DATE]"
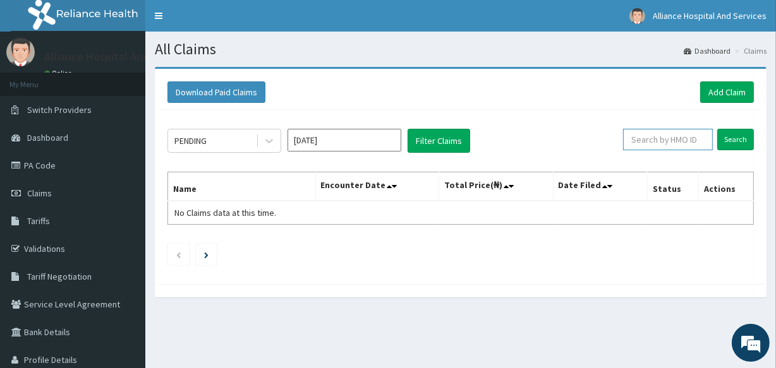
click at [650, 137] on input "text" at bounding box center [668, 139] width 90 height 21
type input "ANL/10045/B"
click at [739, 140] on input "Search" at bounding box center [735, 139] width 37 height 21
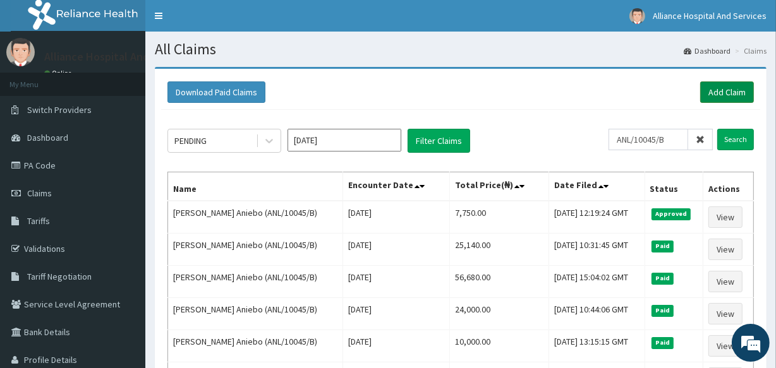
click at [724, 91] on link "Add Claim" at bounding box center [727, 92] width 54 height 21
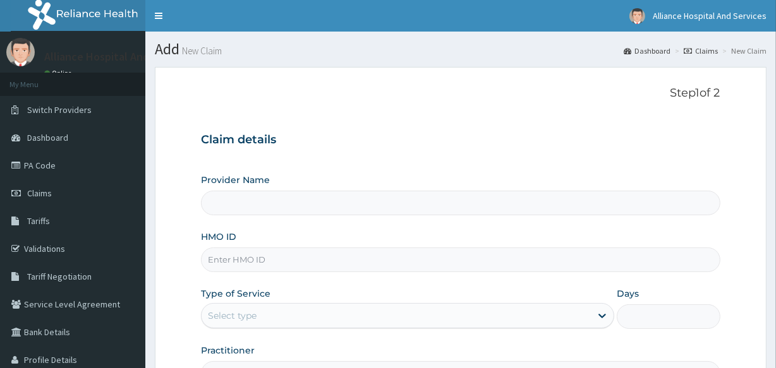
click at [374, 264] on input "HMO ID" at bounding box center [460, 260] width 519 height 25
type input "GPN"
type input "Alliance Clinics and Services- area 11"
drag, startPoint x: 781, startPoint y: 172, endPoint x: 784, endPoint y: 238, distance: 65.8
click at [776, 237] on html "R EL Toggle navigation Alliance Hospital And Services Alliance Hospital And Ser…" at bounding box center [388, 260] width 776 height 520
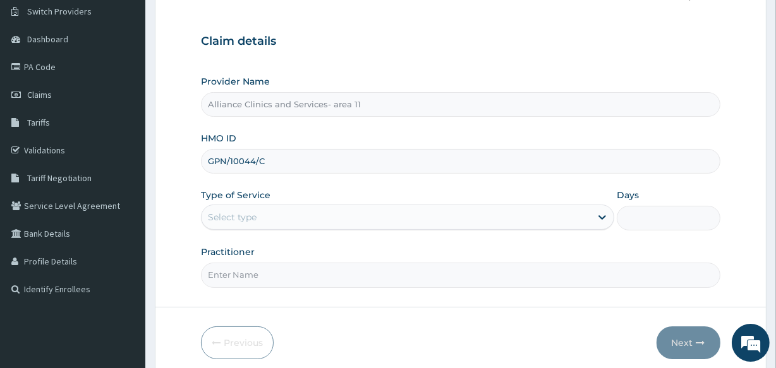
scroll to position [92, 0]
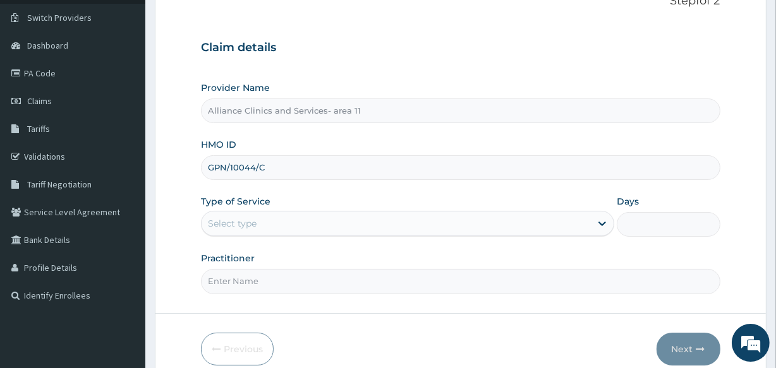
type input "GPN/10044/C"
click at [307, 221] on div "Select type" at bounding box center [396, 224] width 389 height 20
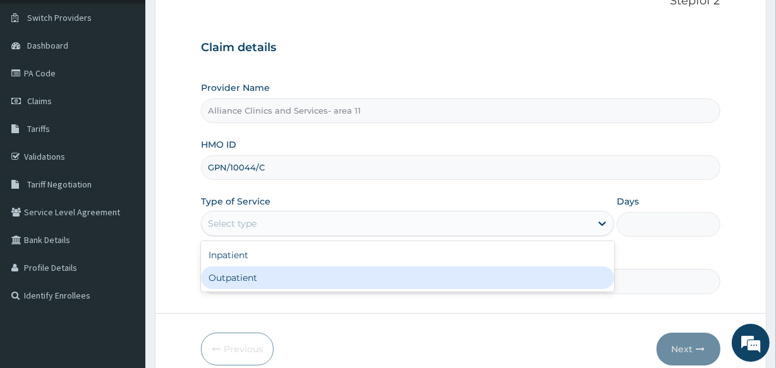
click at [289, 275] on div "Outpatient" at bounding box center [407, 278] width 413 height 23
type input "1"
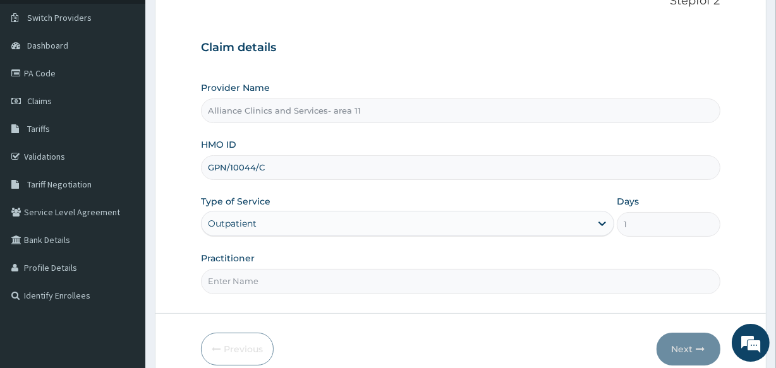
click at [287, 283] on input "Practitioner" at bounding box center [460, 281] width 519 height 25
type input "DR OTABOR"
click at [694, 348] on button "Next" at bounding box center [689, 349] width 64 height 33
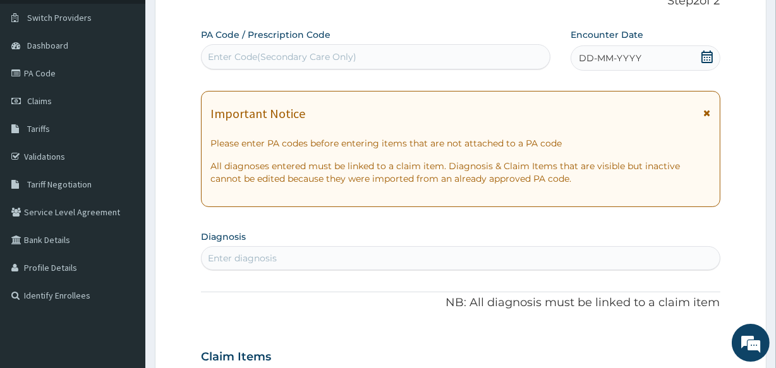
click at [212, 62] on div "Enter Code(Secondary Care Only)" at bounding box center [282, 57] width 149 height 13
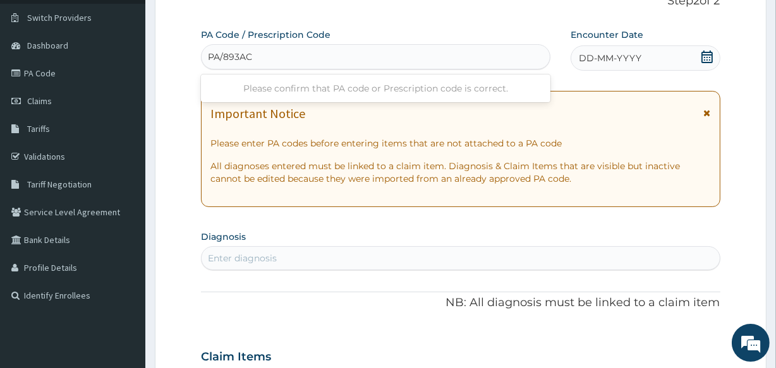
type input "PA/893AC9"
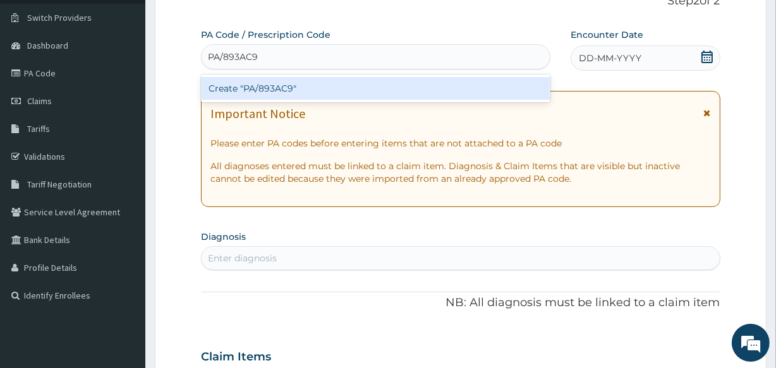
click at [236, 87] on div "Create "PA/893AC9"" at bounding box center [375, 88] width 349 height 23
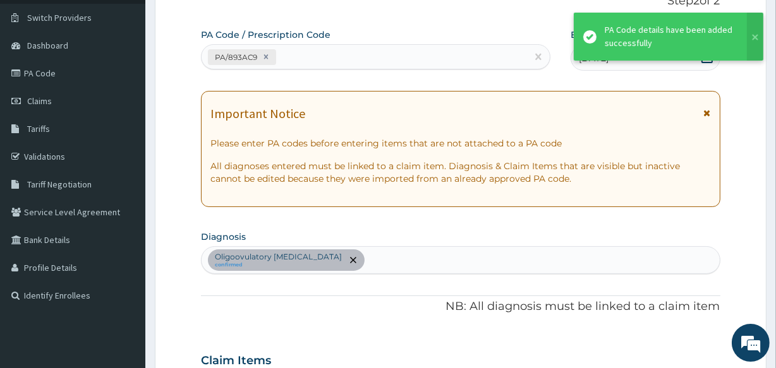
scroll to position [341, 0]
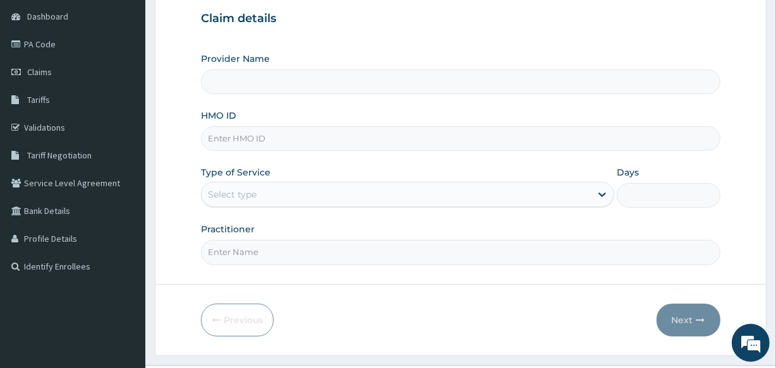
click at [255, 137] on input "HMO ID" at bounding box center [460, 138] width 519 height 25
type input "Alliance Clinics and Services- area 11"
type input "ANL/10045/E"
click at [289, 197] on div "Select type" at bounding box center [396, 195] width 389 height 20
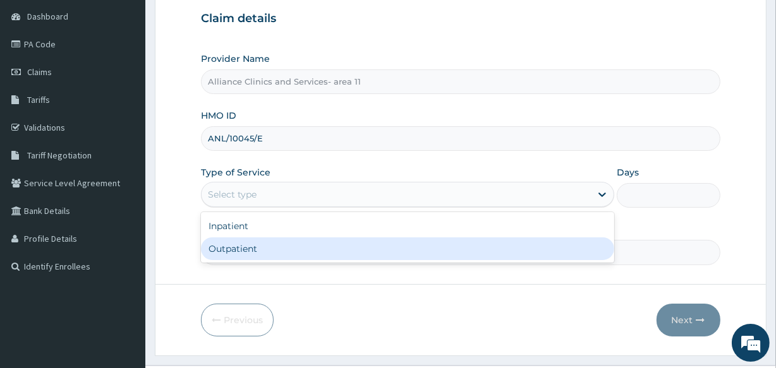
click at [265, 247] on div "Outpatient" at bounding box center [407, 249] width 413 height 23
type input "1"
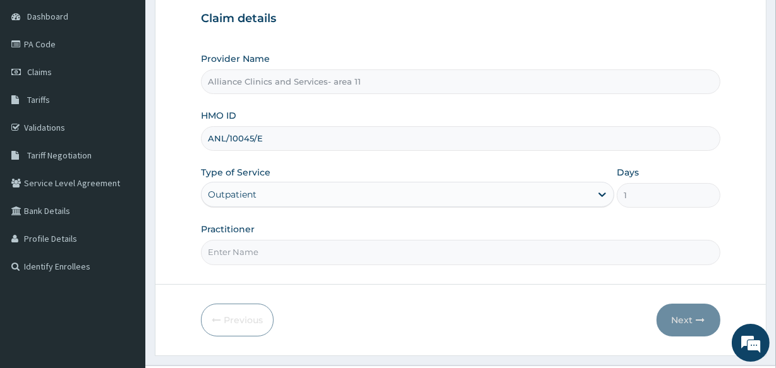
click at [260, 252] on input "Practitioner" at bounding box center [460, 252] width 519 height 25
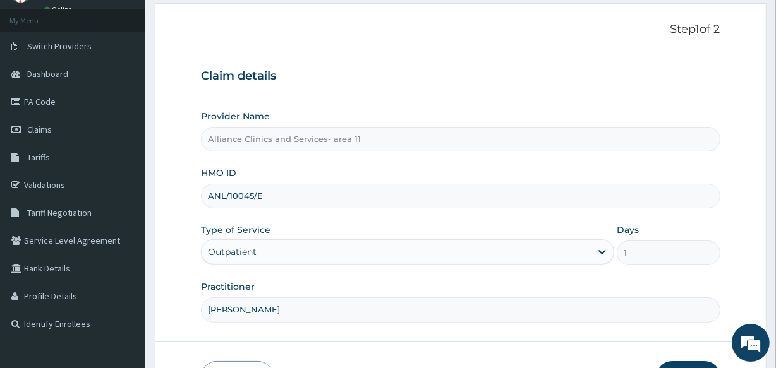
scroll to position [121, 0]
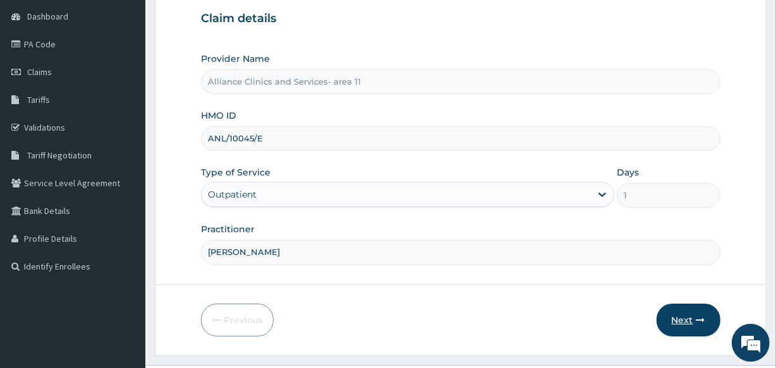
type input "DR OTABOR"
click at [683, 316] on button "Next" at bounding box center [689, 320] width 64 height 33
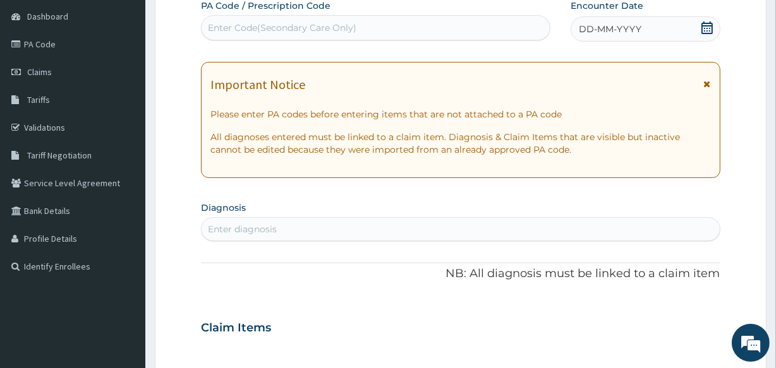
click at [326, 28] on div "Enter Code(Secondary Care Only)" at bounding box center [282, 27] width 149 height 13
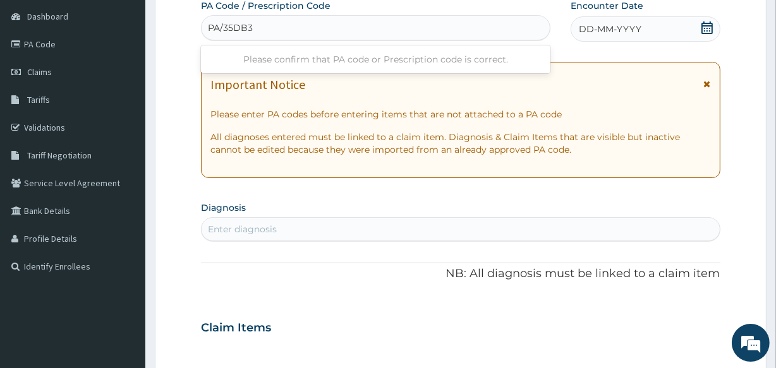
type input "PA/35DB38"
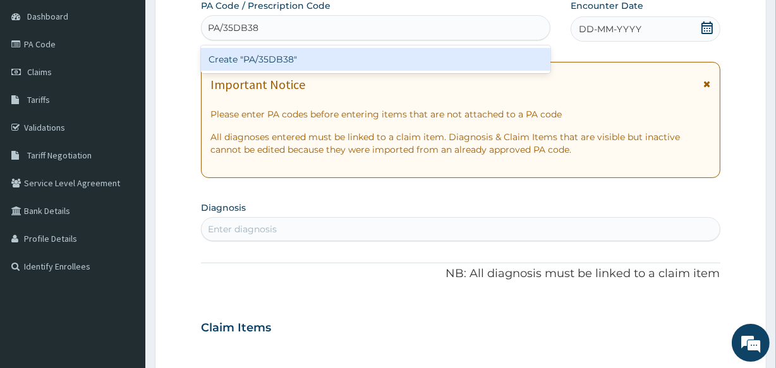
click at [316, 59] on div "Create "PA/35DB38"" at bounding box center [375, 59] width 349 height 23
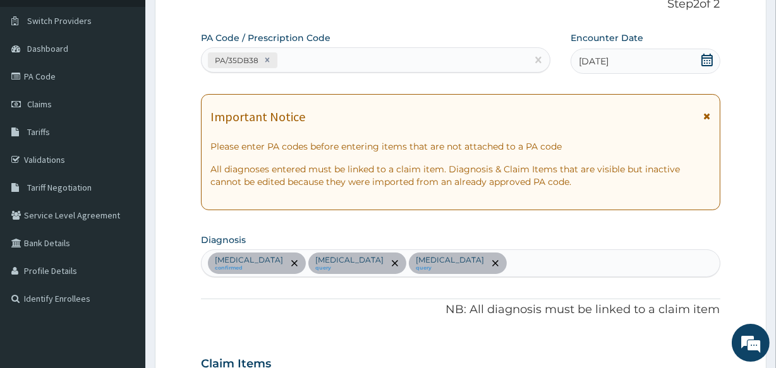
scroll to position [87, 0]
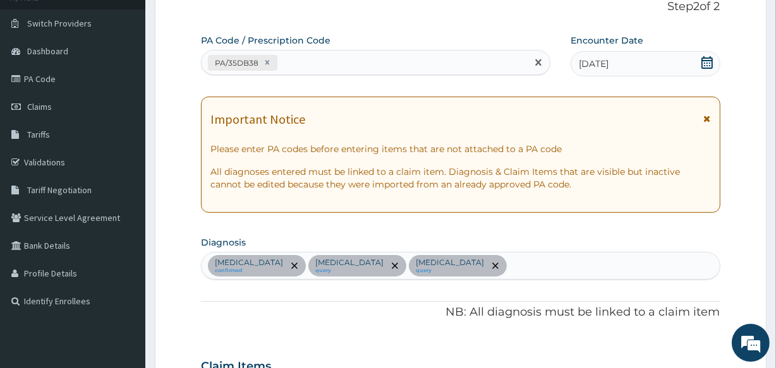
click at [317, 56] on div "PA/35DB38" at bounding box center [364, 62] width 325 height 21
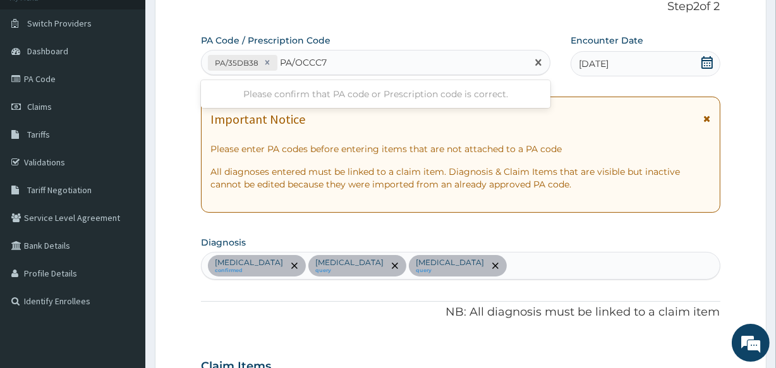
type input "PA/OCCC70"
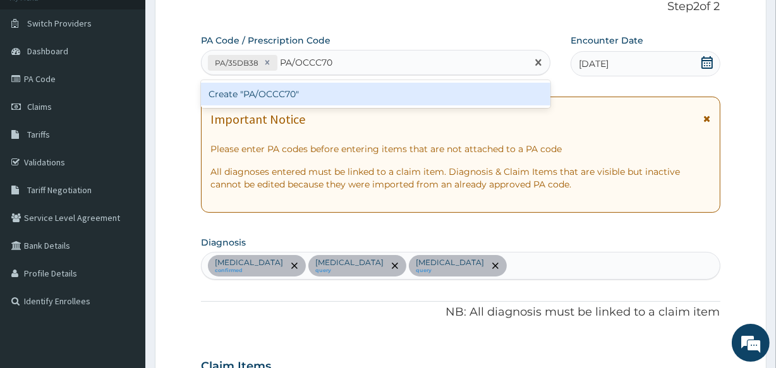
click at [324, 97] on div "Create "PA/OCCC70"" at bounding box center [375, 94] width 349 height 23
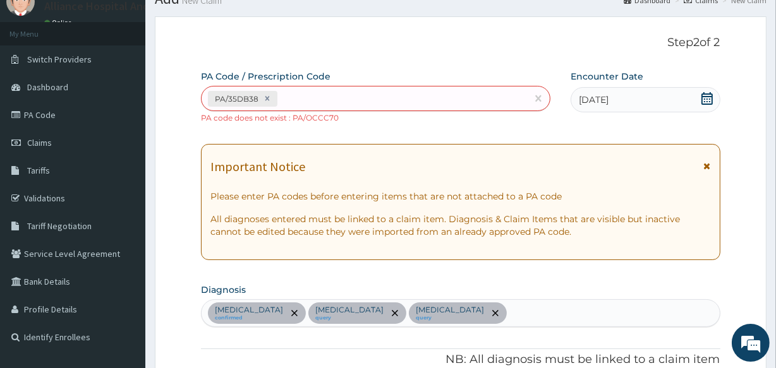
scroll to position [0, 0]
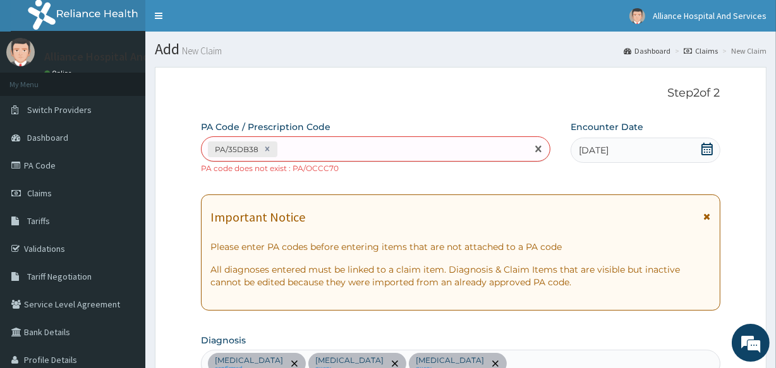
click at [298, 145] on div "PA/35DB38" at bounding box center [364, 149] width 325 height 21
type input "PA/0CCC70"
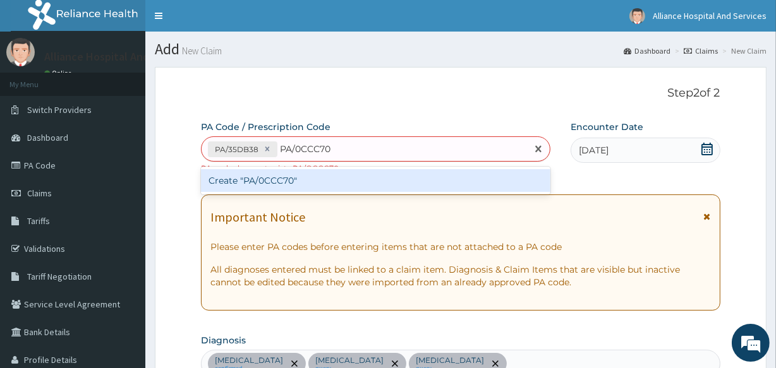
click at [303, 179] on div "Create "PA/0CCC70"" at bounding box center [375, 180] width 349 height 23
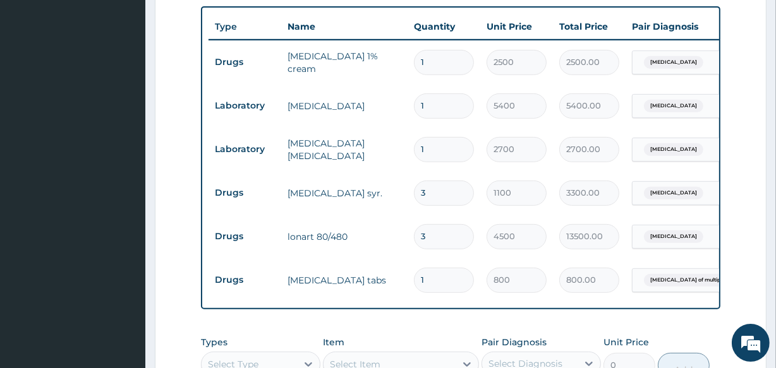
scroll to position [484, 0]
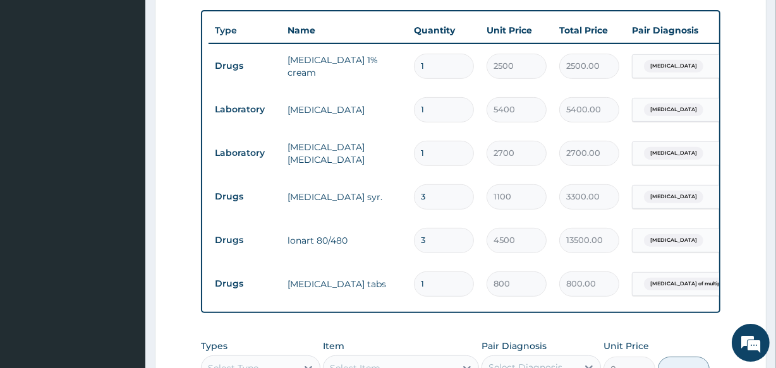
click at [446, 228] on input "3" at bounding box center [444, 240] width 60 height 25
type input "0.00"
type input "1"
type input "4500.00"
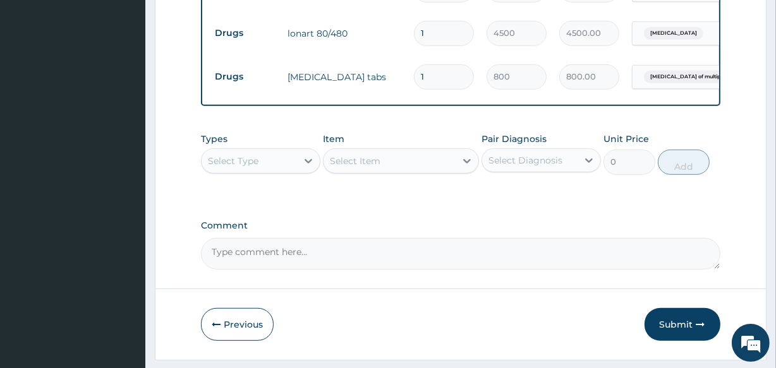
scroll to position [693, 0]
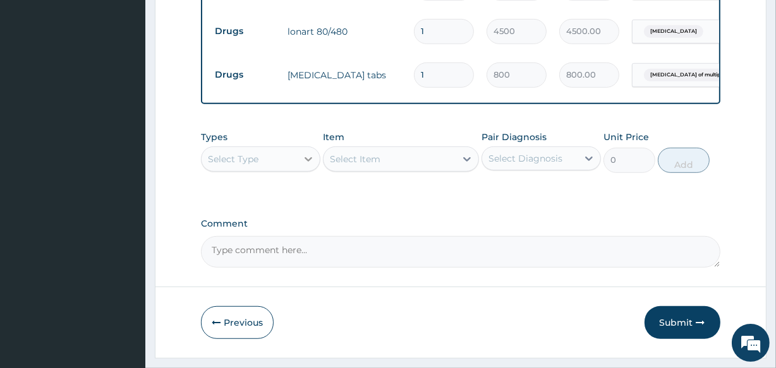
type input "1"
click at [305, 153] on icon at bounding box center [308, 159] width 13 height 13
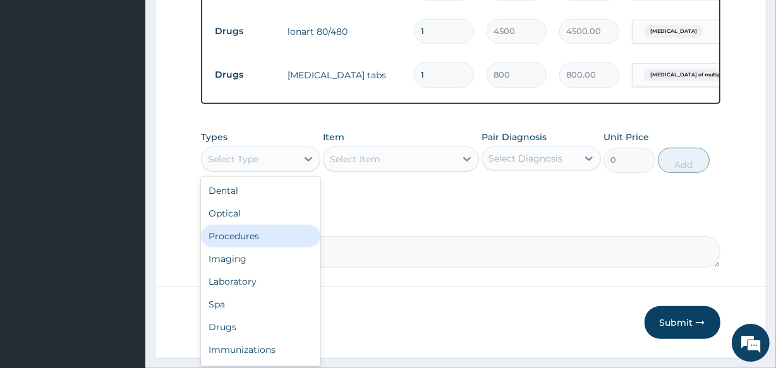
click at [290, 231] on div "Procedures" at bounding box center [260, 236] width 119 height 23
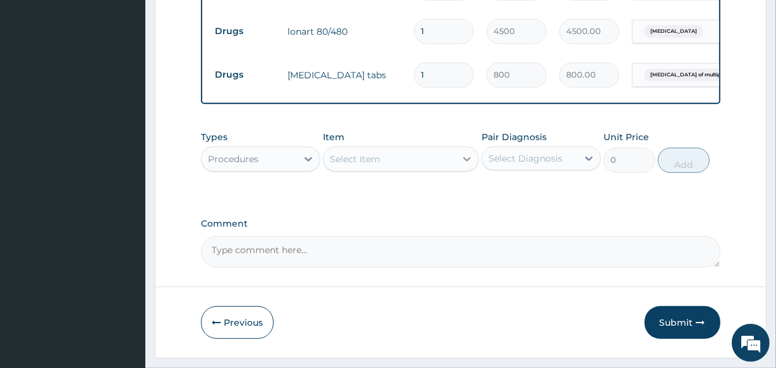
click at [468, 153] on icon at bounding box center [467, 159] width 13 height 13
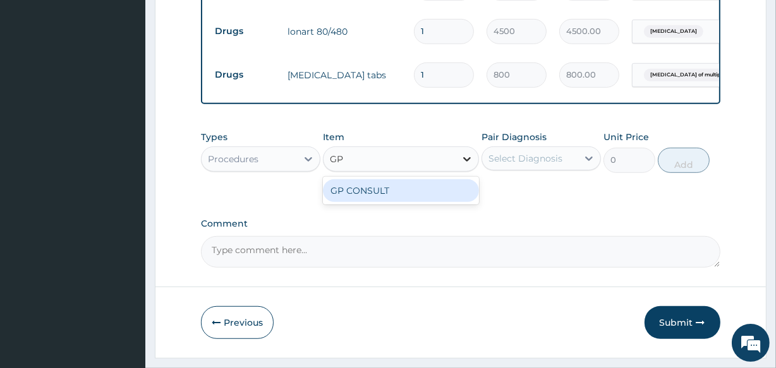
type input "GP"
click at [374, 179] on div "GP CONSULT" at bounding box center [400, 190] width 155 height 23
type input "4250"
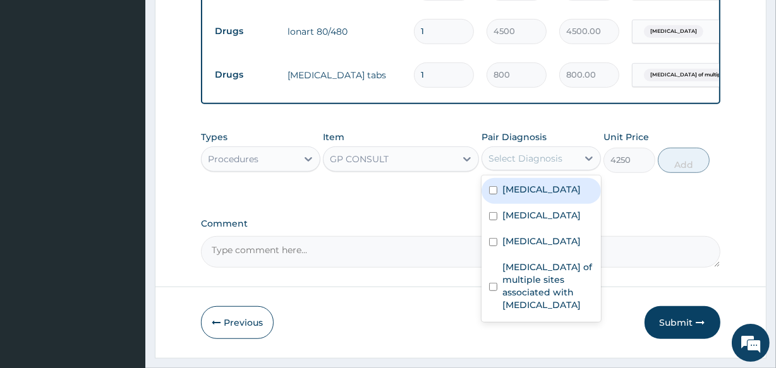
click at [571, 149] on div "Select Diagnosis" at bounding box center [529, 159] width 95 height 20
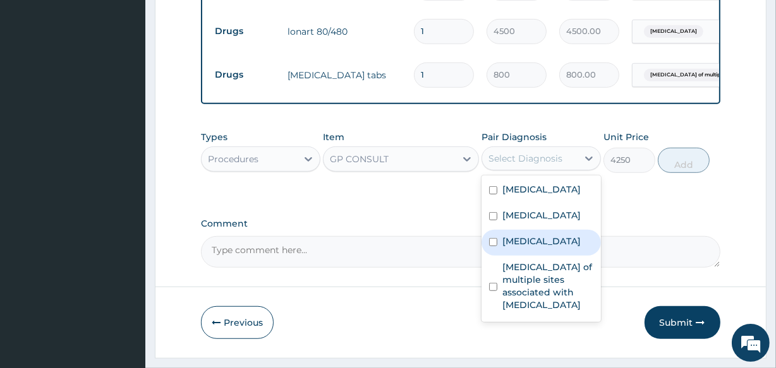
click at [490, 238] on input "checkbox" at bounding box center [493, 242] width 8 height 8
checkbox input "true"
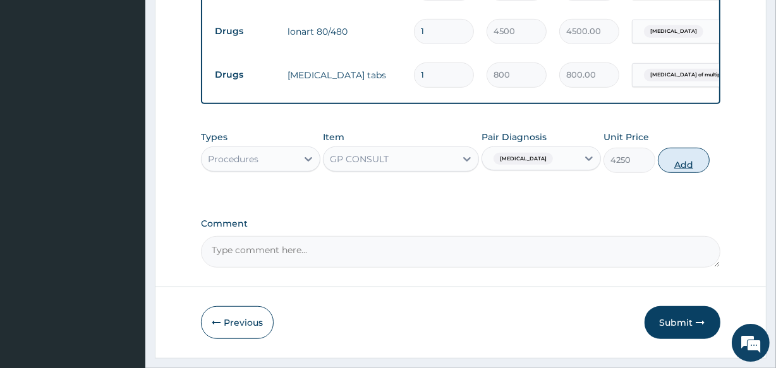
click at [684, 148] on button "Add" at bounding box center [684, 160] width 52 height 25
type input "0"
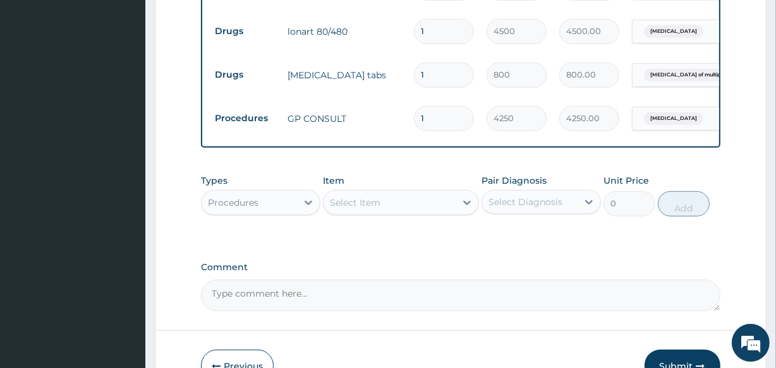
scroll to position [754, 0]
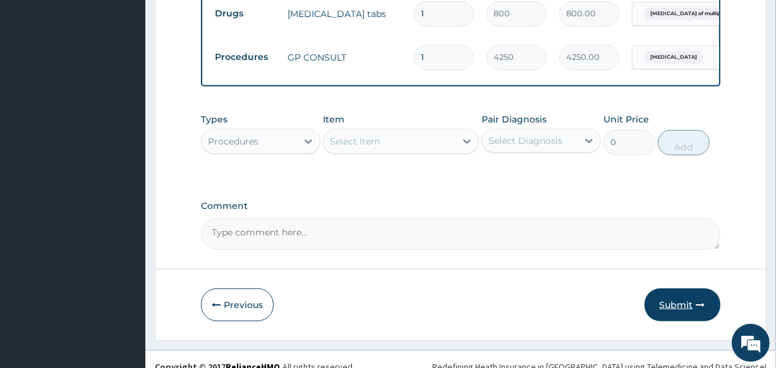
click at [680, 290] on button "Submit" at bounding box center [683, 305] width 76 height 33
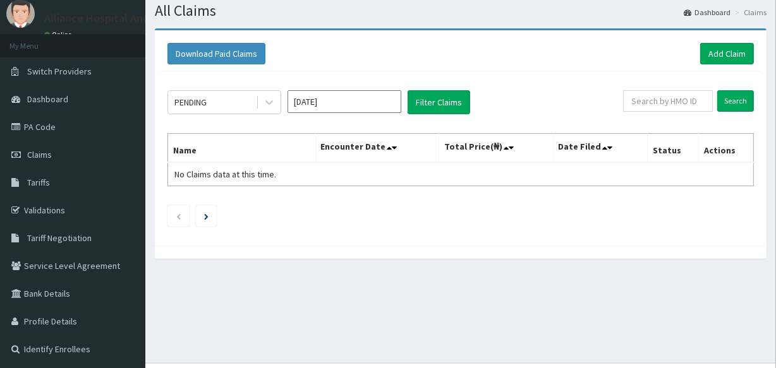
scroll to position [57, 0]
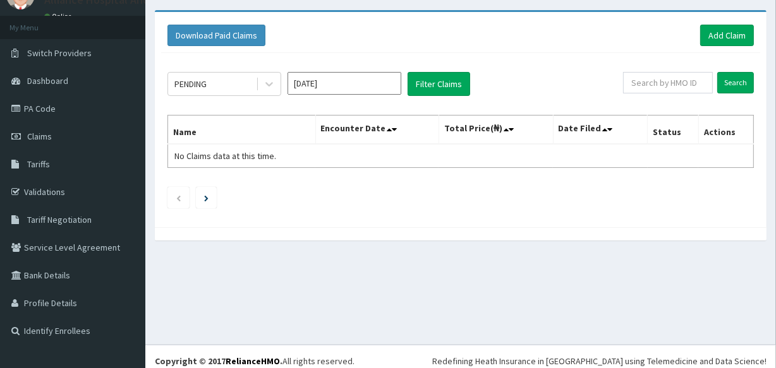
click at [387, 78] on input "[DATE]" at bounding box center [345, 83] width 114 height 23
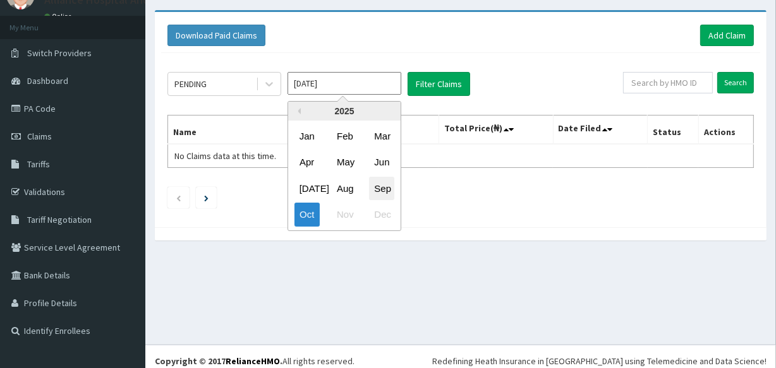
click at [384, 186] on div "Sep" at bounding box center [381, 188] width 25 height 23
type input "[DATE]"
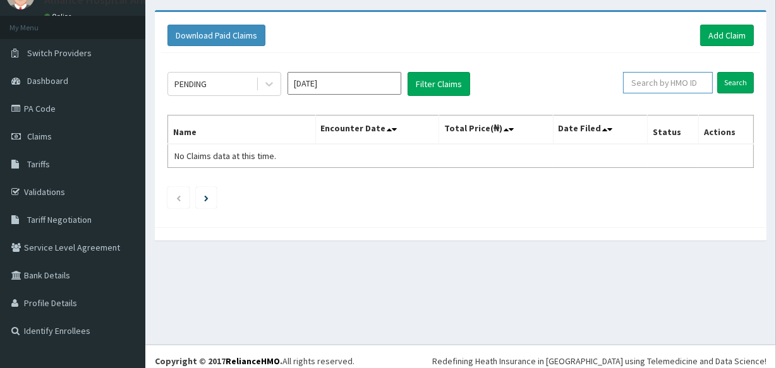
click at [688, 83] on input "text" at bounding box center [668, 82] width 90 height 21
type input "ANL/10045/E"
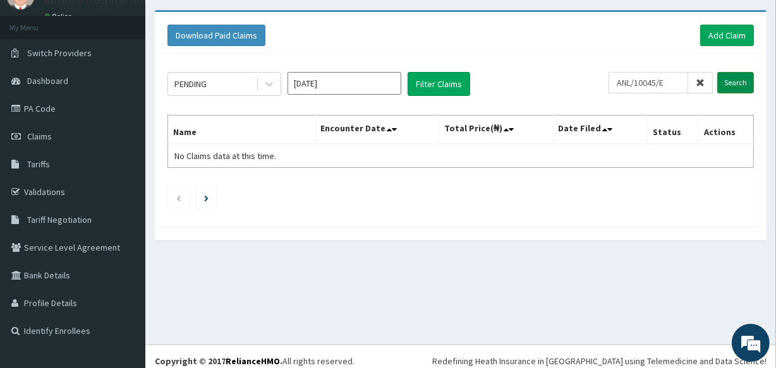
click at [735, 82] on input "Search" at bounding box center [735, 82] width 37 height 21
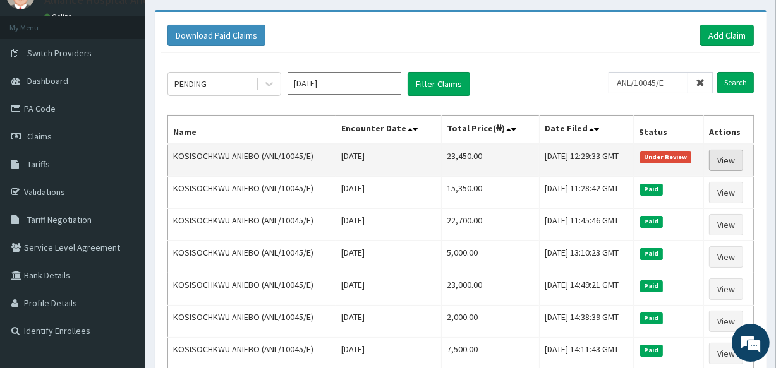
click at [738, 157] on link "View" at bounding box center [726, 160] width 34 height 21
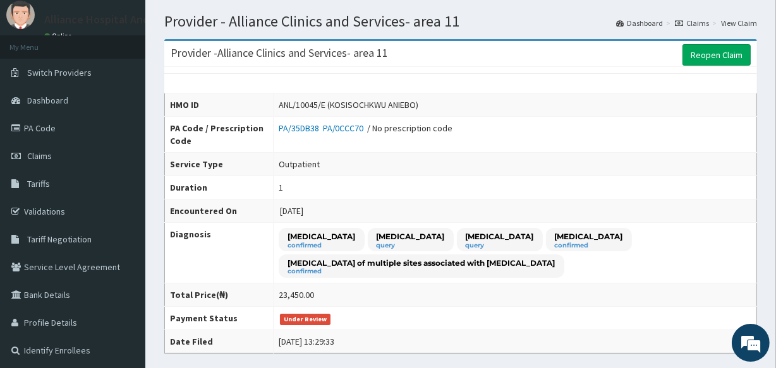
scroll to position [29, 0]
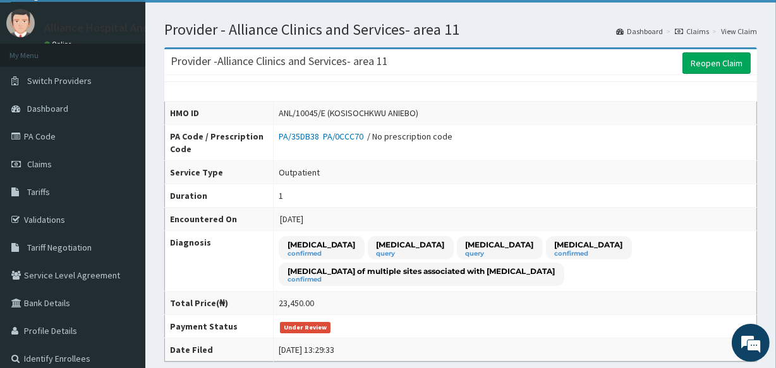
drag, startPoint x: 777, startPoint y: 101, endPoint x: 784, endPoint y: 113, distance: 13.0
click at [707, 63] on link "Reopen Claim" at bounding box center [717, 62] width 68 height 21
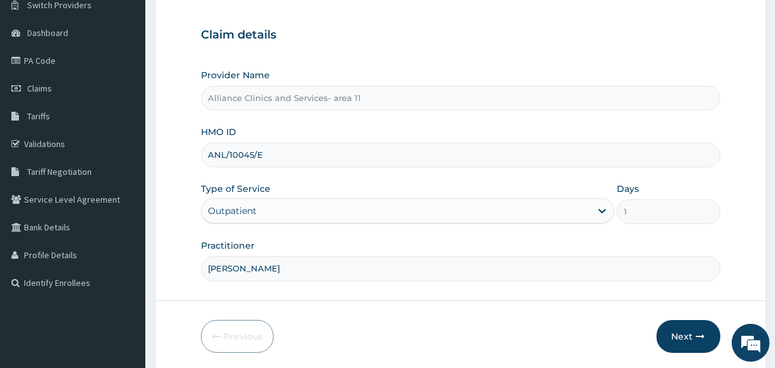
scroll to position [150, 0]
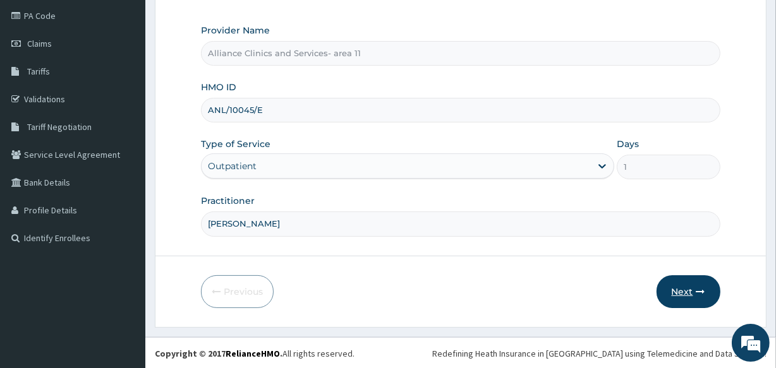
click at [677, 290] on button "Next" at bounding box center [689, 292] width 64 height 33
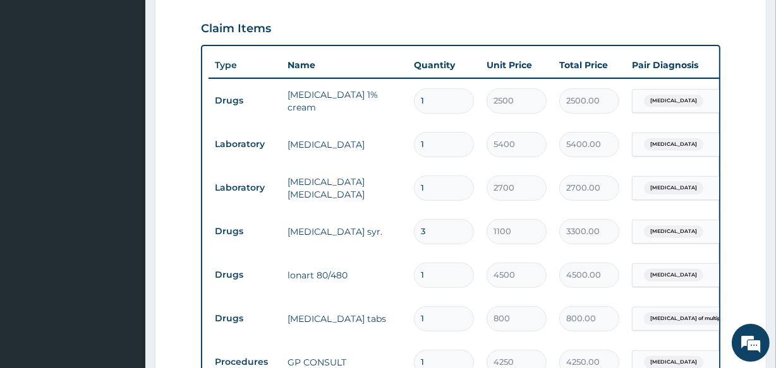
scroll to position [451, 0]
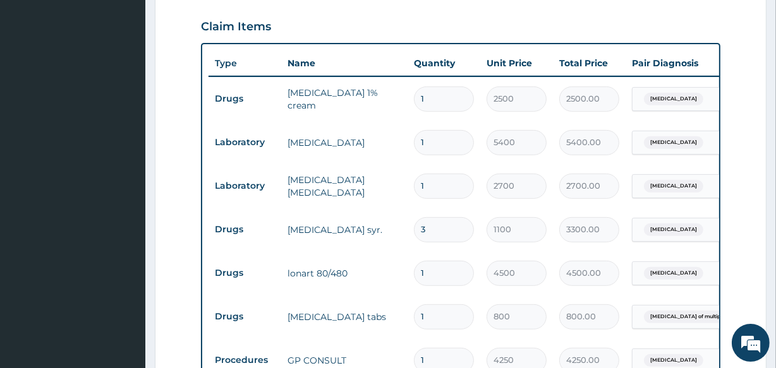
click at [444, 224] on input "3" at bounding box center [444, 229] width 60 height 25
type input "0.00"
type input "1"
type input "1100.00"
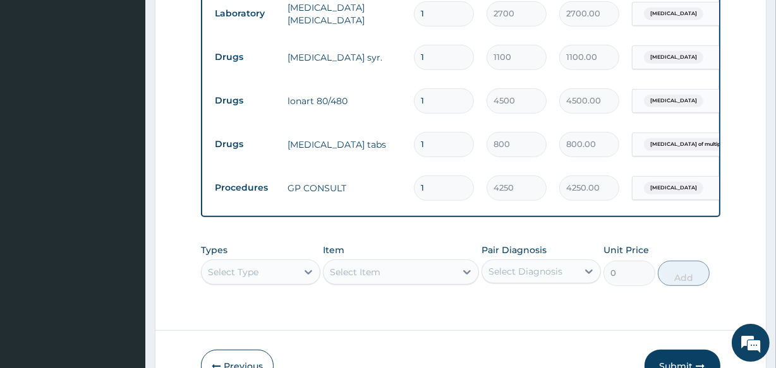
scroll to position [708, 0]
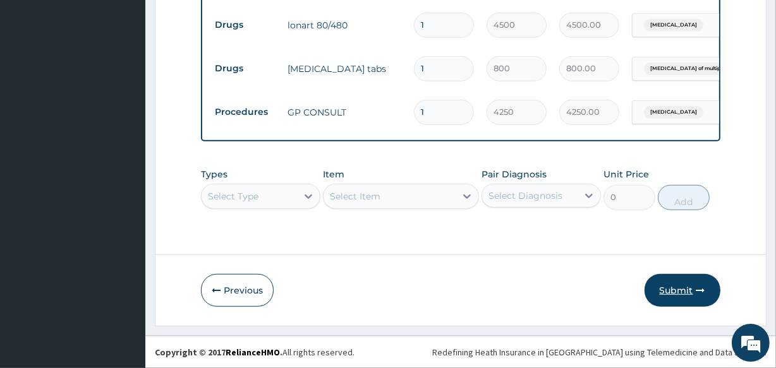
type input "1"
click at [687, 287] on button "Submit" at bounding box center [683, 290] width 76 height 33
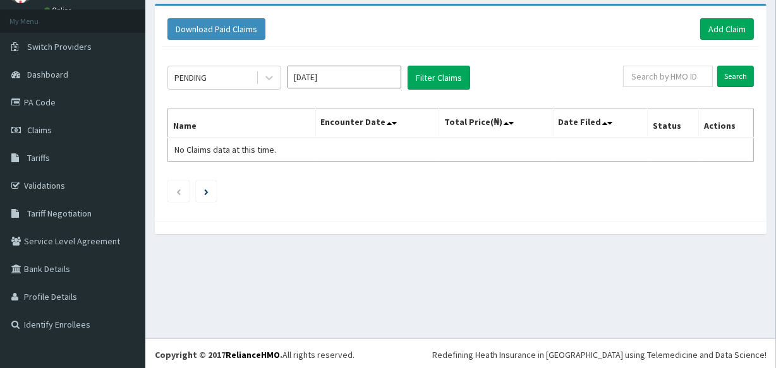
scroll to position [66, 0]
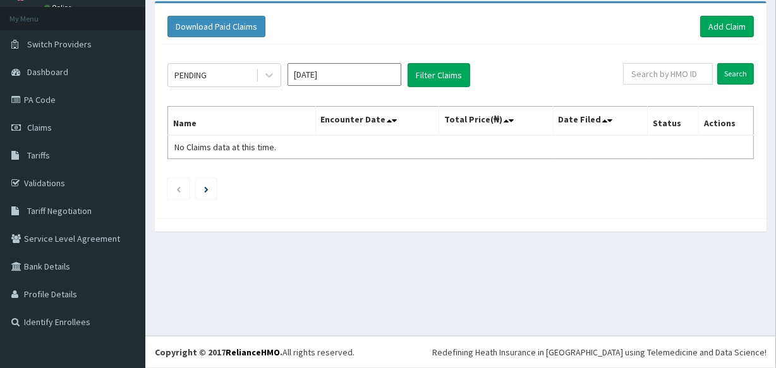
click at [389, 74] on input "[DATE]" at bounding box center [345, 74] width 114 height 23
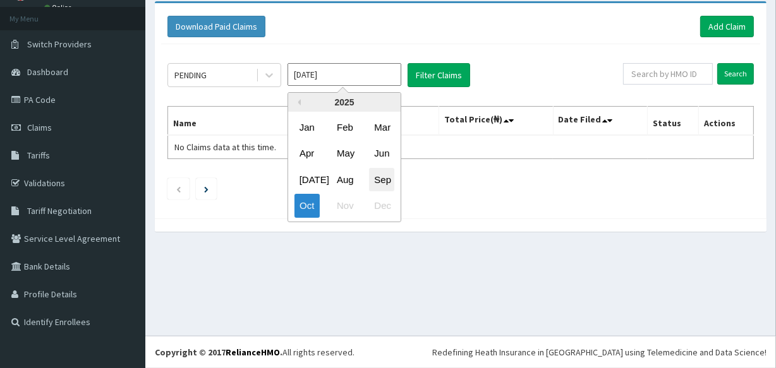
click at [380, 177] on div "Sep" at bounding box center [381, 179] width 25 height 23
type input "[DATE]"
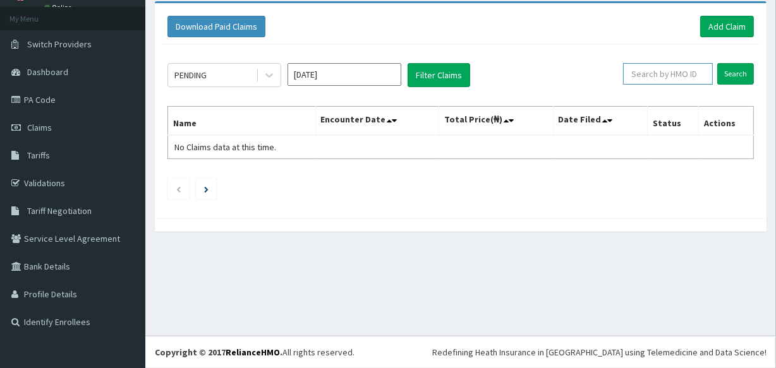
click at [699, 73] on input "text" at bounding box center [668, 73] width 90 height 21
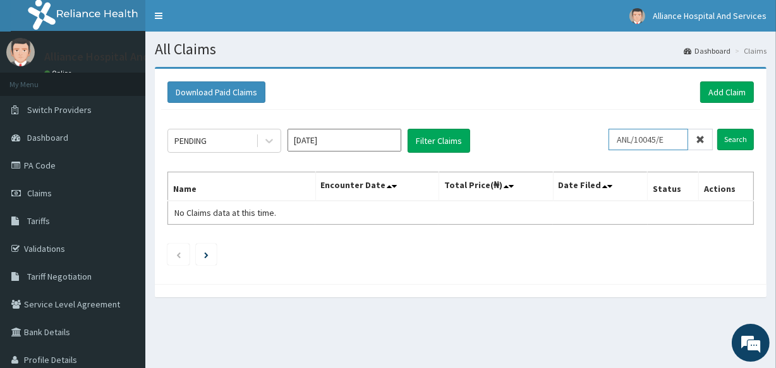
scroll to position [0, 0]
type input "ANL/10045/E"
click at [738, 137] on input "Search" at bounding box center [735, 139] width 37 height 21
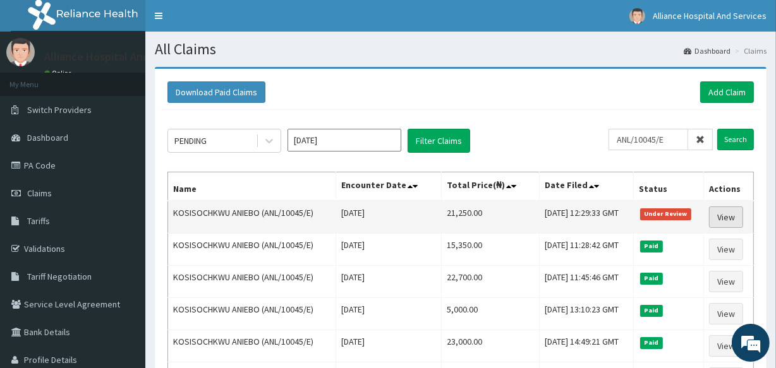
click at [728, 214] on link "View" at bounding box center [726, 217] width 34 height 21
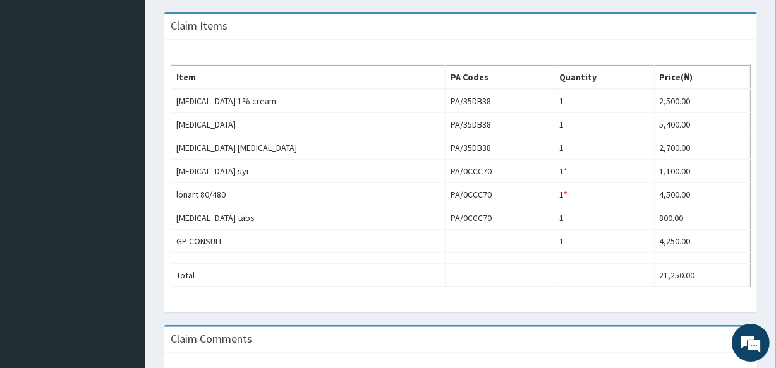
scroll to position [467, 0]
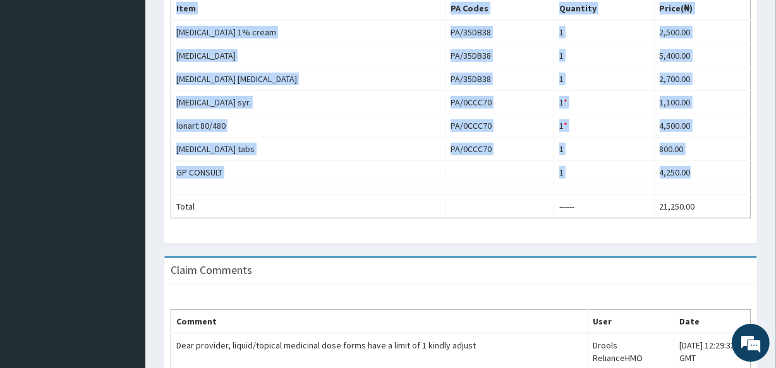
drag, startPoint x: 784, startPoint y: 310, endPoint x: 513, endPoint y: 145, distance: 317.2
click at [513, 145] on div "Provider - Alliance Clinics and Services- area 11 Reopen Claim HMO ID ANL/10045…" at bounding box center [461, 42] width 612 height 867
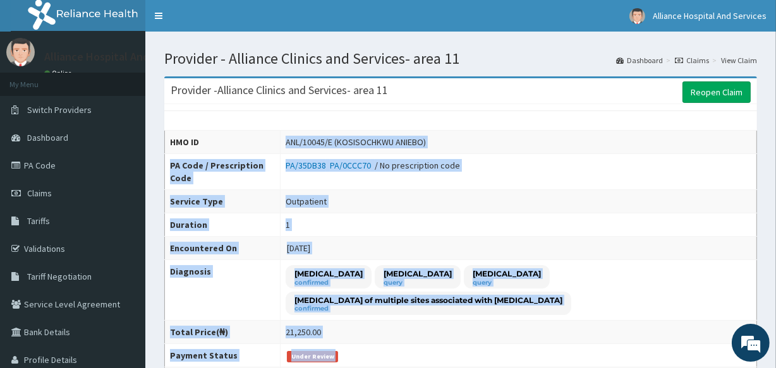
click at [720, 164] on td "PA/35DB38 PA/0CCC70 / No prescription code" at bounding box center [519, 172] width 477 height 36
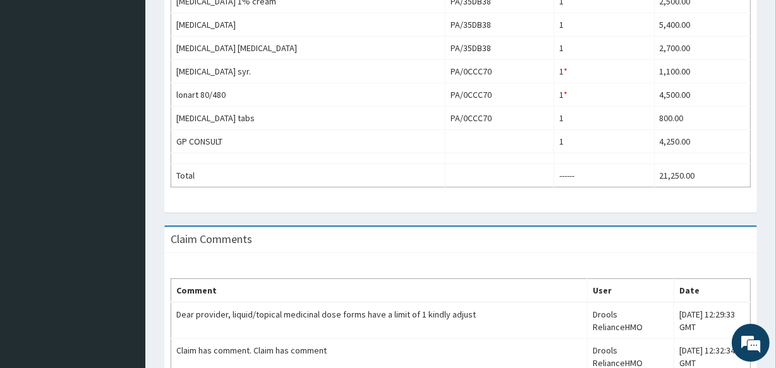
scroll to position [566, 0]
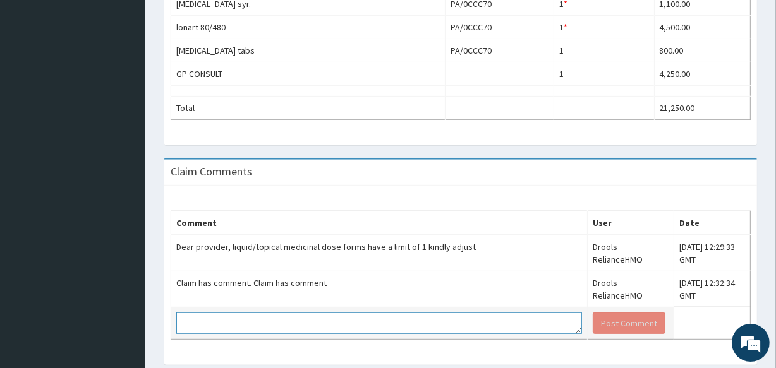
click at [315, 313] on textarea at bounding box center [379, 323] width 406 height 21
type textarea "DONE"
click at [593, 313] on button "Post Comment" at bounding box center [629, 323] width 73 height 21
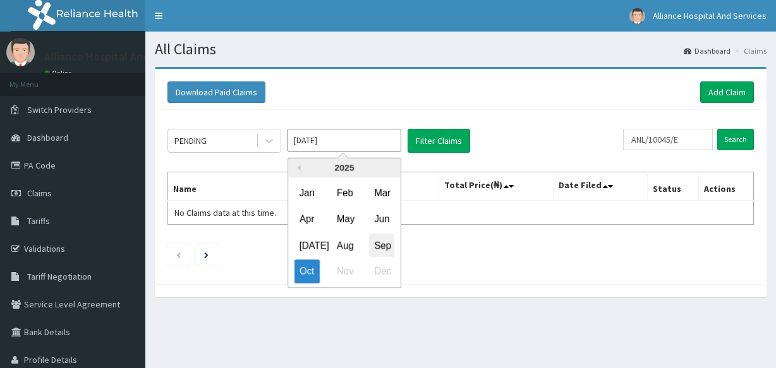
click at [382, 247] on div "Sep" at bounding box center [381, 245] width 25 height 23
type input "Sep 2025"
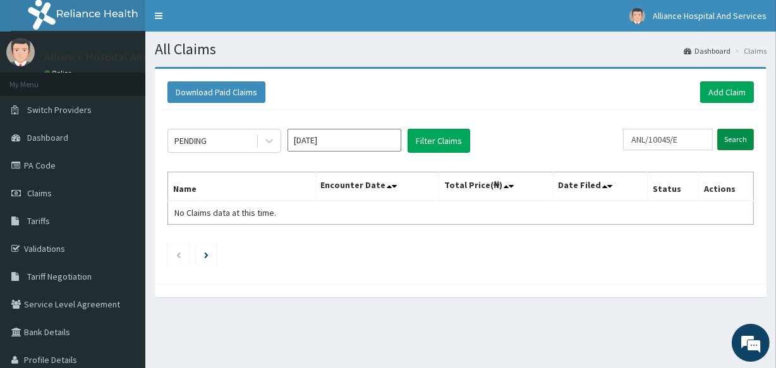
click at [738, 142] on input "Search" at bounding box center [735, 139] width 37 height 21
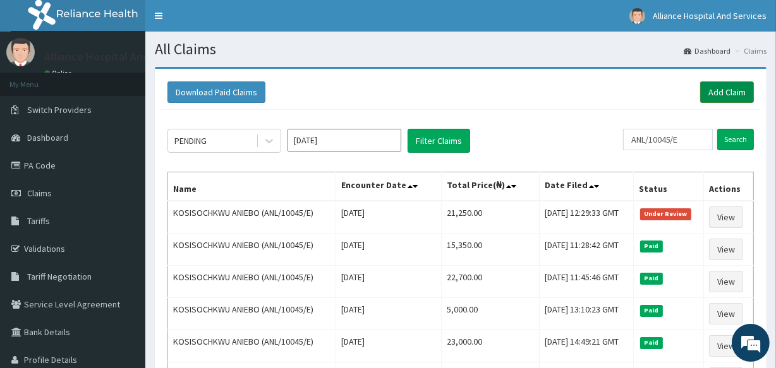
click at [733, 95] on link "Add Claim" at bounding box center [727, 92] width 54 height 21
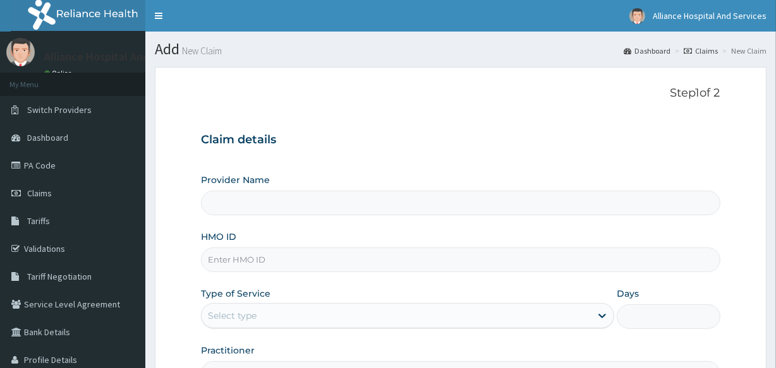
click at [290, 257] on input "HMO ID" at bounding box center [460, 260] width 519 height 25
type input "Alliance Clinics and Services- area 11"
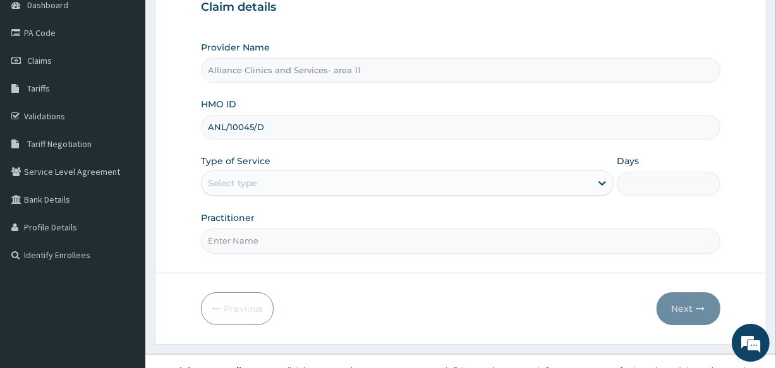
scroll to position [134, 0]
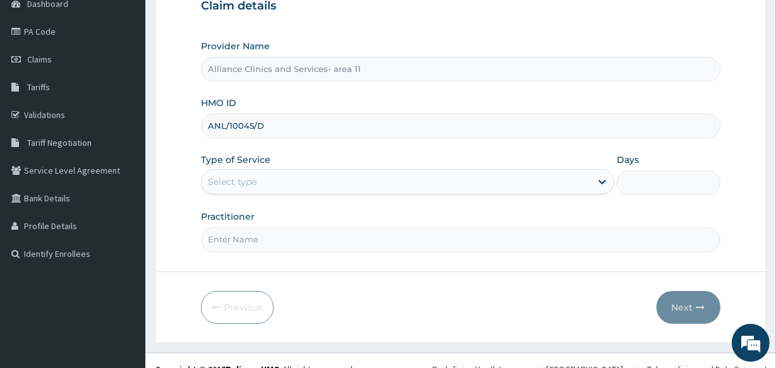
type input "ANL/10045/D"
click at [278, 179] on div "Select type" at bounding box center [396, 182] width 389 height 20
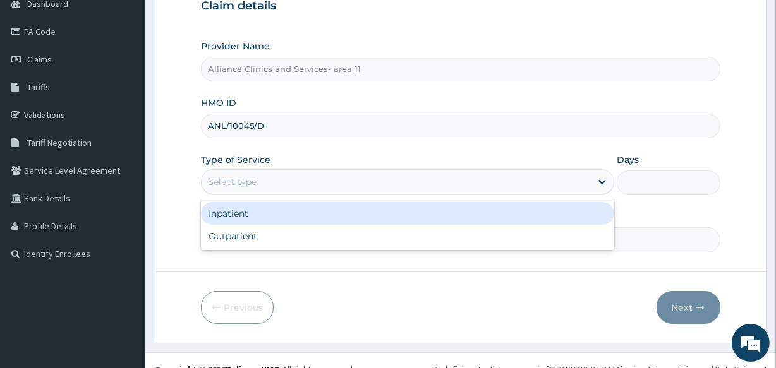
scroll to position [0, 0]
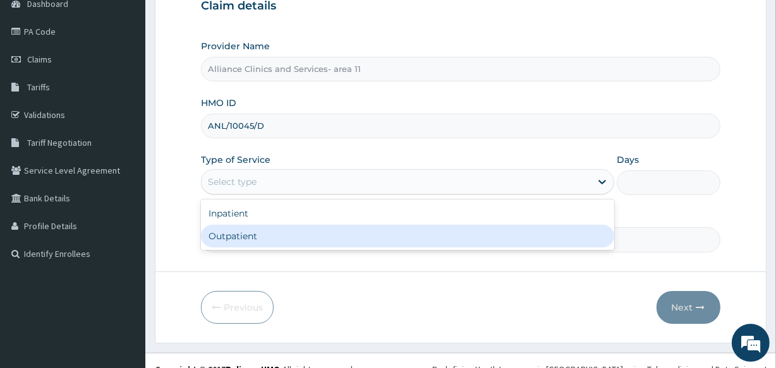
click at [264, 246] on div "Outpatient" at bounding box center [407, 236] width 413 height 23
type input "1"
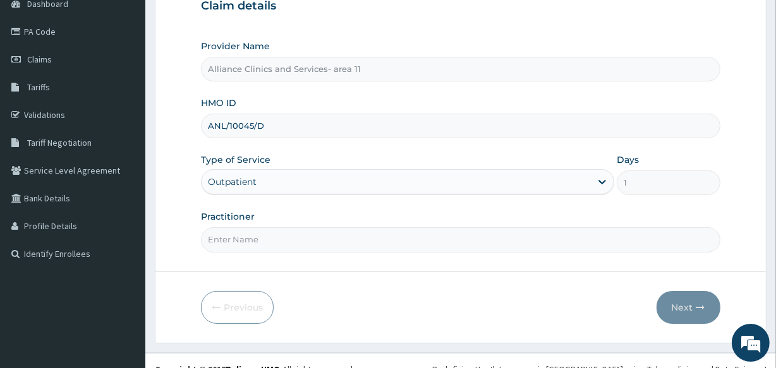
click at [269, 242] on input "Practitioner" at bounding box center [460, 240] width 519 height 25
type input "[PERSON_NAME]"
click at [681, 306] on button "Next" at bounding box center [689, 307] width 64 height 33
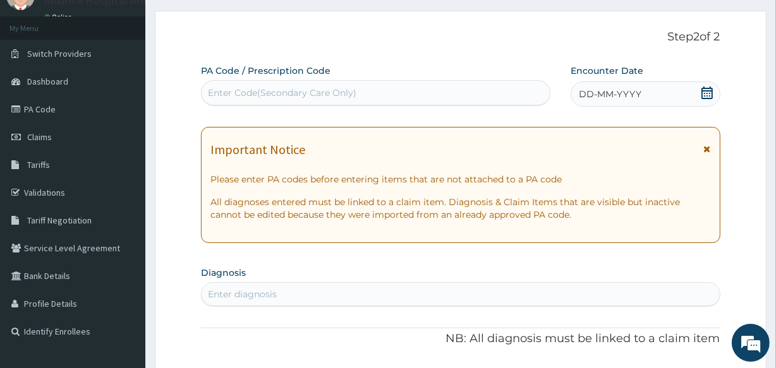
scroll to position [55, 0]
click at [339, 95] on div "Enter Code(Secondary Care Only)" at bounding box center [282, 94] width 149 height 13
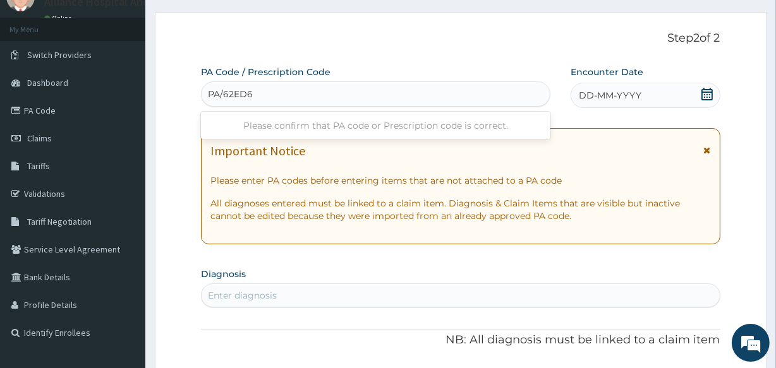
type input "PA/62ED69"
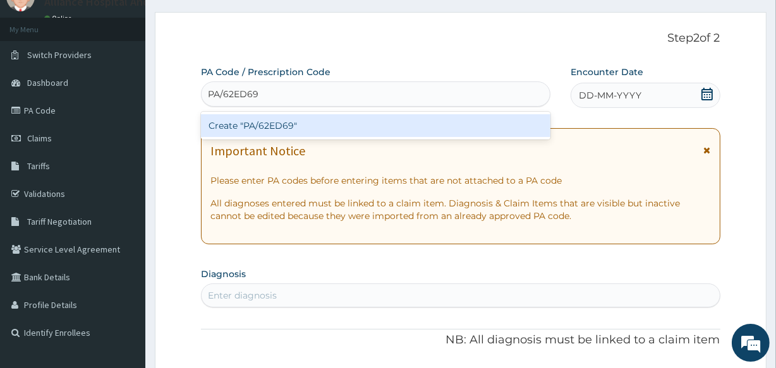
click at [338, 130] on div "Create "PA/62ED69"" at bounding box center [375, 125] width 349 height 23
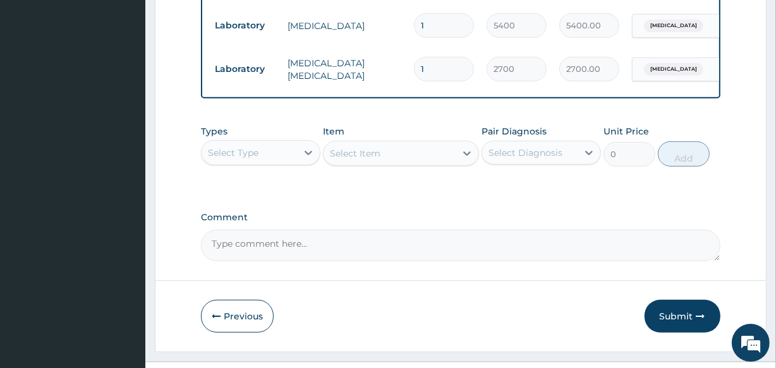
scroll to position [662, 0]
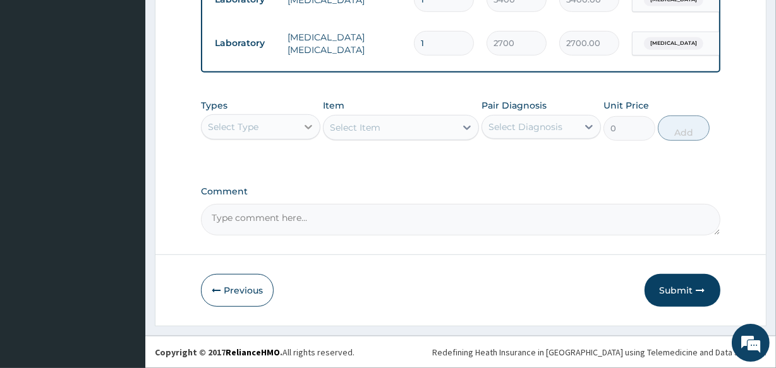
click at [310, 133] on icon at bounding box center [308, 127] width 13 height 13
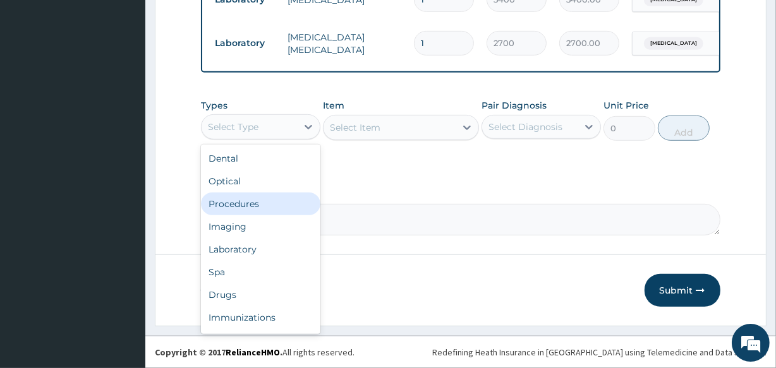
click at [283, 205] on div "Procedures" at bounding box center [260, 204] width 119 height 23
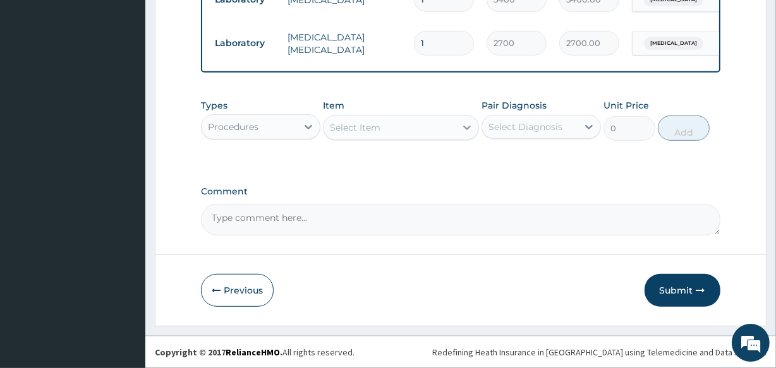
click at [464, 130] on icon at bounding box center [467, 128] width 8 height 4
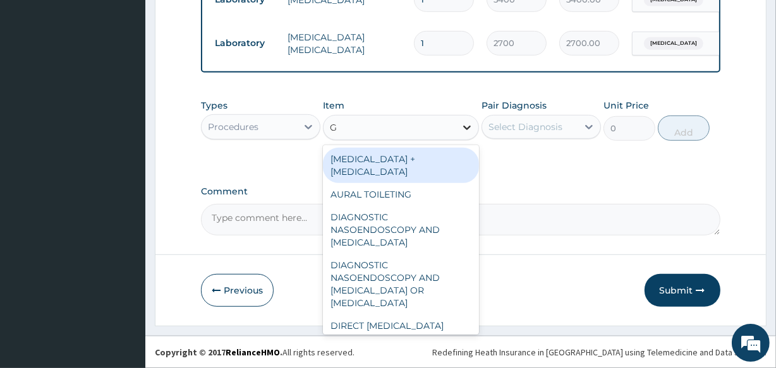
type input "GP"
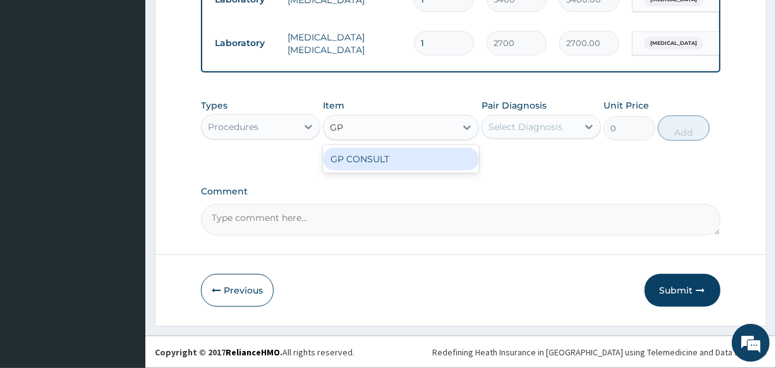
click at [431, 166] on div "GP CONSULT" at bounding box center [400, 159] width 155 height 23
type input "4250"
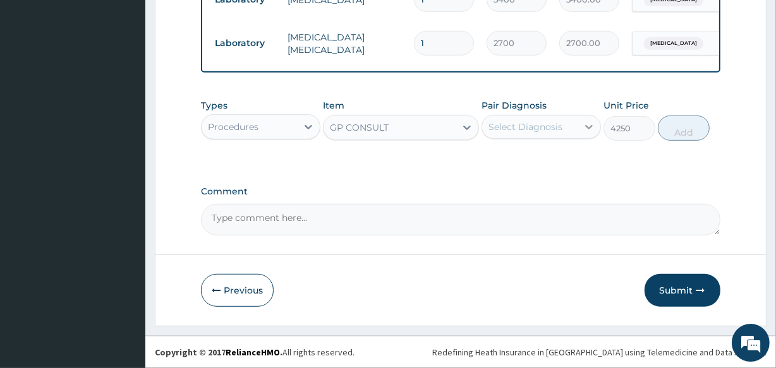
click at [585, 131] on icon at bounding box center [589, 127] width 13 height 13
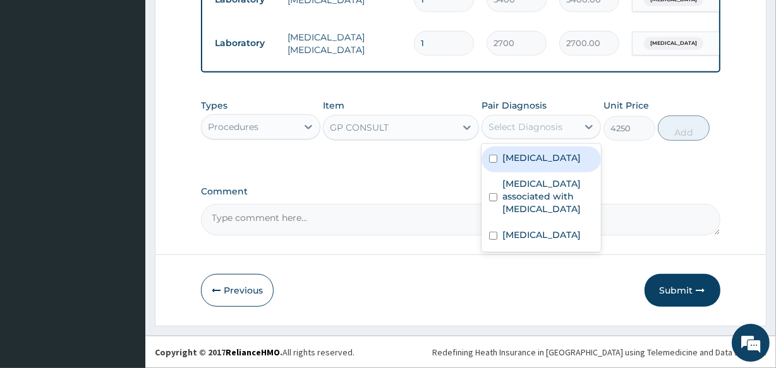
click at [489, 160] on input "checkbox" at bounding box center [493, 159] width 8 height 8
checkbox input "true"
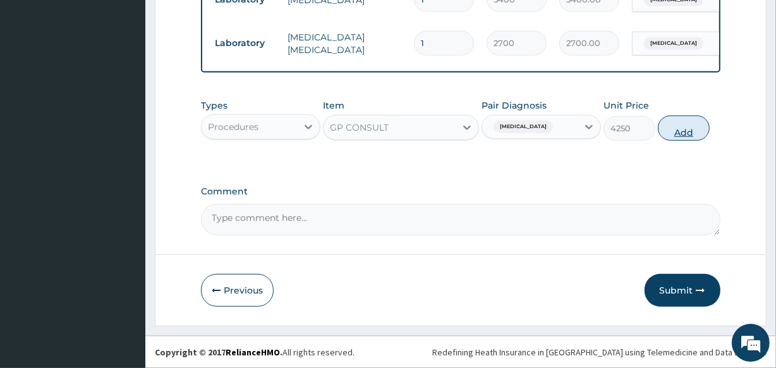
click at [688, 136] on button "Add" at bounding box center [684, 128] width 52 height 25
type input "0"
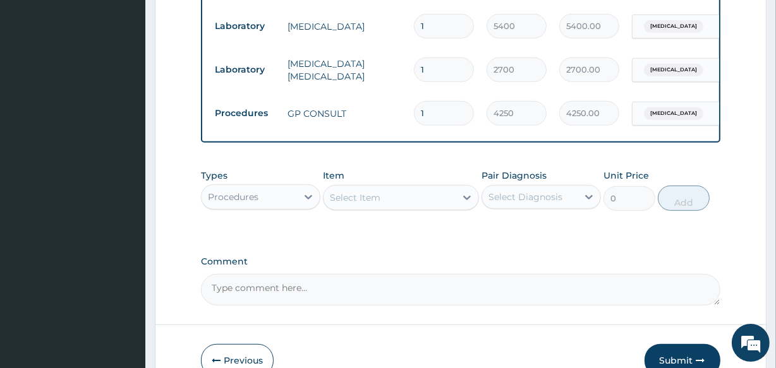
scroll to position [710, 0]
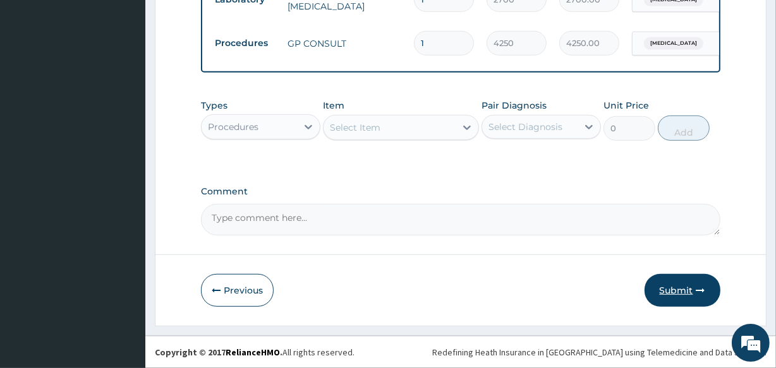
click at [682, 290] on button "Submit" at bounding box center [683, 290] width 76 height 33
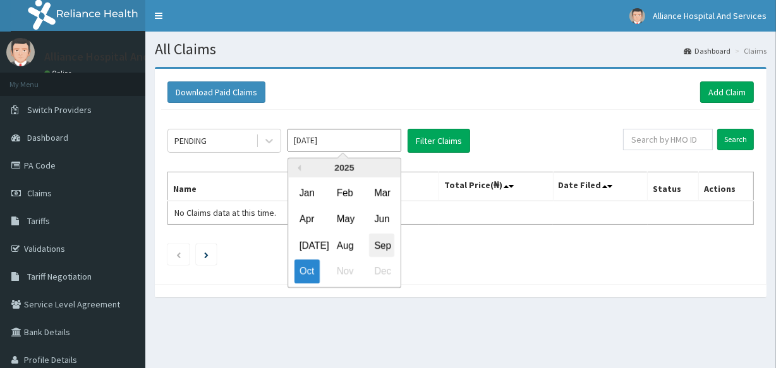
click at [382, 242] on div "Sep" at bounding box center [381, 245] width 25 height 23
type input "[DATE]"
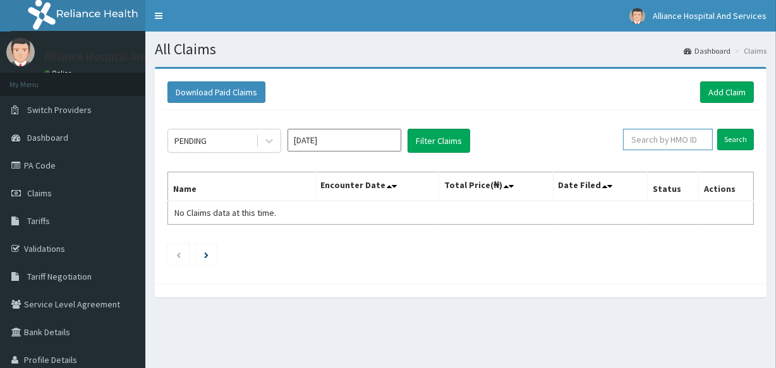
click at [699, 139] on input "text" at bounding box center [668, 139] width 90 height 21
type input "ANL/10045/D"
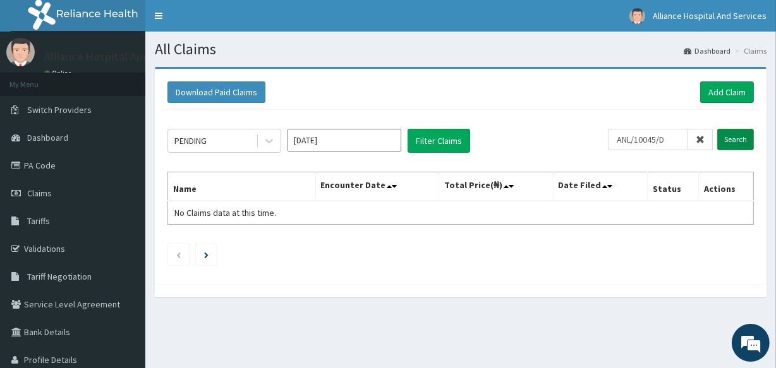
click at [733, 138] on input "Search" at bounding box center [735, 139] width 37 height 21
